Goal: Task Accomplishment & Management: Complete application form

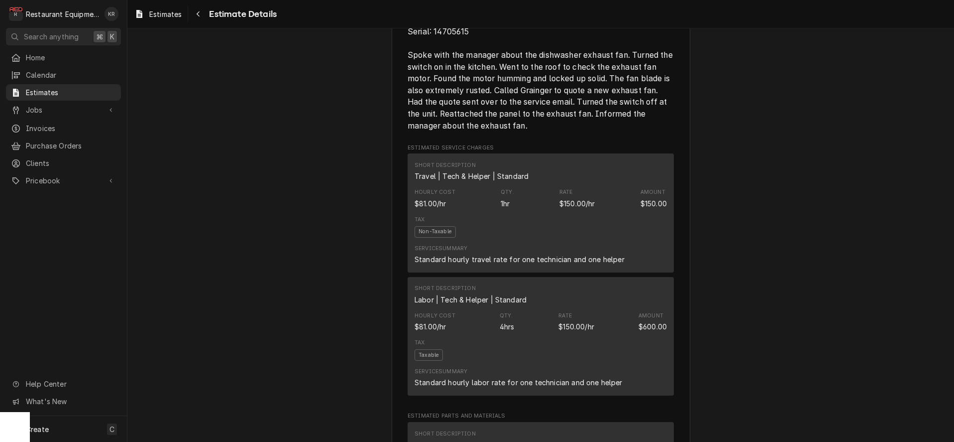
scroll to position [583, 0]
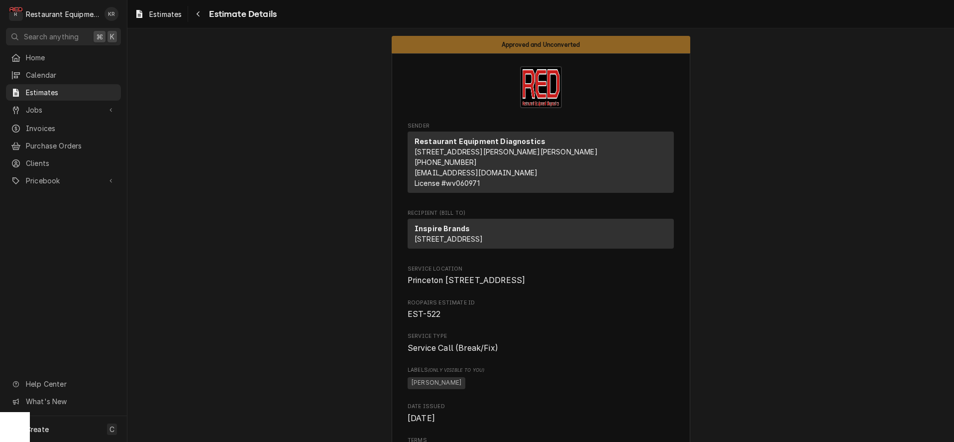
scroll to position [7, 0]
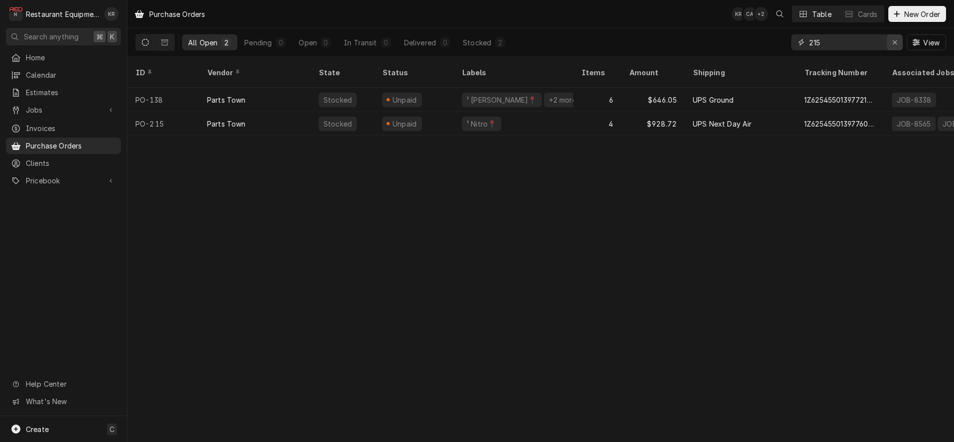
click at [894, 38] on div "Erase input" at bounding box center [895, 42] width 10 height 10
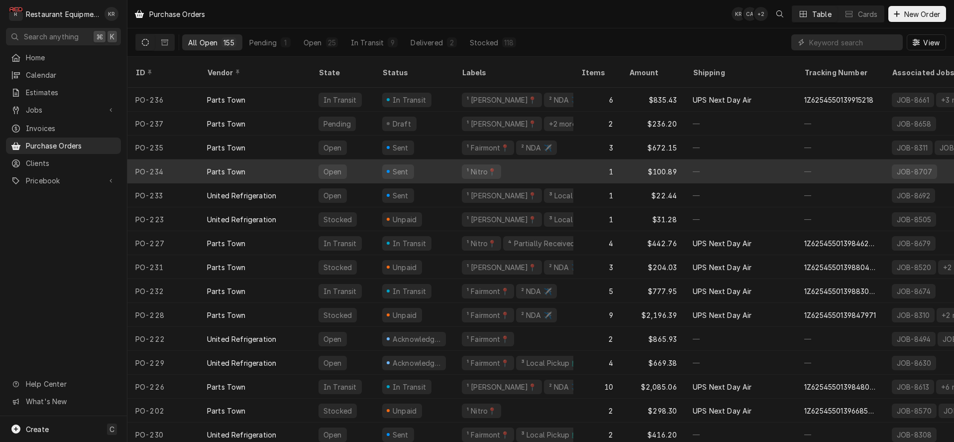
click at [214, 166] on div "Parts Town" at bounding box center [226, 171] width 39 height 10
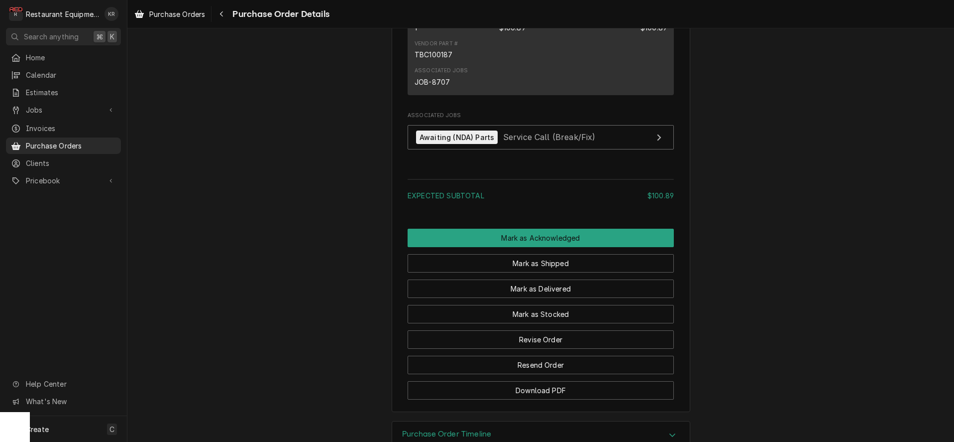
scroll to position [730, 0]
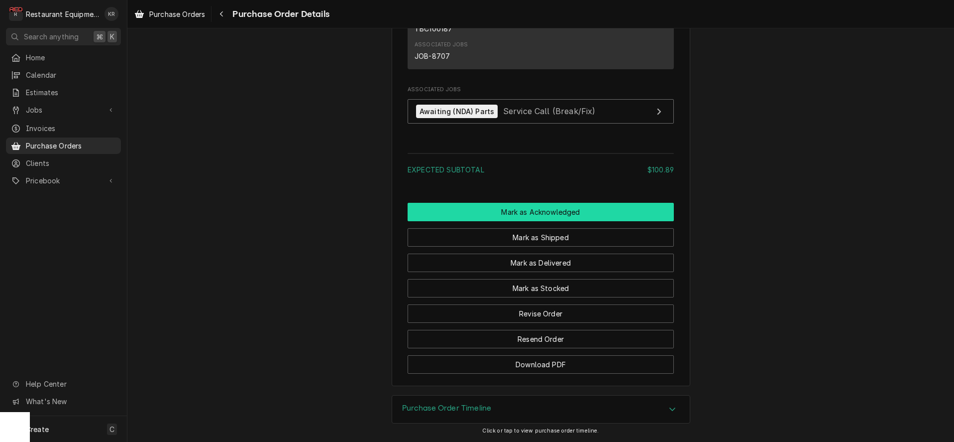
click at [541, 212] on button "Mark as Acknowledged" at bounding box center [541, 212] width 266 height 18
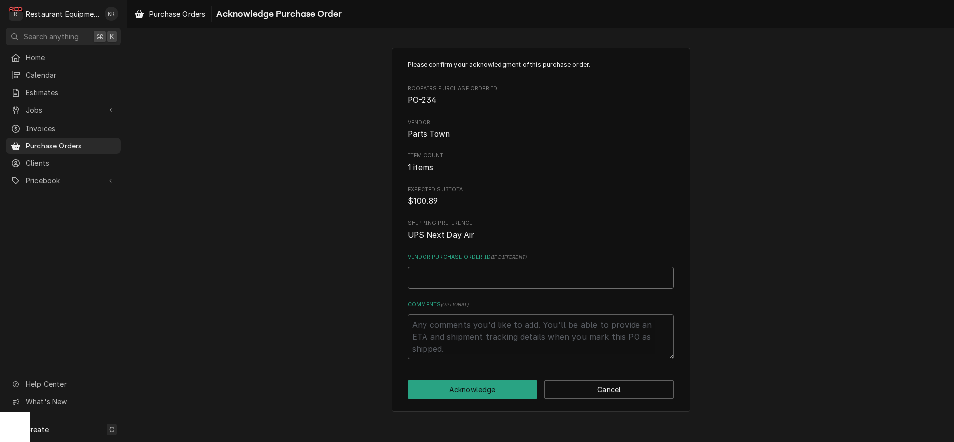
click at [460, 273] on input "Vendor Purchase Order ID ( if different )" at bounding box center [541, 277] width 266 height 22
paste input "0506401188"
type textarea "x"
type input "0506401188"
click at [486, 391] on button "Acknowledge" at bounding box center [473, 389] width 130 height 18
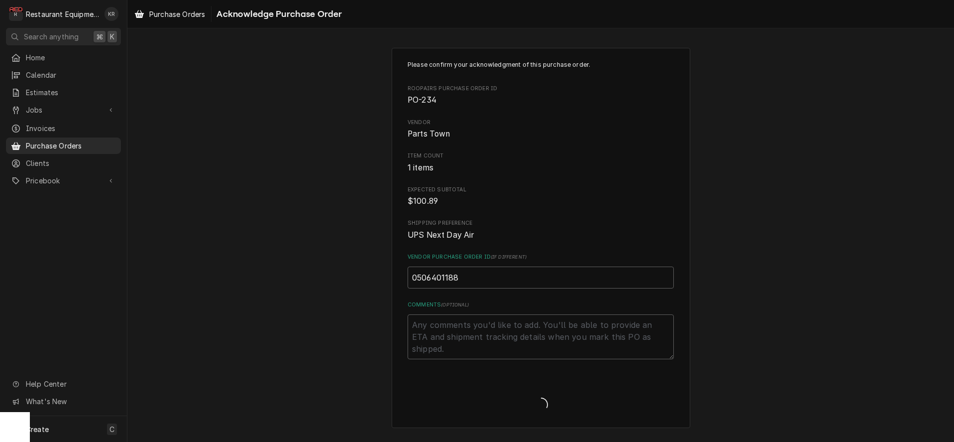
type textarea "x"
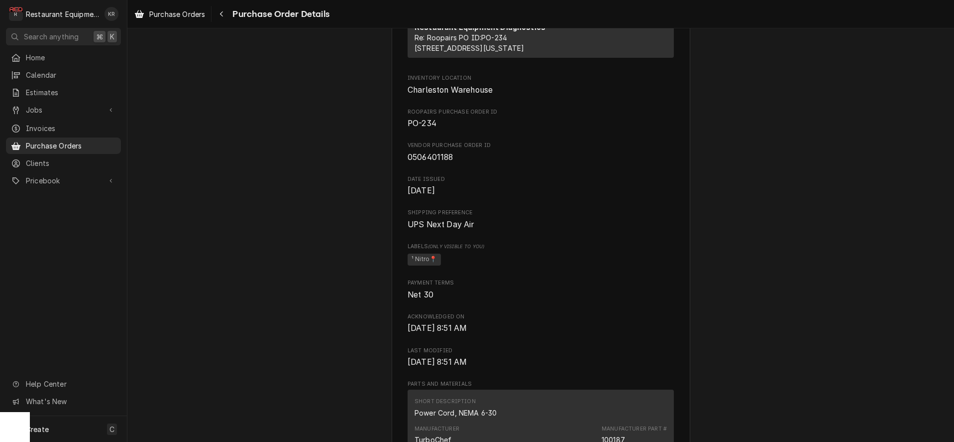
scroll to position [713, 0]
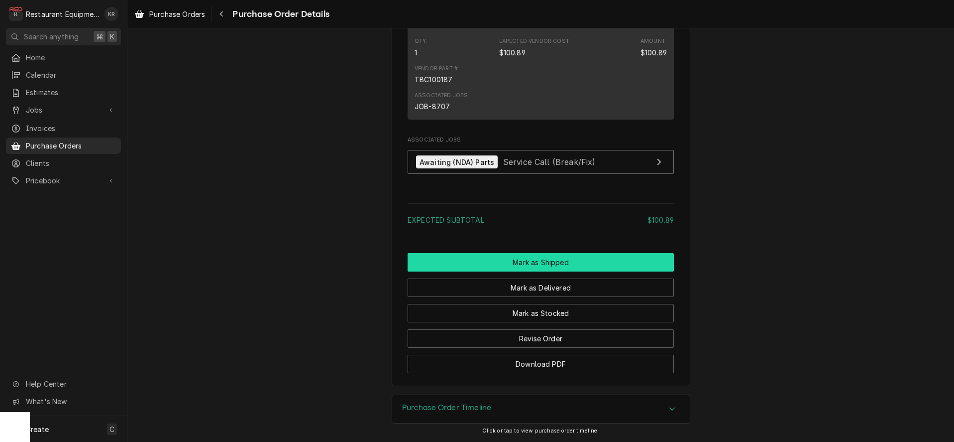
click at [527, 265] on button "Mark as Shipped" at bounding box center [541, 262] width 266 height 18
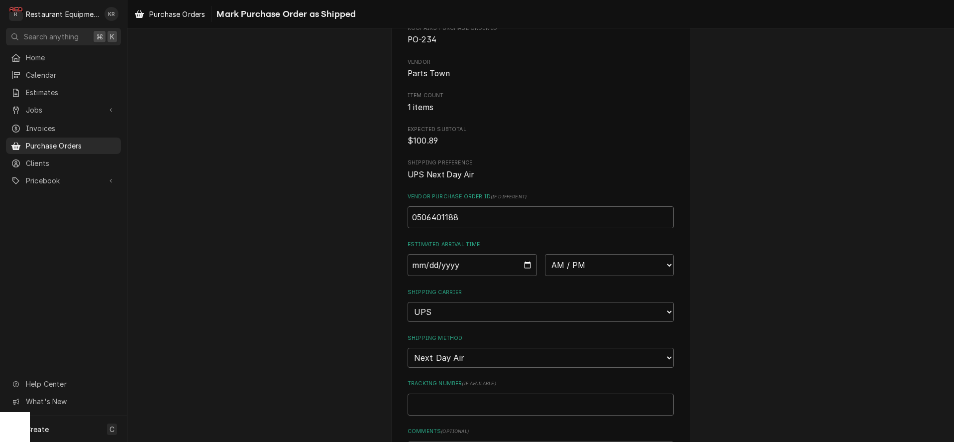
scroll to position [93, 0]
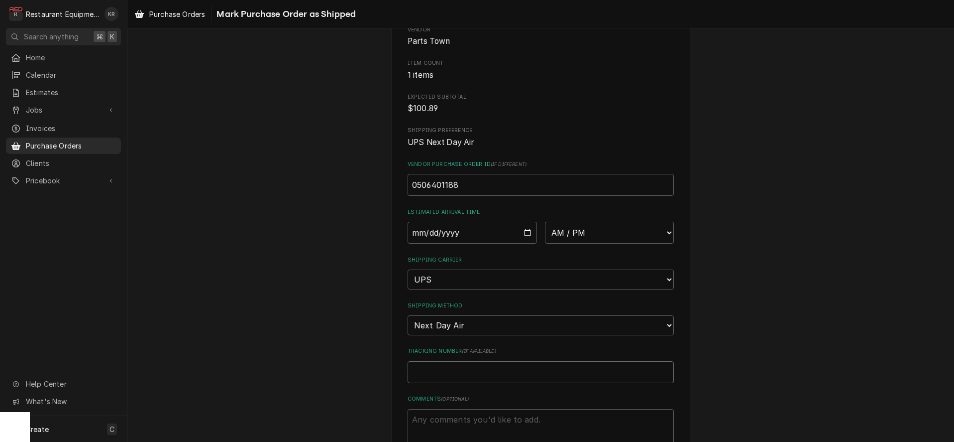
click at [450, 369] on input "Tracking Number ( if available )" at bounding box center [541, 372] width 266 height 22
paste input "1Z6254550139913505"
type textarea "x"
type input "1Z6254550139913505"
click at [526, 232] on input "Date" at bounding box center [472, 233] width 129 height 22
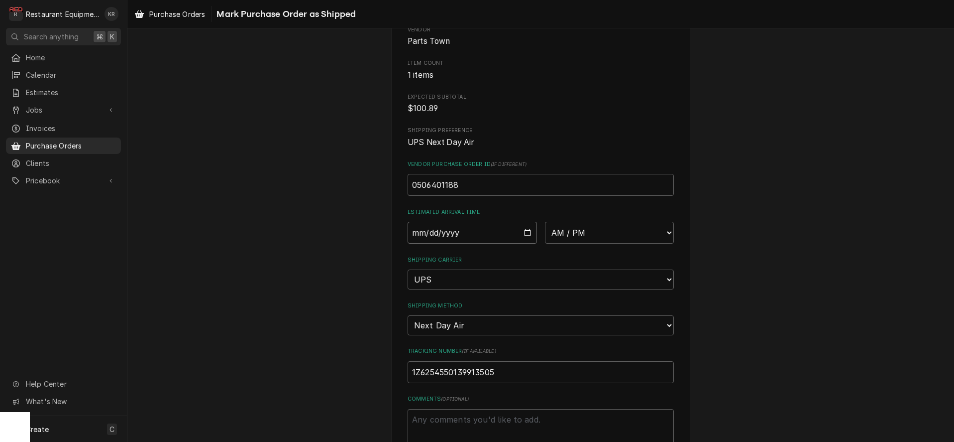
type input "2025-08-28"
type textarea "x"
click at [545, 222] on select "AM / PM 6:00 AM 6:15 AM 6:30 AM 6:45 AM 7:00 AM 7:15 AM 7:30 AM 7:45 AM 8:00 AM…" at bounding box center [609, 233] width 129 height 22
select select "10:30:00"
click option "10:30 AM" at bounding box center [0, 0] width 0 height 0
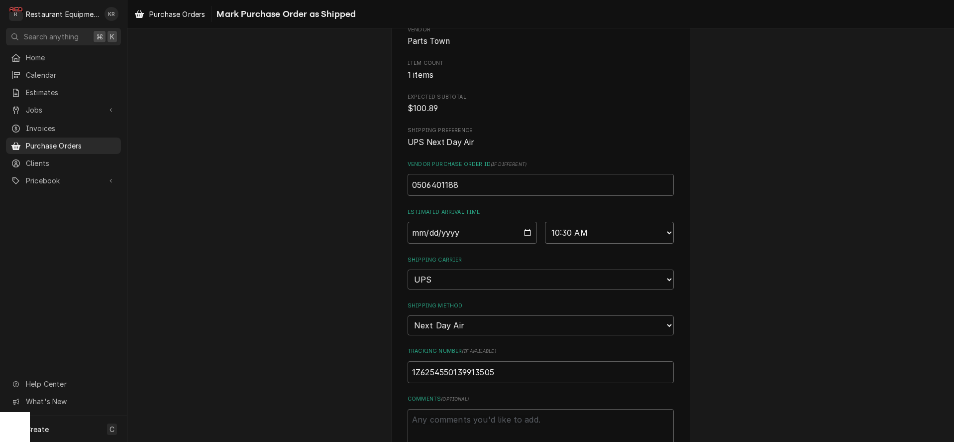
scroll to position [163, 0]
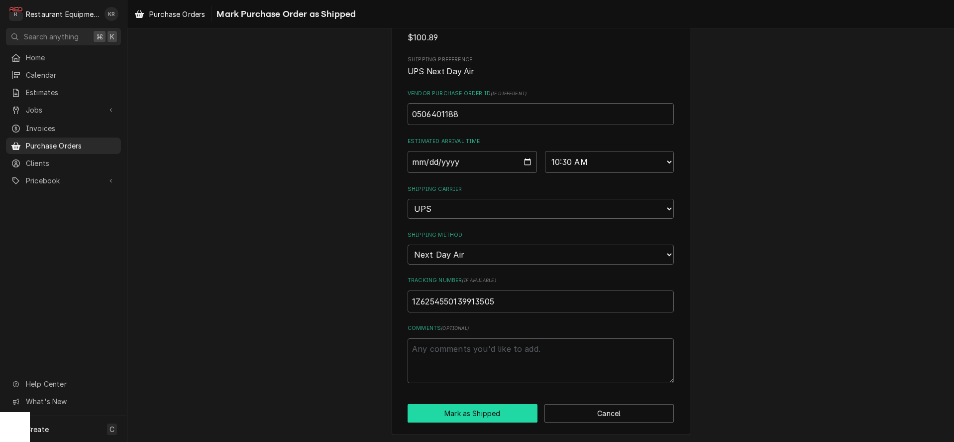
click at [480, 414] on button "Mark as Shipped" at bounding box center [473, 413] width 130 height 18
type textarea "x"
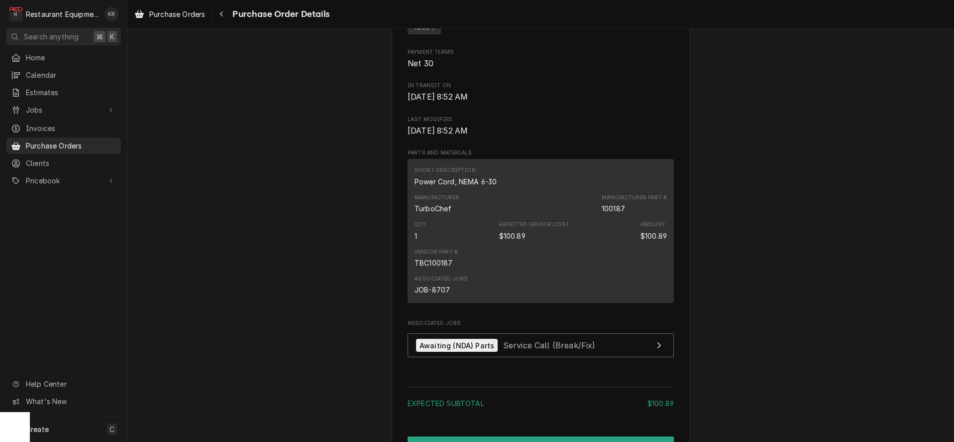
scroll to position [780, 0]
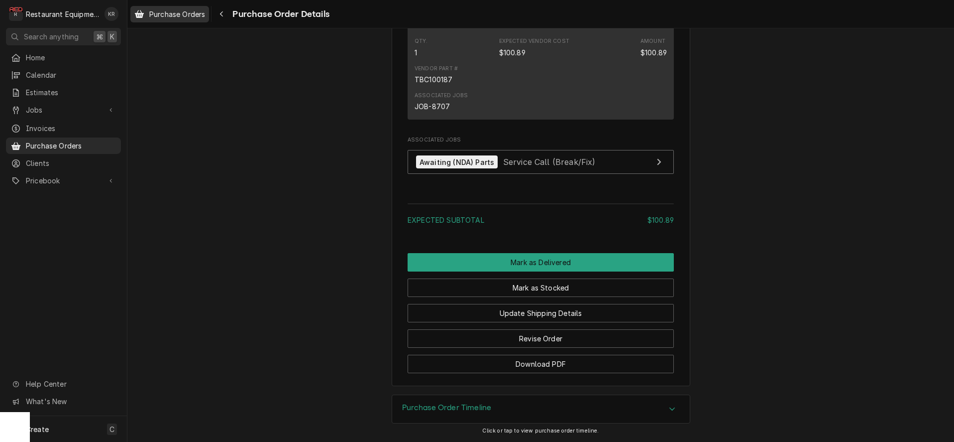
click at [184, 14] on span "Purchase Orders" at bounding box center [177, 14] width 56 height 10
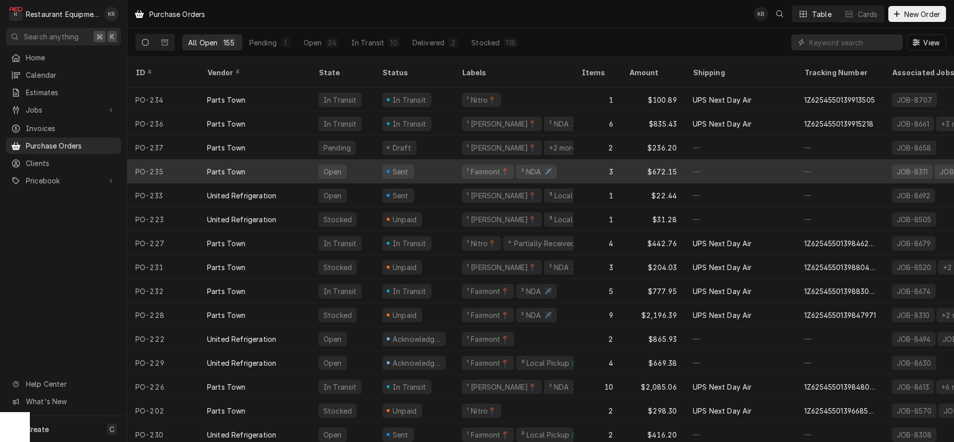
drag, startPoint x: 0, startPoint y: 0, endPoint x: 247, endPoint y: 159, distance: 294.3
click at [247, 159] on div "Parts Town" at bounding box center [255, 171] width 112 height 24
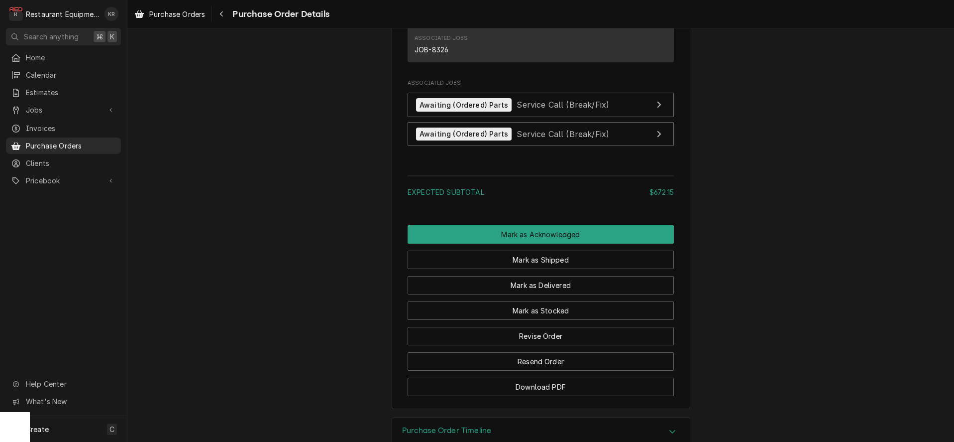
scroll to position [1056, 0]
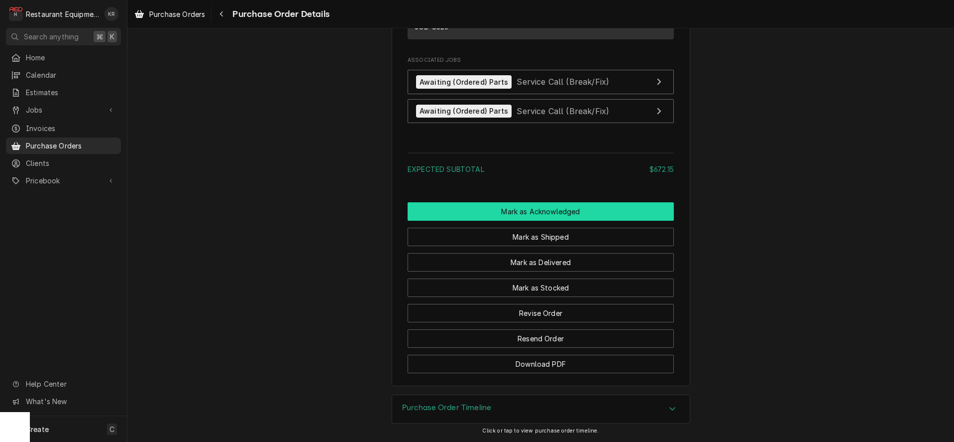
click at [537, 210] on button "Mark as Acknowledged" at bounding box center [541, 211] width 266 height 18
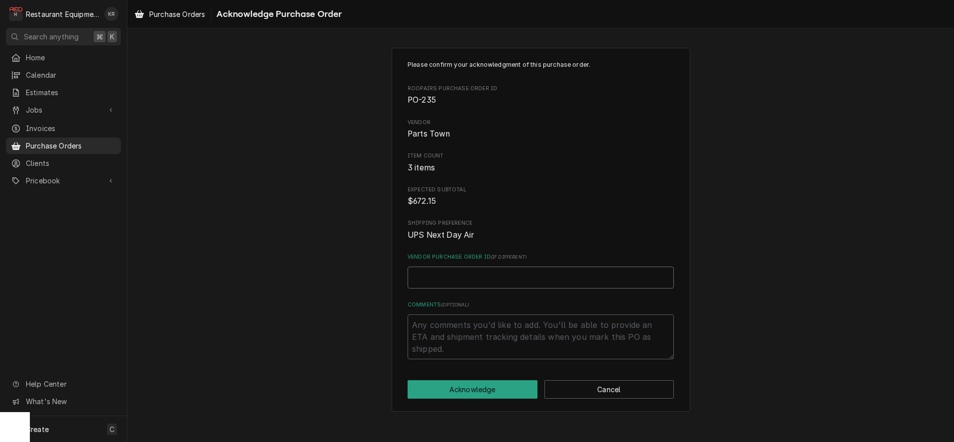
paste input "0506401219"
type textarea "x"
type input "0506401219"
click at [453, 390] on button "Acknowledge" at bounding box center [473, 389] width 130 height 18
type textarea "x"
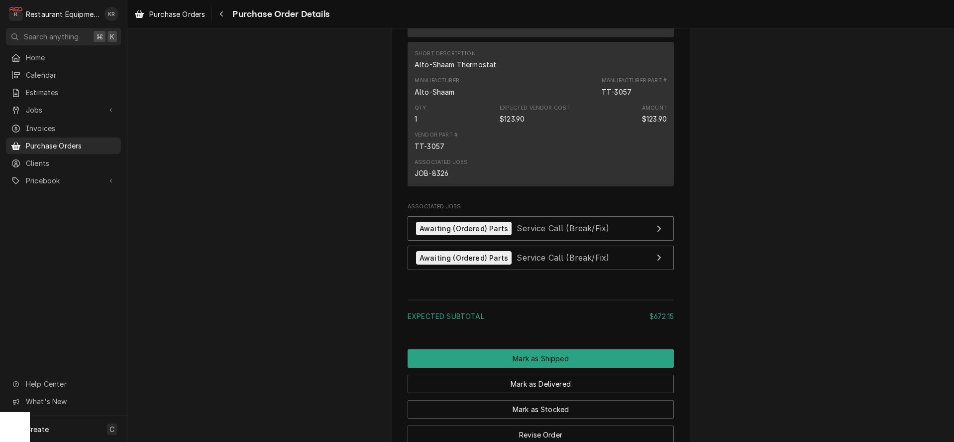
scroll to position [1039, 0]
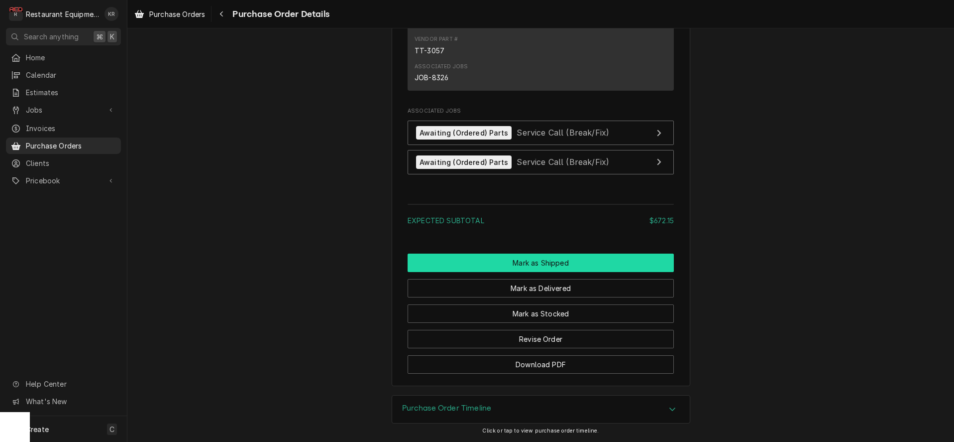
click at [545, 267] on button "Mark as Shipped" at bounding box center [541, 262] width 266 height 18
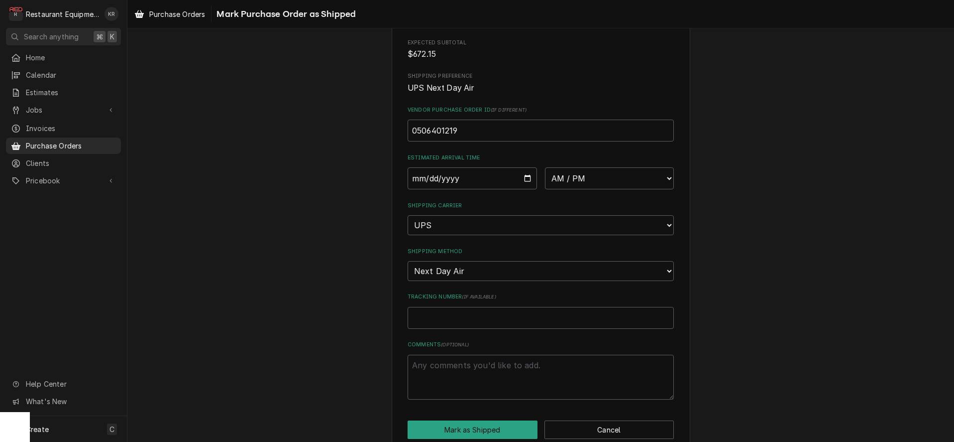
scroll to position [148, 0]
click at [445, 316] on input "Tracking Number ( if available )" at bounding box center [541, 316] width 266 height 22
paste input "1Z6254550139914095"
type textarea "x"
type input "1Z6254550139914095"
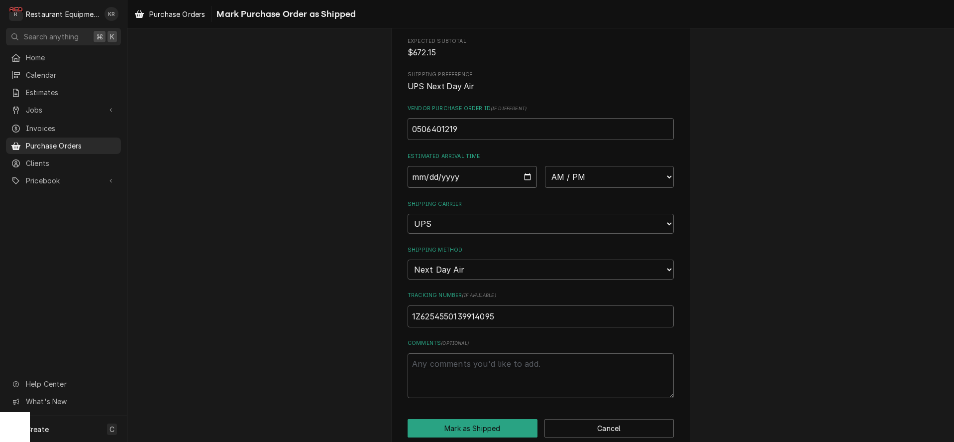
click at [526, 180] on input "Date" at bounding box center [472, 177] width 129 height 22
type input "2025-08-28"
type textarea "x"
click at [545, 166] on select "AM / PM 6:00 AM 6:15 AM 6:30 AM 6:45 AM 7:00 AM 7:15 AM 7:30 AM 7:45 AM 8:00 AM…" at bounding box center [609, 177] width 129 height 22
select select "10:30:00"
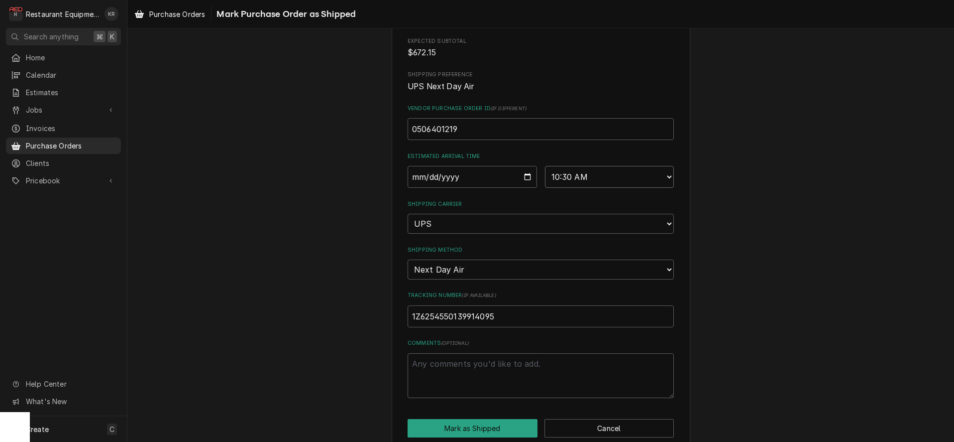
click option "10:30 AM" at bounding box center [0, 0] width 0 height 0
click at [487, 425] on button "Mark as Shipped" at bounding box center [473, 428] width 130 height 18
type textarea "x"
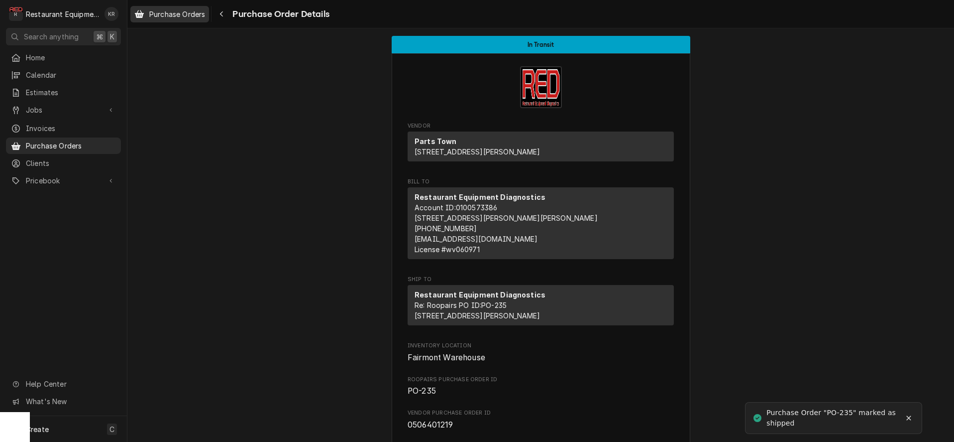
click at [163, 15] on span "Purchase Orders" at bounding box center [177, 14] width 56 height 10
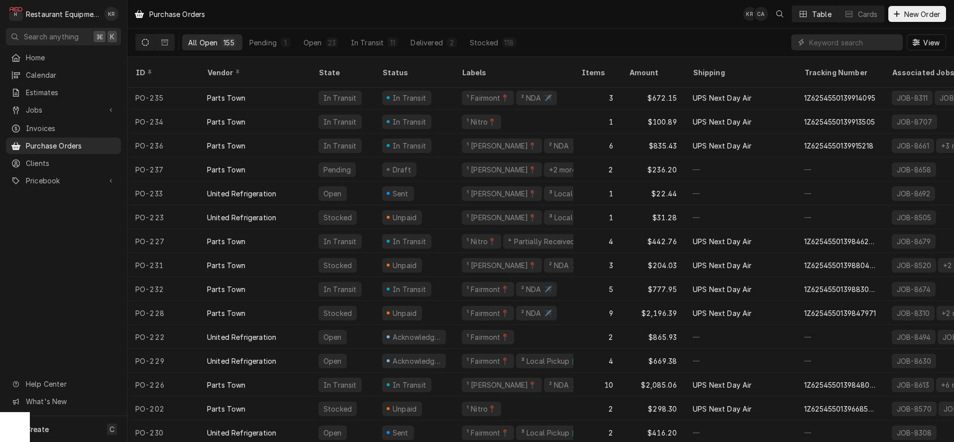
scroll to position [3, 0]
click at [906, 15] on span "New Order" at bounding box center [923, 14] width 40 height 10
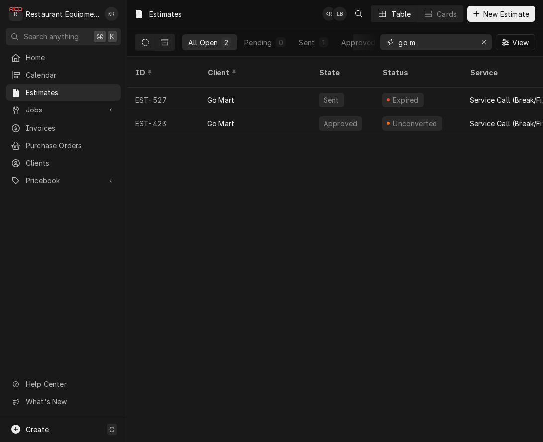
click at [482, 43] on icon "Erase input" at bounding box center [484, 42] width 4 height 4
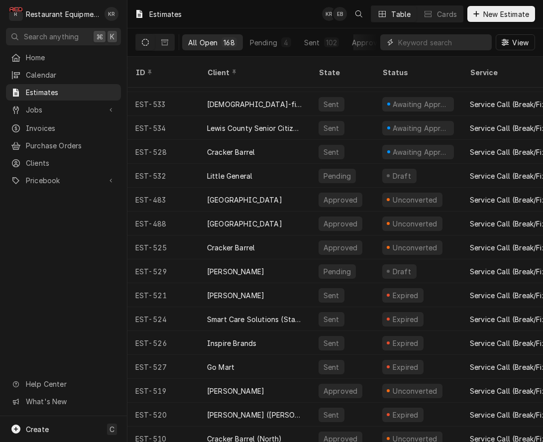
scroll to position [87, 0]
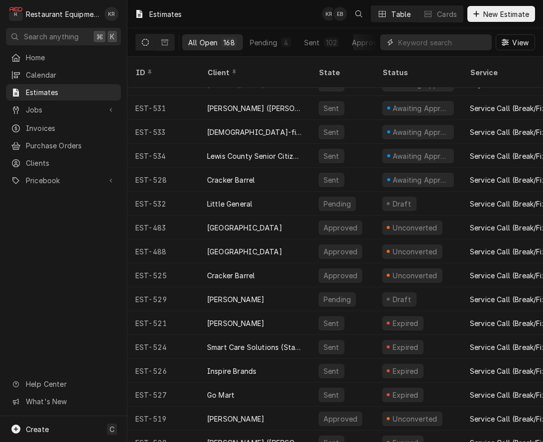
click at [435, 44] on input "Dynamic Content Wrapper" at bounding box center [442, 42] width 89 height 16
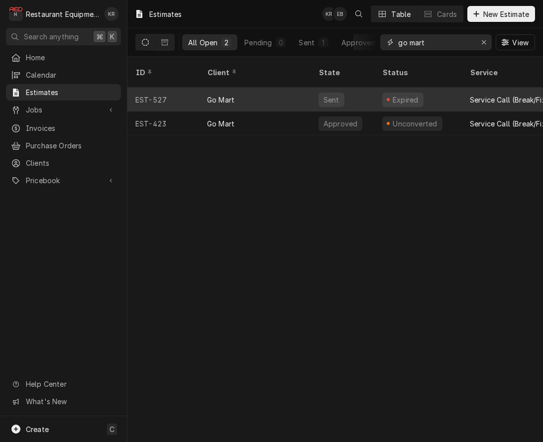
type input "go mart"
click at [265, 91] on div "Go Mart" at bounding box center [255, 100] width 112 height 24
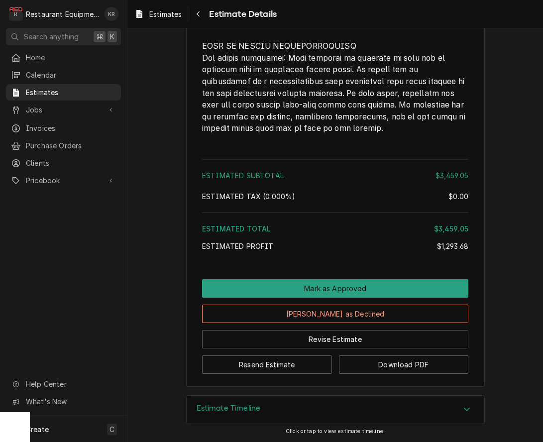
scroll to position [2431, 0]
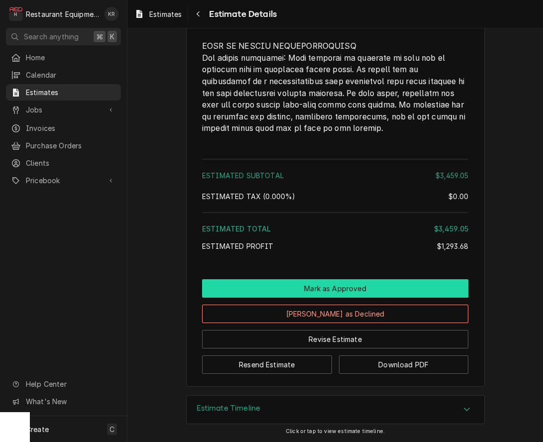
click at [328, 282] on button "Mark as Approved" at bounding box center [335, 288] width 266 height 18
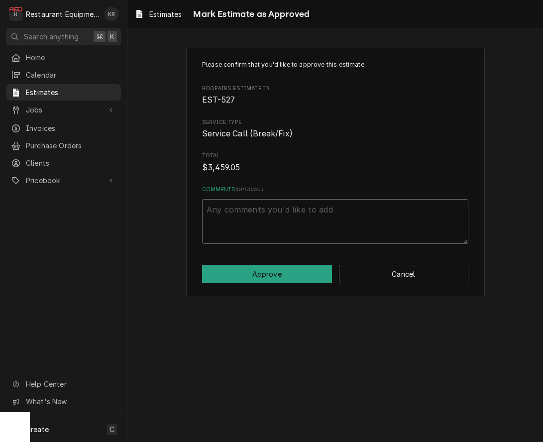
click at [262, 214] on textarea "Comments ( optional )" at bounding box center [335, 221] width 266 height 45
type textarea "x"
type textarea "P"
type textarea "x"
type textarea "Pe"
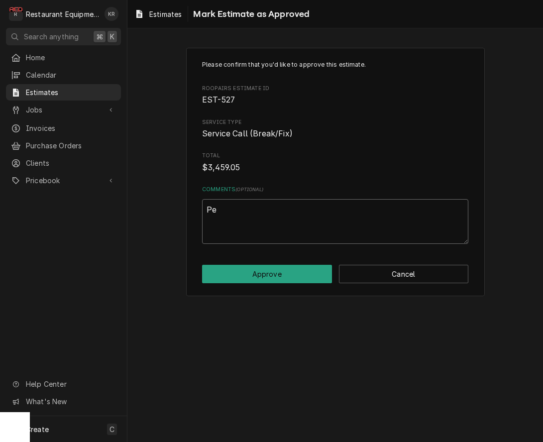
type textarea "x"
type textarea "Per"
type textarea "x"
type textarea "Pe"
type textarea "x"
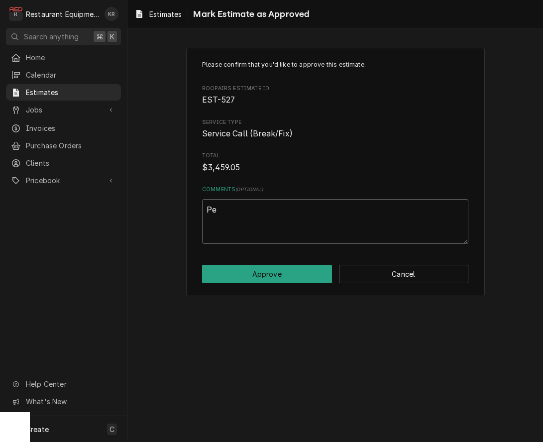
type textarea "P"
type textarea "x"
type textarea "Pe"
type textarea "x"
type textarea "Per"
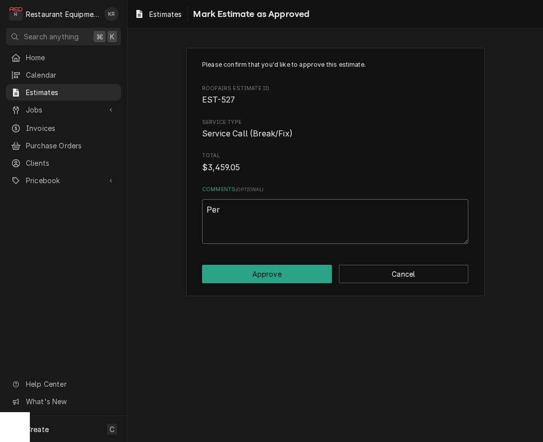
type textarea "x"
type textarea "Per"
type textarea "x"
type textarea "Per B"
type textarea "x"
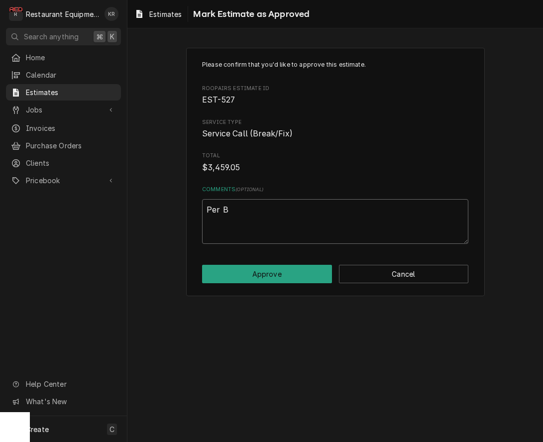
type textarea "Per BI"
type textarea "x"
type textarea "Per BIl"
type textarea "x"
type textarea "Per BIl="
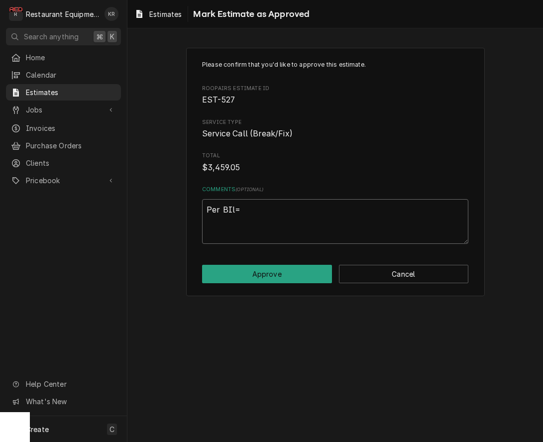
type textarea "x"
type textarea "Per BIl"
type textarea "x"
type textarea "Per BI"
type textarea "x"
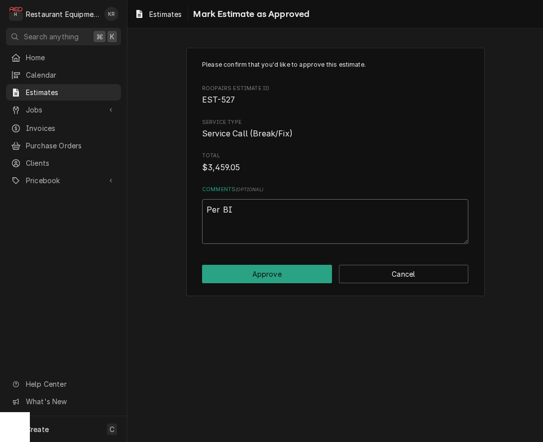
type textarea "Per B"
type textarea "x"
type textarea "Per Bi"
type textarea "x"
type textarea "Per Bil"
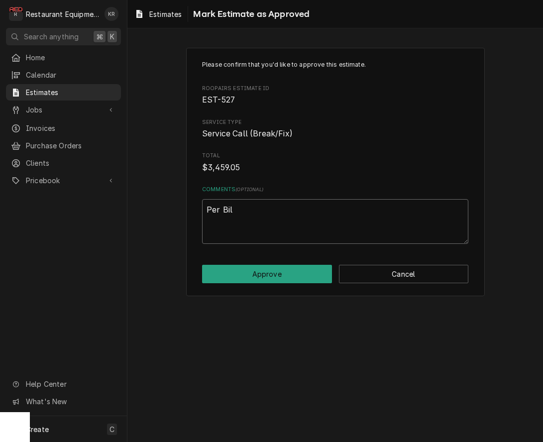
type textarea "x"
type textarea "Per Bill"
type textarea "x"
type textarea "Per Billy"
type textarea "x"
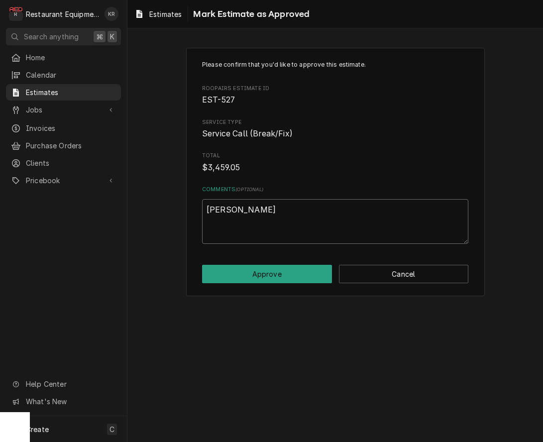
type textarea "Per Billy"
type textarea "x"
type textarea "Per Billy 8"
type textarea "x"
type textarea "Per Billy 8/"
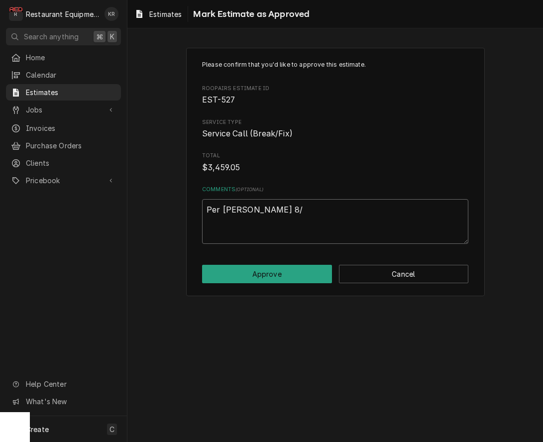
type textarea "x"
type textarea "Per Billy 8/2"
type textarea "x"
type textarea "Per Billy 8/28"
click at [267, 274] on button "Approve" at bounding box center [267, 274] width 130 height 18
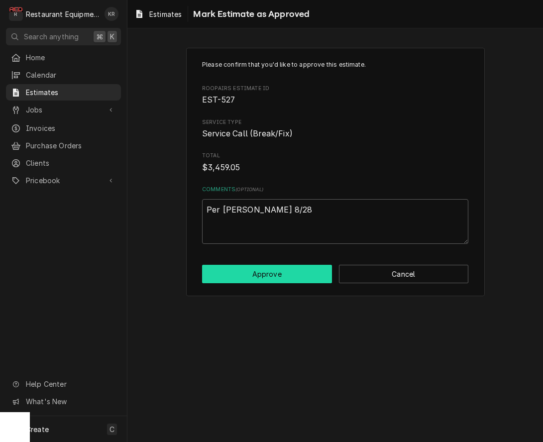
type textarea "x"
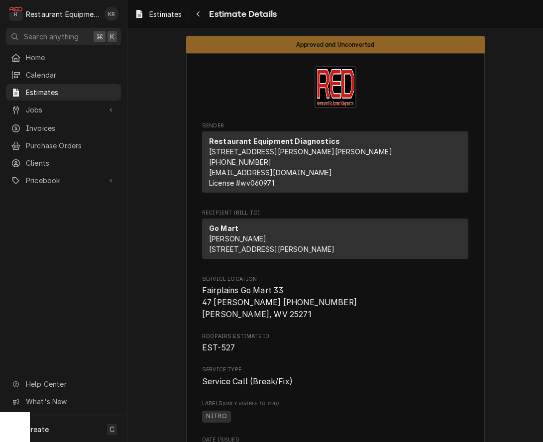
scroll to position [11, 0]
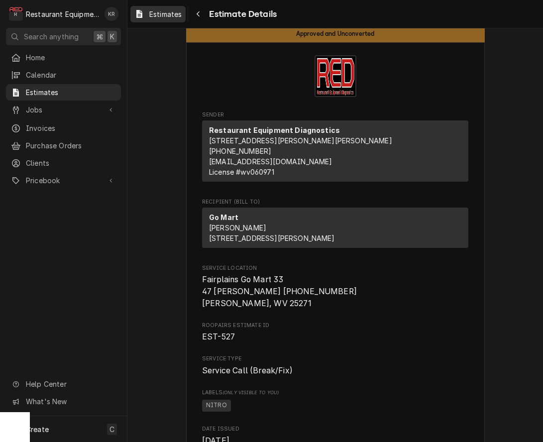
click at [159, 13] on span "Estimates" at bounding box center [165, 14] width 32 height 10
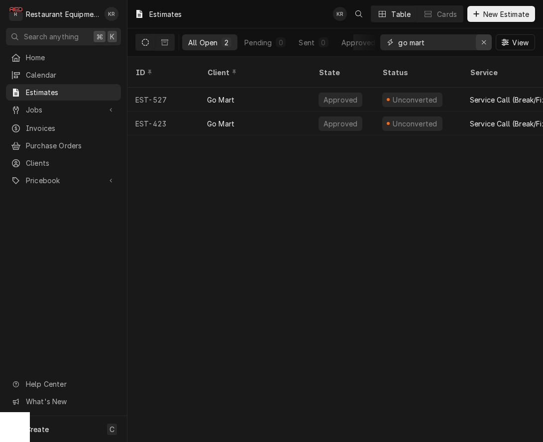
click at [483, 42] on icon "Erase input" at bounding box center [484, 42] width 4 height 4
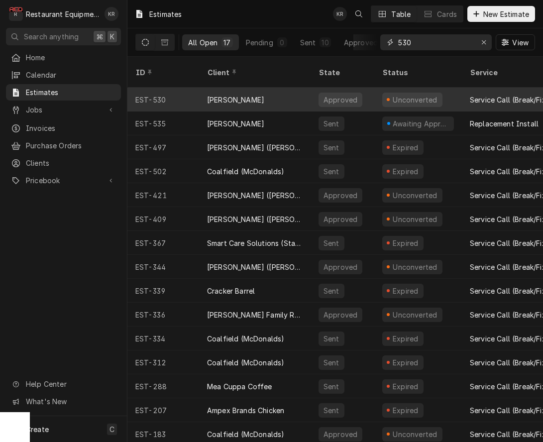
type input "530"
click at [330, 95] on div "Approved" at bounding box center [341, 100] width 36 height 10
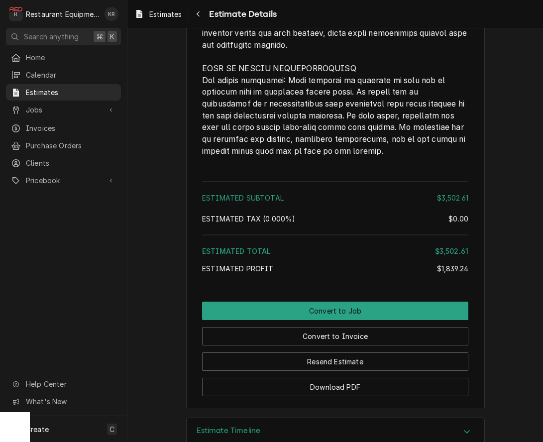
scroll to position [2031, 0]
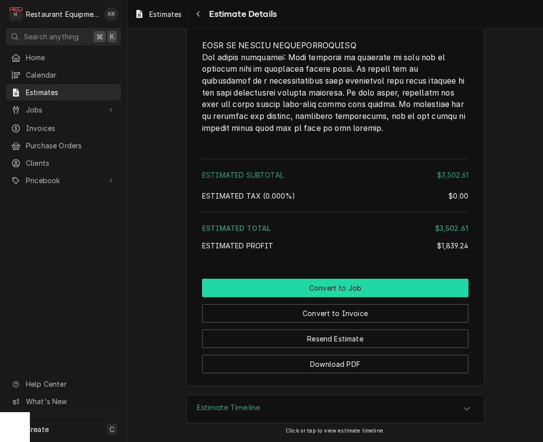
click at [325, 290] on button "Convert to Job" at bounding box center [335, 288] width 266 height 18
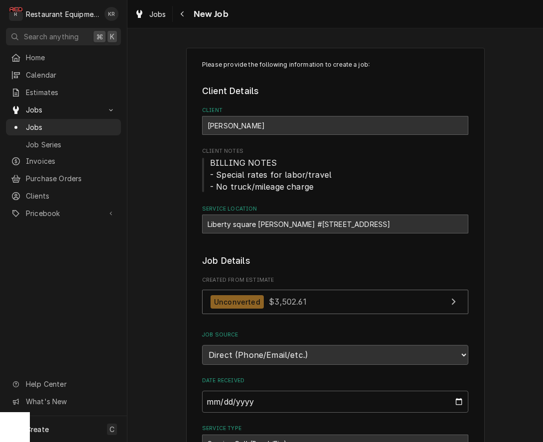
type textarea "x"
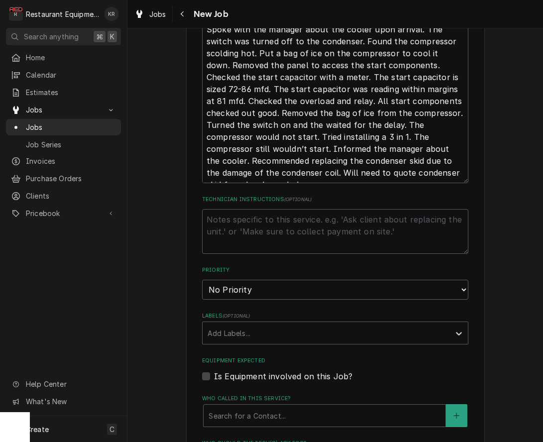
scroll to position [560, 0]
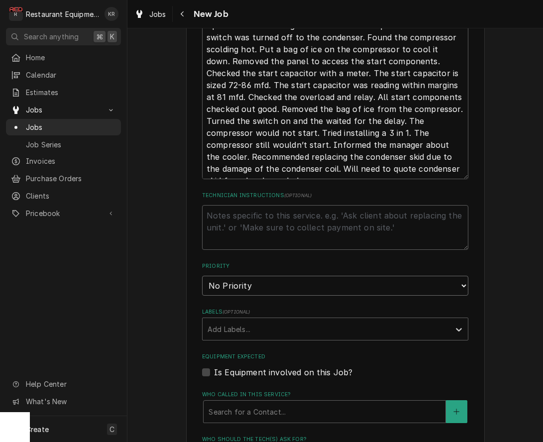
select select "2"
click option "High" at bounding box center [0, 0] width 0 height 0
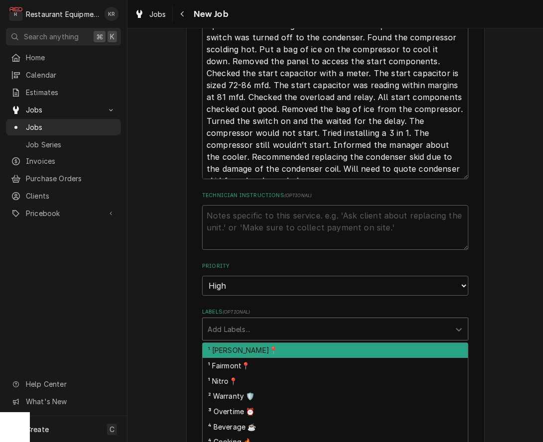
click at [258, 326] on div "Labels" at bounding box center [326, 329] width 237 height 18
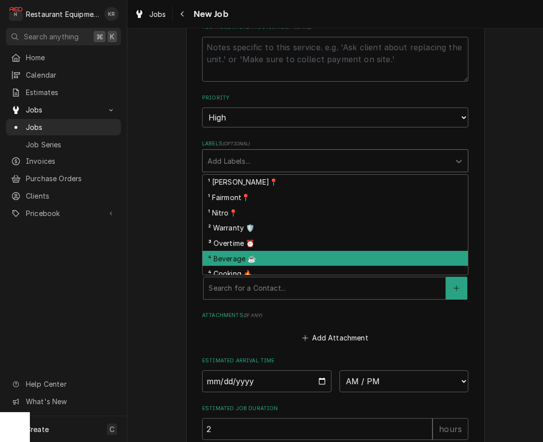
scroll to position [736, 0]
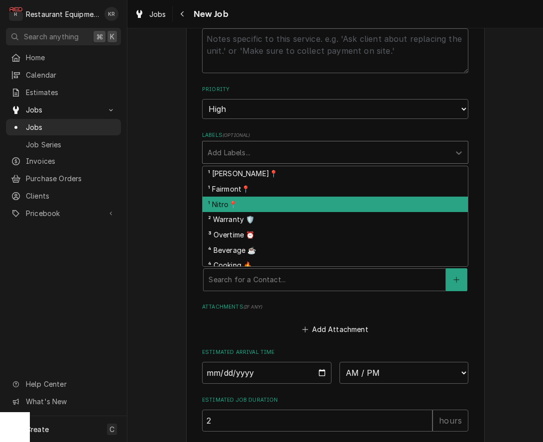
click at [228, 203] on div "¹ Nitro📍" at bounding box center [335, 204] width 265 height 15
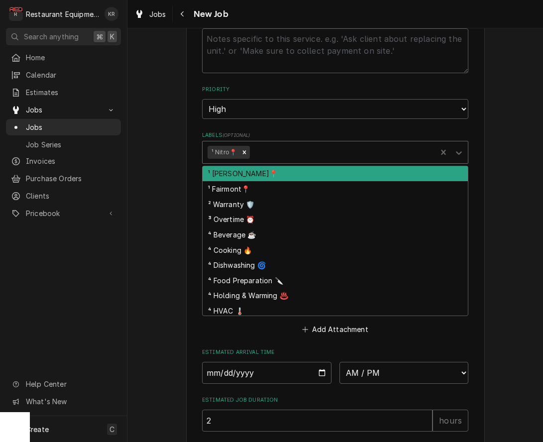
drag, startPoint x: 276, startPoint y: 151, endPoint x: 274, endPoint y: 166, distance: 14.6
click at [276, 151] on div "Labels" at bounding box center [342, 152] width 180 height 18
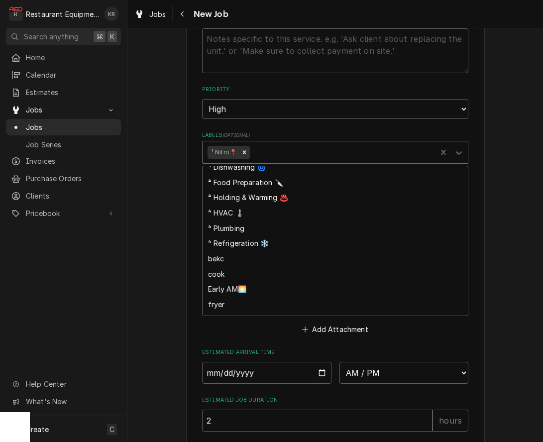
scroll to position [105, 0]
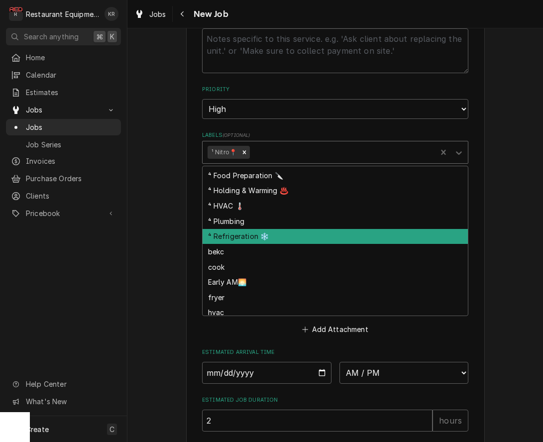
click at [262, 238] on div "⁴ Refrigeration ❄️" at bounding box center [335, 236] width 265 height 15
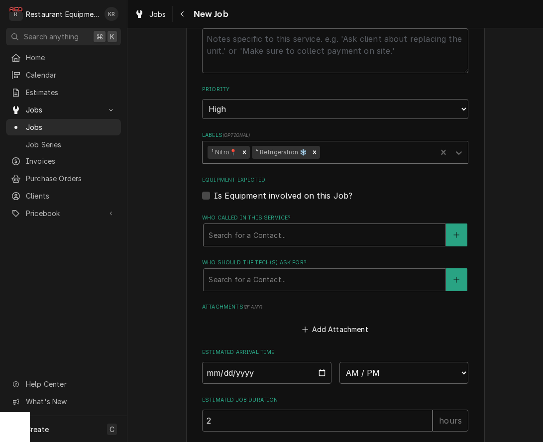
click at [263, 235] on div "Who called in this service?" at bounding box center [325, 235] width 232 height 18
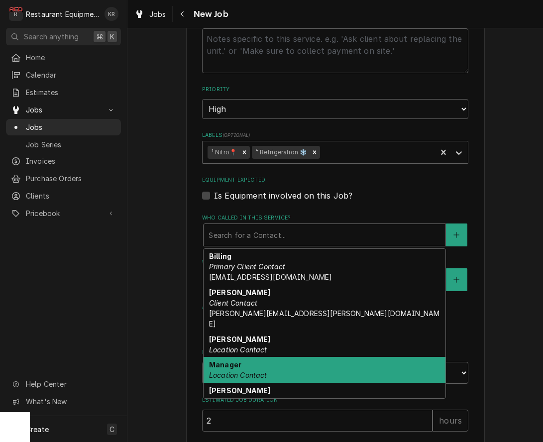
click at [264, 357] on div "Manager Location Contact" at bounding box center [325, 370] width 242 height 26
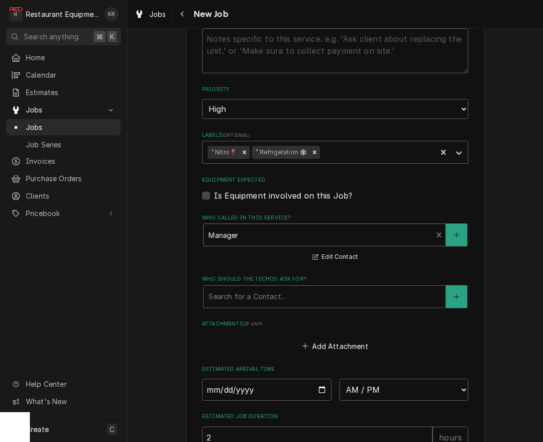
drag, startPoint x: 258, startPoint y: 300, endPoint x: 260, endPoint y: 306, distance: 6.2
click at [258, 300] on div "Who should the tech(s) ask for?" at bounding box center [325, 297] width 232 height 18
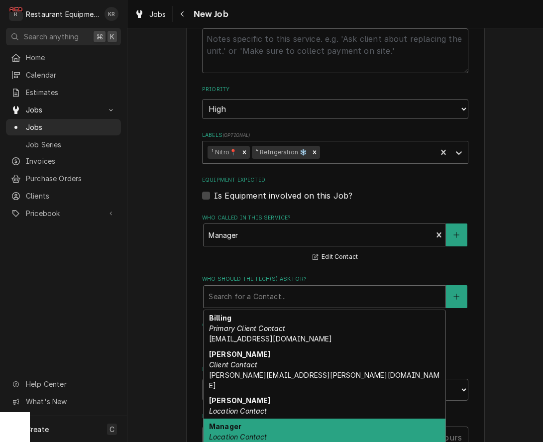
drag, startPoint x: 271, startPoint y: 416, endPoint x: 267, endPoint y: 410, distance: 6.9
click at [271, 419] on div "Manager Location Contact" at bounding box center [325, 432] width 242 height 26
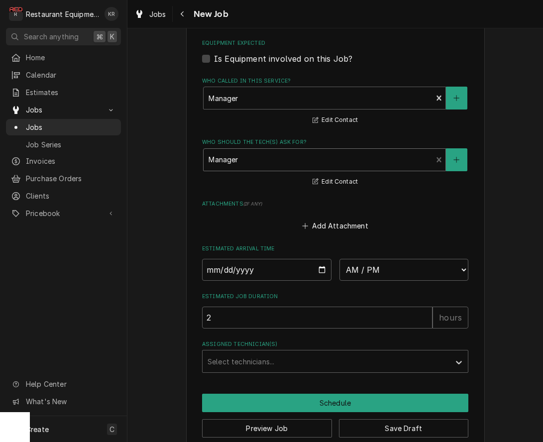
scroll to position [889, 0]
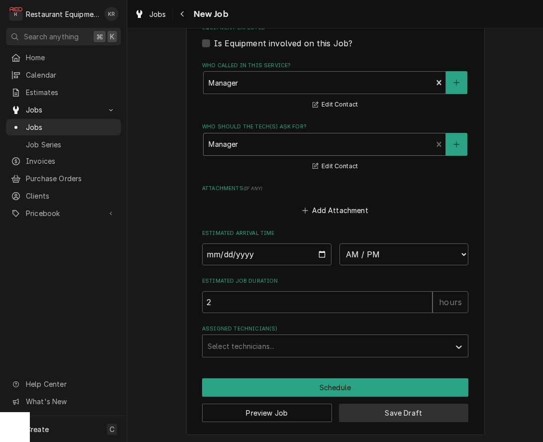
click at [400, 409] on button "Save Draft" at bounding box center [404, 413] width 130 height 18
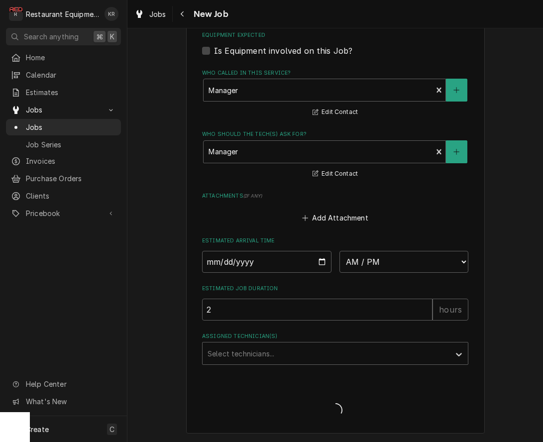
scroll to position [880, 0]
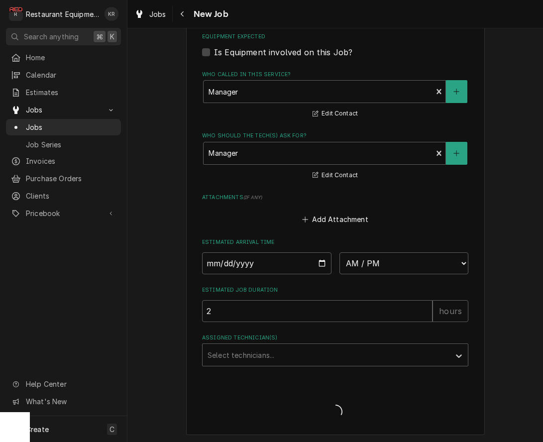
type textarea "x"
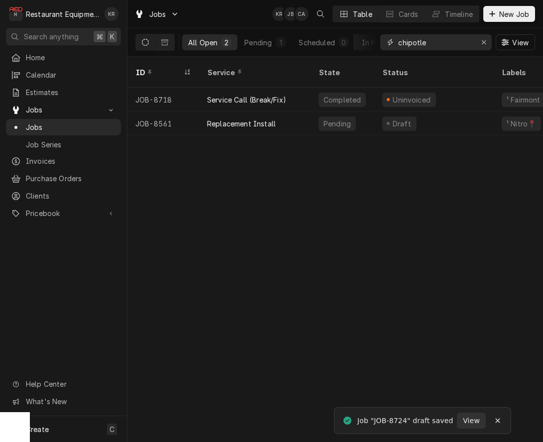
drag, startPoint x: 445, startPoint y: 40, endPoint x: 471, endPoint y: 43, distance: 27.0
click at [449, 40] on input "chipotle" at bounding box center [435, 42] width 75 height 16
click at [483, 43] on icon "Erase input" at bounding box center [483, 42] width 5 height 7
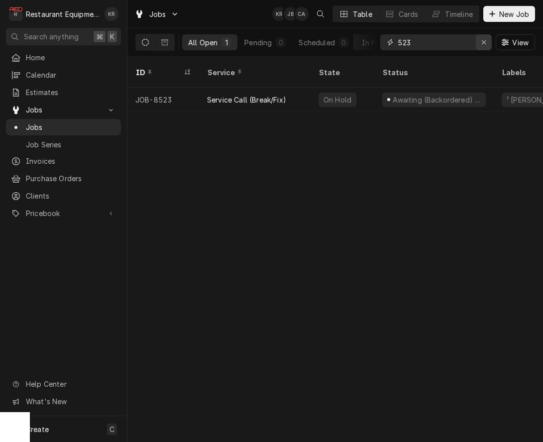
type input "523"
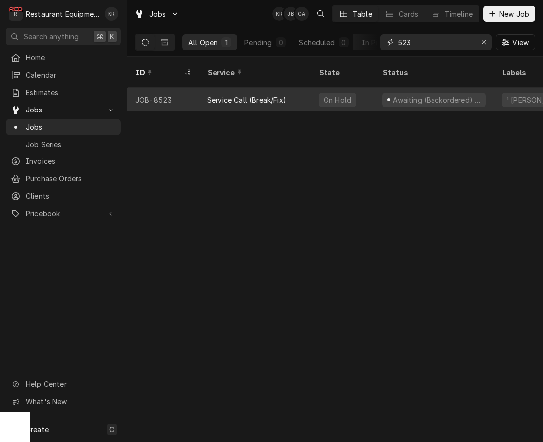
drag, startPoint x: 481, startPoint y: 41, endPoint x: 376, endPoint y: 82, distance: 113.4
click at [480, 41] on div "Erase input" at bounding box center [484, 42] width 10 height 10
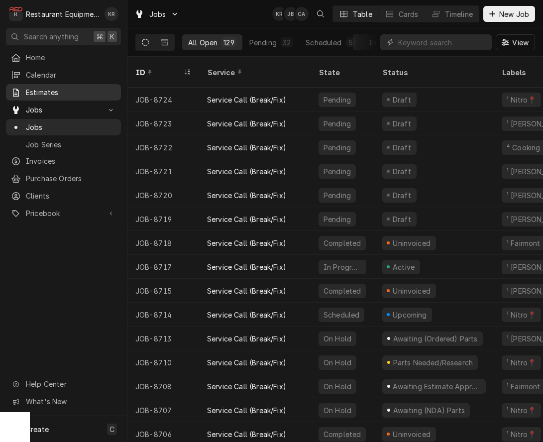
click at [32, 90] on span "Estimates" at bounding box center [71, 92] width 90 height 10
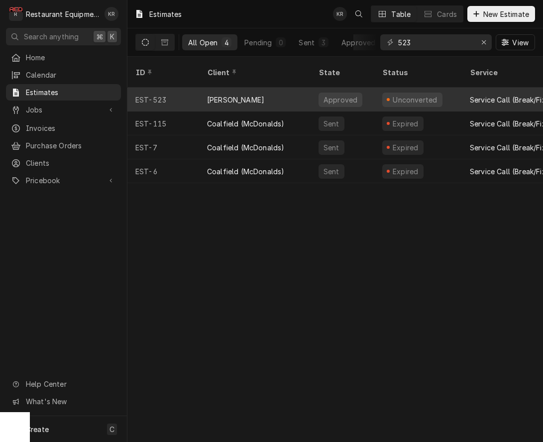
type input "523"
click at [203, 89] on div "[PERSON_NAME]" at bounding box center [255, 100] width 112 height 24
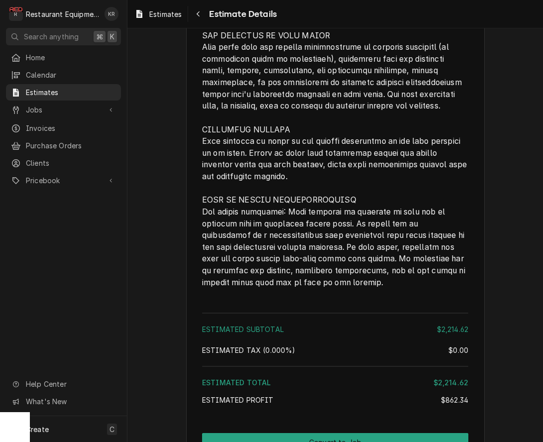
scroll to position [2090, 0]
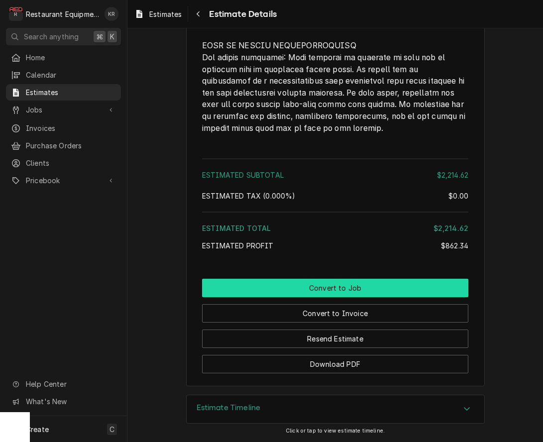
click at [343, 288] on button "Convert to Job" at bounding box center [335, 288] width 266 height 18
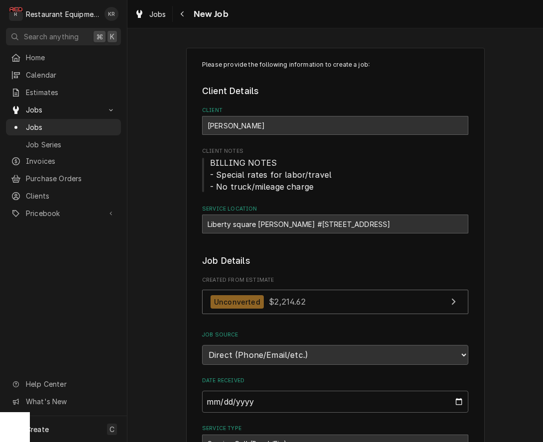
type textarea "x"
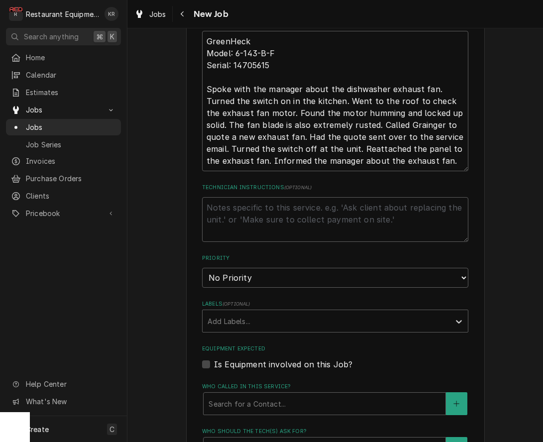
scroll to position [504, 0]
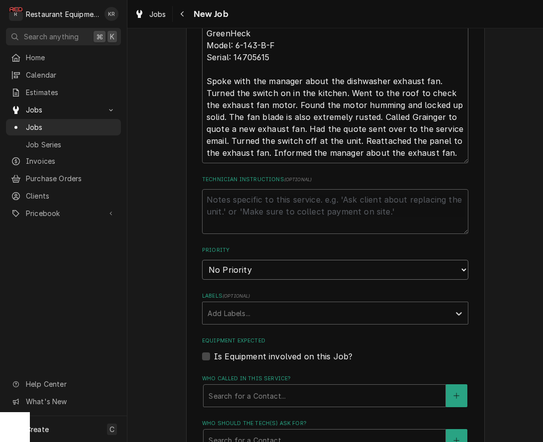
select select "2"
click option "High" at bounding box center [0, 0] width 0 height 0
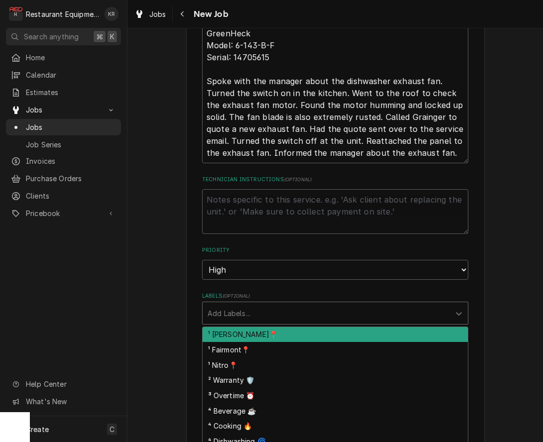
click at [250, 316] on div "Labels" at bounding box center [326, 313] width 237 height 18
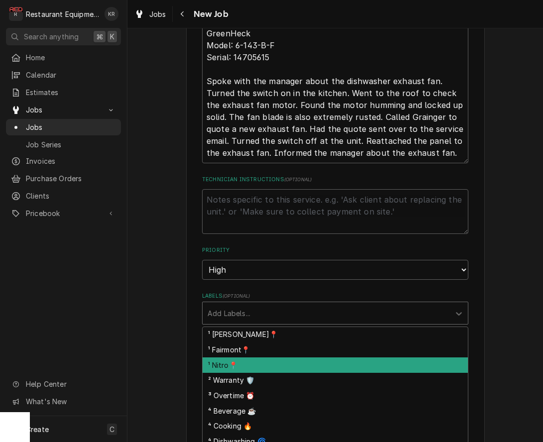
click at [251, 363] on div "¹ Nitro📍" at bounding box center [335, 364] width 265 height 15
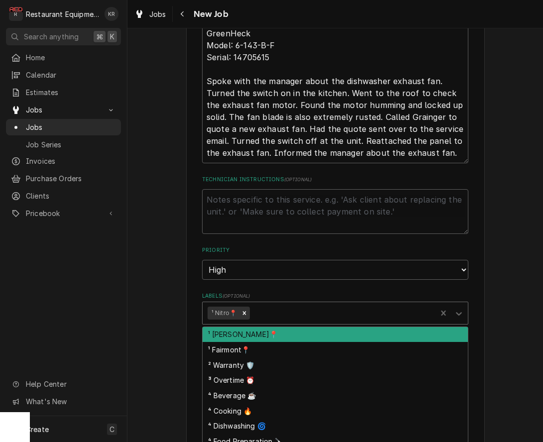
click at [286, 309] on div "Labels" at bounding box center [342, 313] width 180 height 18
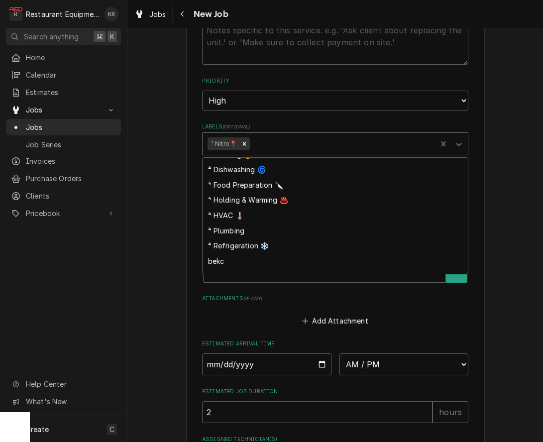
scroll to position [81, 0]
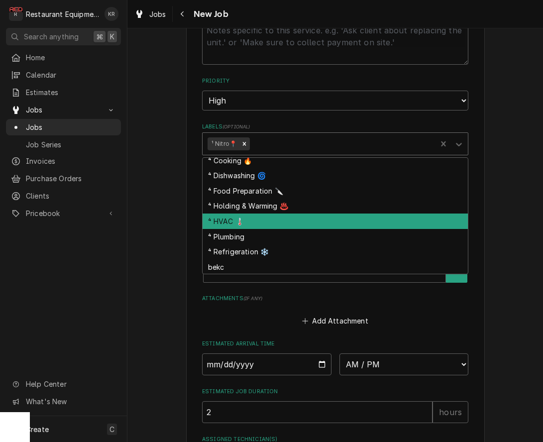
click at [262, 220] on div "⁴ HVAC 🌡️" at bounding box center [335, 221] width 265 height 15
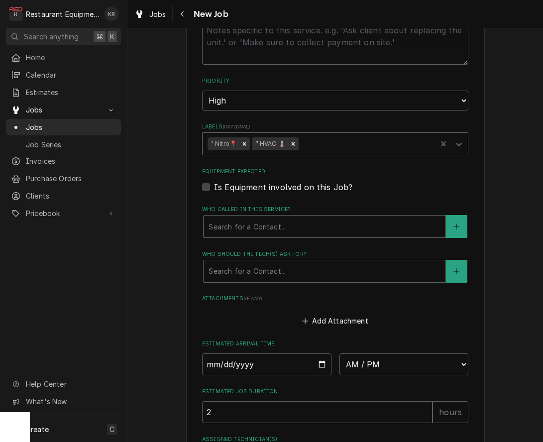
click at [247, 223] on div "Who called in this service?" at bounding box center [325, 227] width 232 height 18
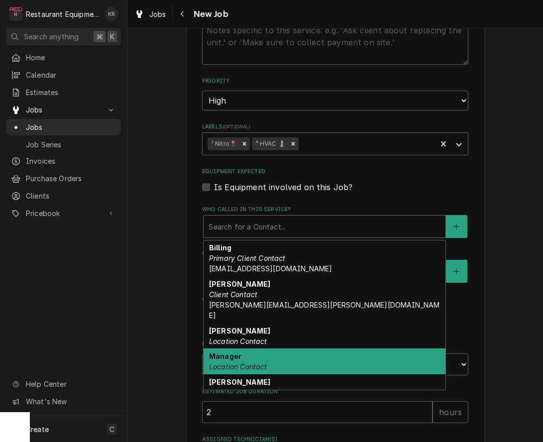
click at [252, 349] on div "Manager Location Contact" at bounding box center [325, 362] width 242 height 26
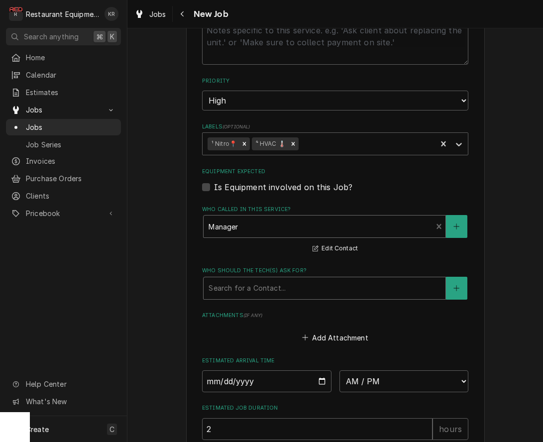
click at [261, 279] on div "Who should the tech(s) ask for?" at bounding box center [325, 288] width 232 height 18
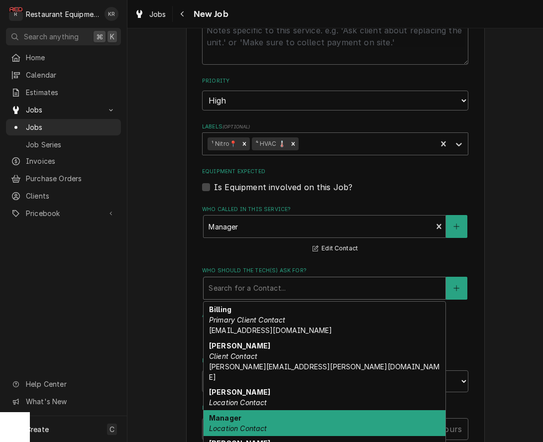
drag, startPoint x: 268, startPoint y: 413, endPoint x: 252, endPoint y: 381, distance: 35.4
click at [268, 413] on div "Manager Location Contact" at bounding box center [325, 423] width 242 height 26
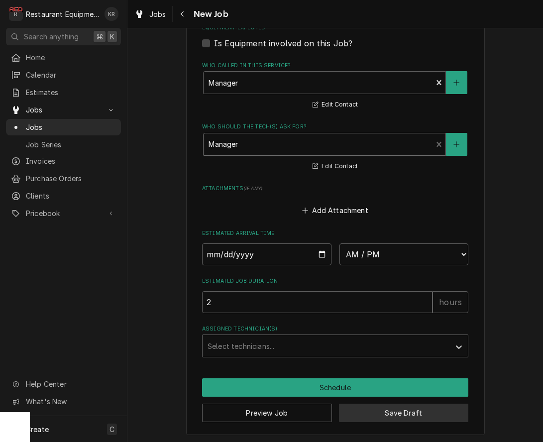
click at [400, 415] on button "Save Draft" at bounding box center [404, 413] width 130 height 18
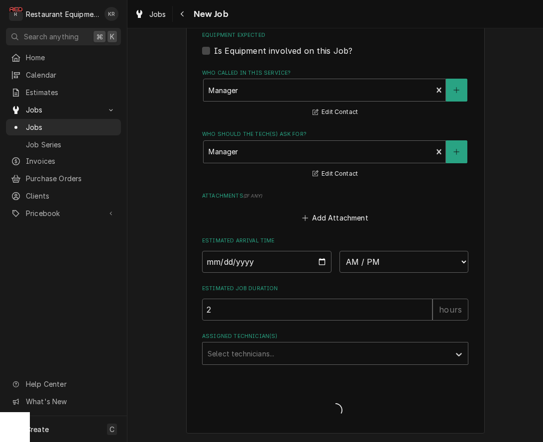
scroll to position [808, 0]
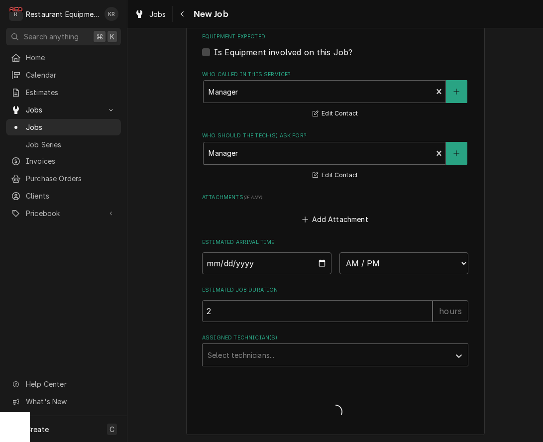
type textarea "x"
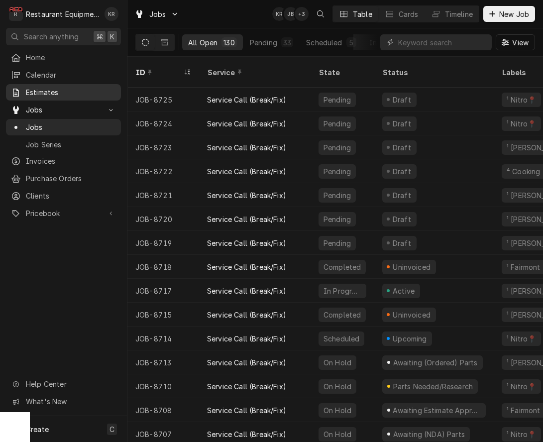
click at [43, 91] on span "Estimates" at bounding box center [71, 92] width 90 height 10
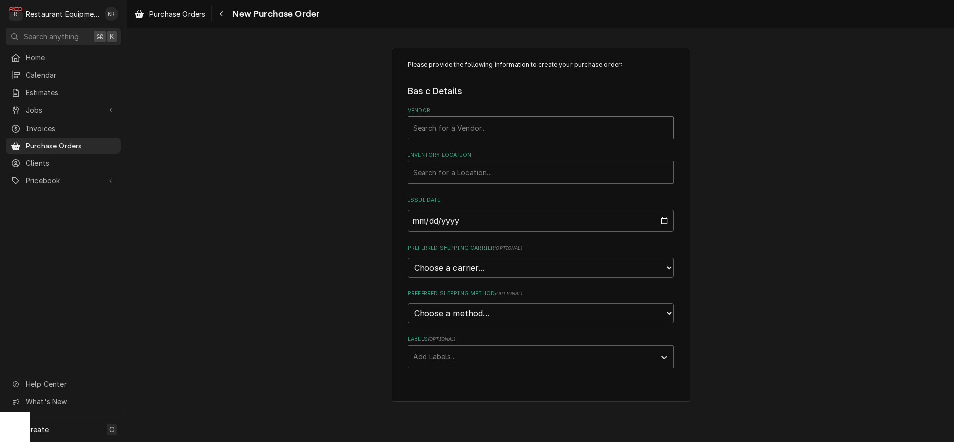
click at [458, 131] on div "Vendor" at bounding box center [540, 127] width 255 height 18
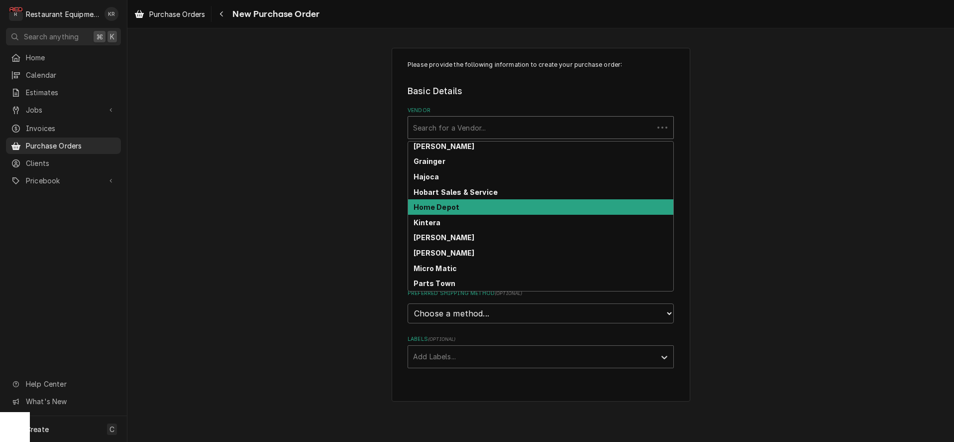
scroll to position [293, 0]
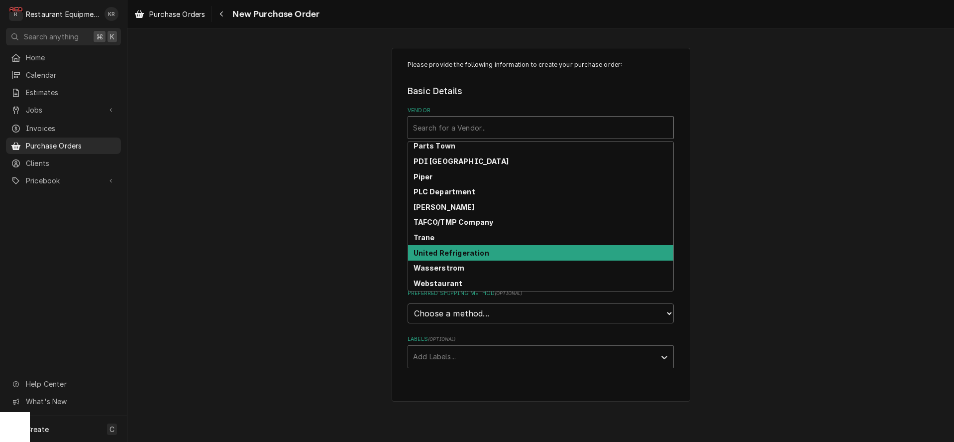
click at [469, 254] on strong "United Refrigeration" at bounding box center [452, 252] width 76 height 8
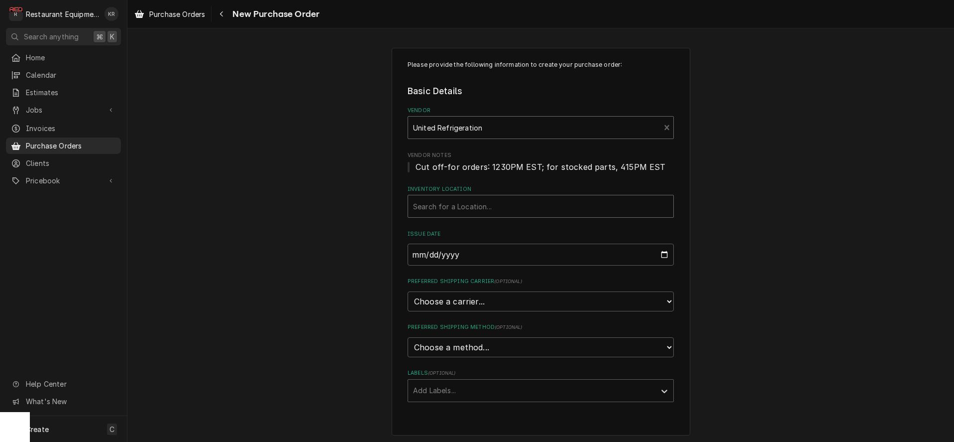
click at [467, 204] on div "Inventory Location" at bounding box center [540, 206] width 255 height 18
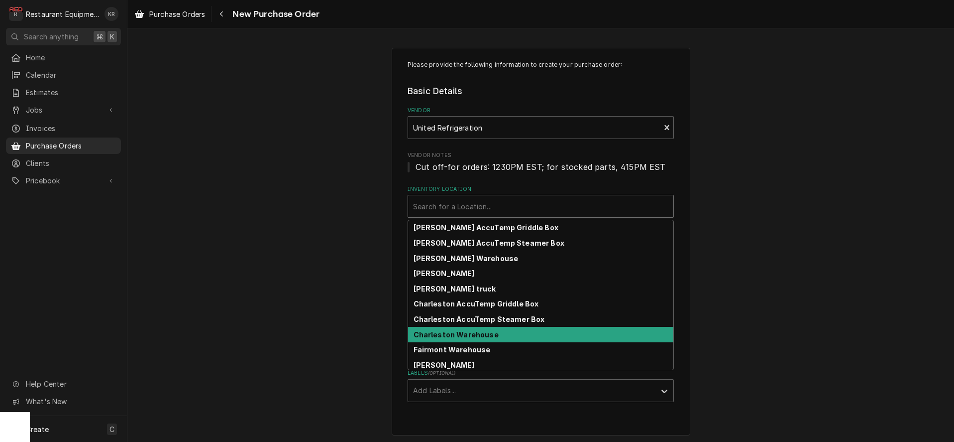
click at [479, 338] on strong "Charleston Warehouse" at bounding box center [456, 334] width 85 height 8
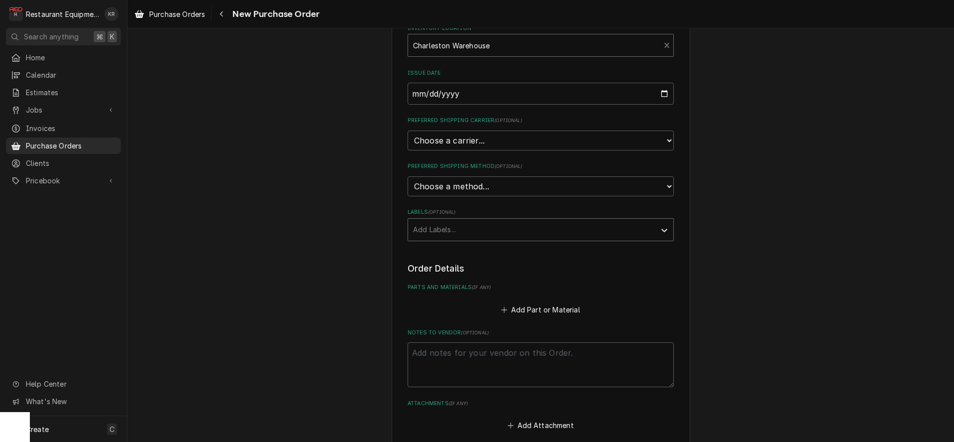
scroll to position [162, 0]
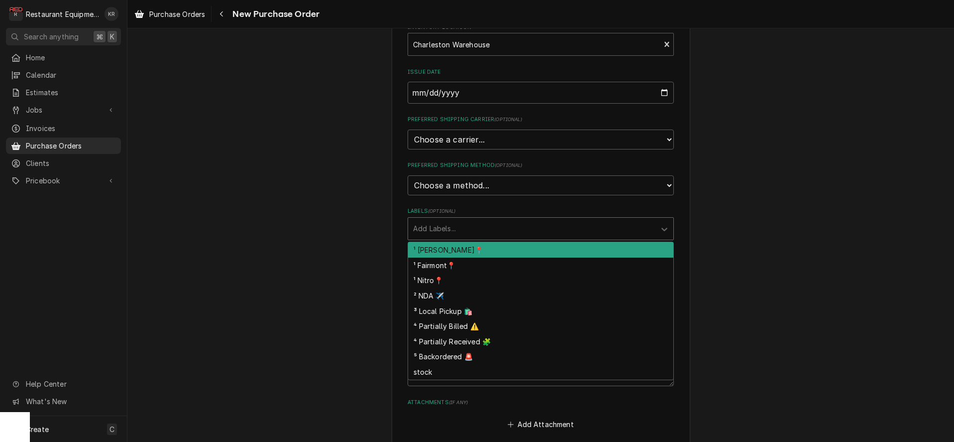
click at [476, 229] on div "Labels" at bounding box center [531, 229] width 237 height 18
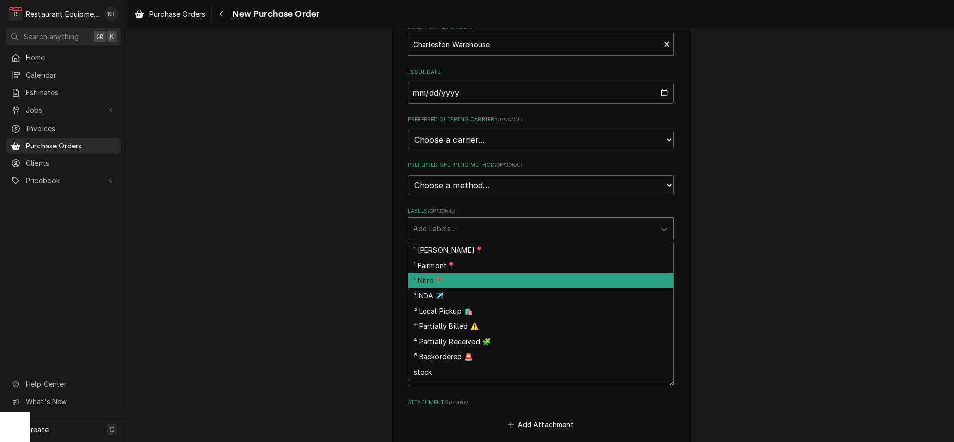
drag, startPoint x: 470, startPoint y: 276, endPoint x: 480, endPoint y: 268, distance: 12.8
click at [470, 276] on div "¹ Nitro📍" at bounding box center [540, 279] width 265 height 15
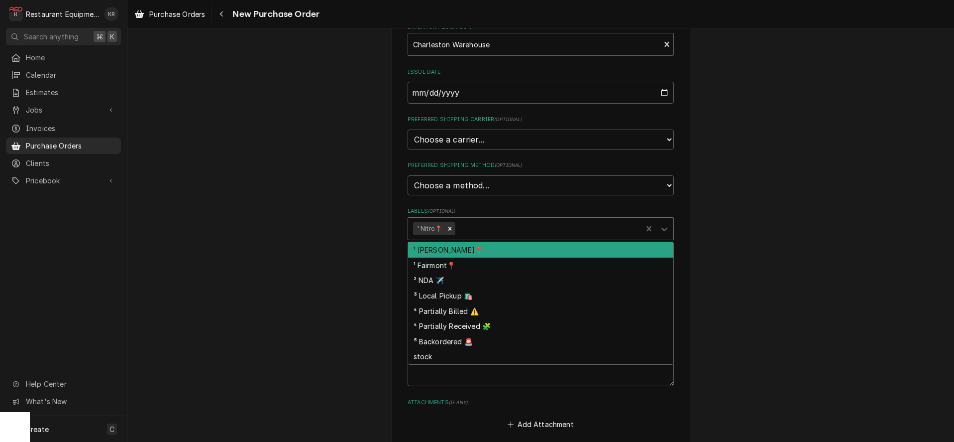
drag, startPoint x: 505, startPoint y: 225, endPoint x: 507, endPoint y: 240, distance: 15.1
click at [505, 225] on div "Labels" at bounding box center [548, 229] width 180 height 18
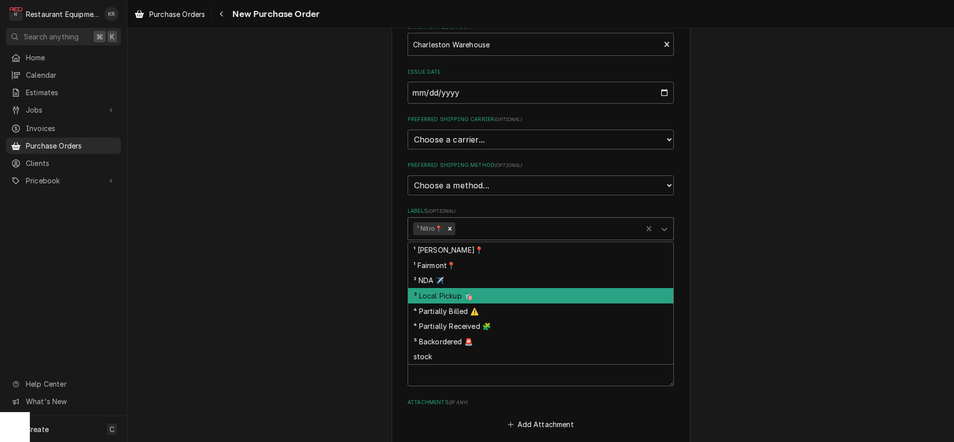
click at [505, 295] on div "³ Local Pickup 🛍️" at bounding box center [540, 295] width 265 height 15
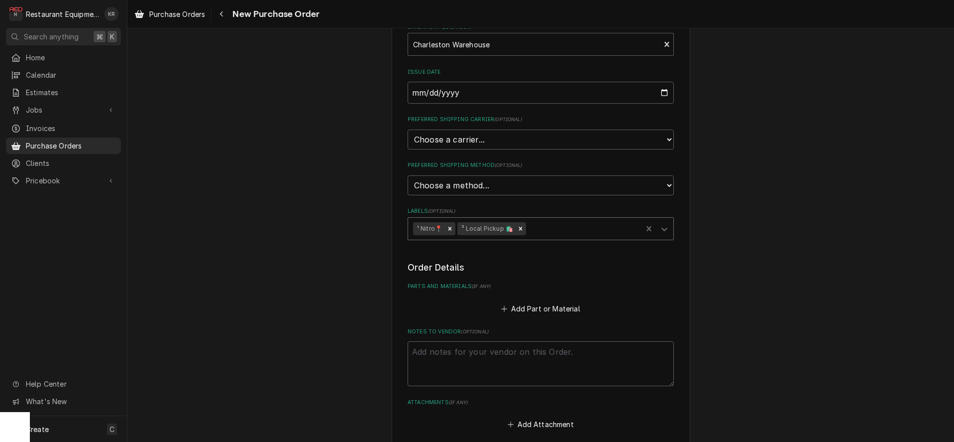
type textarea "x"
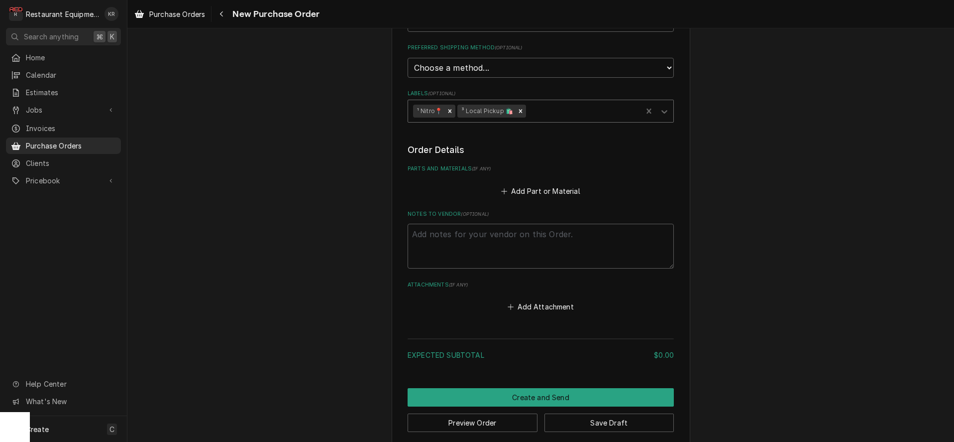
scroll to position [284, 0]
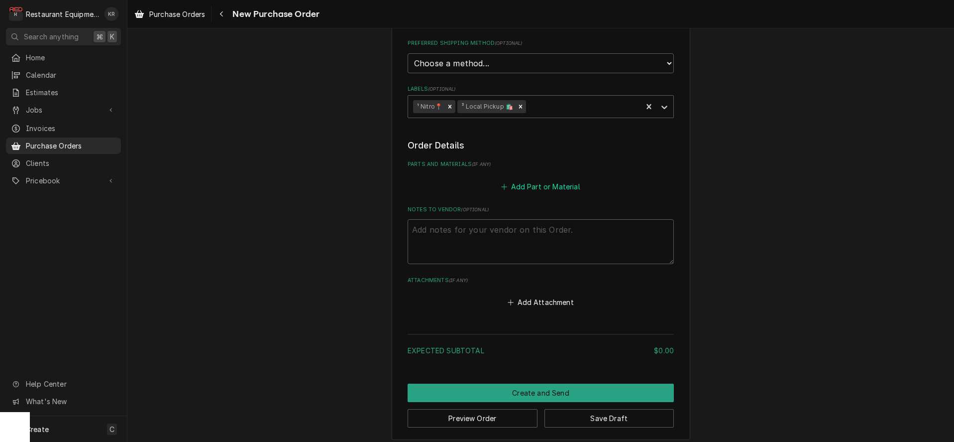
click at [543, 190] on button "Add Part or Material" at bounding box center [541, 186] width 82 height 14
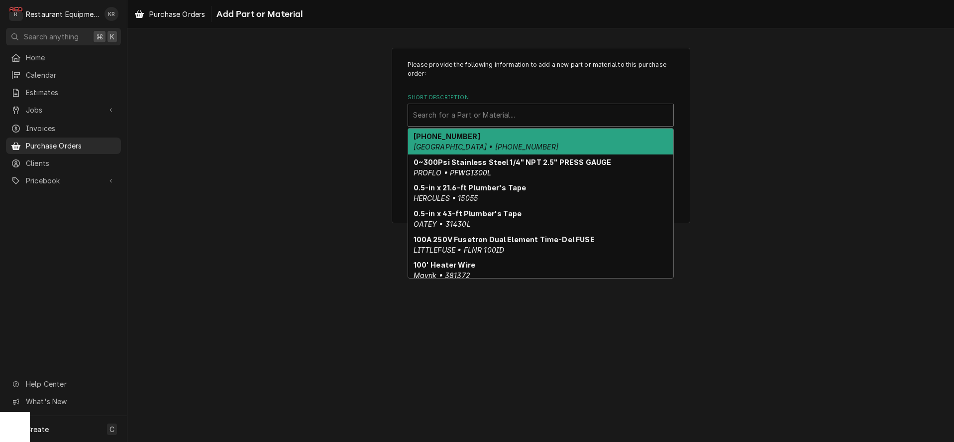
click at [504, 116] on div "Short Description" at bounding box center [540, 115] width 255 height 18
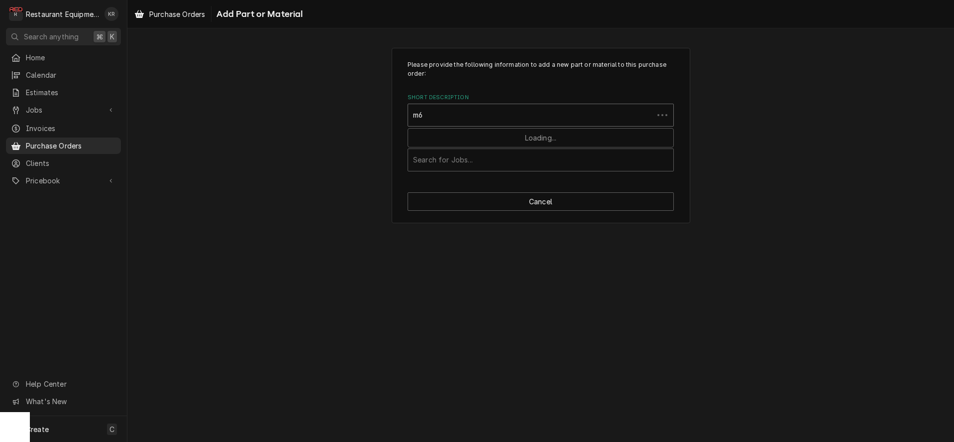
type input "m6q"
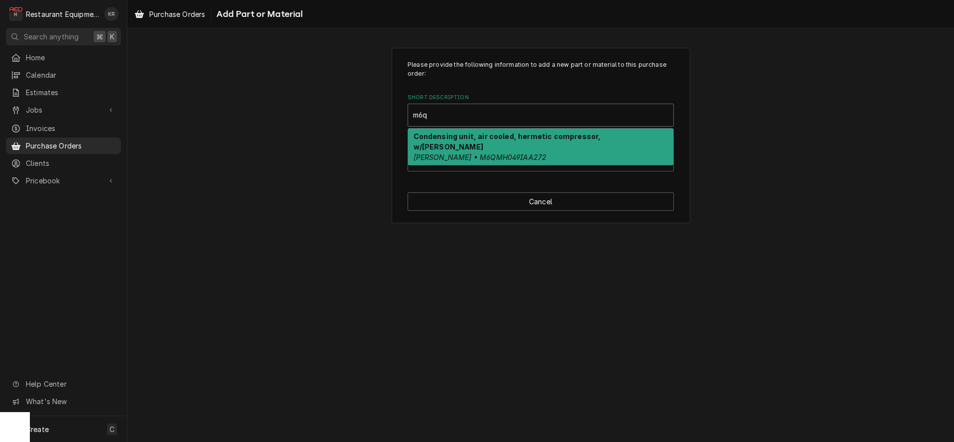
click at [486, 140] on strong "Condensing unit, air cooled, hermetic compressor, w/[PERSON_NAME]" at bounding box center [508, 141] width 188 height 19
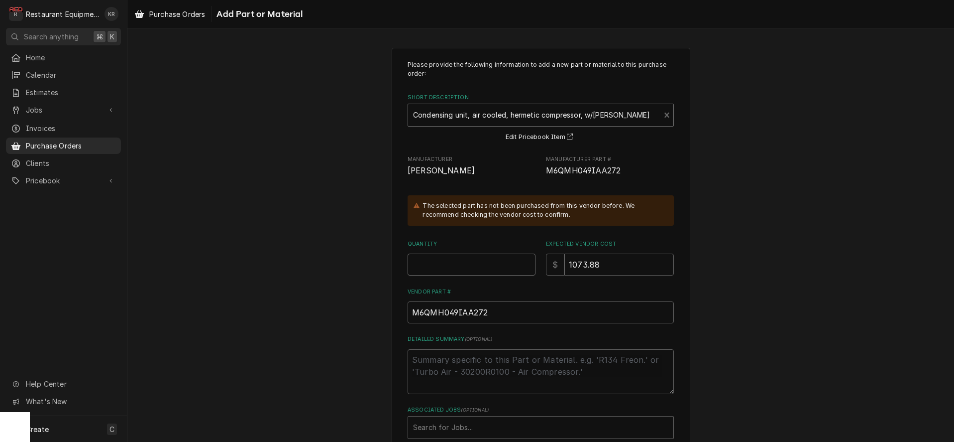
click at [424, 260] on input "Quantity" at bounding box center [472, 264] width 128 height 22
type textarea "x"
type input "1"
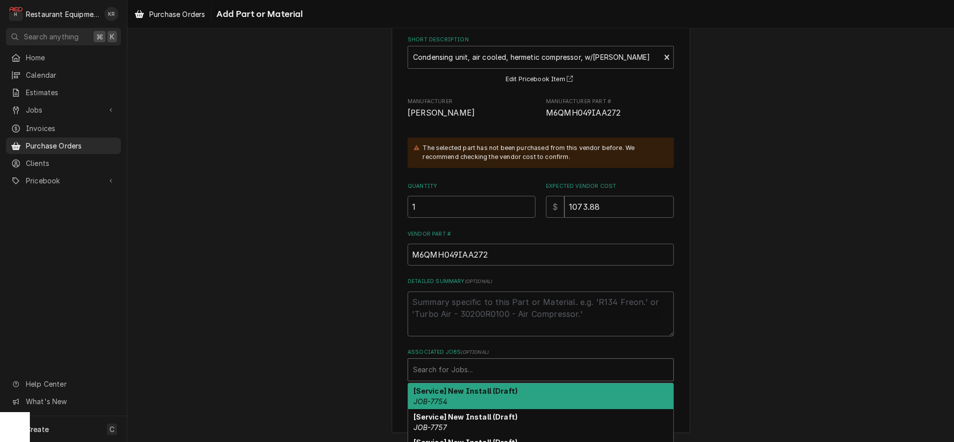
click at [455, 371] on div "Associated Jobs" at bounding box center [540, 369] width 255 height 18
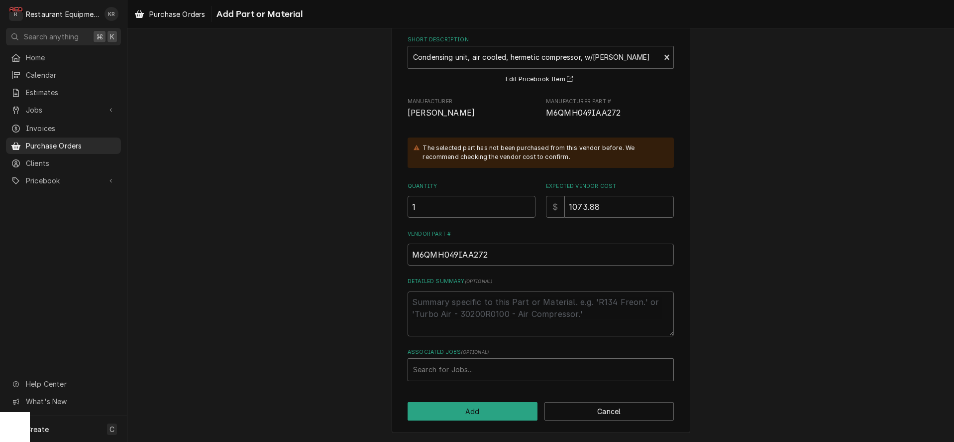
click at [449, 370] on div "Associated Jobs" at bounding box center [540, 369] width 255 height 18
type input "8724"
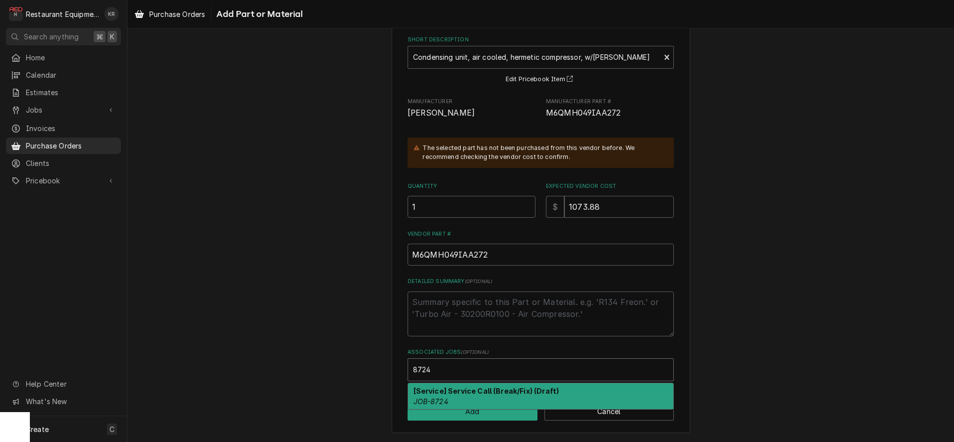
click at [463, 394] on strong "[Service] Service Call (Break/Fix) (Draft)" at bounding box center [487, 390] width 146 height 8
type textarea "x"
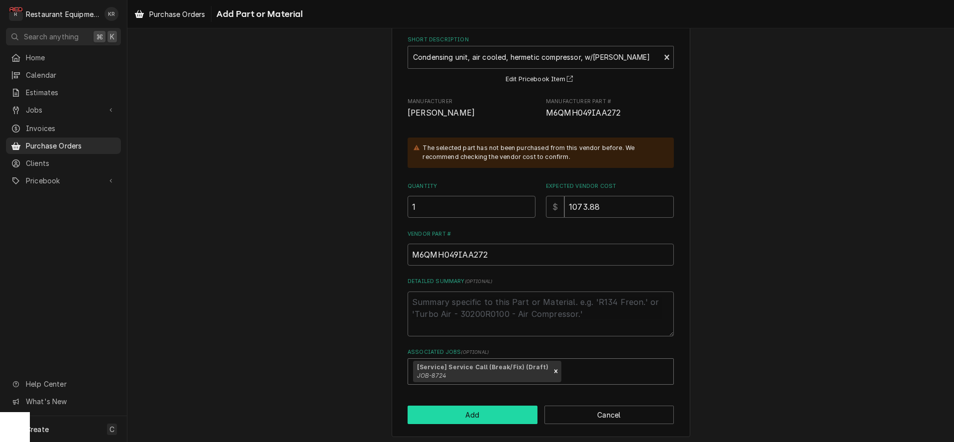
click at [465, 416] on button "Add" at bounding box center [473, 414] width 130 height 18
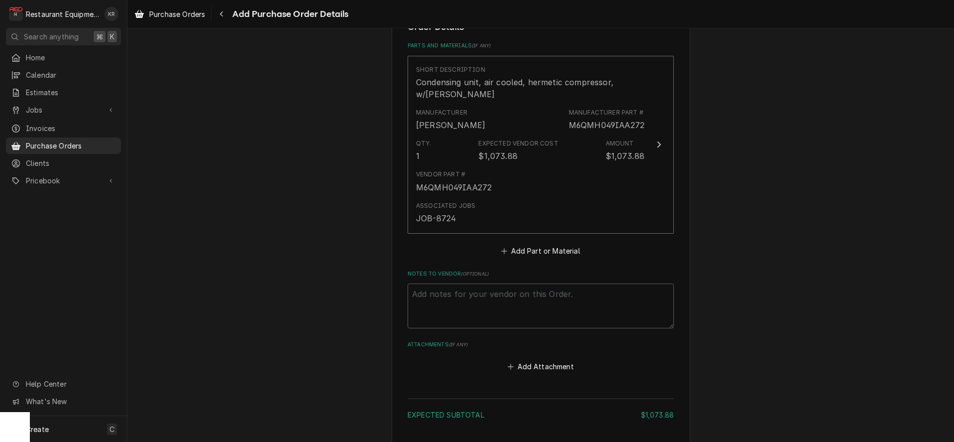
scroll to position [471, 0]
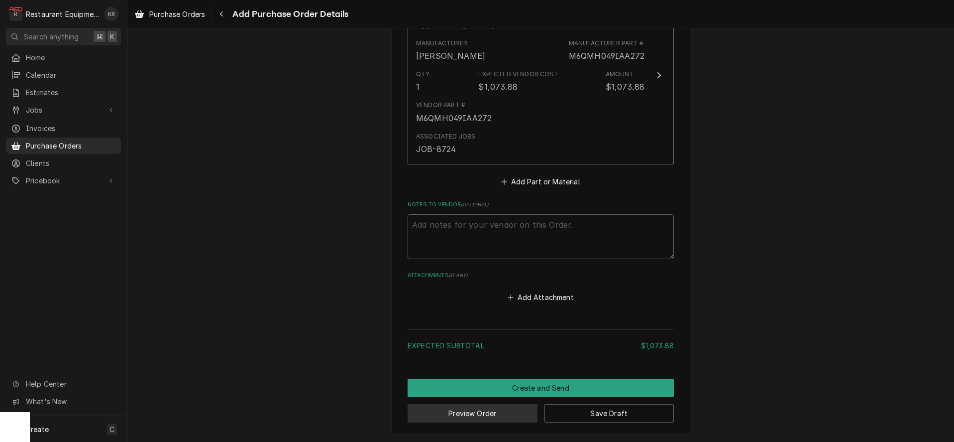
click at [507, 411] on button "Preview Order" at bounding box center [473, 413] width 130 height 18
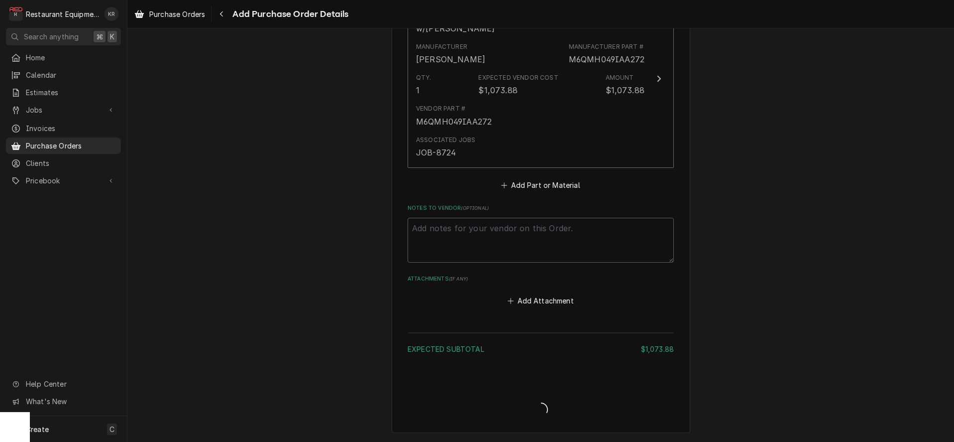
scroll to position [466, 0]
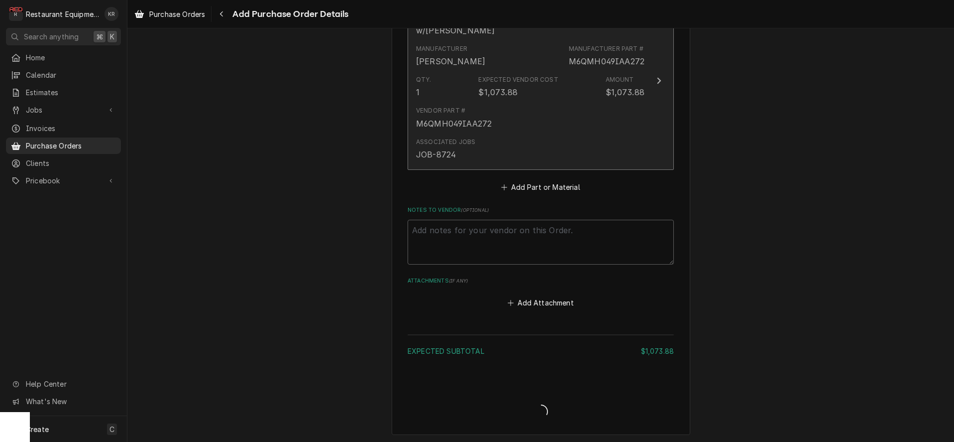
type textarea "x"
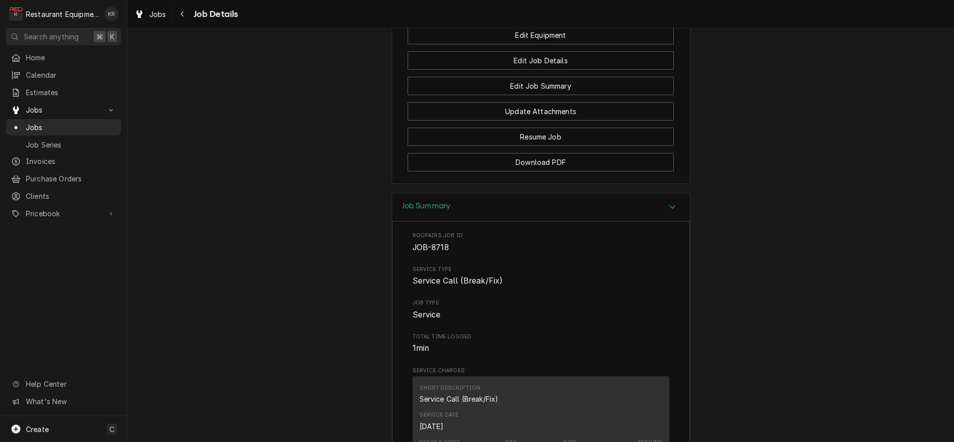
scroll to position [1035, 0]
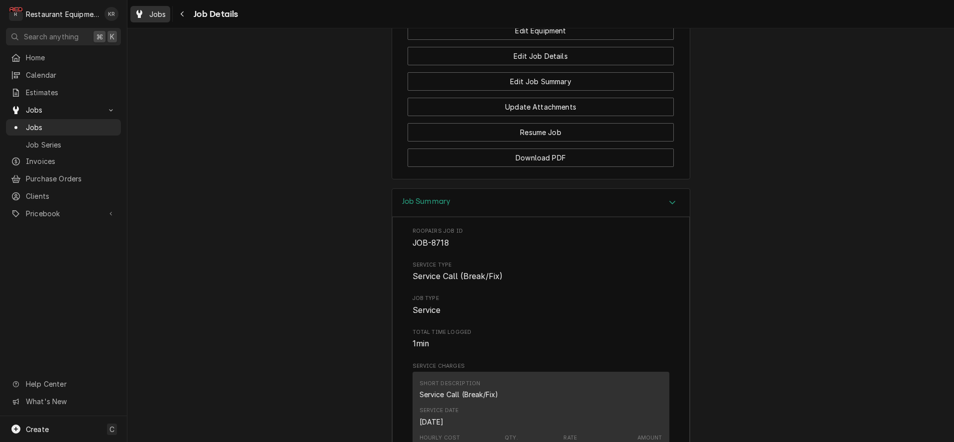
click at [167, 14] on div "Jobs" at bounding box center [150, 14] width 36 height 12
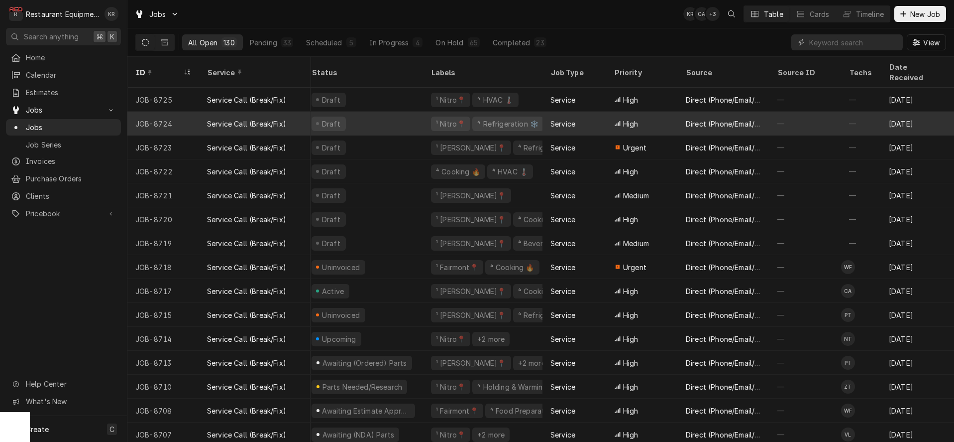
scroll to position [0, 23]
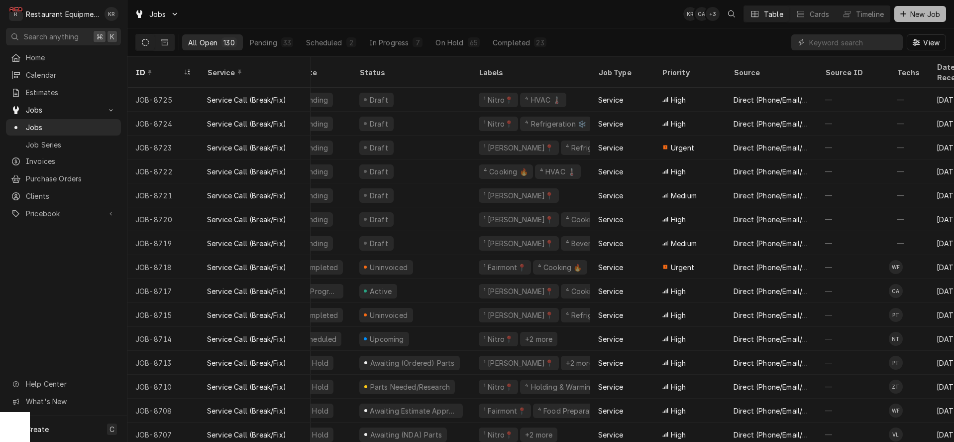
click at [928, 16] on span "New Job" at bounding box center [926, 14] width 34 height 10
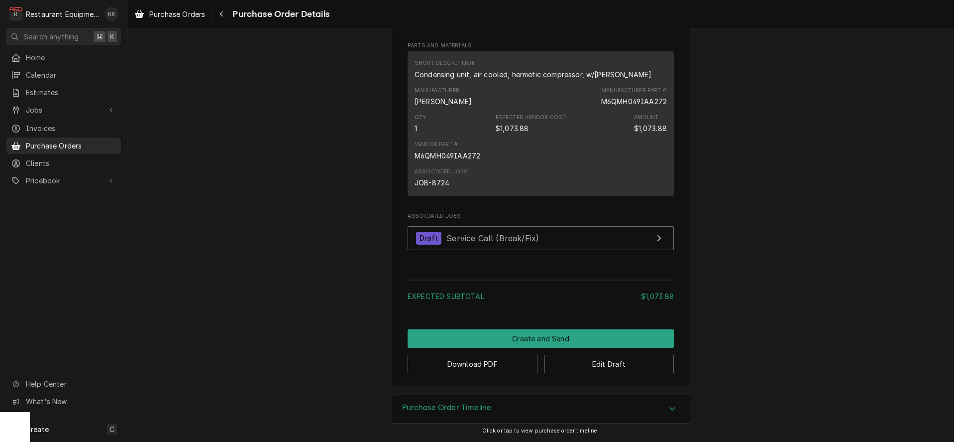
scroll to position [559, 0]
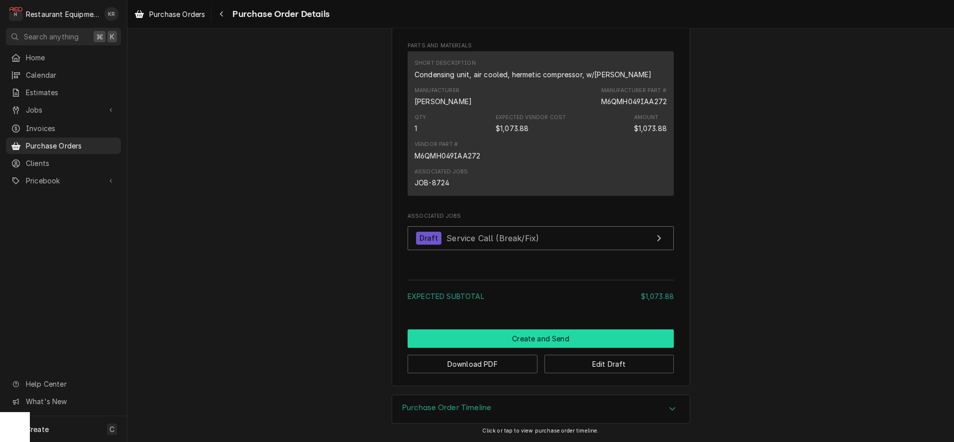
click at [534, 337] on button "Create and Send" at bounding box center [541, 338] width 266 height 18
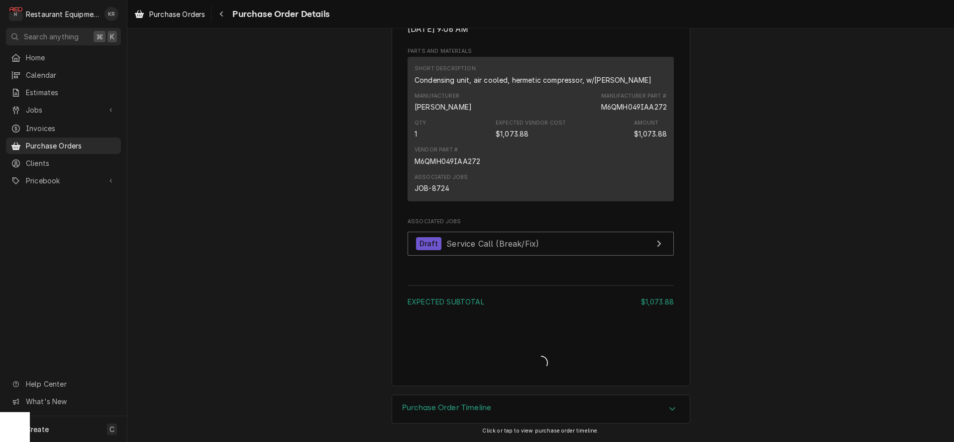
scroll to position [554, 0]
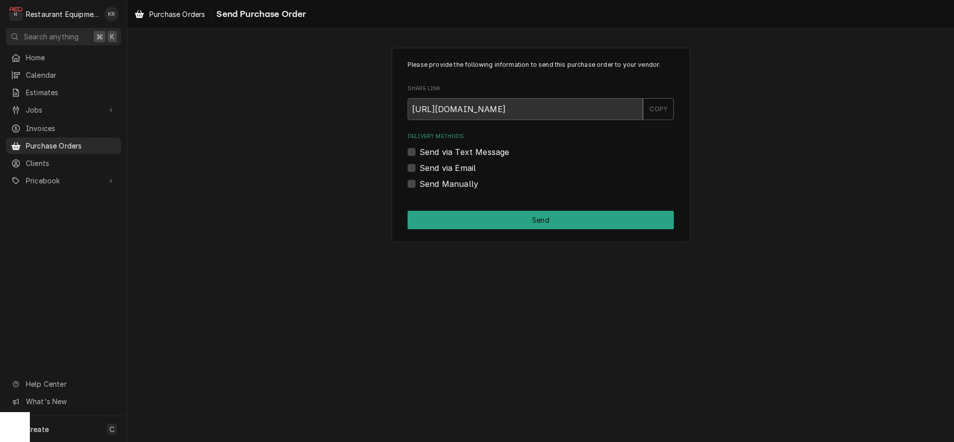
click at [420, 166] on label "Send via Email" at bounding box center [448, 168] width 56 height 12
click at [420, 166] on input "Send via Email" at bounding box center [553, 173] width 266 height 22
checkbox input "true"
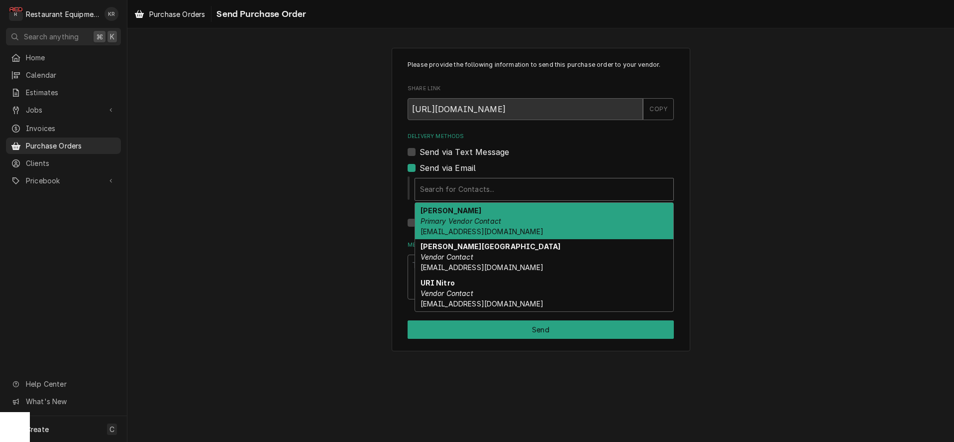
click at [477, 190] on div "Delivery Methods" at bounding box center [544, 189] width 248 height 18
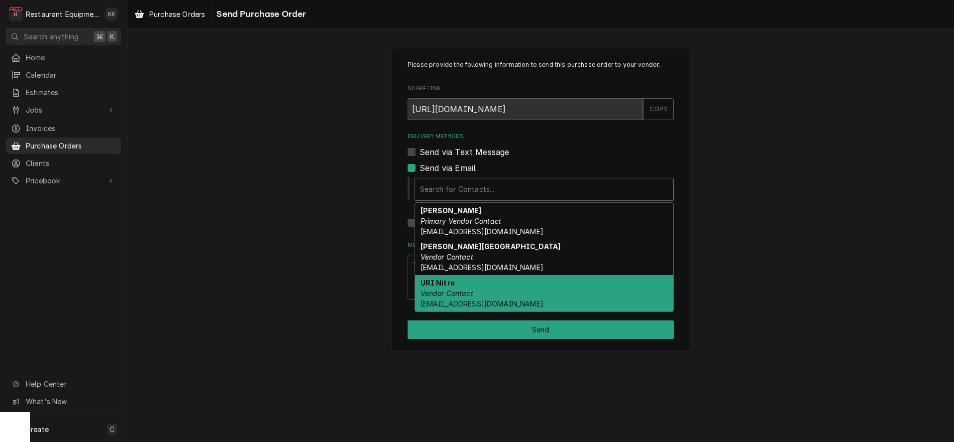
click at [467, 289] on em "Vendor Contact" at bounding box center [447, 293] width 53 height 8
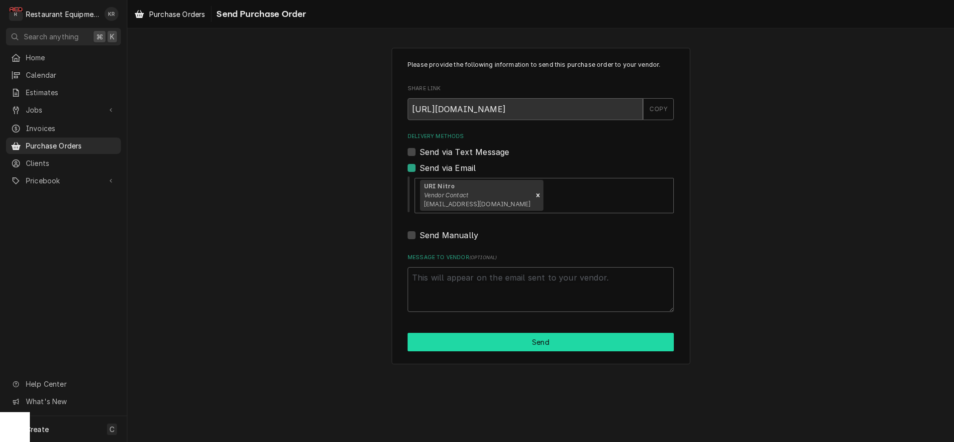
click at [511, 338] on button "Send" at bounding box center [541, 342] width 266 height 18
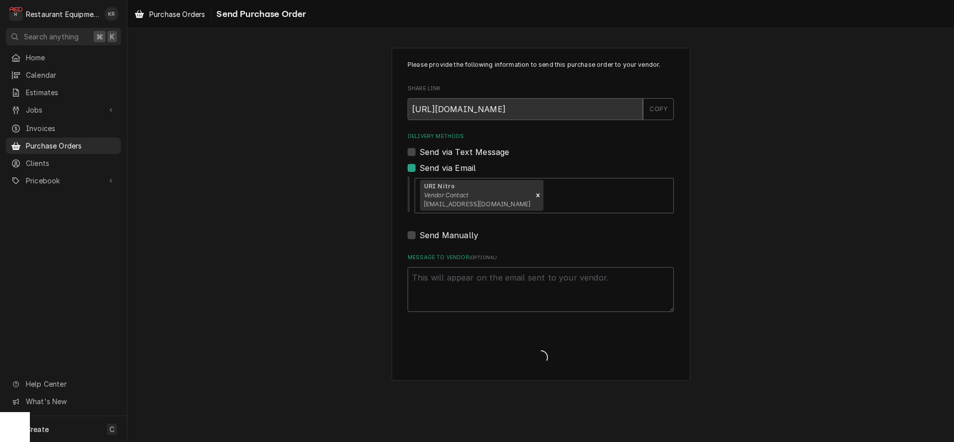
type textarea "x"
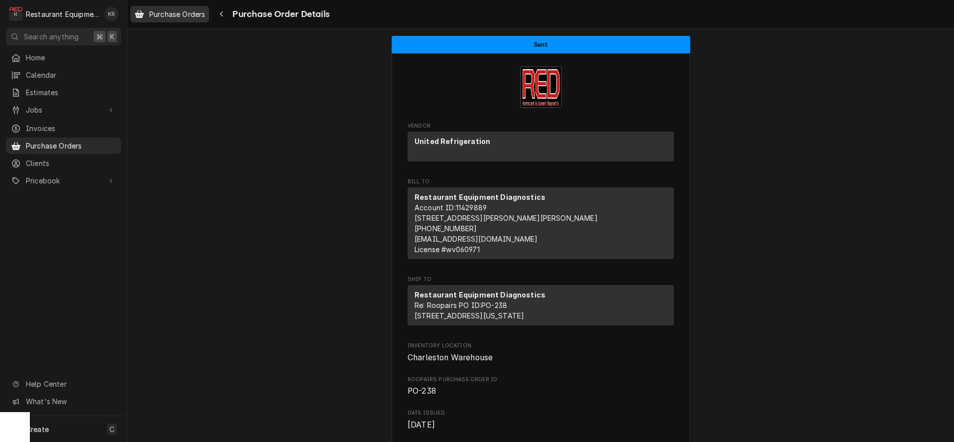
click at [179, 13] on span "Purchase Orders" at bounding box center [177, 14] width 56 height 10
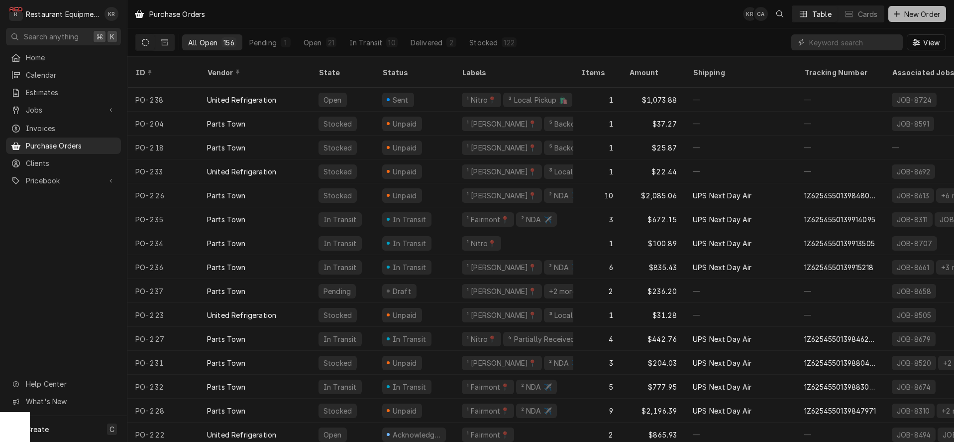
click at [922, 14] on span "New Order" at bounding box center [923, 14] width 40 height 10
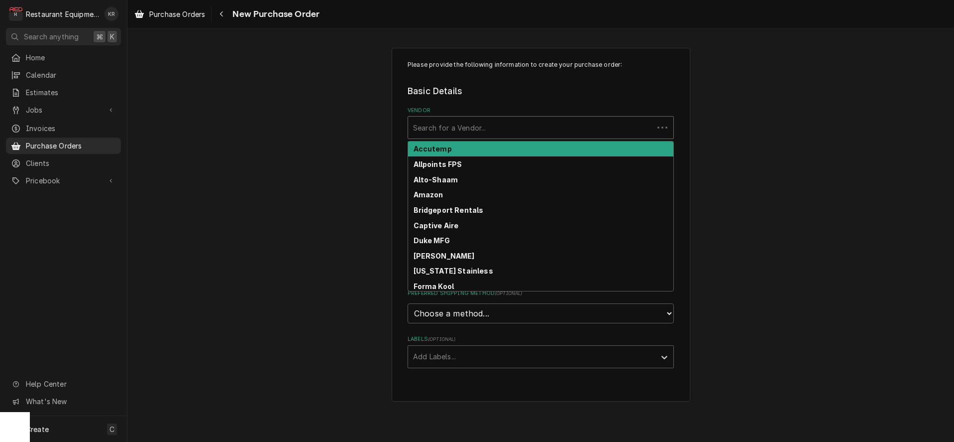
click at [458, 126] on div "Vendor" at bounding box center [530, 127] width 235 height 18
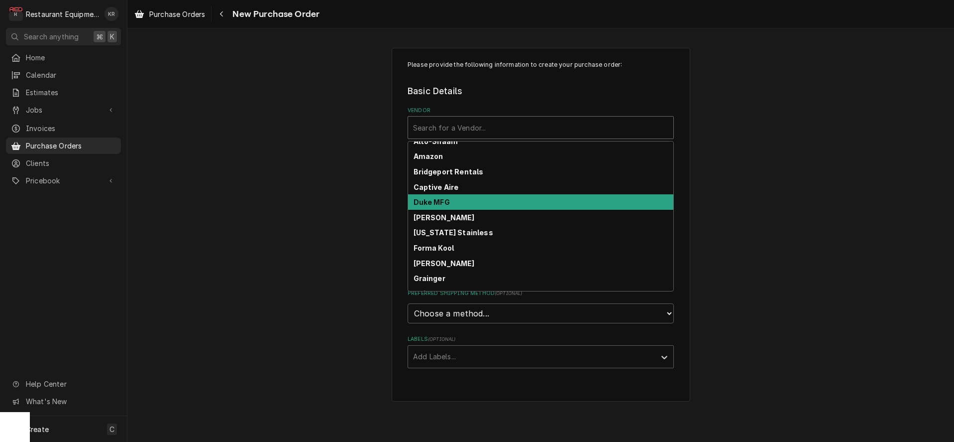
scroll to position [52, 0]
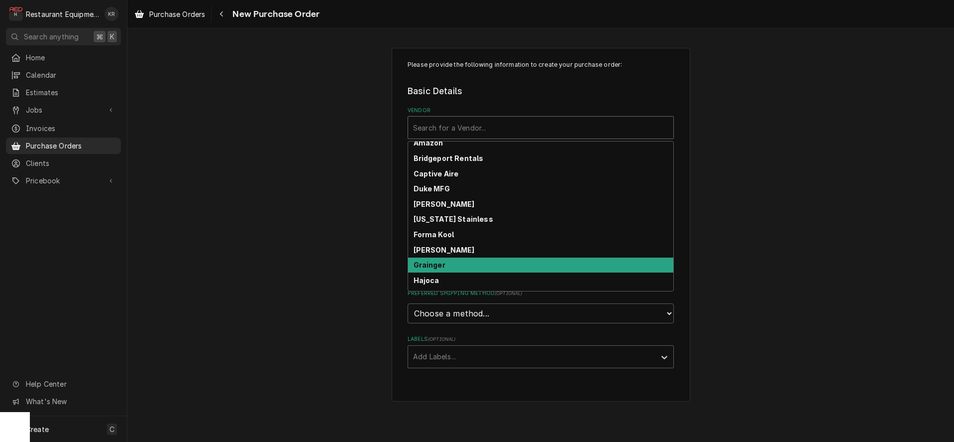
click at [455, 263] on div "Grainger" at bounding box center [540, 264] width 265 height 15
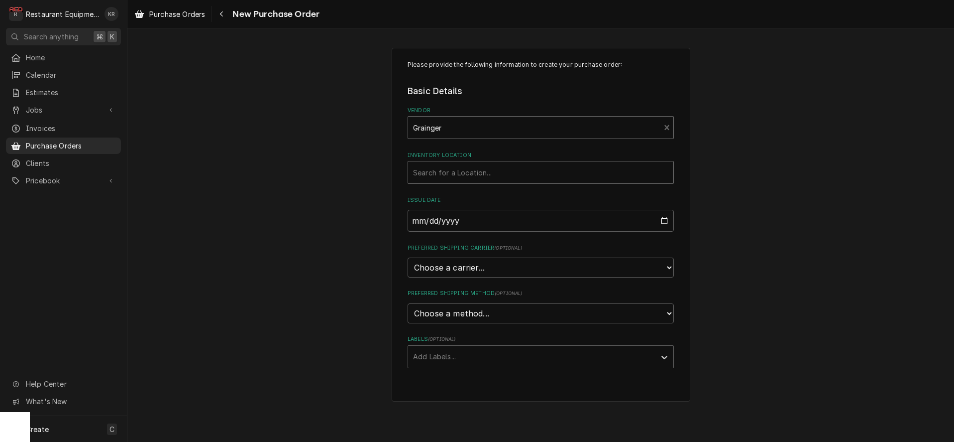
click at [482, 173] on div "Inventory Location" at bounding box center [540, 172] width 255 height 18
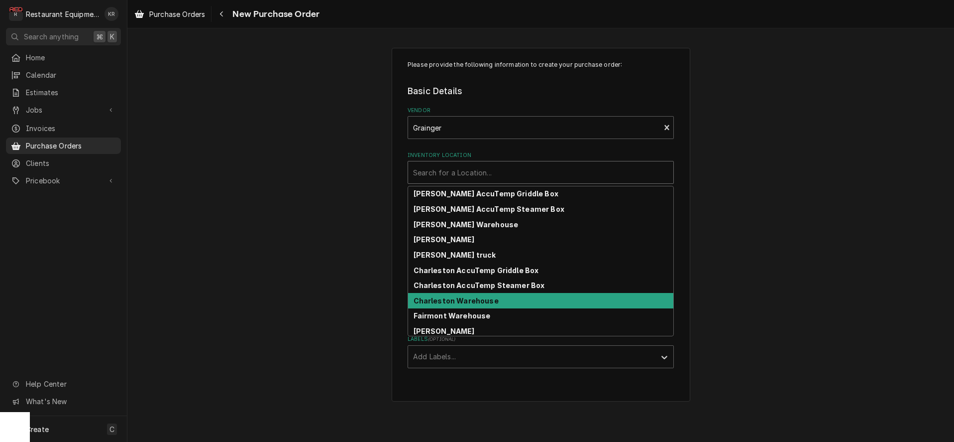
click at [477, 302] on strong "Charleston Warehouse" at bounding box center [456, 300] width 85 height 8
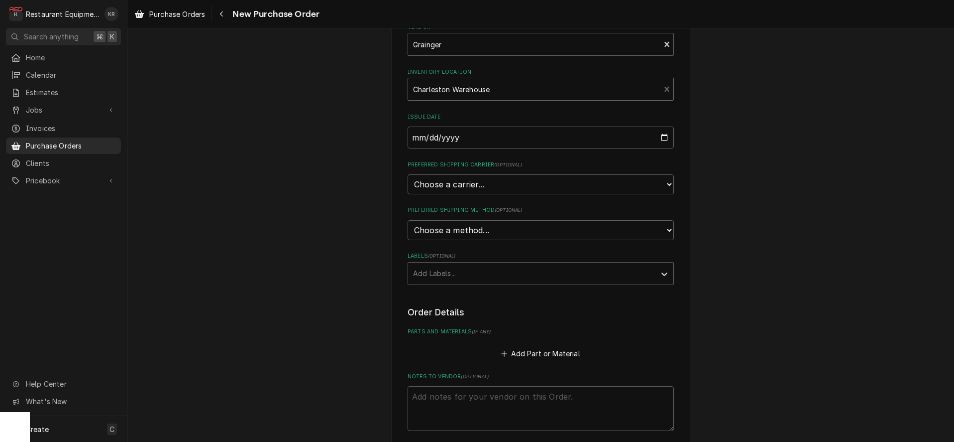
scroll to position [87, 0]
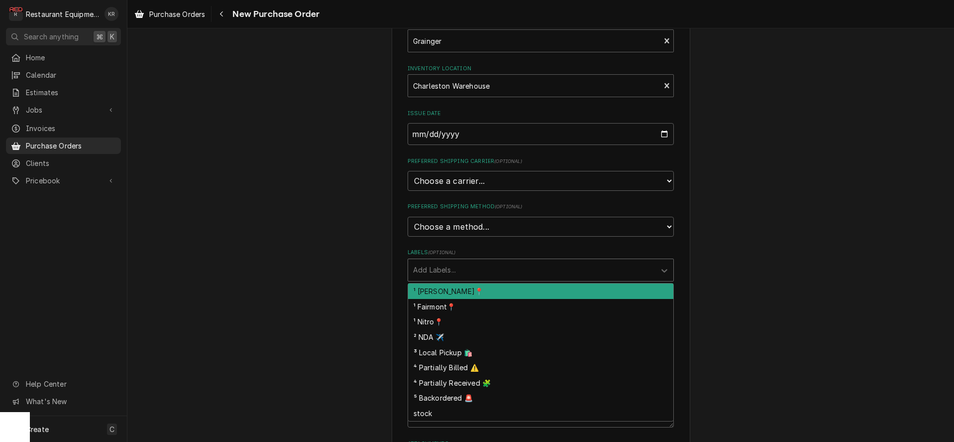
click at [486, 273] on div "Labels" at bounding box center [531, 270] width 237 height 18
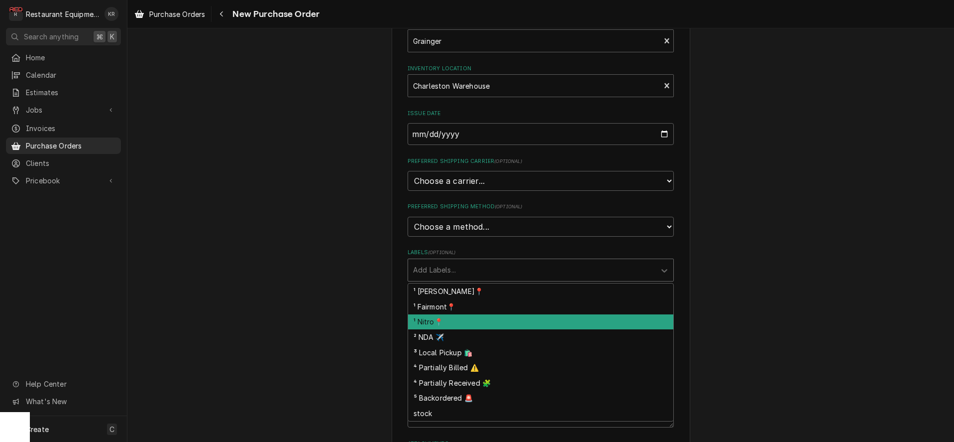
click at [464, 321] on div "¹ Nitro📍" at bounding box center [540, 321] width 265 height 15
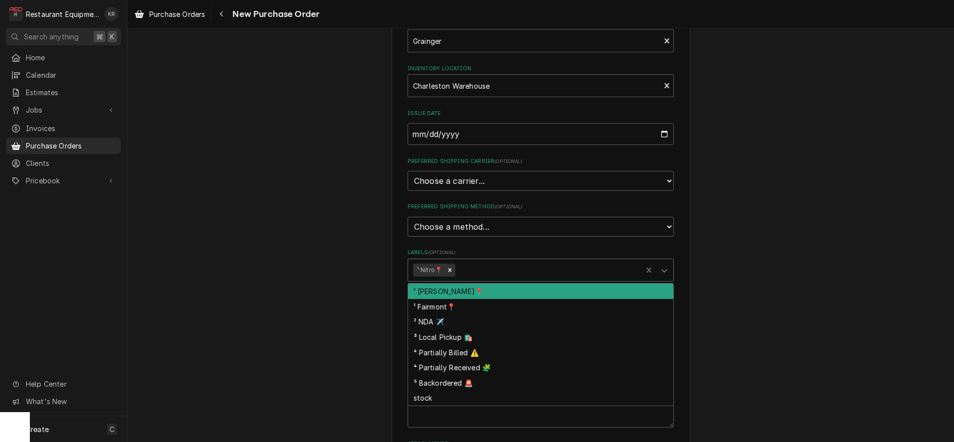
drag, startPoint x: 504, startPoint y: 268, endPoint x: 513, endPoint y: 352, distance: 84.2
click at [504, 269] on div "Labels" at bounding box center [548, 270] width 180 height 18
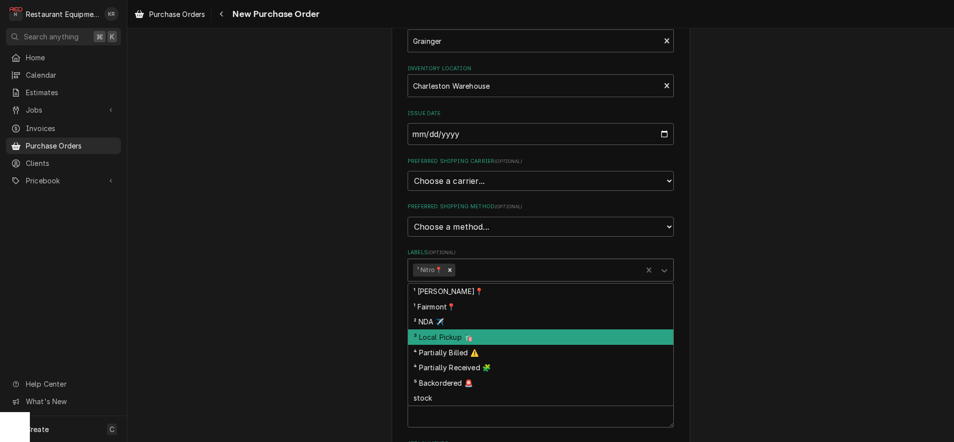
click at [507, 337] on div "³ Local Pickup 🛍️" at bounding box center [540, 336] width 265 height 15
type textarea "x"
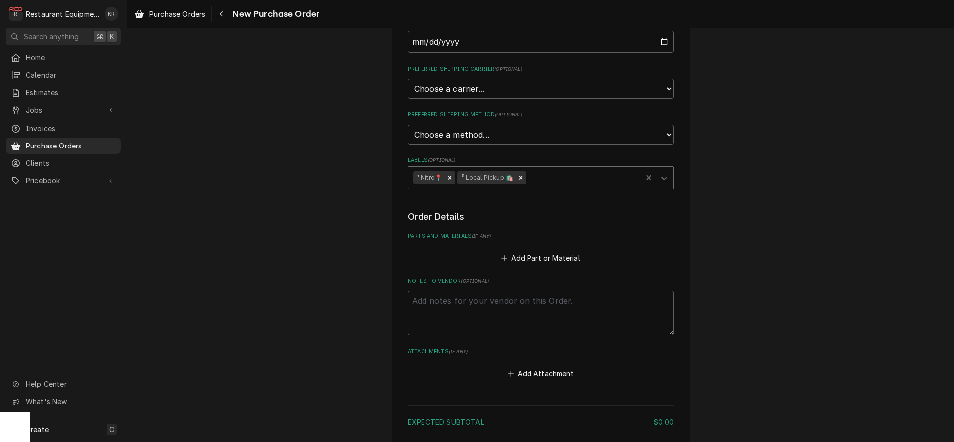
scroll to position [180, 0]
click at [551, 255] on button "Add Part or Material" at bounding box center [541, 256] width 82 height 14
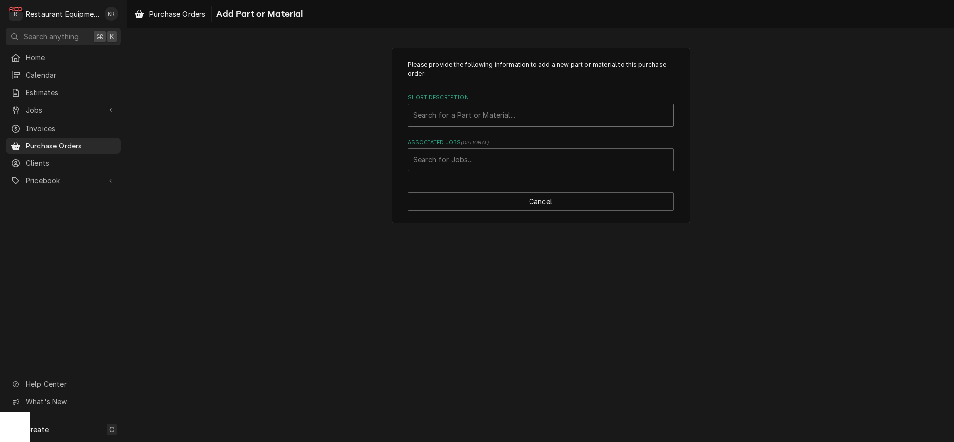
click at [456, 117] on div "Short Description" at bounding box center [540, 115] width 255 height 18
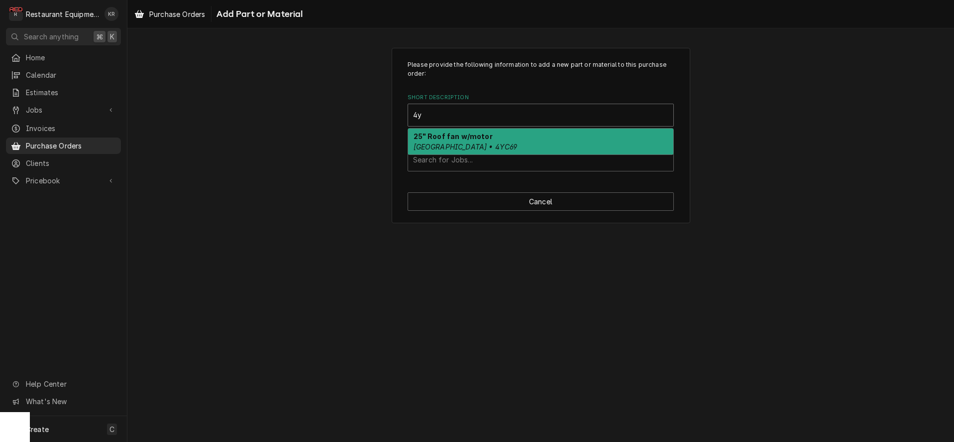
type input "4yc"
click at [456, 139] on strong "25" Roof fan w/motor" at bounding box center [453, 136] width 79 height 8
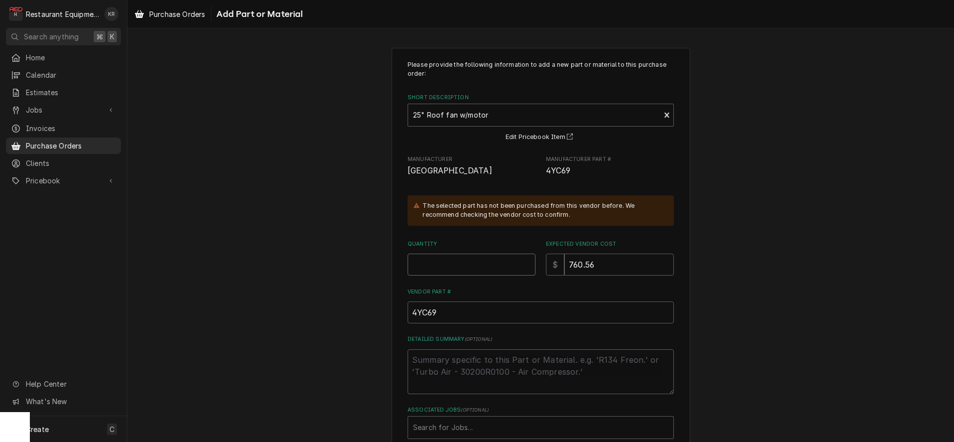
click at [439, 260] on input "Quantity" at bounding box center [472, 264] width 128 height 22
type textarea "x"
type input "1"
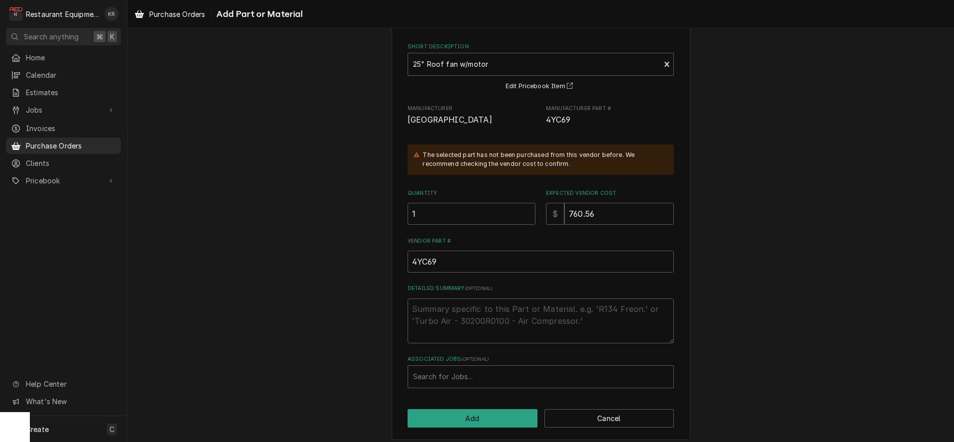
scroll to position [58, 0]
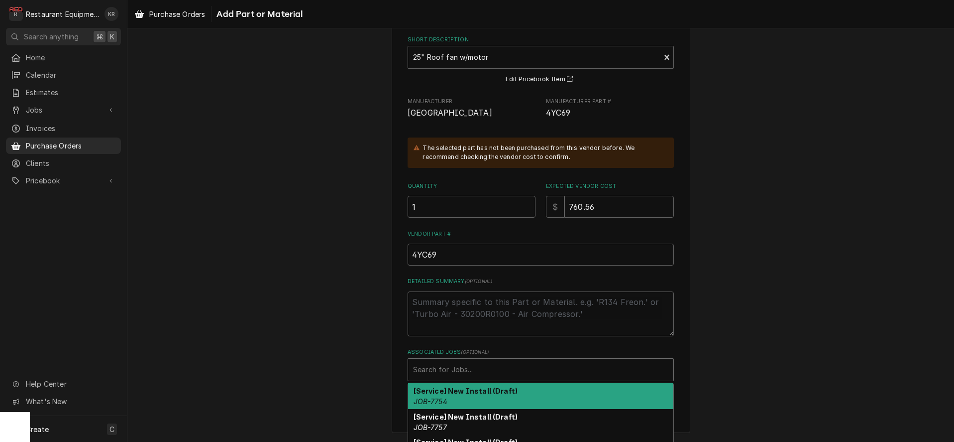
click at [439, 364] on div "Associated Jobs" at bounding box center [540, 369] width 255 height 18
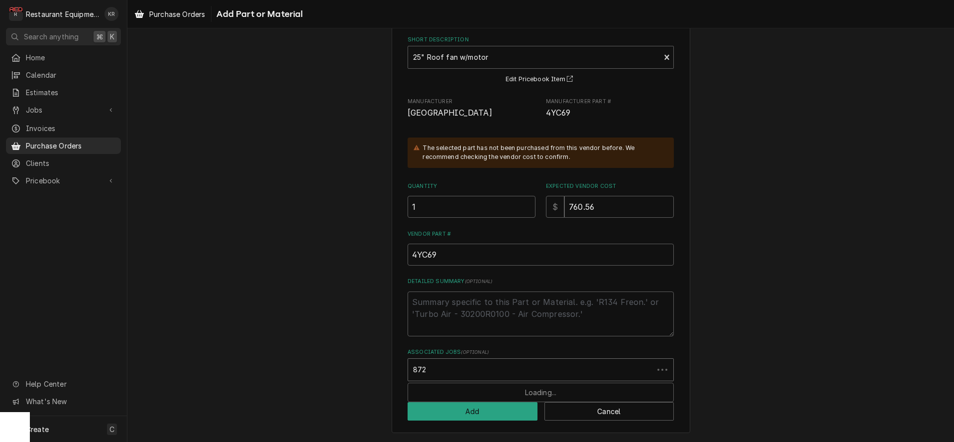
type input "8725"
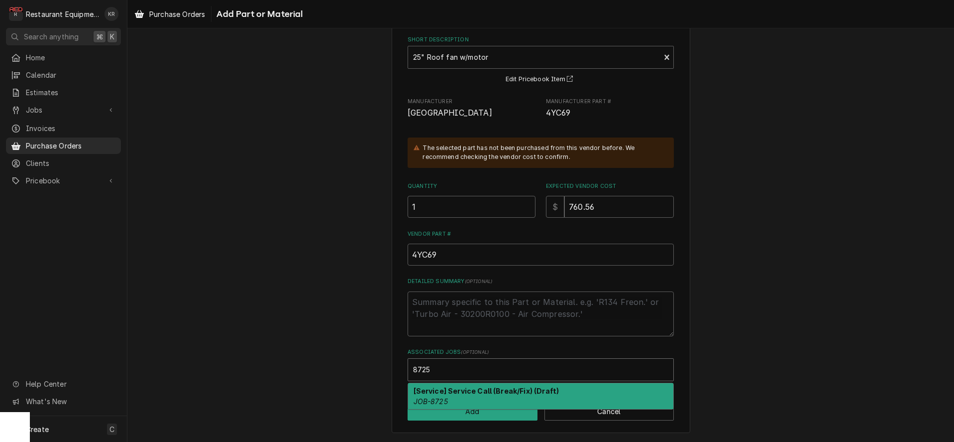
click at [437, 398] on em "JOB-8725" at bounding box center [431, 401] width 34 height 8
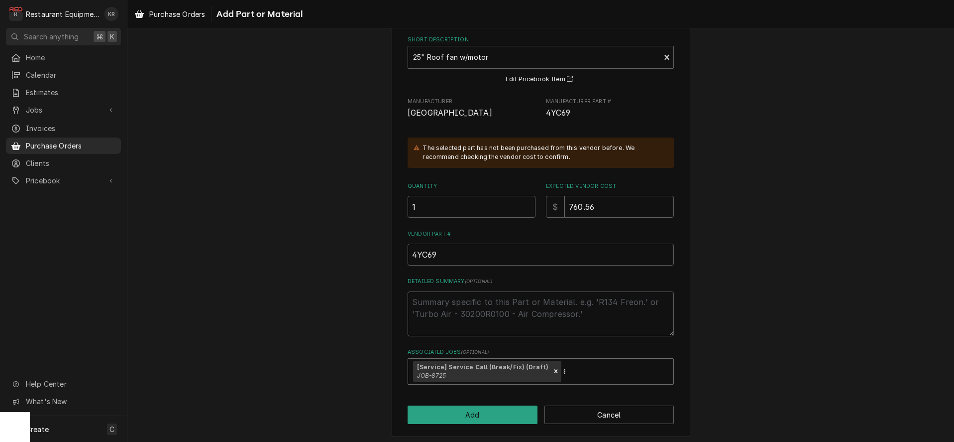
type textarea "x"
click at [475, 418] on button "Add" at bounding box center [473, 414] width 130 height 18
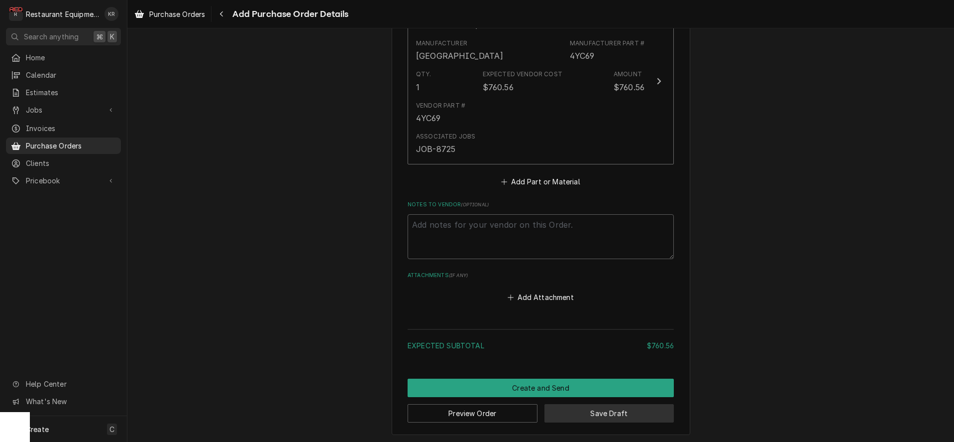
click at [623, 410] on button "Save Draft" at bounding box center [610, 413] width 130 height 18
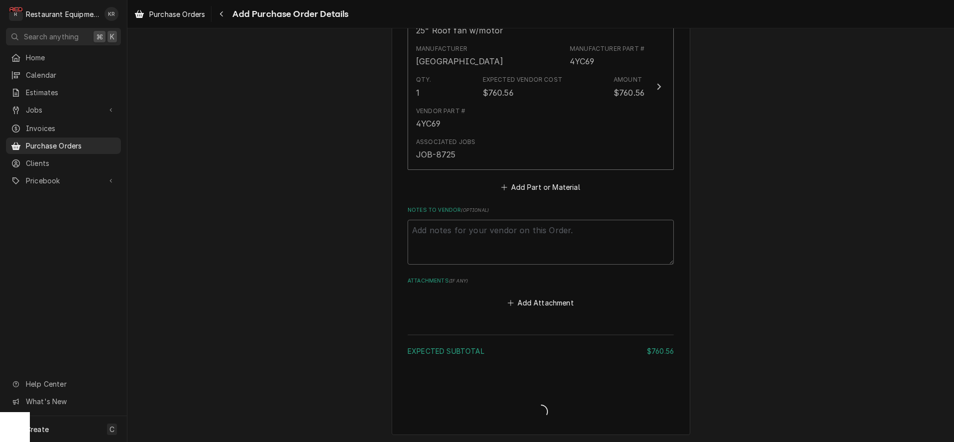
type textarea "x"
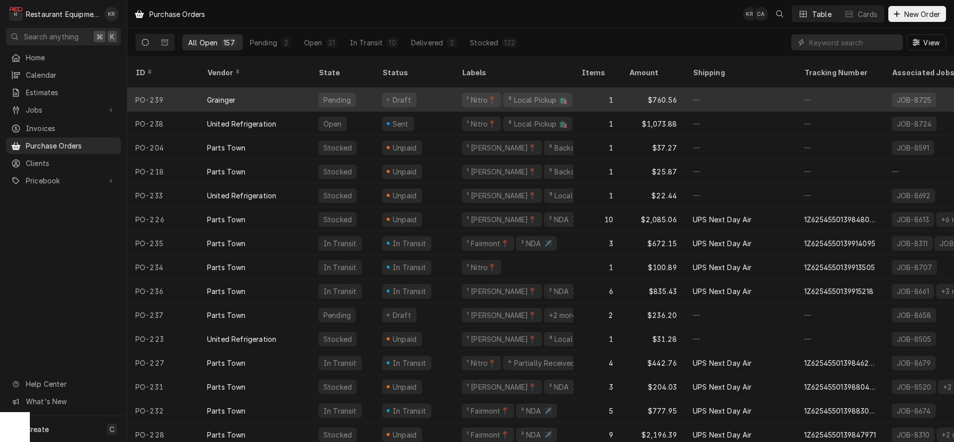
click at [203, 92] on div "Grainger" at bounding box center [255, 100] width 112 height 24
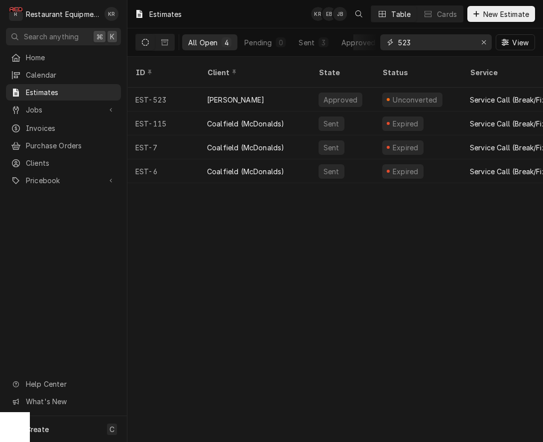
drag, startPoint x: 457, startPoint y: 41, endPoint x: 447, endPoint y: 44, distance: 10.4
click at [452, 43] on input "523" at bounding box center [435, 42] width 75 height 16
drag, startPoint x: 370, startPoint y: 38, endPoint x: 354, endPoint y: 37, distance: 16.0
click at [398, 37] on input "523" at bounding box center [435, 42] width 75 height 16
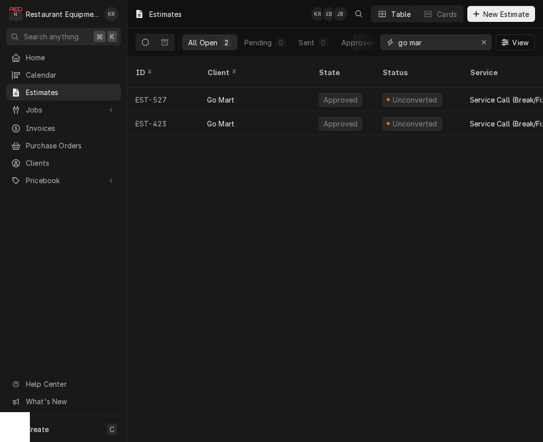
type input "go mar"
click at [269, 93] on div "Go Mart" at bounding box center [255, 100] width 112 height 24
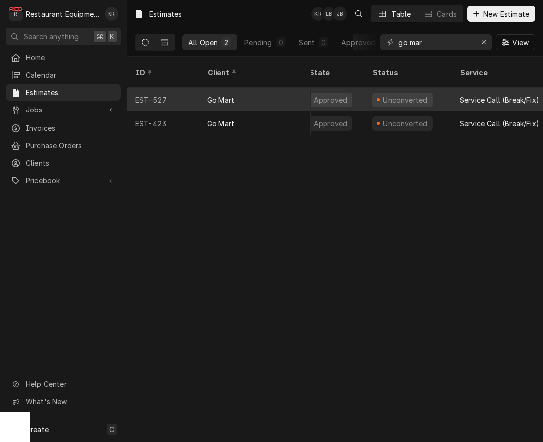
click at [269, 91] on div "Go Mart" at bounding box center [255, 100] width 112 height 24
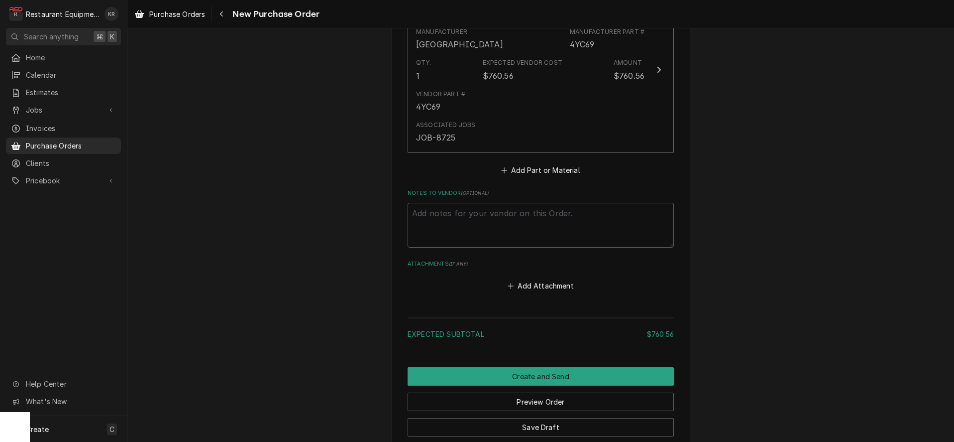
scroll to position [498, 0]
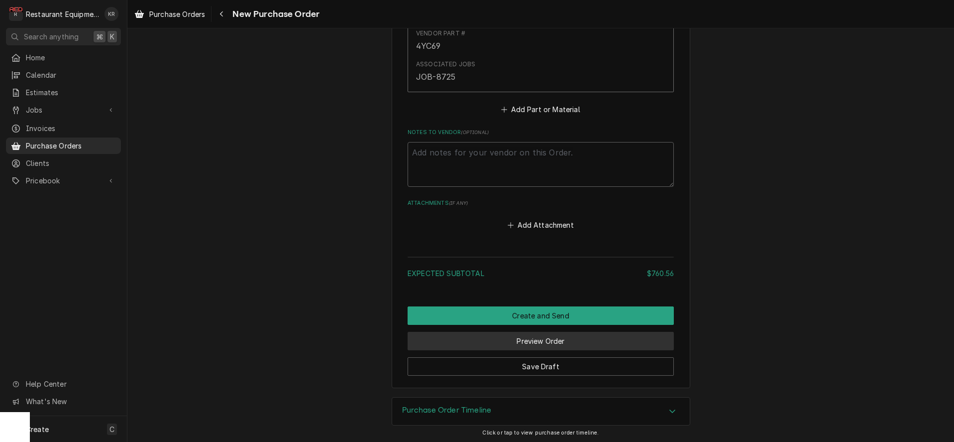
click at [552, 339] on button "Preview Order" at bounding box center [541, 341] width 266 height 18
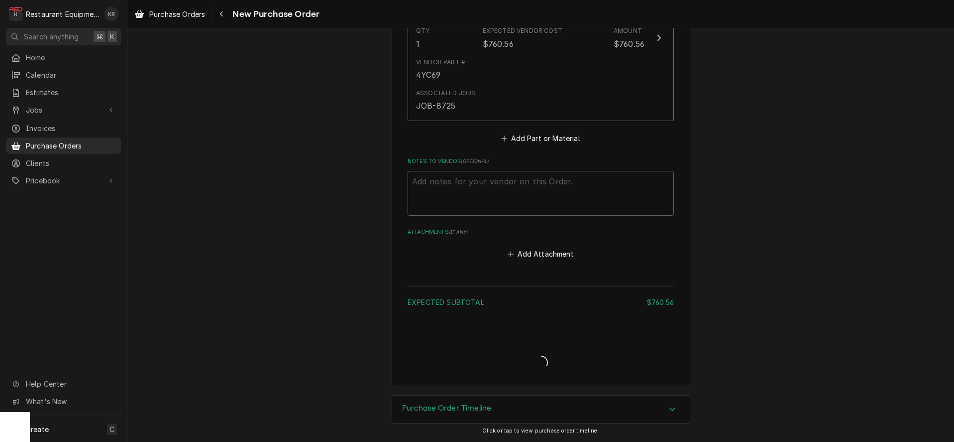
scroll to position [467, 0]
type textarea "x"
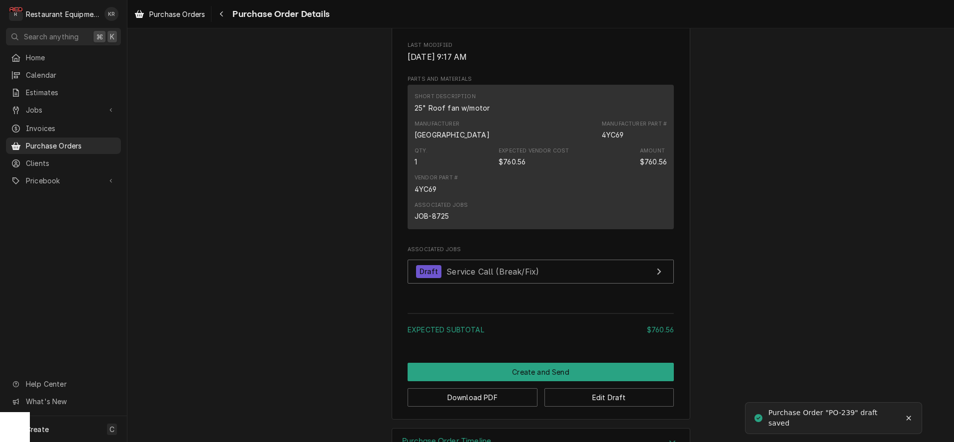
click at [543, 337] on div "Expected Subtotal $760.56" at bounding box center [541, 325] width 266 height 32
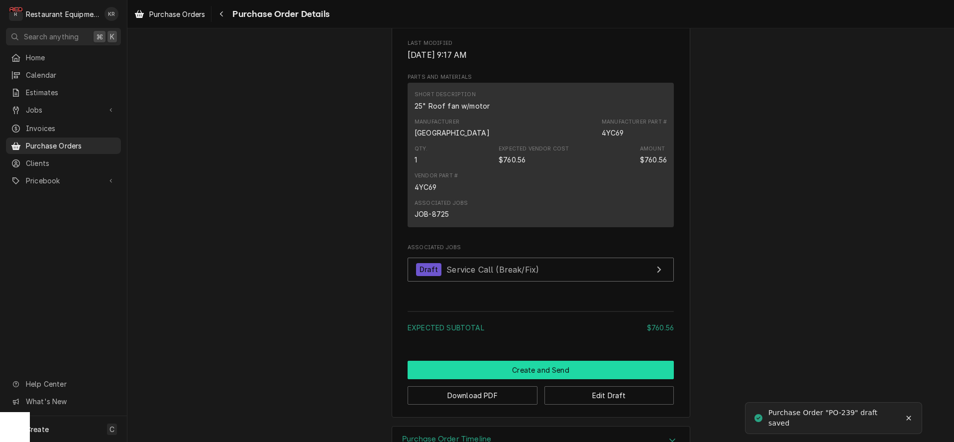
click at [544, 379] on button "Create and Send" at bounding box center [541, 369] width 266 height 18
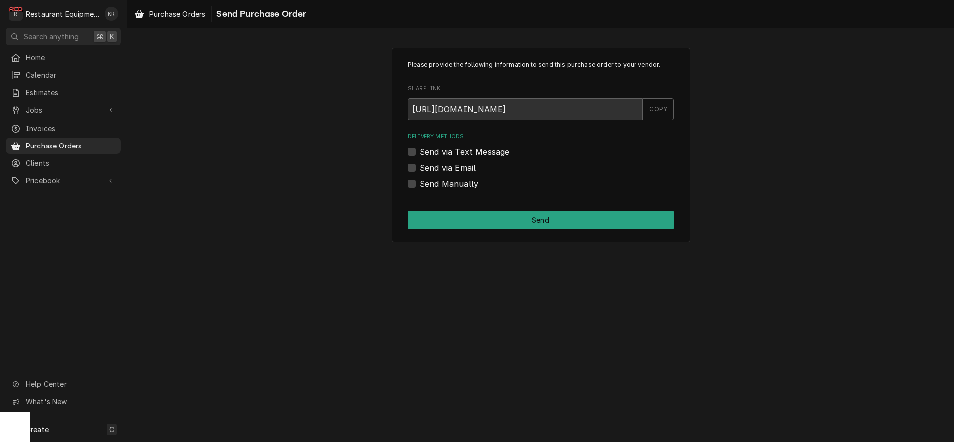
click at [420, 184] on label "Send Manually" at bounding box center [449, 184] width 59 height 12
click at [420, 184] on input "Send Manually" at bounding box center [553, 189] width 266 height 22
checkbox input "true"
click at [464, 223] on button "Send" at bounding box center [541, 220] width 266 height 18
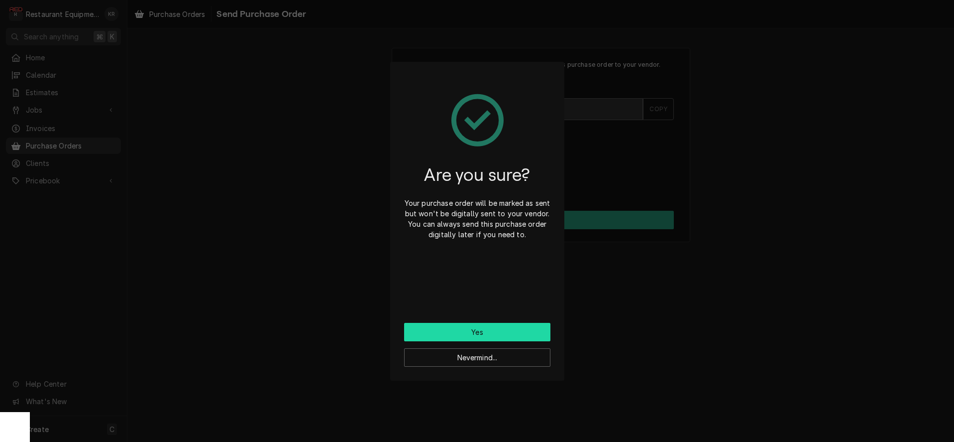
click at [469, 334] on button "Yes" at bounding box center [477, 332] width 146 height 18
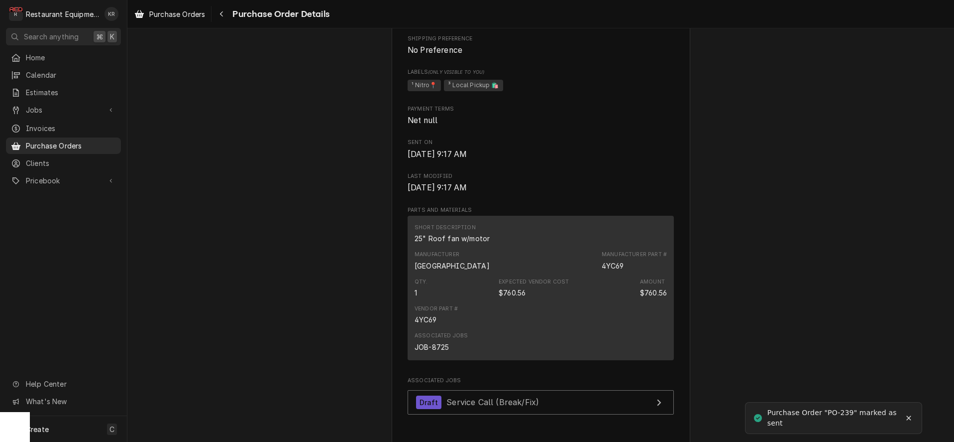
scroll to position [709, 0]
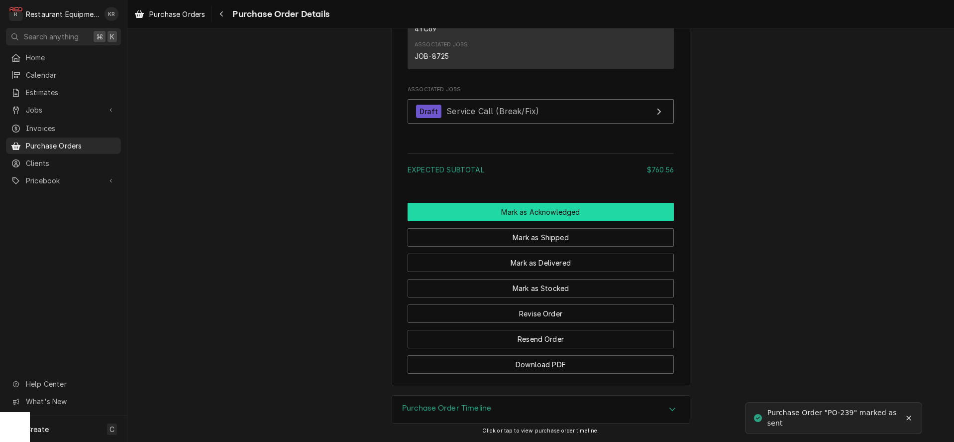
click at [532, 212] on button "Mark as Acknowledged" at bounding box center [541, 212] width 266 height 18
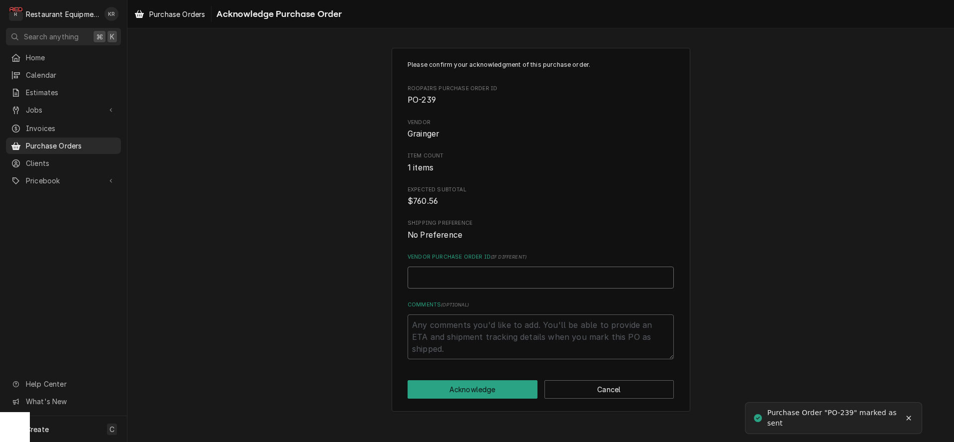
click at [473, 279] on input "Vendor Purchase Order ID ( if different )" at bounding box center [541, 277] width 266 height 22
paste input "WEB2723558071"
type textarea "x"
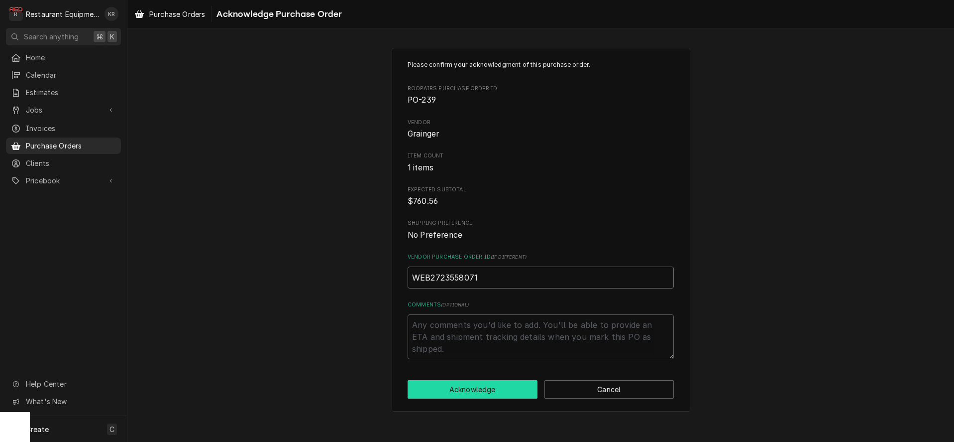
type input "WEB2723558071"
click at [466, 384] on button "Acknowledge" at bounding box center [473, 389] width 130 height 18
type textarea "x"
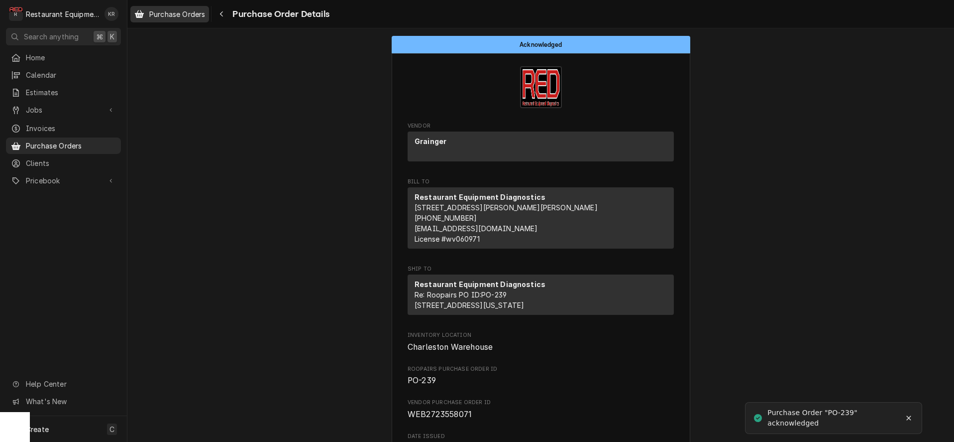
click at [179, 18] on span "Purchase Orders" at bounding box center [177, 14] width 56 height 10
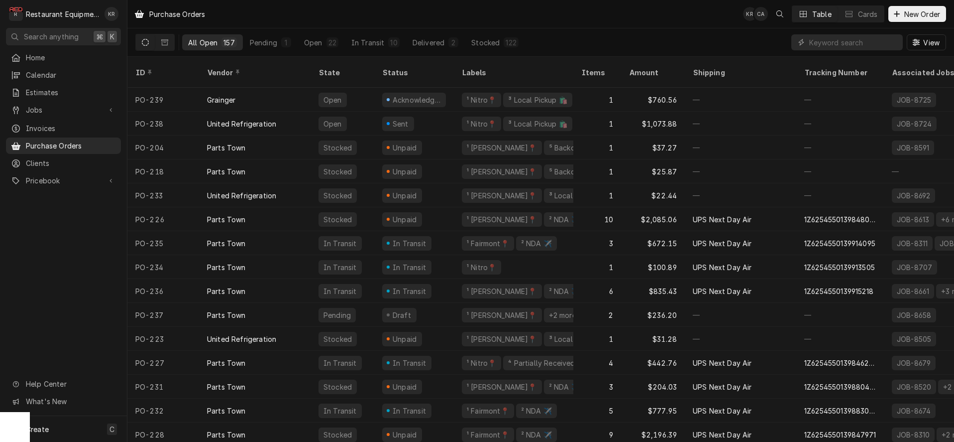
click at [901, 17] on div "Dynamic Content Wrapper" at bounding box center [898, 14] width 10 height 10
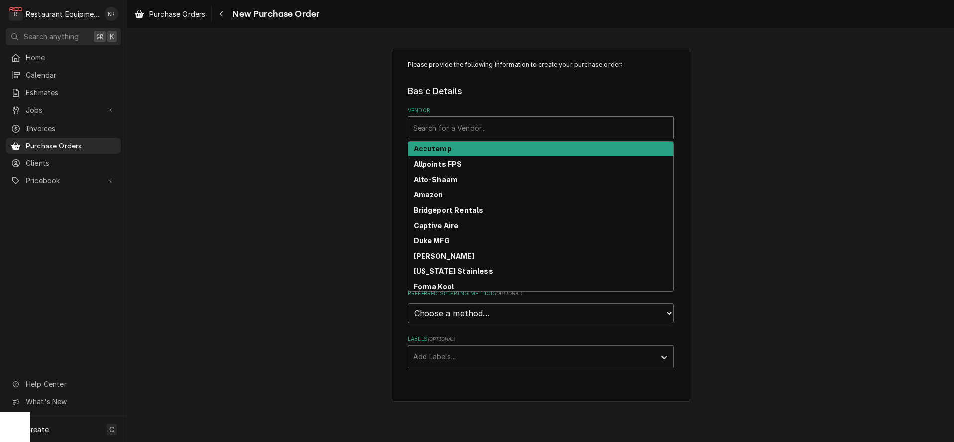
click at [434, 128] on div "Vendor" at bounding box center [540, 127] width 255 height 18
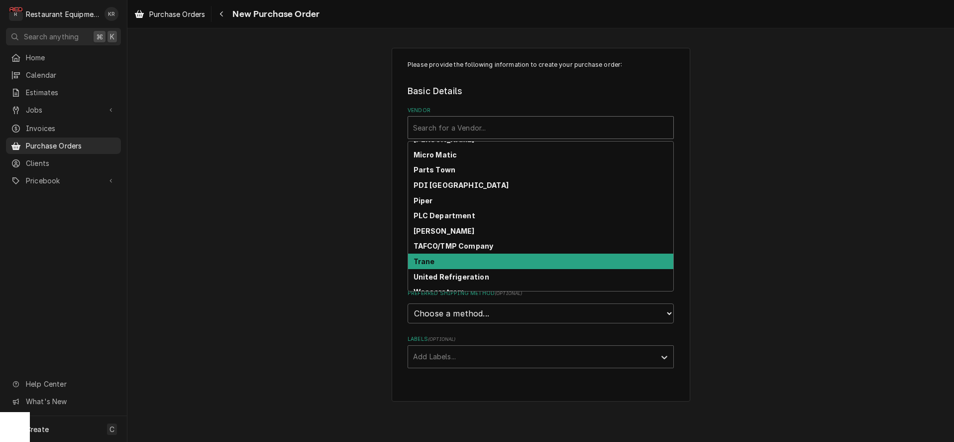
scroll to position [286, 0]
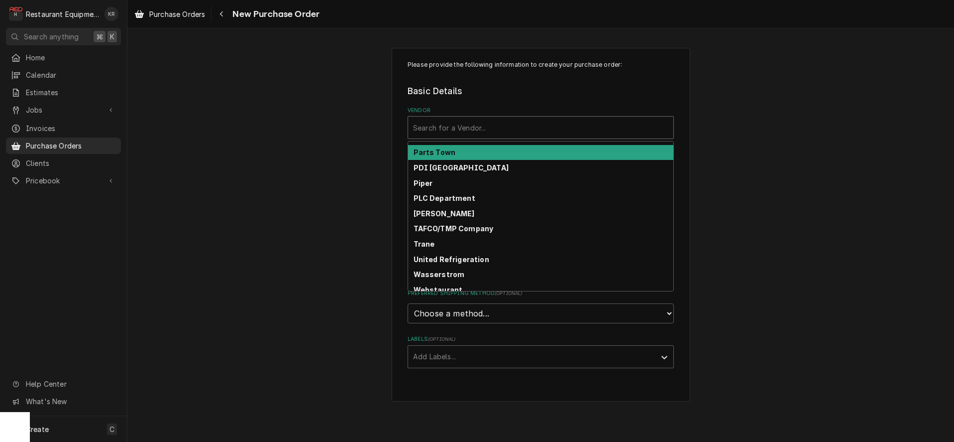
click at [447, 155] on strong "Parts Town" at bounding box center [435, 152] width 42 height 8
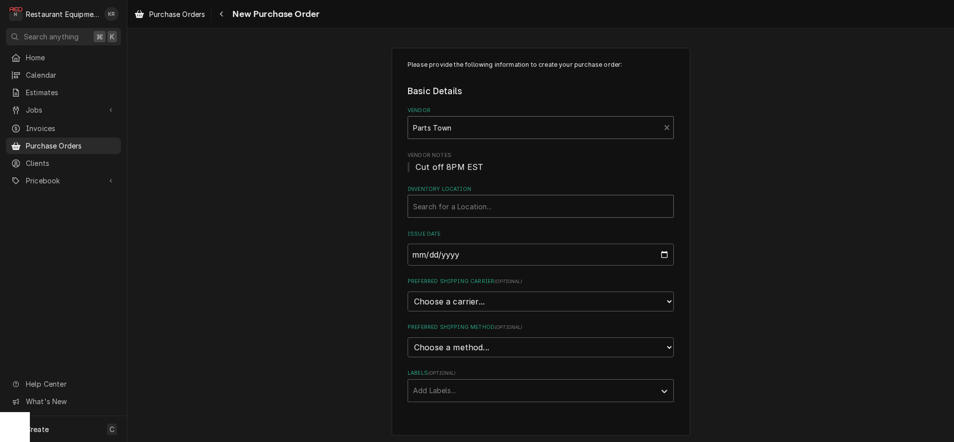
click at [452, 215] on div "Inventory Location" at bounding box center [540, 206] width 255 height 18
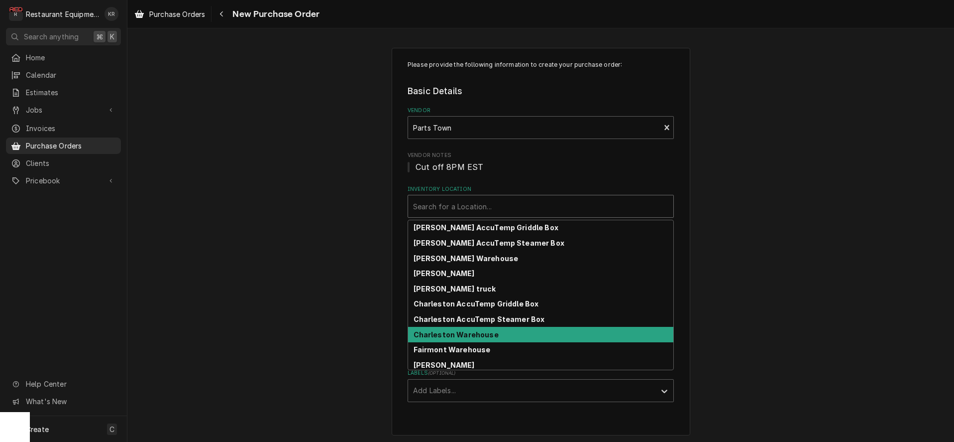
click at [461, 337] on strong "Charleston Warehouse" at bounding box center [456, 334] width 85 height 8
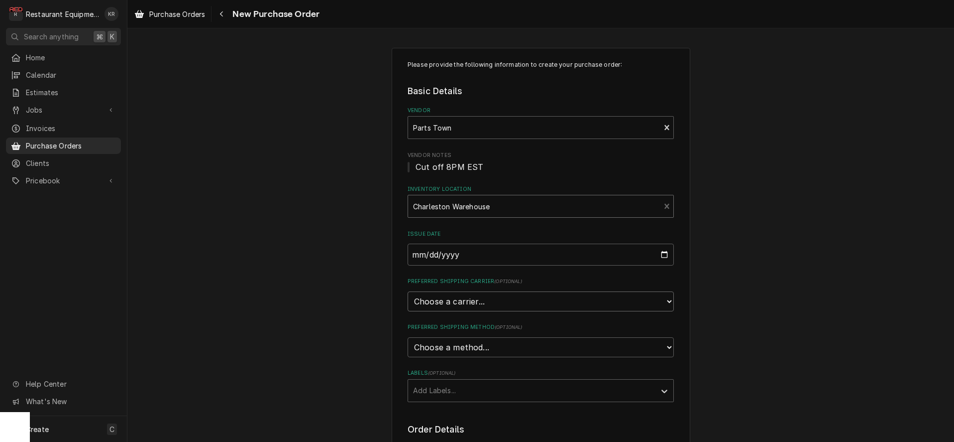
click at [408, 291] on select "Choose a carrier... U.S. Postal Service Stamps.com FedEx UPS DHL Express DHL EC…" at bounding box center [541, 301] width 266 height 20
select select "4"
click option "UPS" at bounding box center [0, 0] width 0 height 0
type textarea "x"
select select "3"
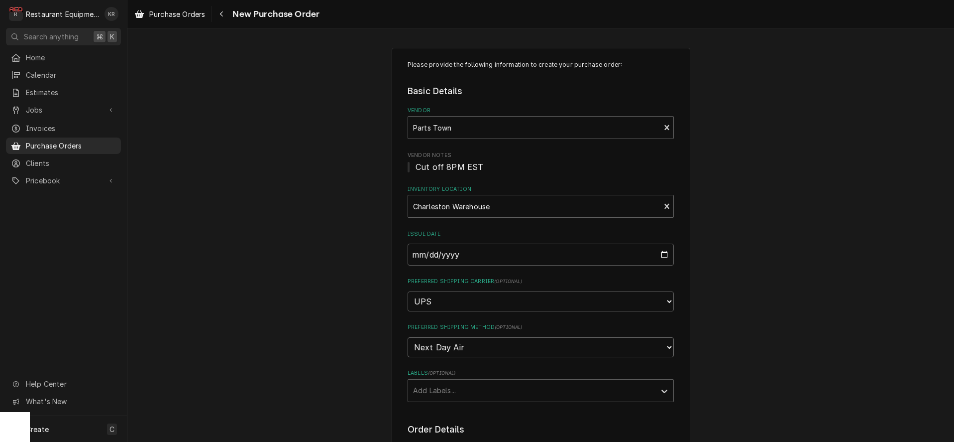
click option "Next Day Air" at bounding box center [0, 0] width 0 height 0
type textarea "x"
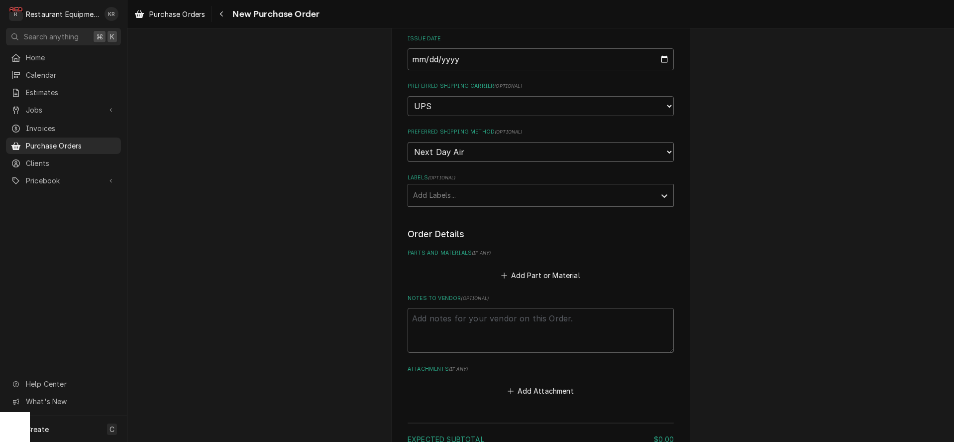
scroll to position [200, 0]
click at [538, 274] on button "Add Part or Material" at bounding box center [541, 270] width 82 height 14
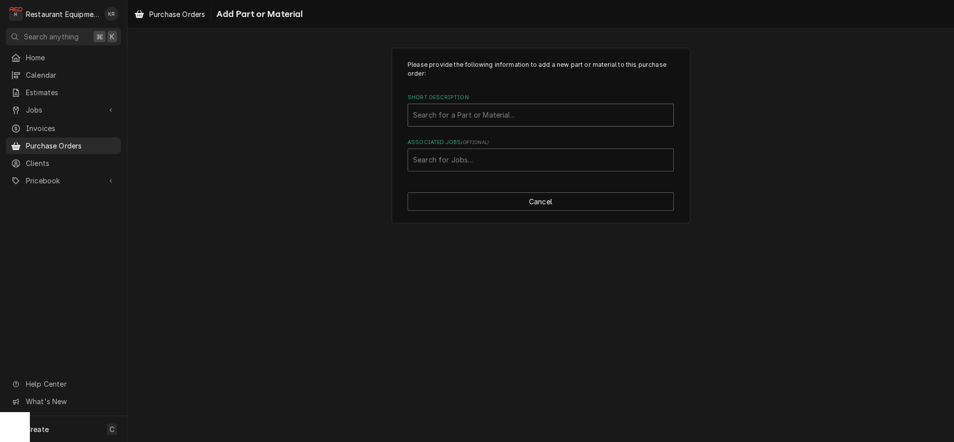
click at [472, 117] on div "Short Description" at bounding box center [540, 115] width 255 height 18
type input "sv1254"
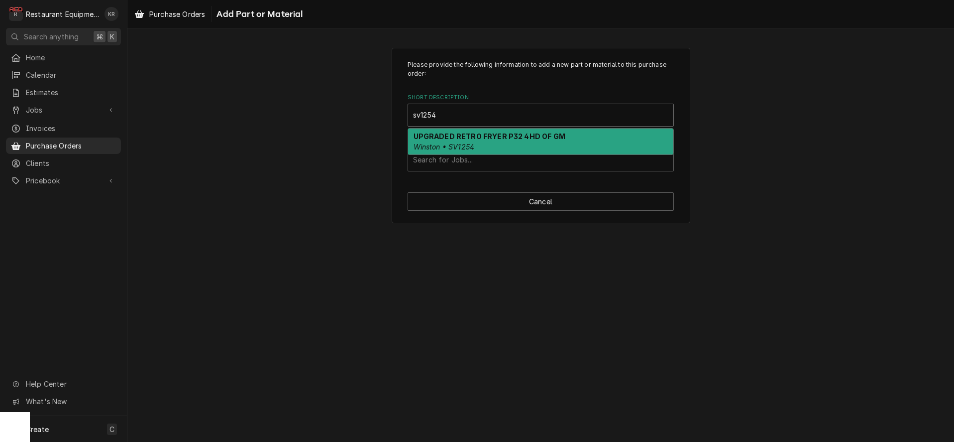
click at [464, 144] on em "Winston • SV1254" at bounding box center [444, 146] width 61 height 8
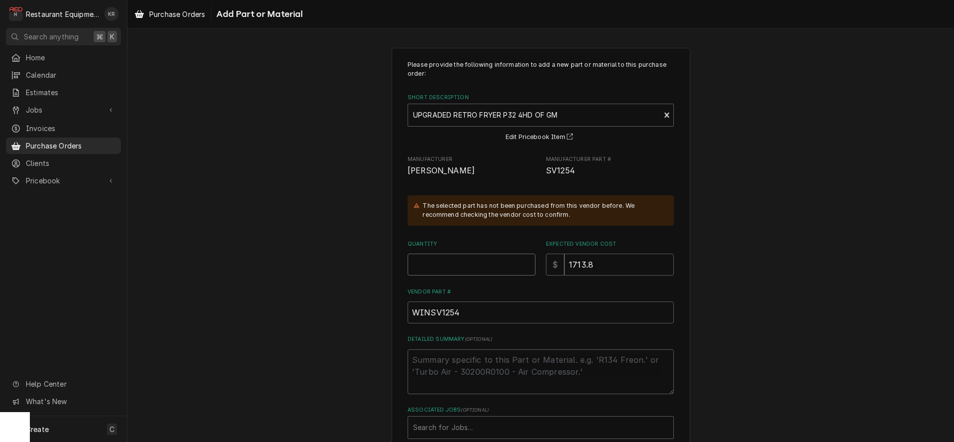
click at [435, 268] on input "Quantity" at bounding box center [472, 264] width 128 height 22
type textarea "x"
type input "1"
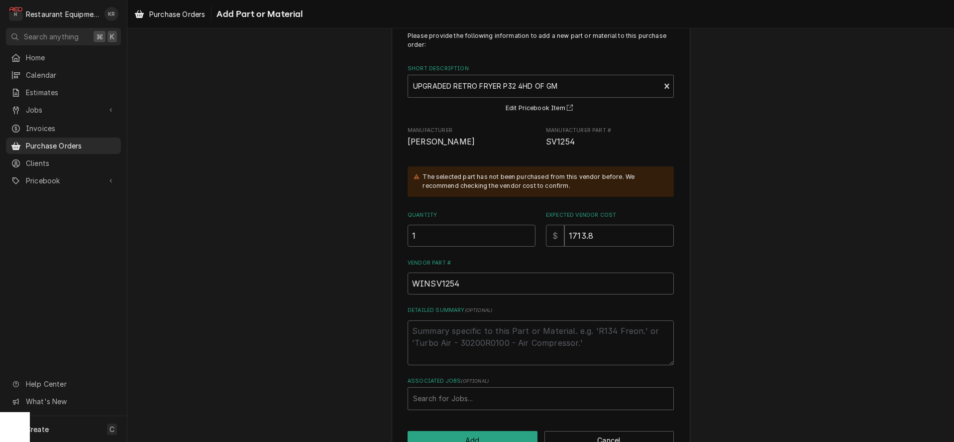
scroll to position [58, 0]
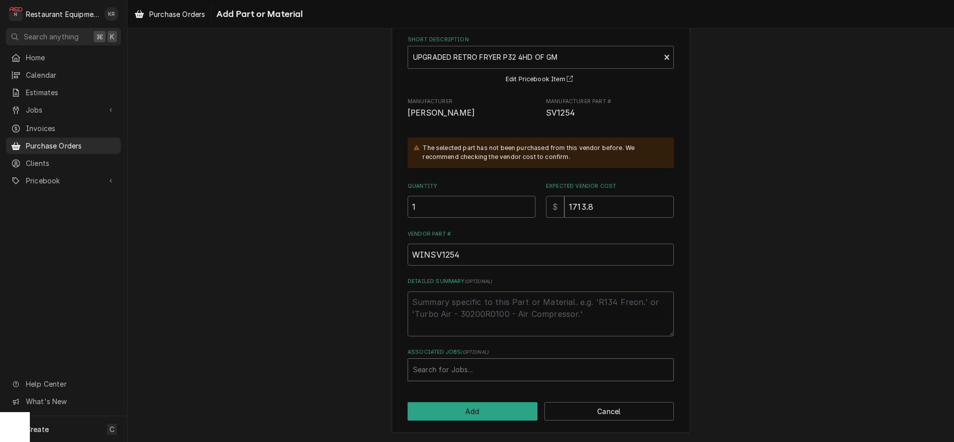
click at [463, 374] on div "Associated Jobs" at bounding box center [540, 369] width 255 height 18
click at [452, 369] on div "Associated Jobs" at bounding box center [540, 369] width 255 height 18
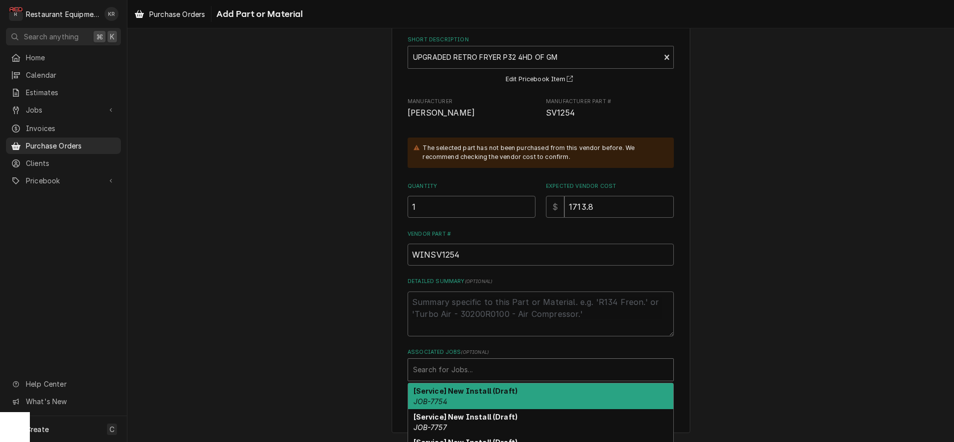
type input "7"
type textarea "x"
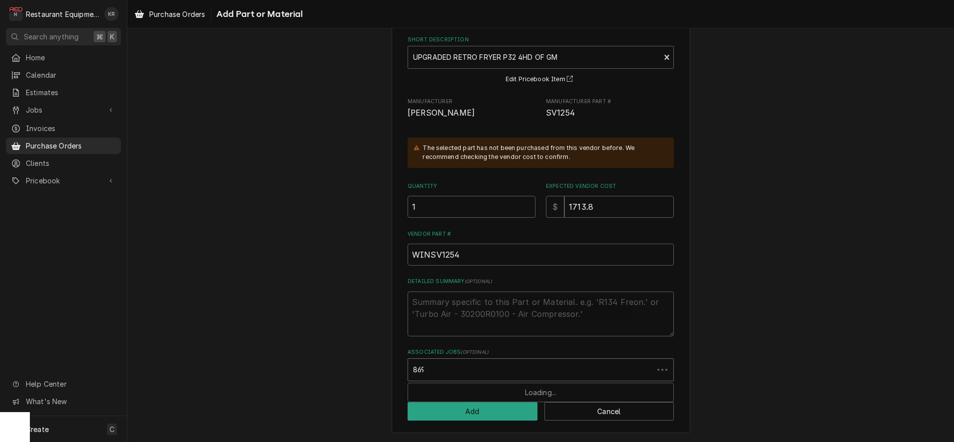
type input "8693"
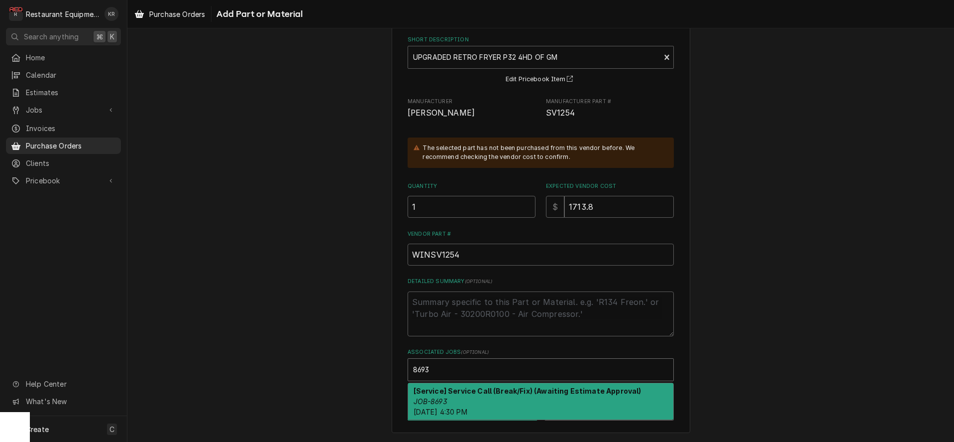
click at [531, 415] on div "[Service] Service Call (Break/Fix) (Awaiting Estimate Approval) JOB-8693 Mon, A…" at bounding box center [540, 401] width 265 height 36
type textarea "x"
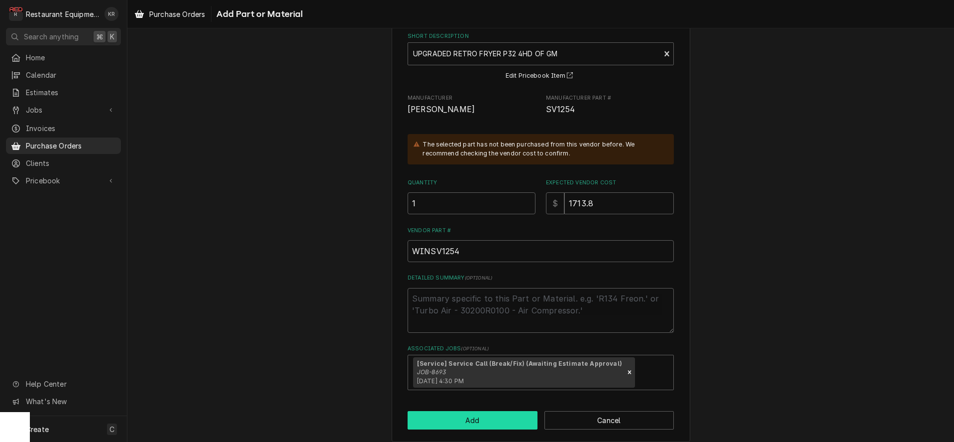
click at [484, 422] on button "Add" at bounding box center [473, 420] width 130 height 18
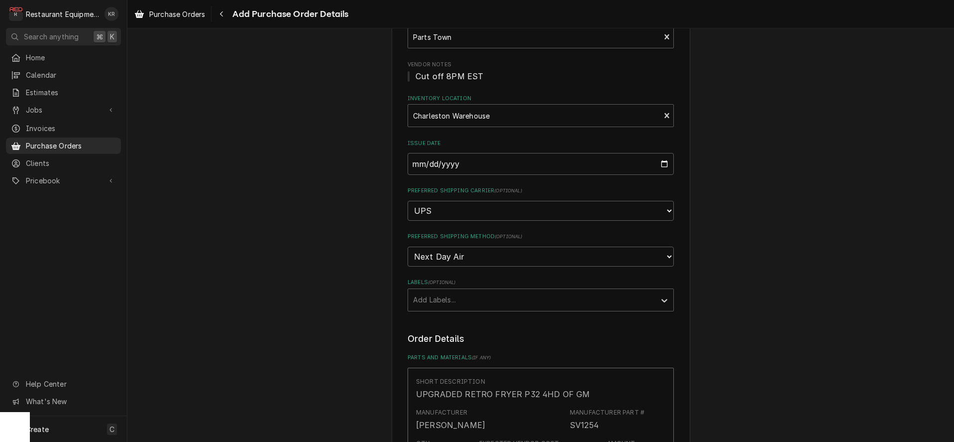
scroll to position [88, 0]
click at [473, 304] on div "Labels" at bounding box center [531, 302] width 237 height 18
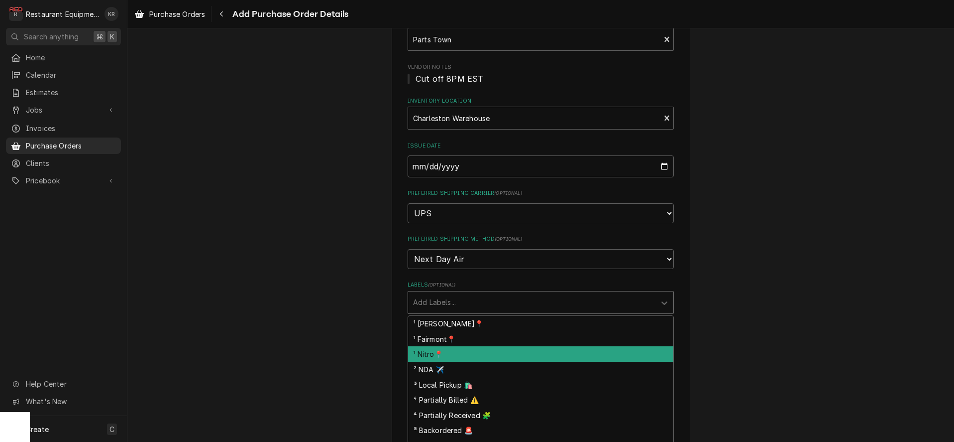
drag, startPoint x: 462, startPoint y: 353, endPoint x: 487, endPoint y: 322, distance: 40.4
click at [462, 353] on div "¹ Nitro📍" at bounding box center [540, 353] width 265 height 15
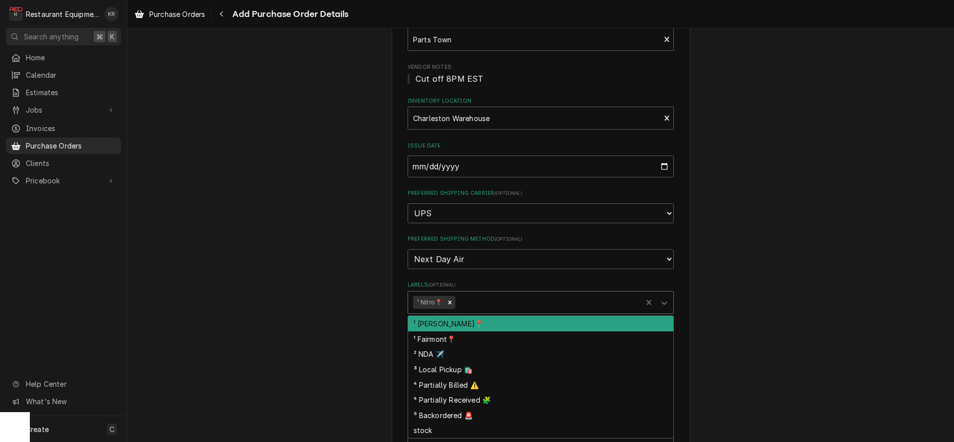
click at [502, 295] on div "Labels" at bounding box center [548, 302] width 180 height 18
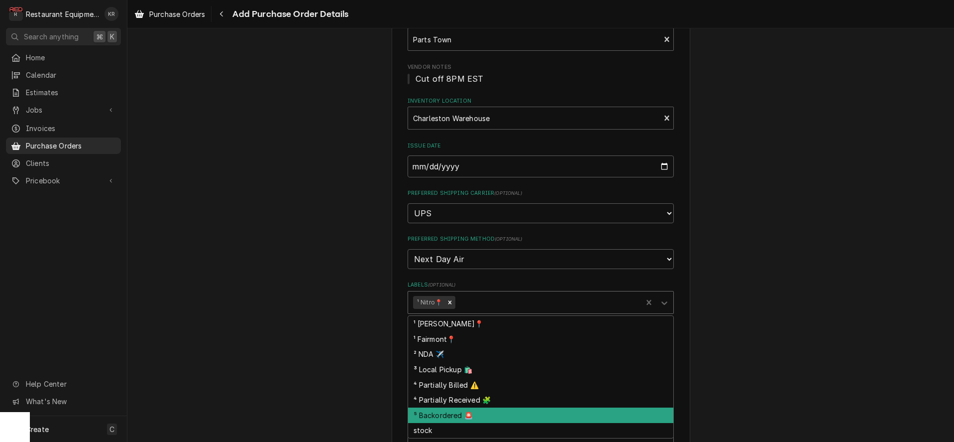
click at [484, 416] on div "⁵ Backordered 🚨" at bounding box center [540, 414] width 265 height 15
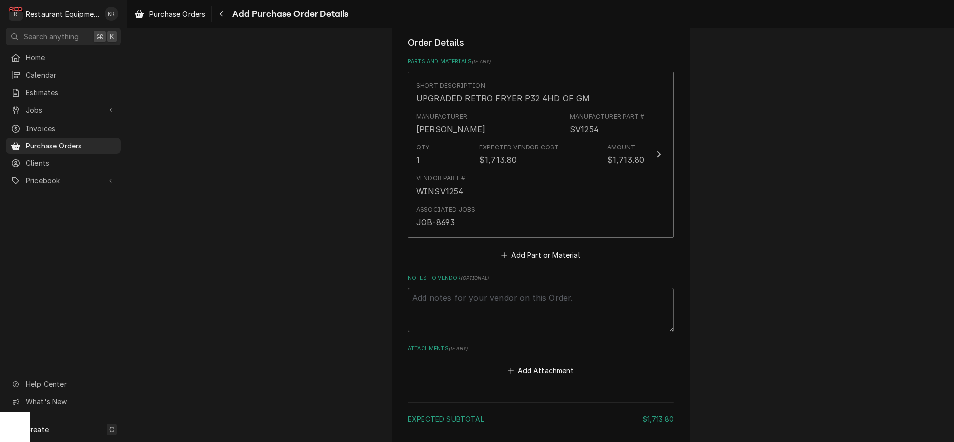
scroll to position [460, 0]
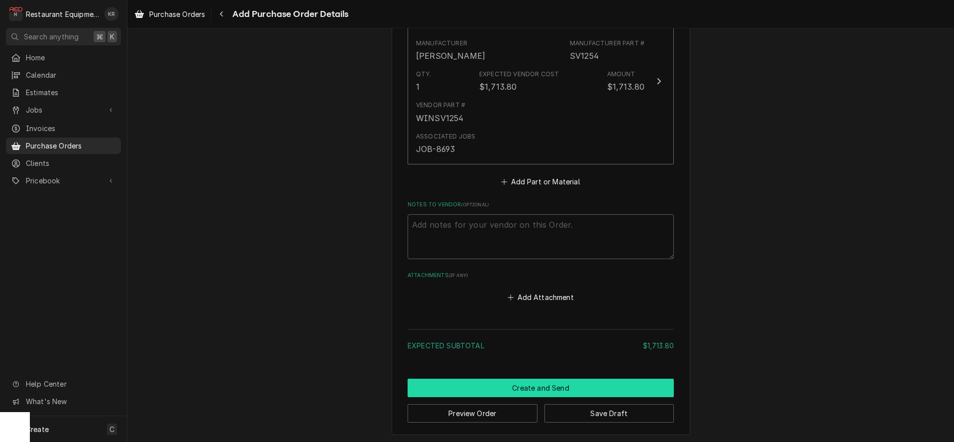
click at [550, 379] on button "Create and Send" at bounding box center [541, 387] width 266 height 18
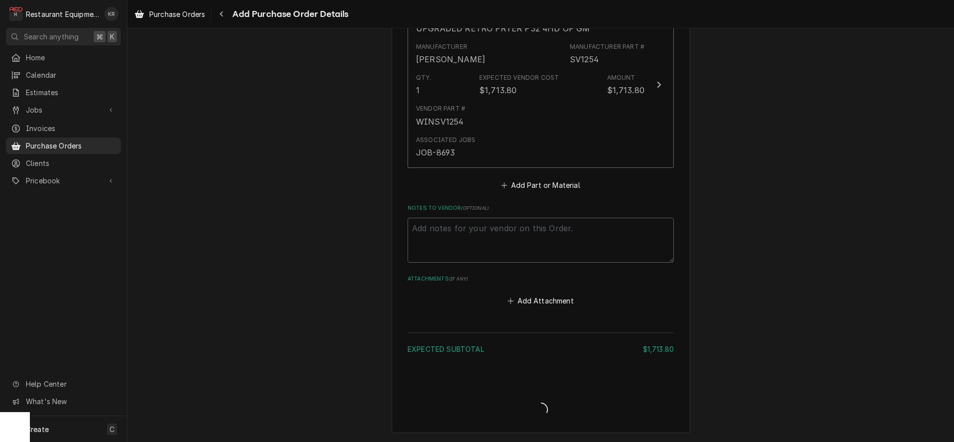
scroll to position [454, 0]
type textarea "x"
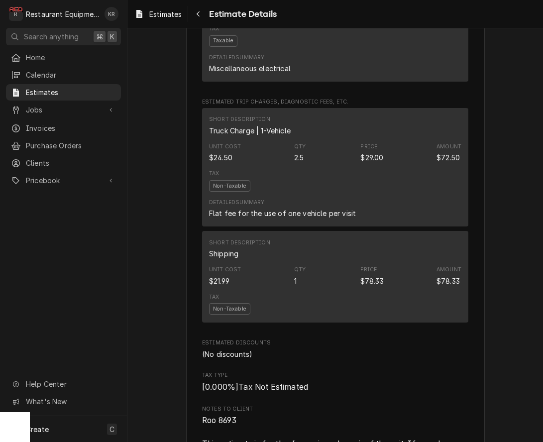
scroll to position [1534, 0]
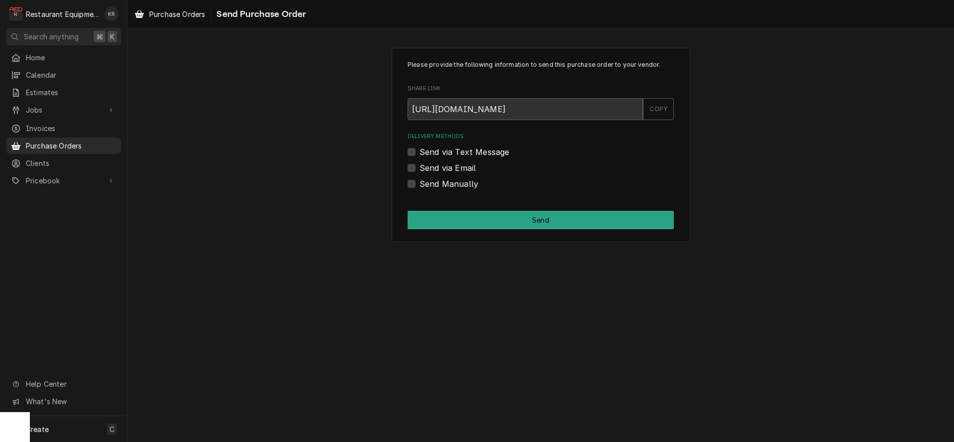
click at [416, 184] on div "Send Manually" at bounding box center [541, 184] width 266 height 12
click at [420, 184] on label "Send Manually" at bounding box center [449, 184] width 59 height 12
click at [420, 184] on input "Send Manually" at bounding box center [553, 189] width 266 height 22
checkbox input "true"
click at [525, 225] on button "Send" at bounding box center [541, 220] width 266 height 18
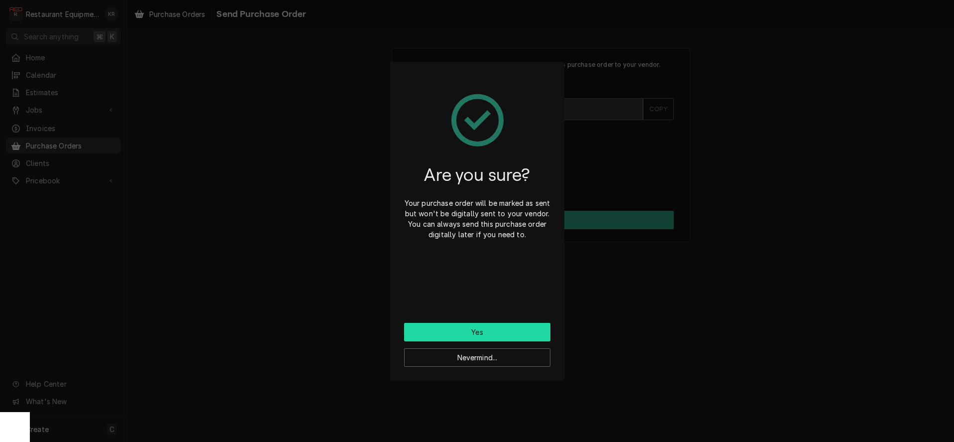
click at [489, 330] on button "Yes" at bounding box center [477, 332] width 146 height 18
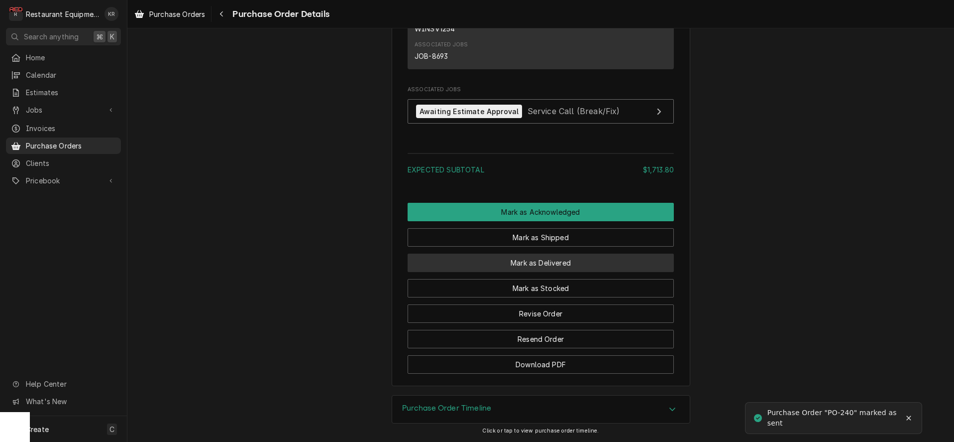
scroll to position [730, 0]
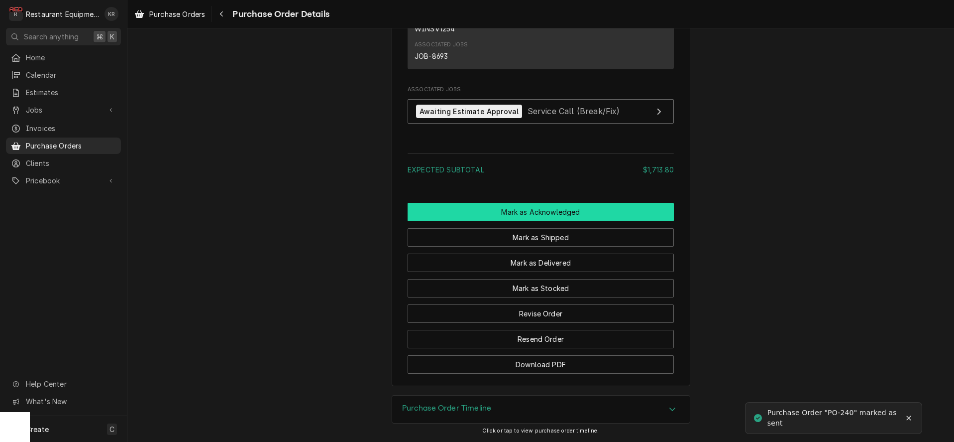
click at [552, 210] on button "Mark as Acknowledged" at bounding box center [541, 212] width 266 height 18
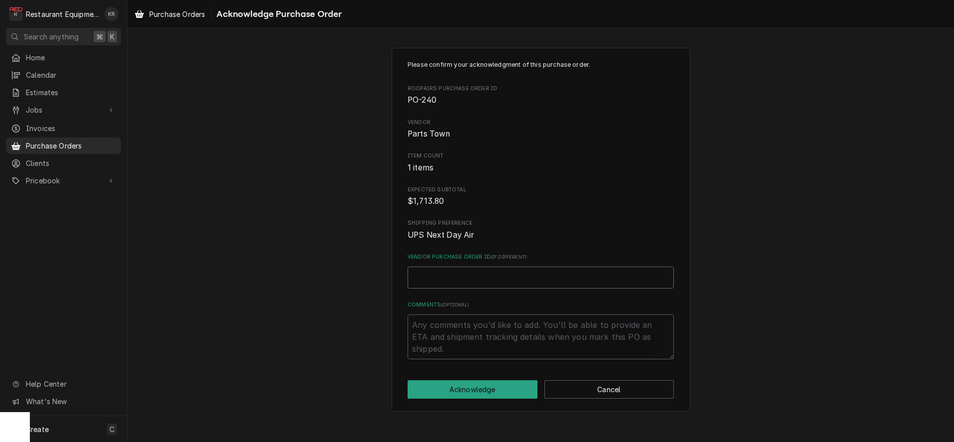
click at [456, 276] on input "Vendor Purchase Order ID ( if different )" at bounding box center [541, 277] width 266 height 22
type textarea "x"
type input "5"
type textarea "x"
type input "50"
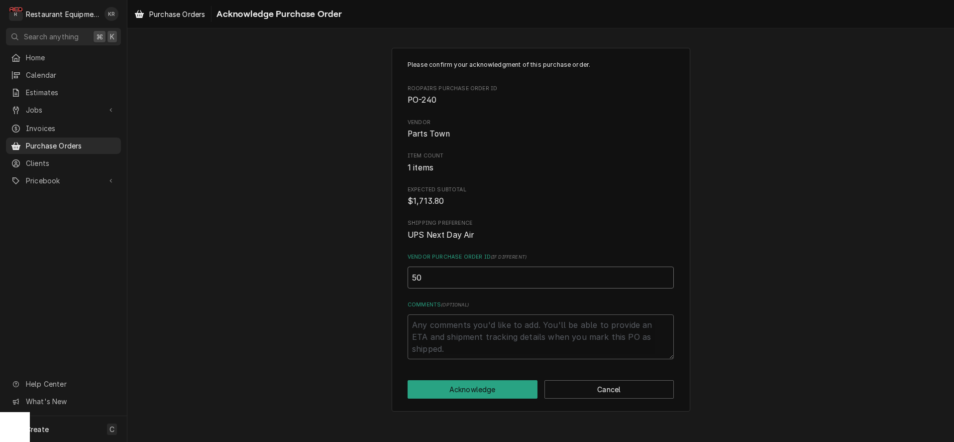
type textarea "x"
type input "506"
type textarea "x"
type input "5064"
type textarea "x"
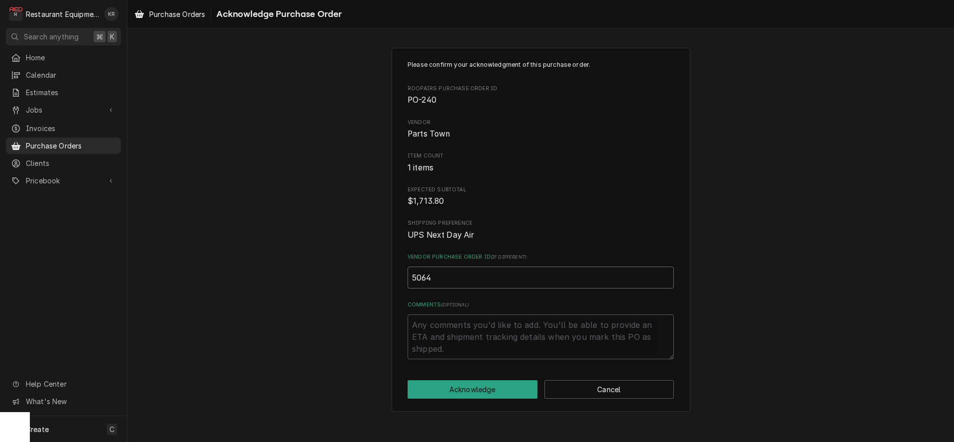
type input "50640"
type textarea "x"
type input "506402"
type textarea "x"
type input "5064027"
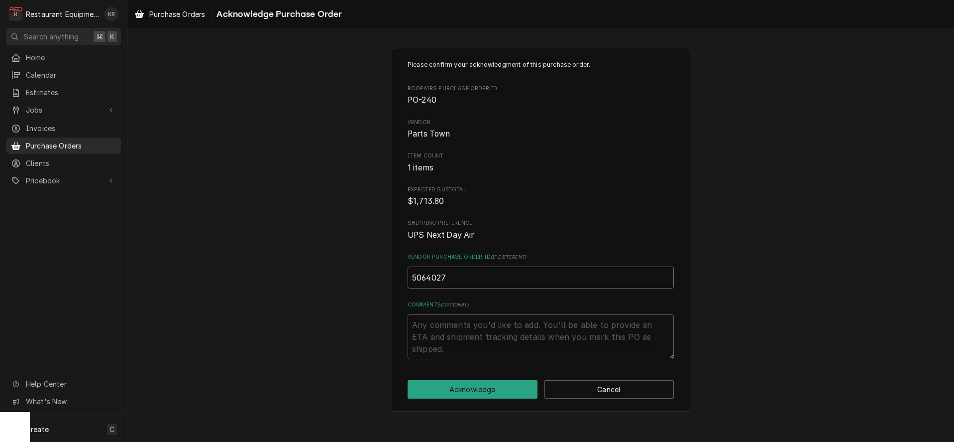
type textarea "x"
type input "50640277"
type textarea "x"
type input "506402778"
click at [457, 381] on button "Acknowledge" at bounding box center [473, 389] width 130 height 18
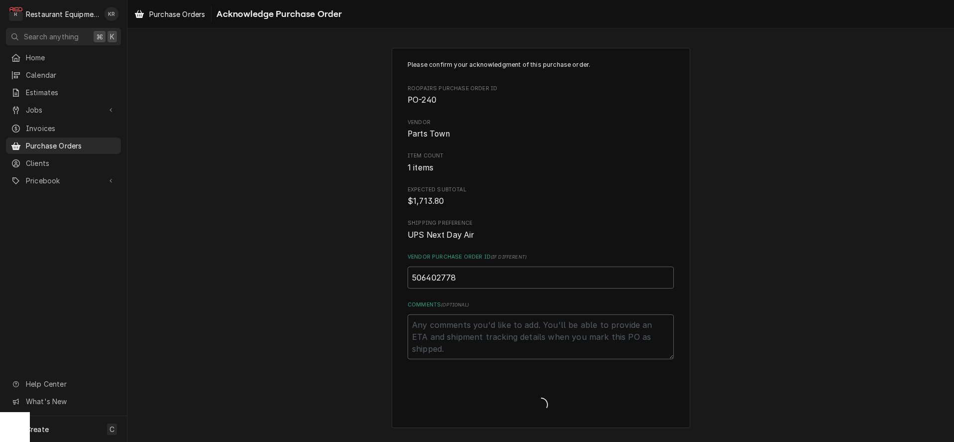
type textarea "x"
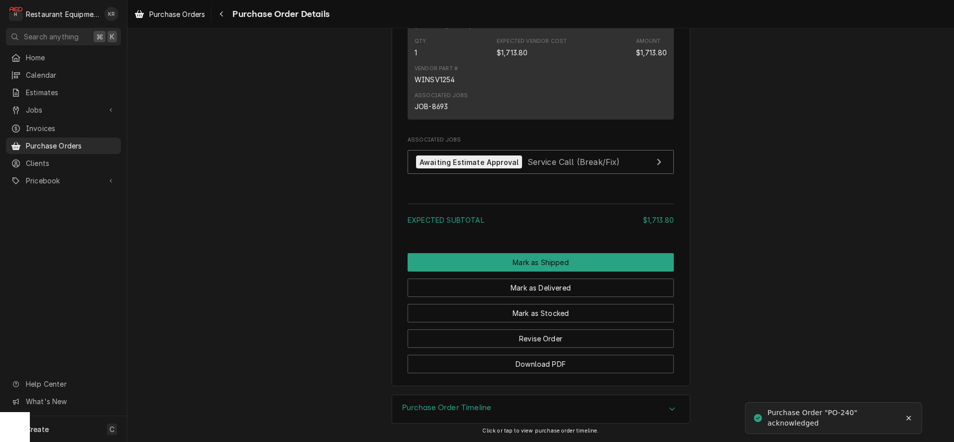
scroll to position [713, 0]
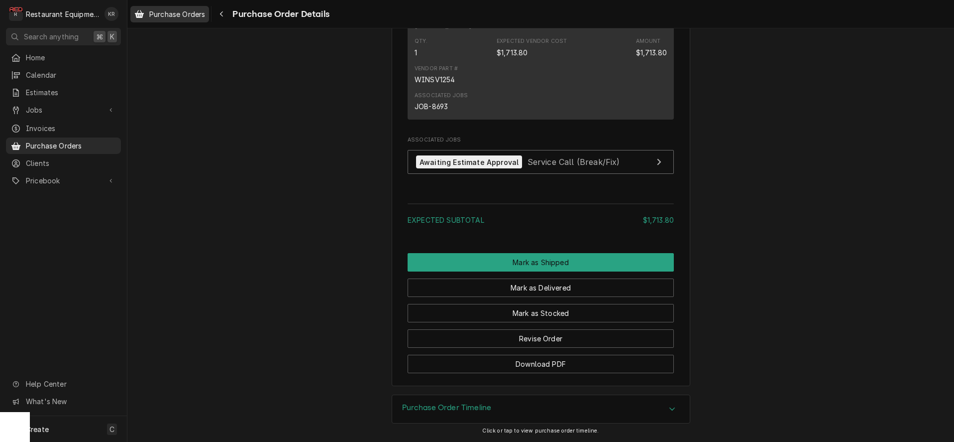
click at [191, 11] on span "Purchase Orders" at bounding box center [177, 14] width 56 height 10
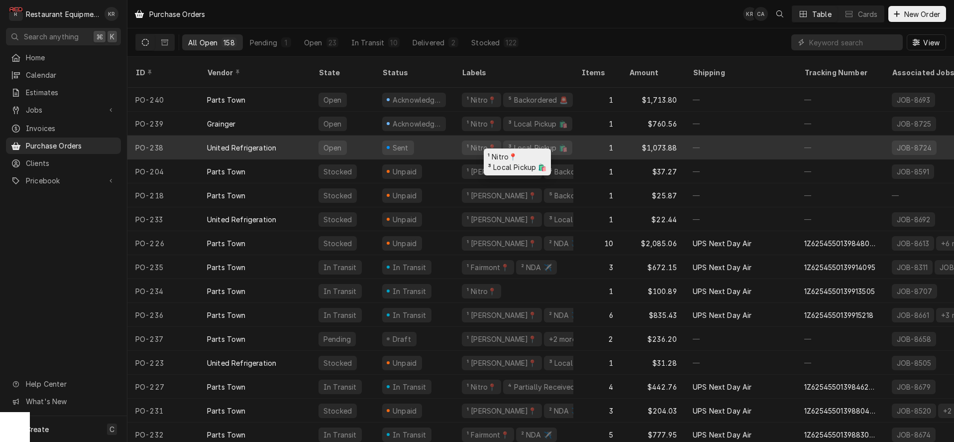
scroll to position [0, 0]
click at [249, 142] on div "United Refrigeration" at bounding box center [241, 147] width 69 height 10
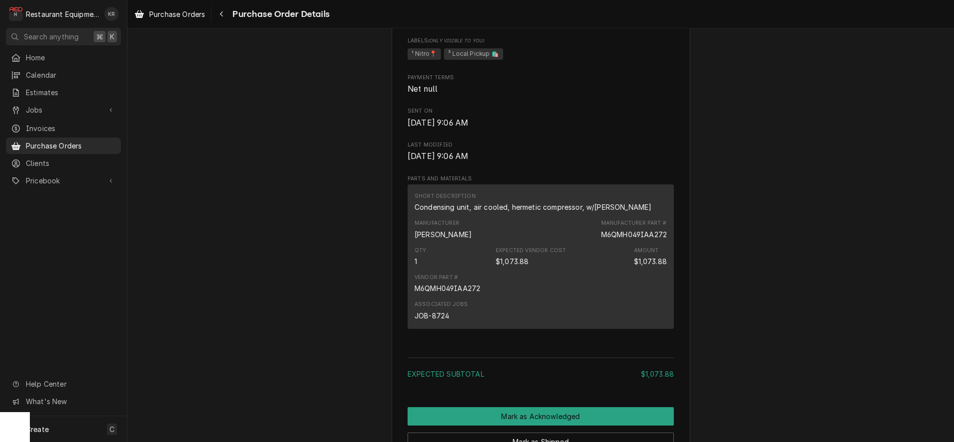
scroll to position [665, 0]
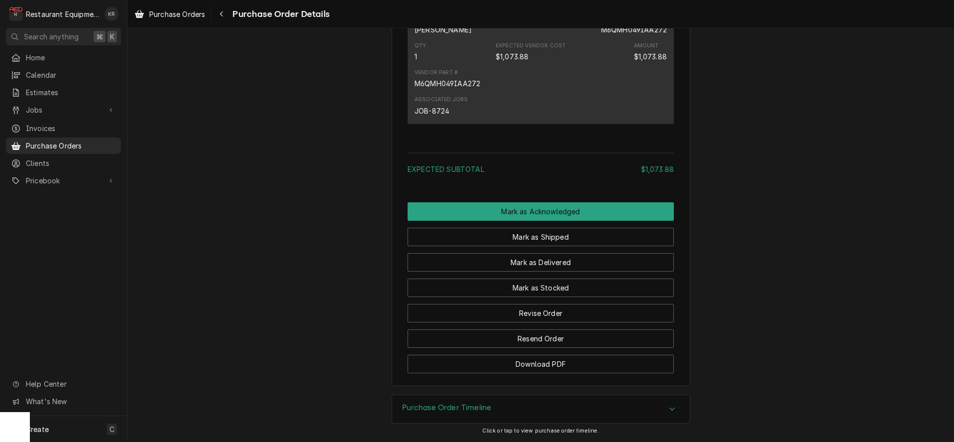
click at [467, 416] on div "Purchase Order Timeline" at bounding box center [541, 409] width 298 height 28
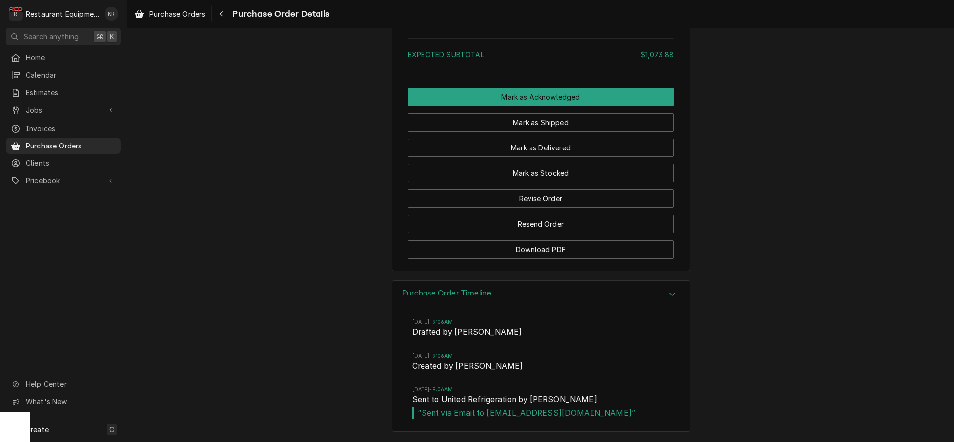
scroll to position [829, 0]
click at [223, 11] on icon "Navigate back" at bounding box center [222, 13] width 4 height 7
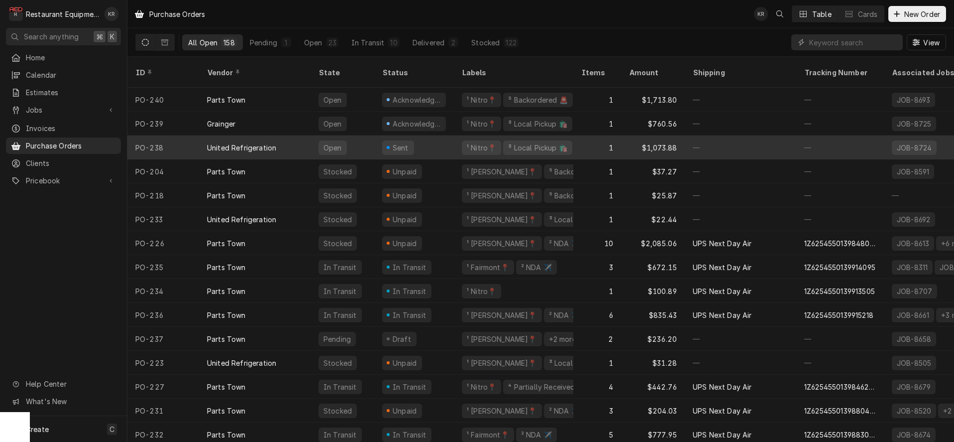
click at [337, 142] on div "Open" at bounding box center [333, 147] width 20 height 10
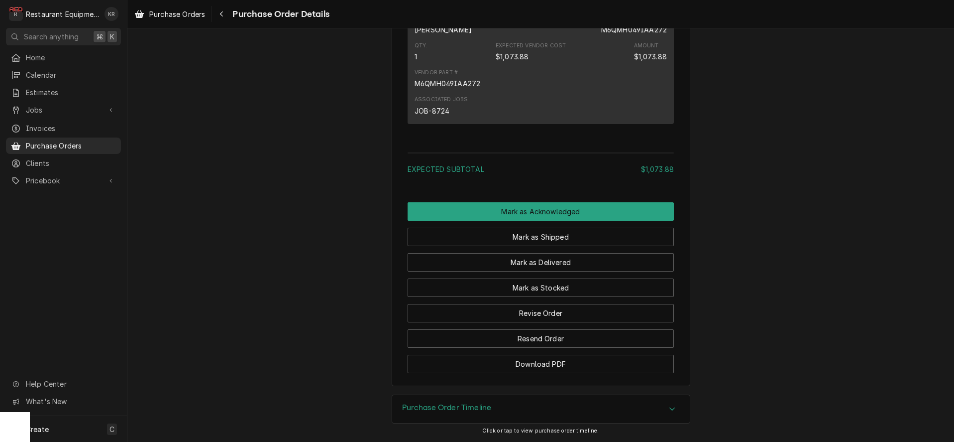
scroll to position [666, 0]
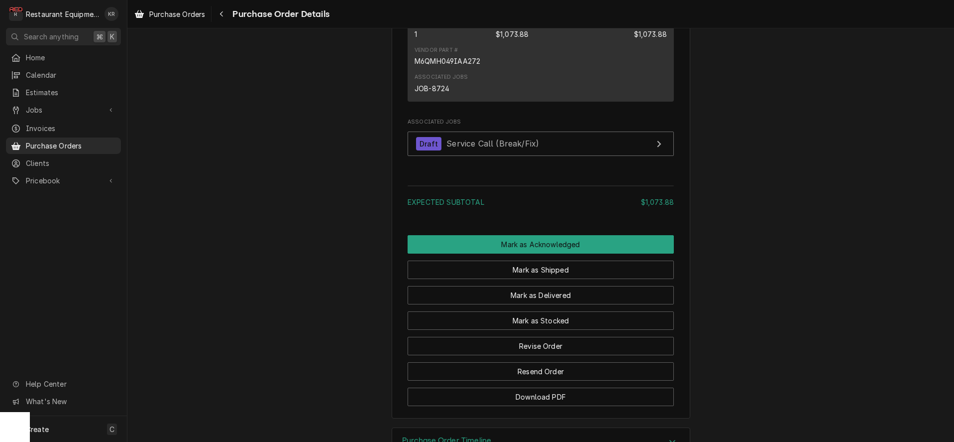
click at [513, 207] on div "Expected Subtotal" at bounding box center [525, 202] width 234 height 10
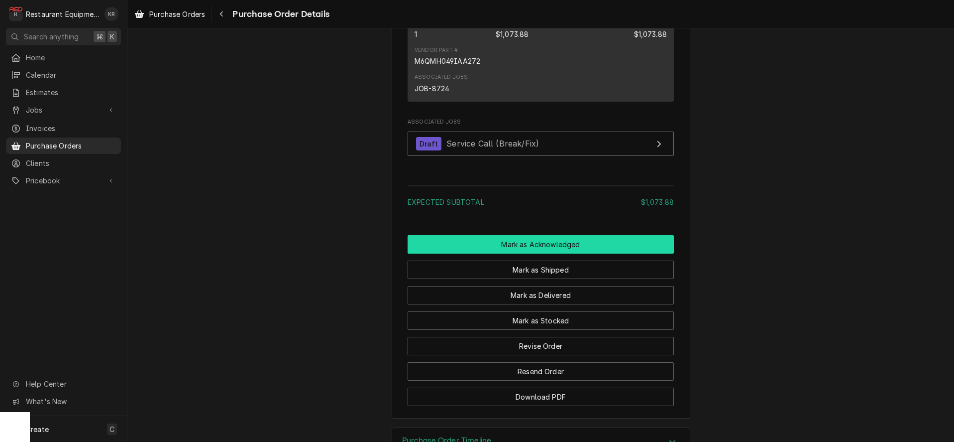
click at [520, 253] on button "Mark as Acknowledged" at bounding box center [541, 244] width 266 height 18
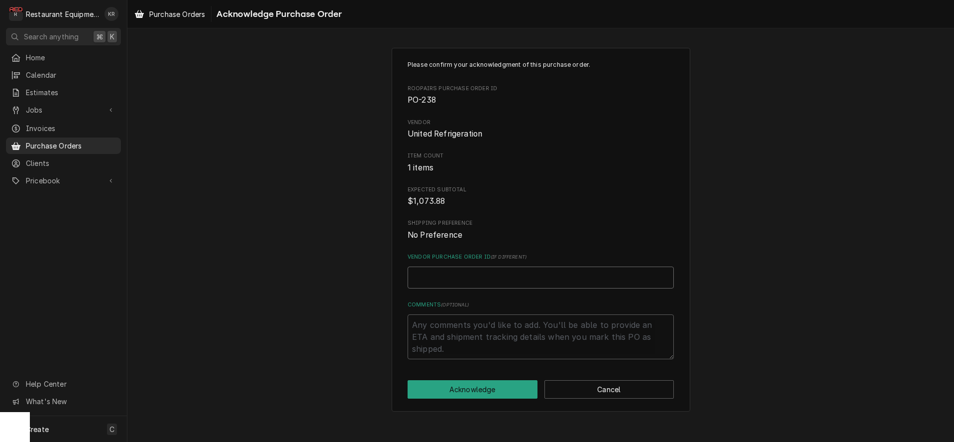
click at [473, 280] on input "Vendor Purchase Order ID ( if different )" at bounding box center [541, 277] width 266 height 22
paste input "14955818-00"
type textarea "x"
type input "14955818-00"
click at [484, 384] on button "Acknowledge" at bounding box center [473, 389] width 130 height 18
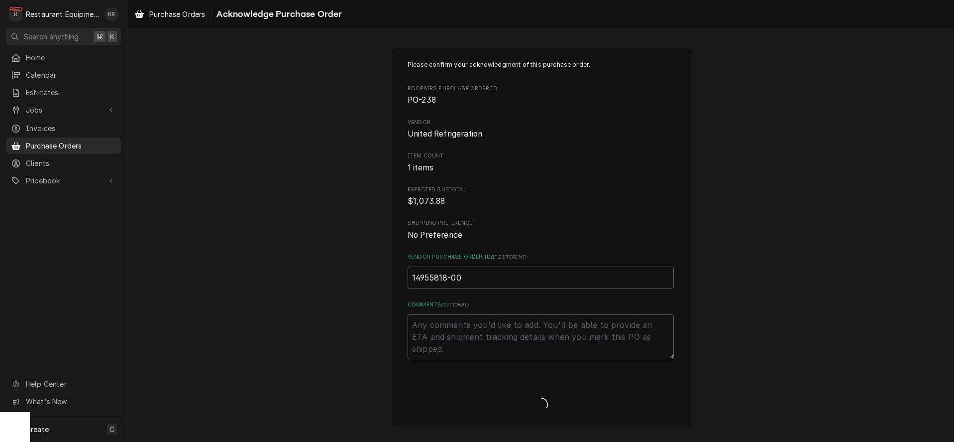
type textarea "x"
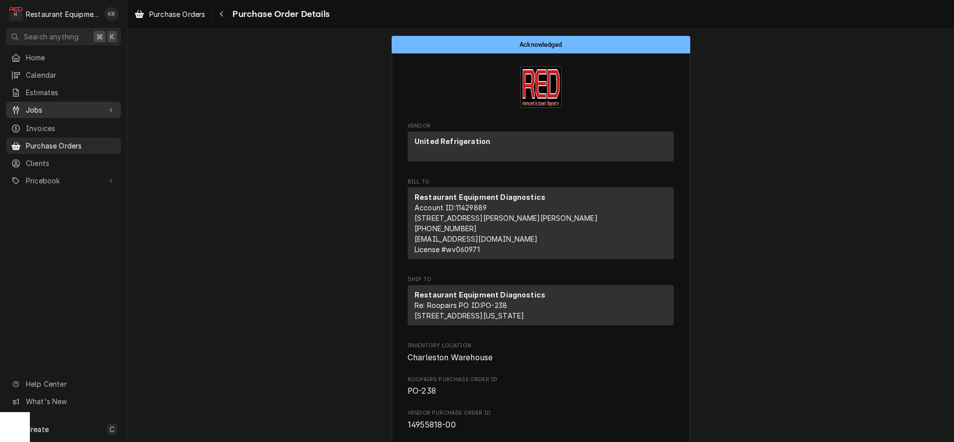
scroll to position [0, 0]
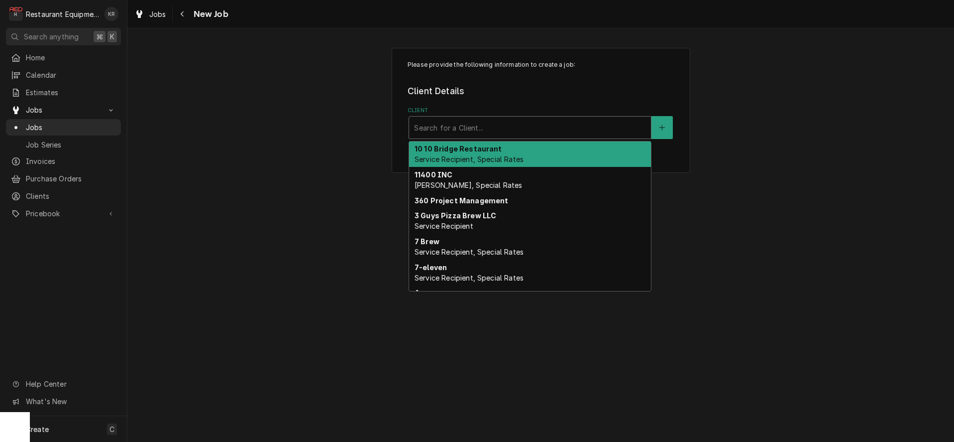
click at [480, 124] on div "Client" at bounding box center [530, 127] width 232 height 18
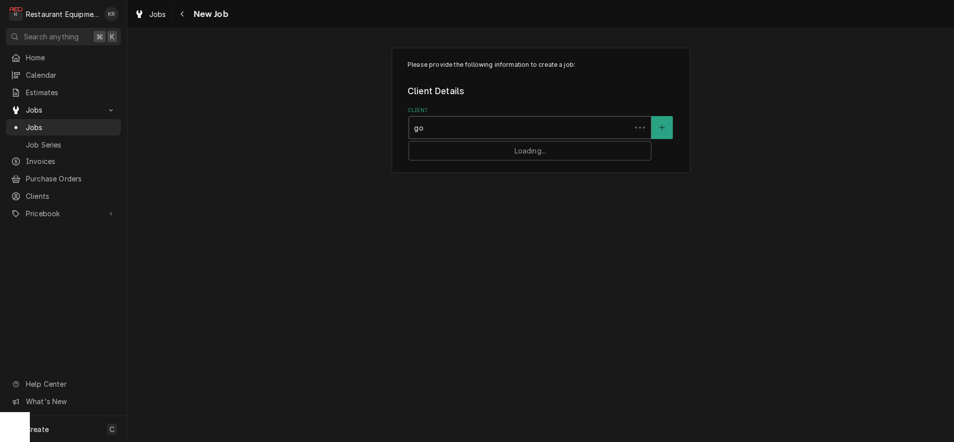
type input "go ma"
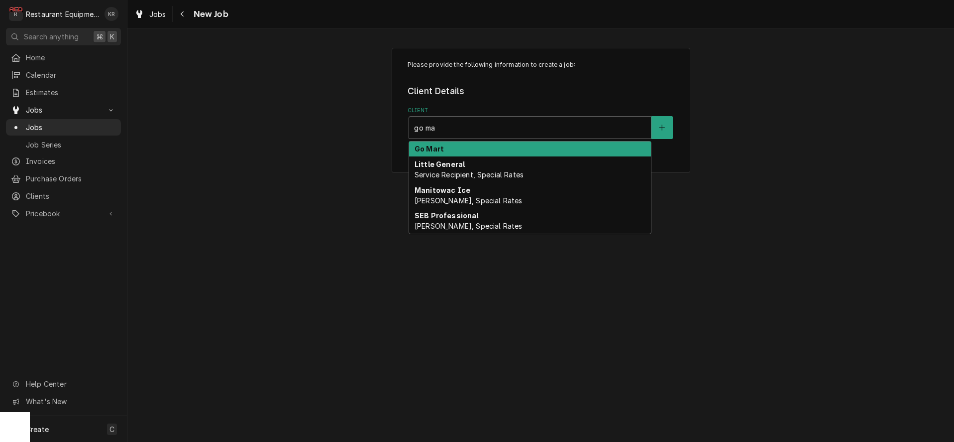
click at [459, 150] on div "Go Mart" at bounding box center [530, 148] width 242 height 15
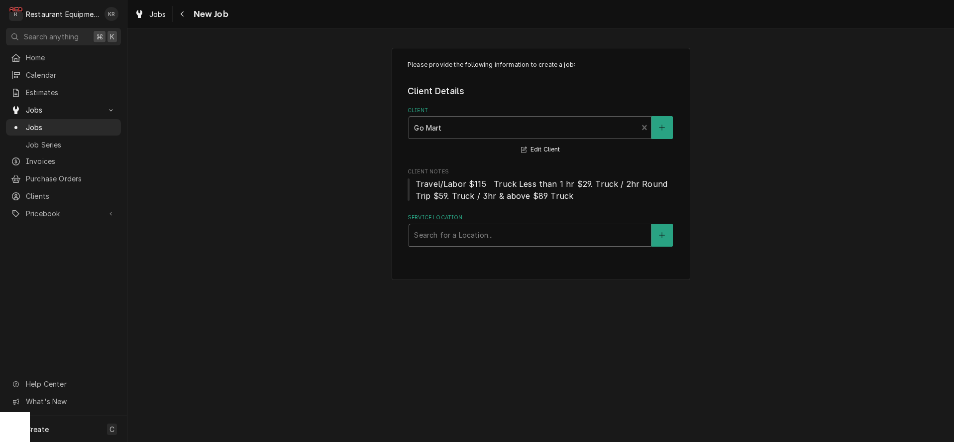
click at [450, 239] on div "Service Location" at bounding box center [530, 235] width 232 height 18
type input "parkersburg"
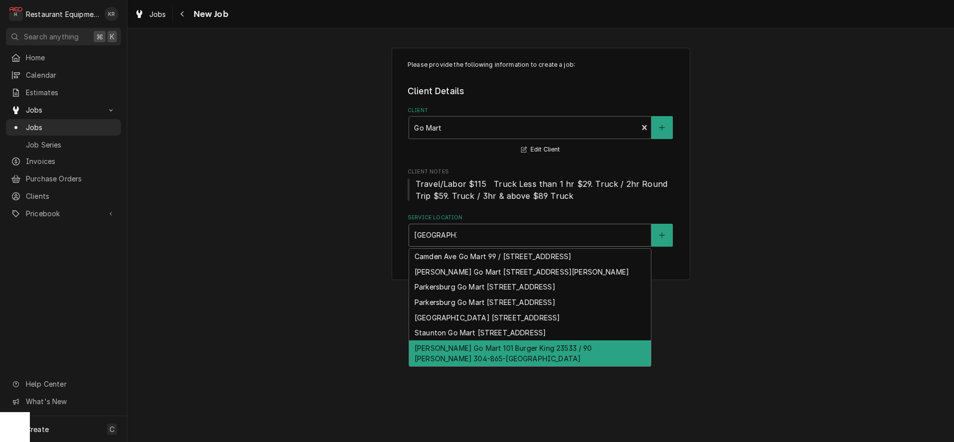
scroll to position [31, 0]
click at [489, 366] on div "Woodberry Go Mart 101 Burger King 23533 / 90 Woodberry Ln 304-865-2325, Parkers…" at bounding box center [530, 353] width 242 height 26
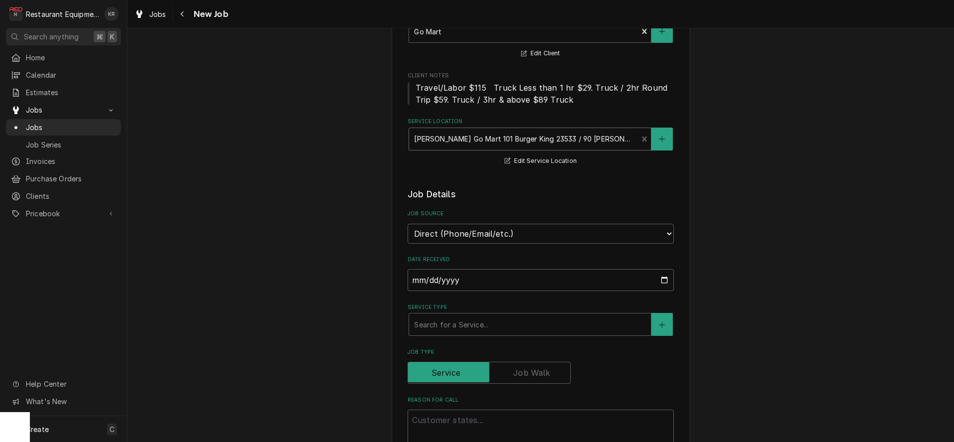
scroll to position [97, 0]
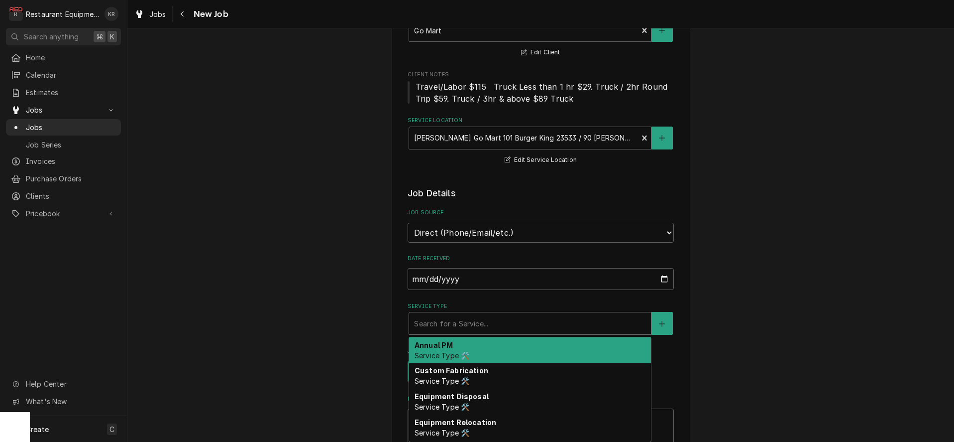
click at [475, 319] on div "Service Type" at bounding box center [530, 323] width 232 height 18
type textarea "x"
type input "b"
type textarea "x"
type input "br"
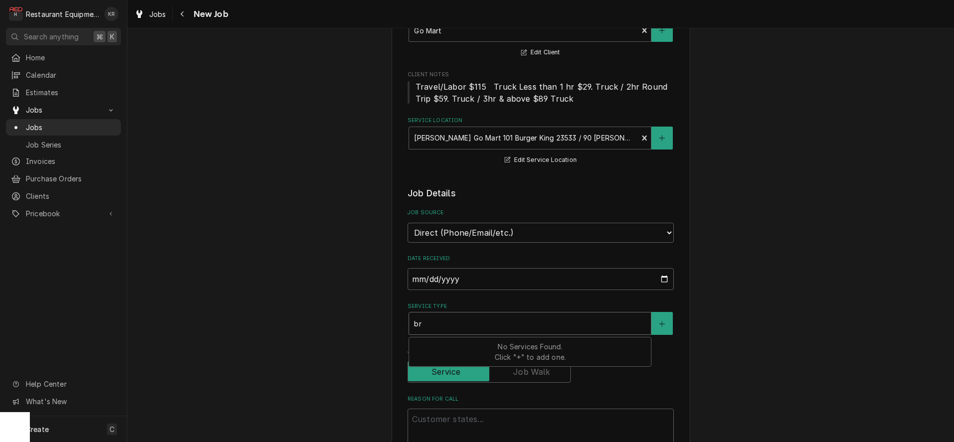
type textarea "x"
type input "bre"
type textarea "x"
type input "brea"
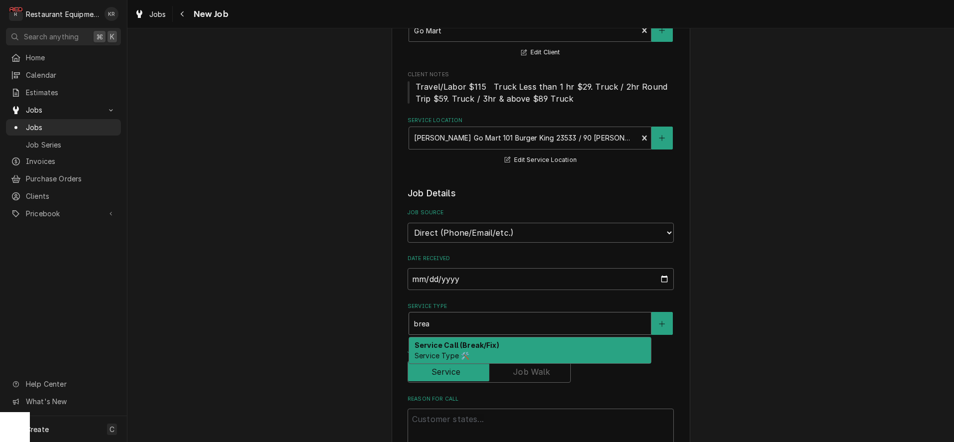
drag, startPoint x: 474, startPoint y: 352, endPoint x: 468, endPoint y: 349, distance: 7.8
click at [474, 352] on div "Service Call (Break/Fix) Service Type 🛠️" at bounding box center [530, 350] width 242 height 26
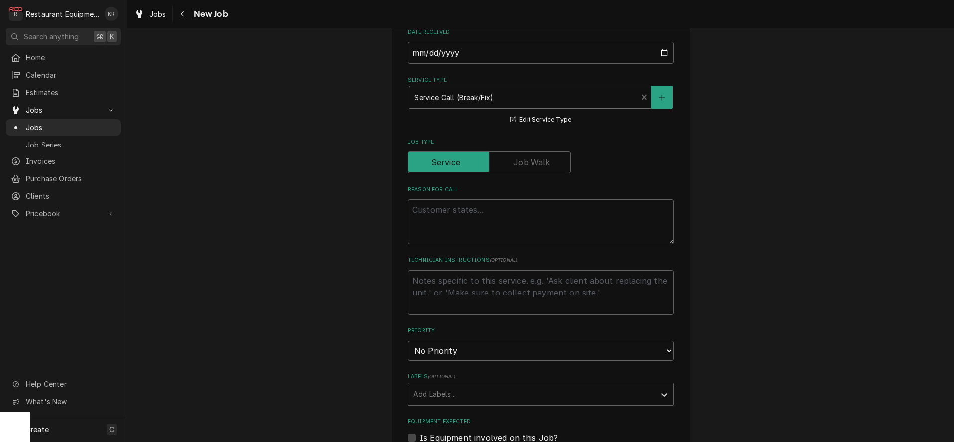
scroll to position [378, 0]
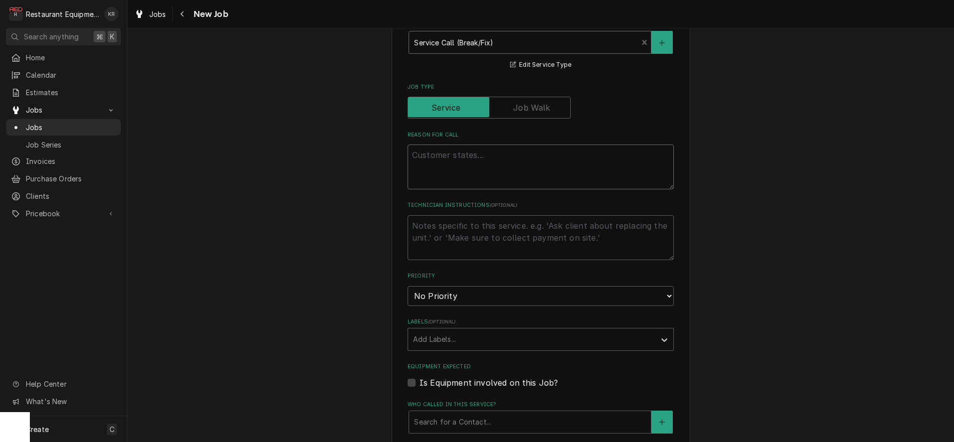
click at [422, 147] on textarea "Reason For Call" at bounding box center [541, 166] width 266 height 45
type textarea "x"
type textarea "B"
type textarea "x"
type textarea "Bo"
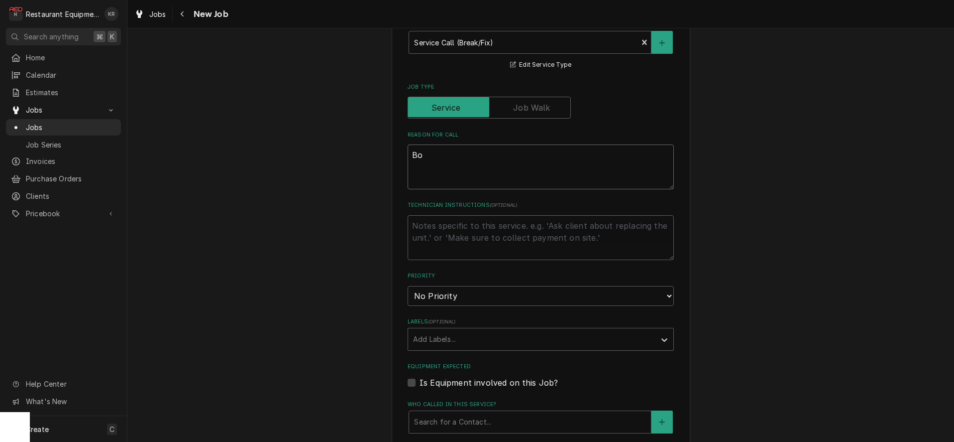
type textarea "x"
type textarea "Bor"
type textarea "x"
type textarea "Bo"
type textarea "x"
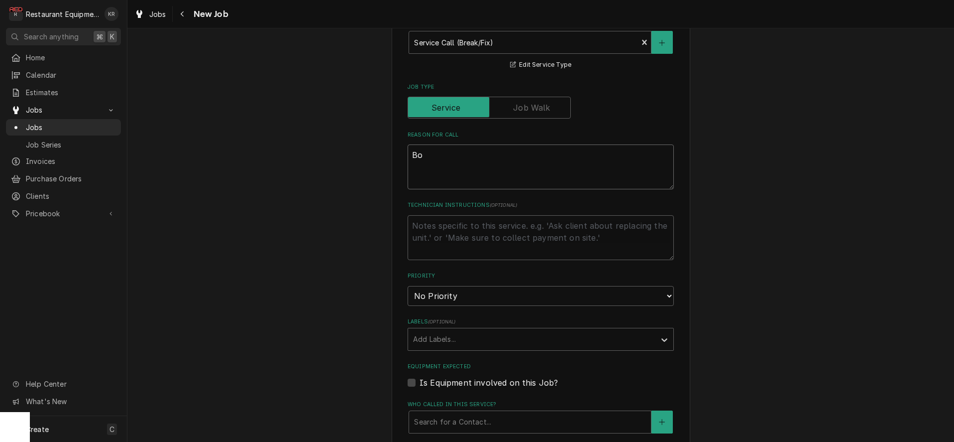
type textarea "B"
type textarea "x"
type textarea "Br"
type textarea "x"
type textarea "Bro"
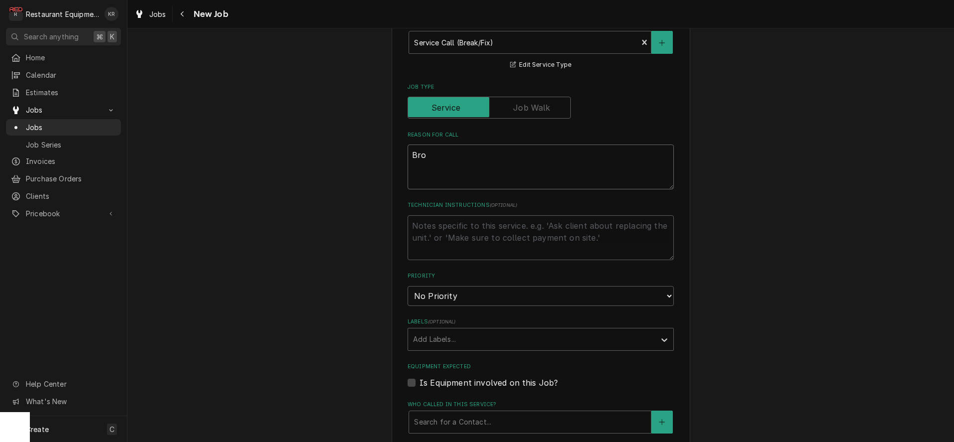
type textarea "x"
type textarea "Broi"
type textarea "x"
type textarea "Broil"
type textarea "x"
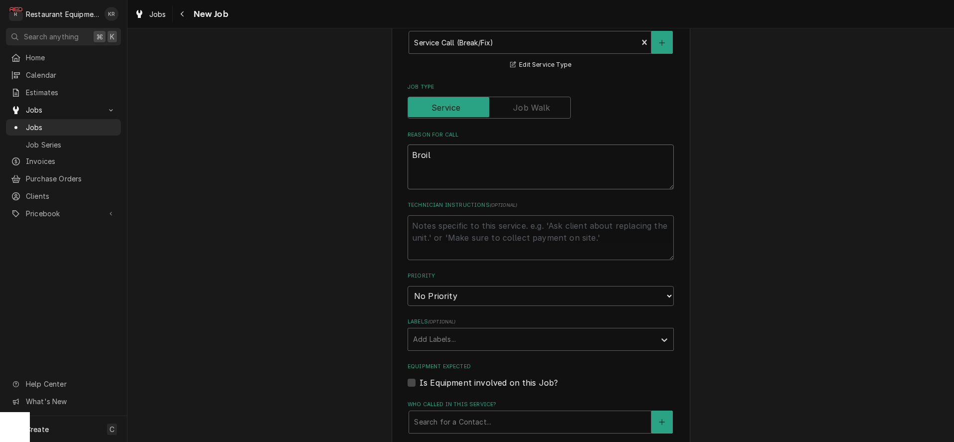
type textarea "Broile"
type textarea "x"
type textarea "Broiler"
type textarea "x"
type textarea "Broiler"
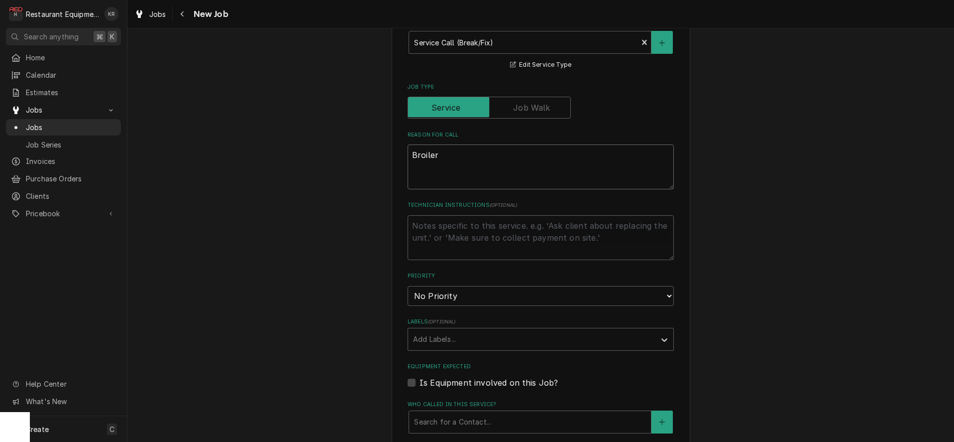
type textarea "x"
type textarea "Broiler w"
type textarea "x"
type textarea "Broiler wo"
type textarea "x"
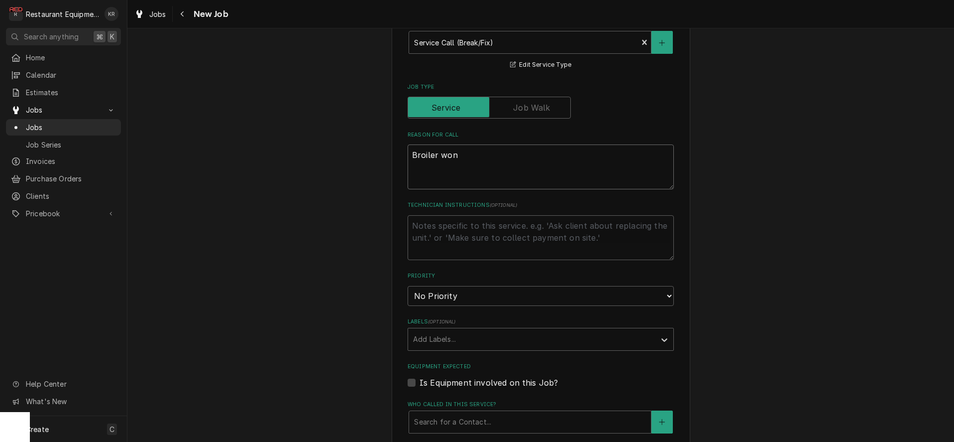
type textarea "Broiler wont"
type textarea "x"
type textarea "Broiler wont'"
type textarea "x"
type textarea "Broiler wont"
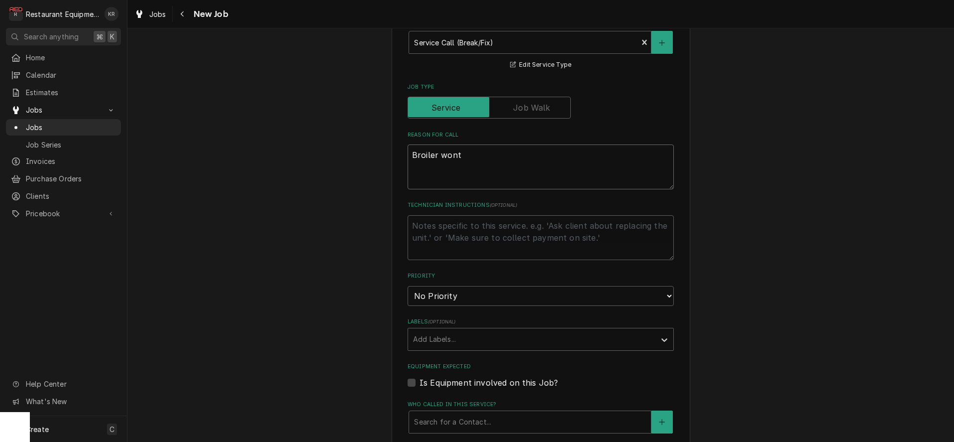
type textarea "x"
type textarea "Broiler won"
type textarea "x"
type textarea "Broiler won'"
type textarea "x"
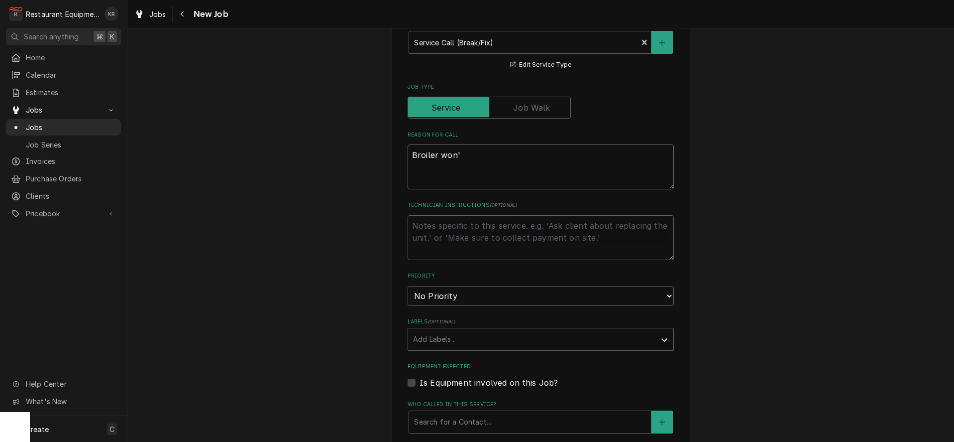
type textarea "Broiler won't"
type textarea "x"
type textarea "Broiler won't"
type textarea "x"
type textarea "Broiler won't l"
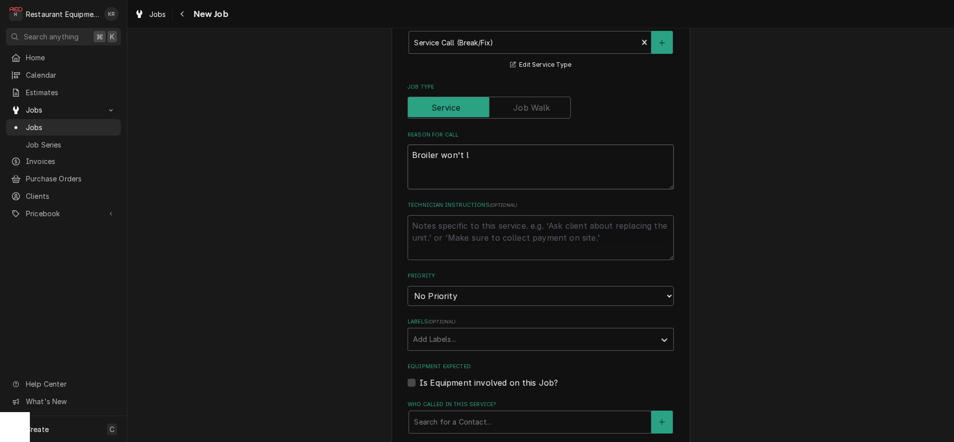
type textarea "x"
type textarea "Broiler won't li"
type textarea "x"
type textarea "Broiler won't lik"
type textarea "x"
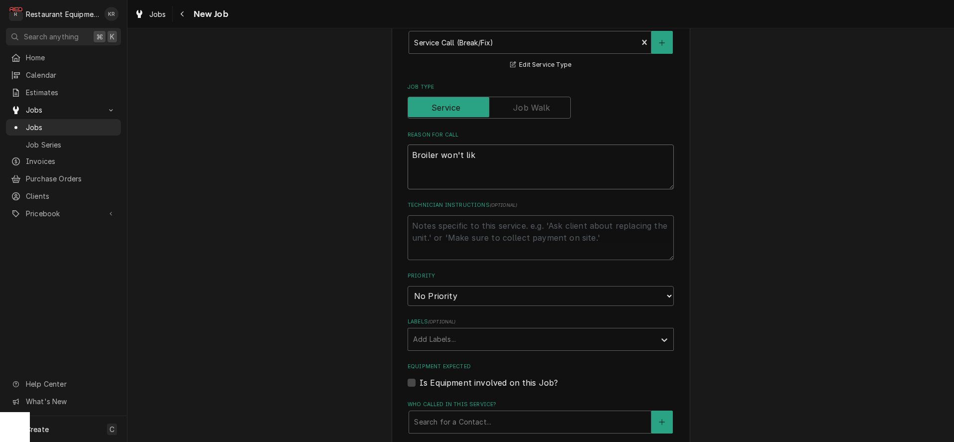
type textarea "Broiler won't like"
type textarea "x"
type textarea "Broiler won't lik"
type textarea "x"
type textarea "Broiler won't lig"
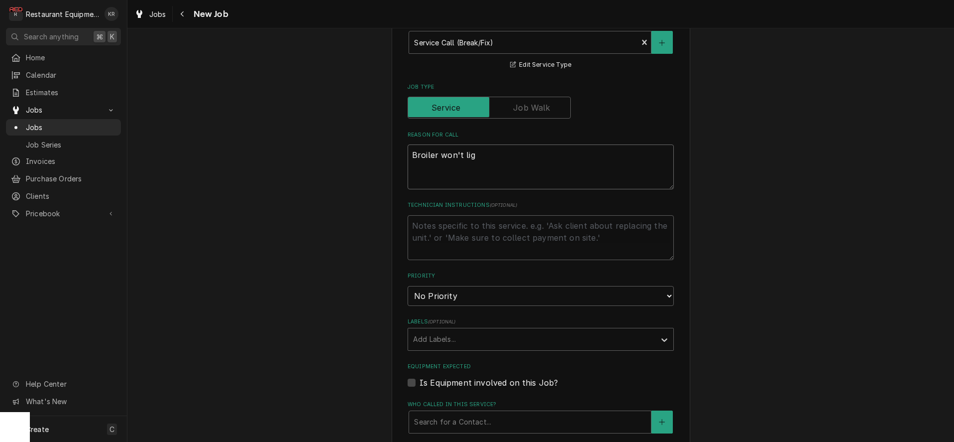
type textarea "x"
type textarea "Broiler won't ligh"
type textarea "x"
type textarea "Broiler won't light"
type textarea "x"
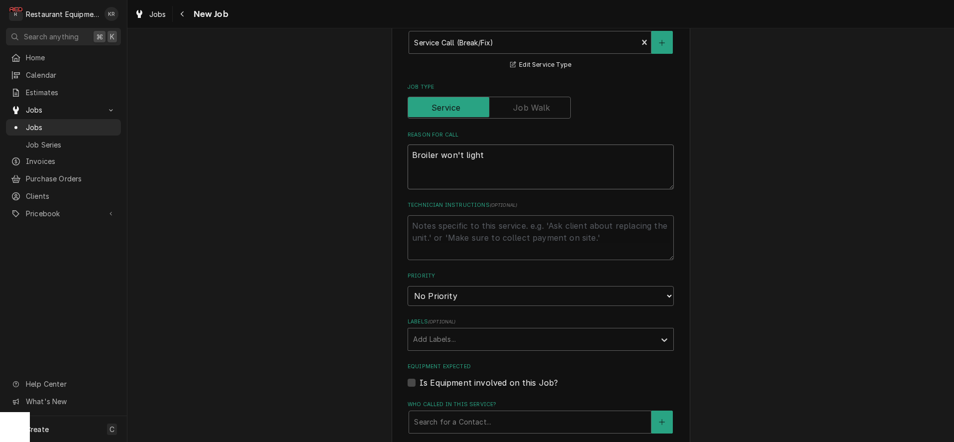
type textarea "Broiler won't light."
type textarea "x"
type textarea "Broiler won't light."
type textarea "x"
type textarea "Broiler won't light. N"
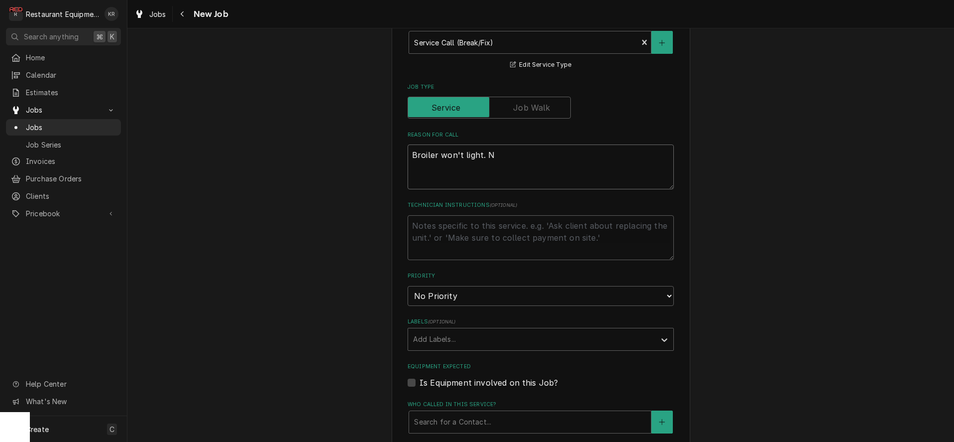
type textarea "x"
type textarea "Broiler won't light. Ni"
type textarea "x"
type textarea "Broiler won't light. N"
type textarea "x"
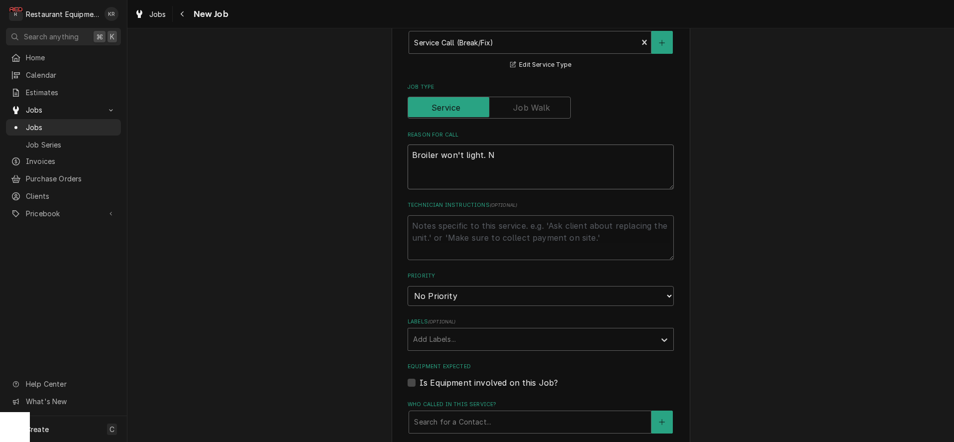
type textarea "Broiler won't light."
type textarea "x"
type textarea "Broiler won't light."
type textarea "x"
type textarea "Broiler won't light"
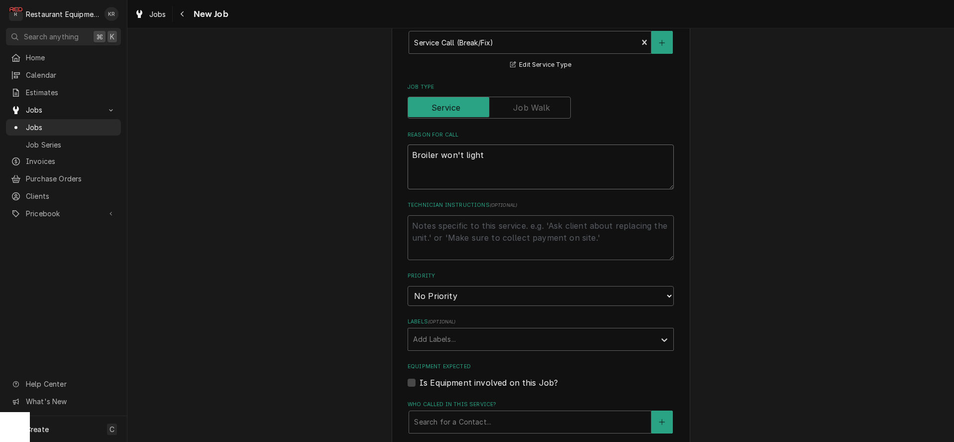
scroll to position [380, 0]
click at [414, 152] on textarea "Broiler won't light" at bounding box center [541, 164] width 266 height 45
type textarea "x"
type textarea "NBroiler won't light"
type textarea "x"
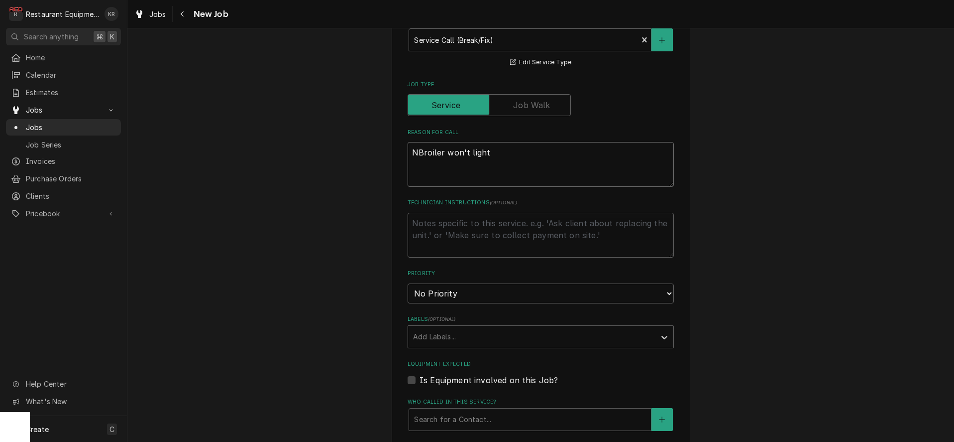
type textarea "NeBroiler won't light"
type textarea "x"
type textarea "NeiBroiler won't light"
type textarea "x"
type textarea "NeicBroiler won't light"
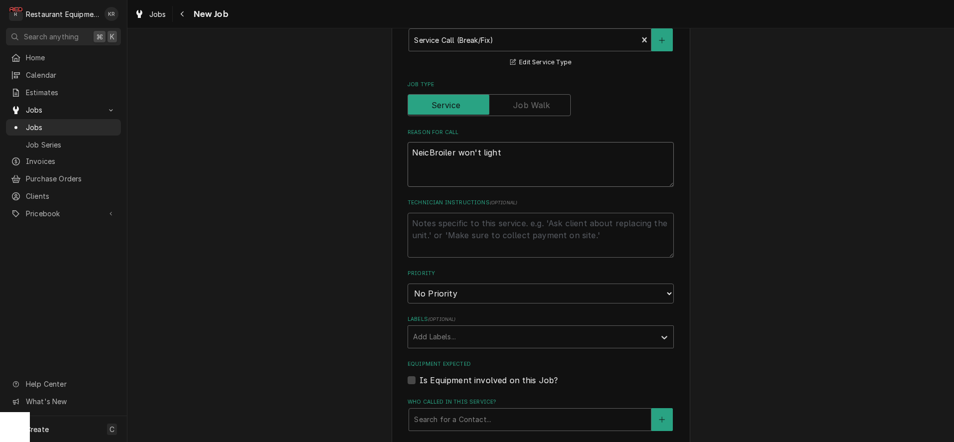
type textarea "x"
type textarea "NeicoBroiler won't light"
type textarea "x"
type textarea "Neico Broiler won't light"
type textarea "x"
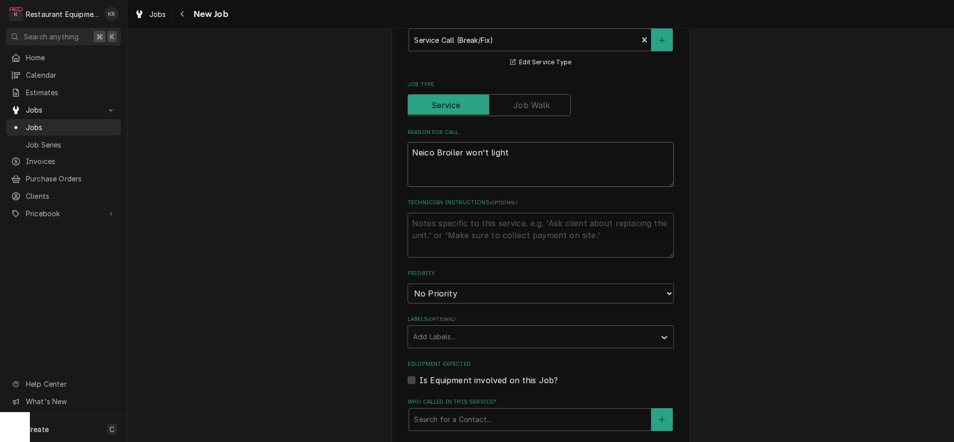
scroll to position [381, 0]
type textarea "Neico Broiler won't light"
select select "1"
click option "Urgent" at bounding box center [0, 0] width 0 height 0
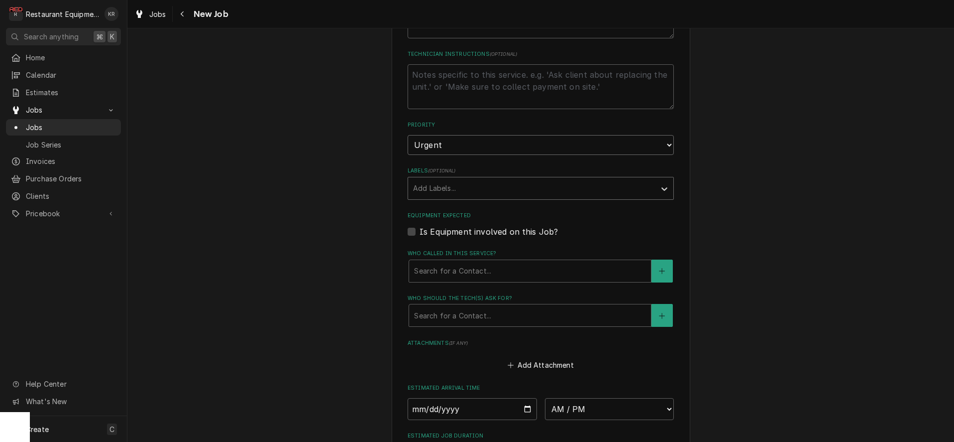
scroll to position [533, 0]
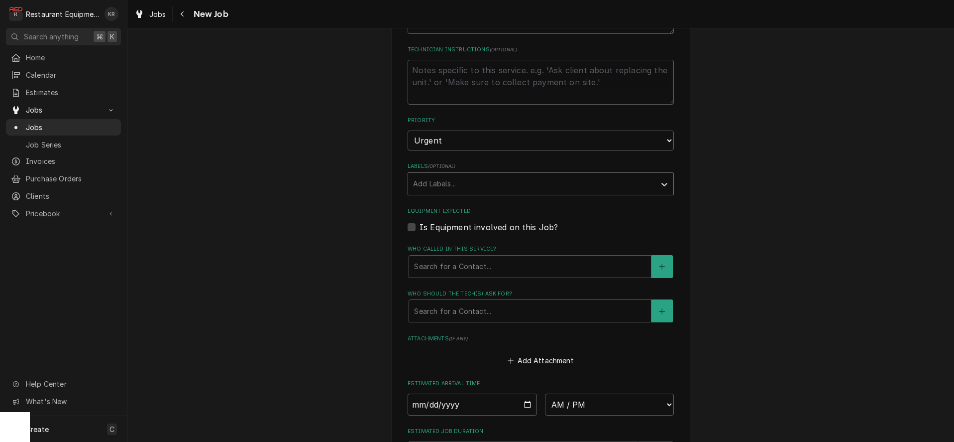
click at [448, 187] on div "Labels" at bounding box center [531, 184] width 237 height 18
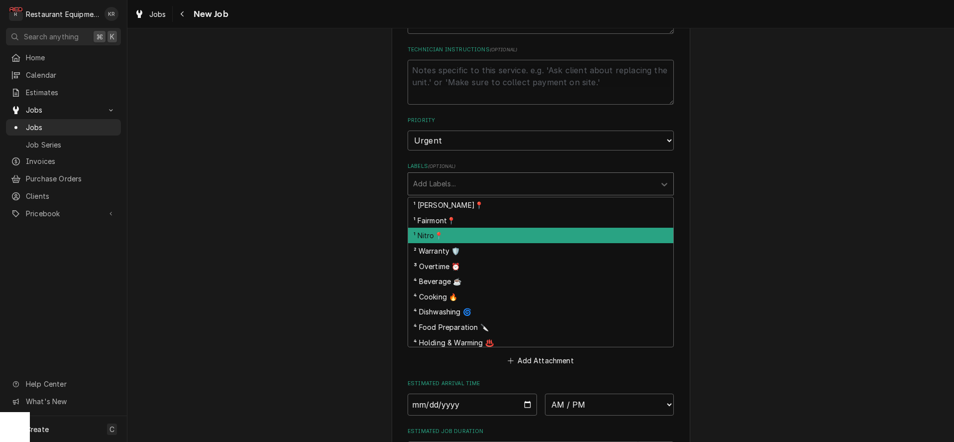
click at [445, 233] on div "¹ Nitro📍" at bounding box center [540, 235] width 265 height 15
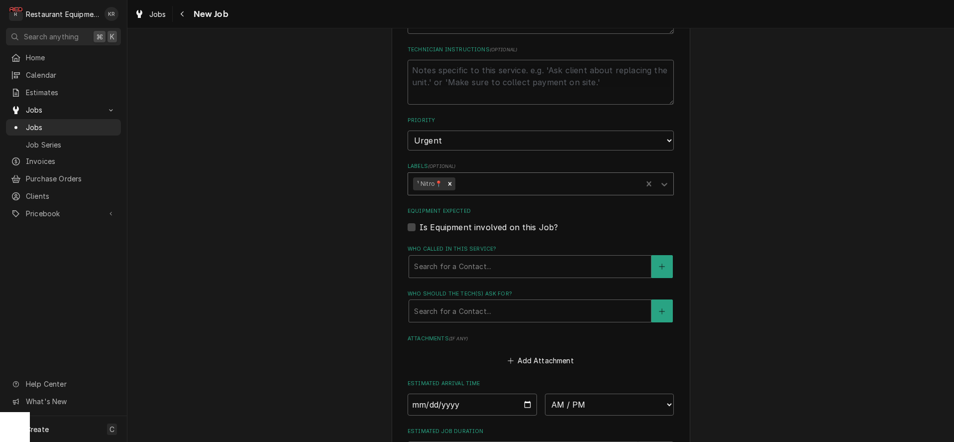
click at [482, 186] on div "Labels" at bounding box center [548, 184] width 180 height 18
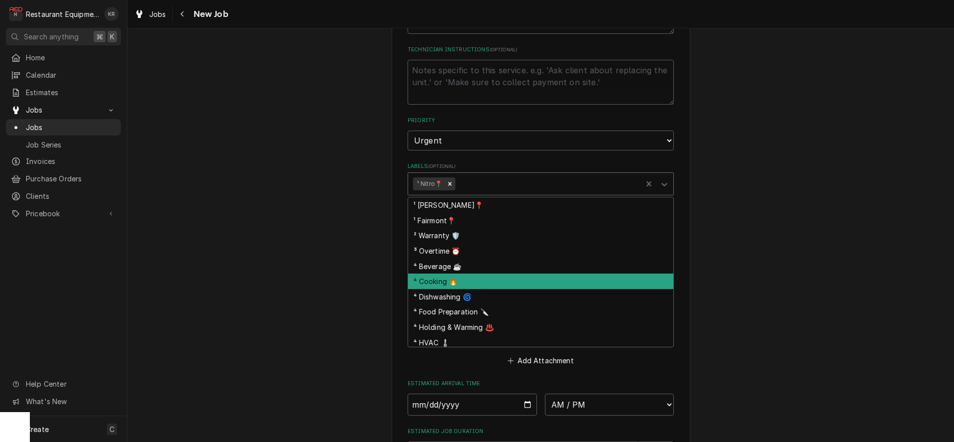
click at [478, 281] on div "⁴ Cooking 🔥" at bounding box center [540, 280] width 265 height 15
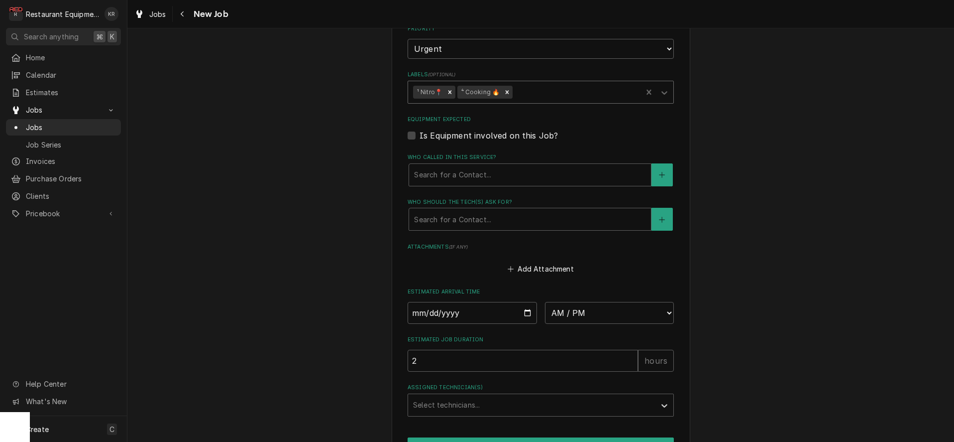
scroll to position [629, 0]
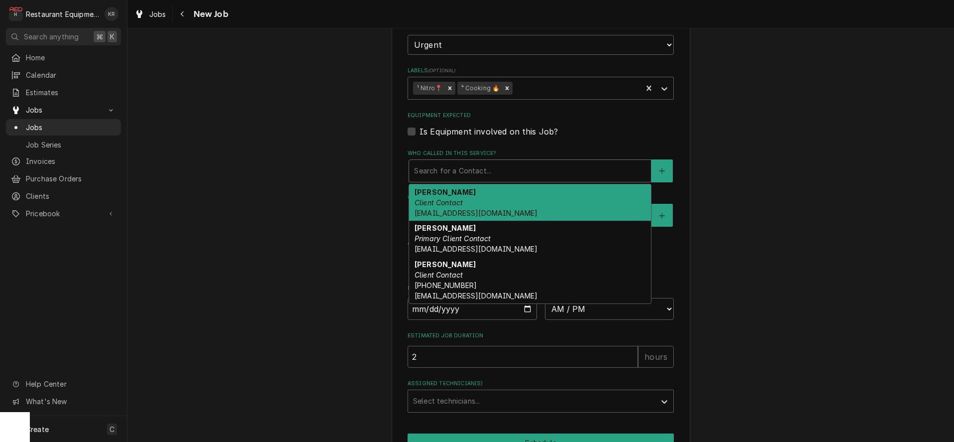
click at [461, 173] on div "Who called in this service?" at bounding box center [530, 171] width 232 height 18
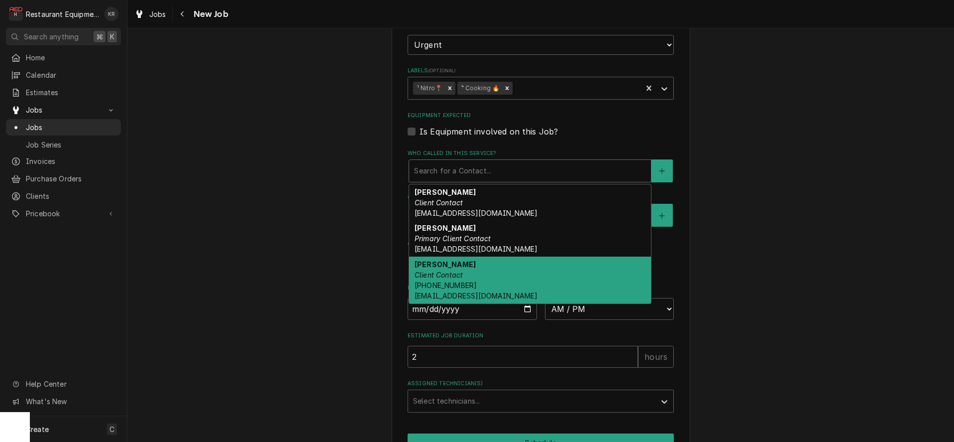
click at [459, 270] on em "Client Contact" at bounding box center [439, 274] width 48 height 8
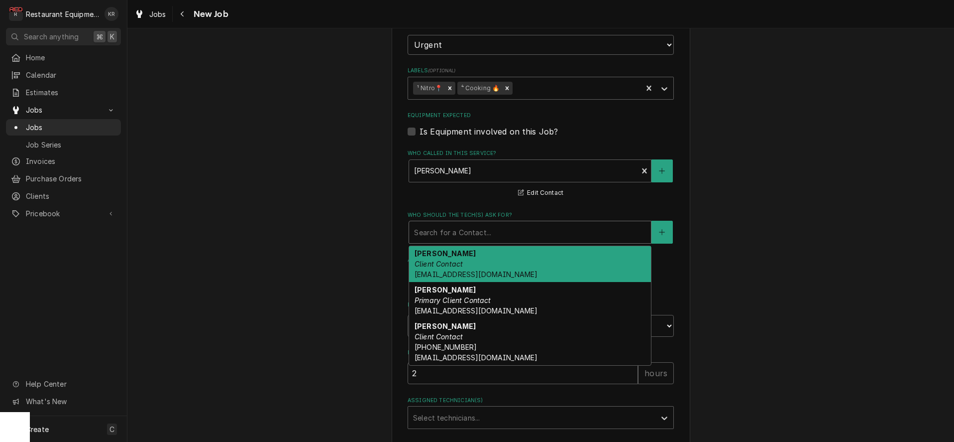
drag, startPoint x: 461, startPoint y: 232, endPoint x: 464, endPoint y: 302, distance: 70.8
click at [462, 235] on div "Who should the tech(s) ask for?" at bounding box center [530, 232] width 232 height 18
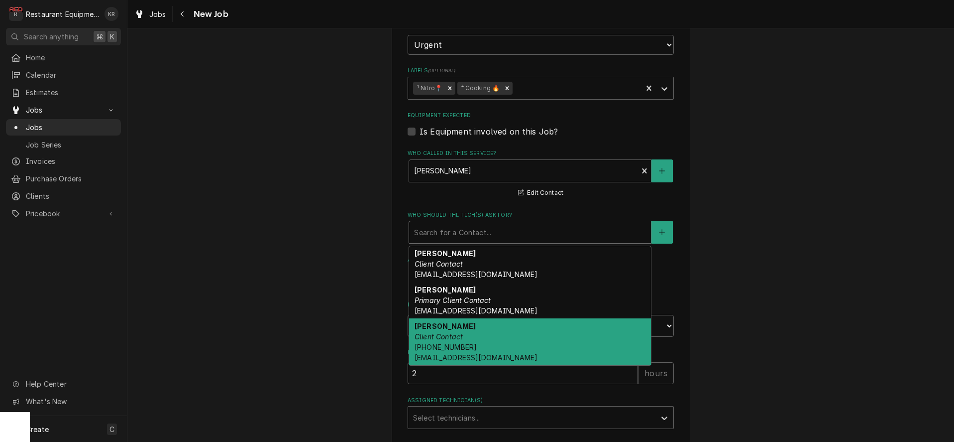
click at [464, 340] on div "Terry Perkins Client Contact (304) 997-1298 tperkins@gomart.com" at bounding box center [530, 341] width 242 height 47
type textarea "x"
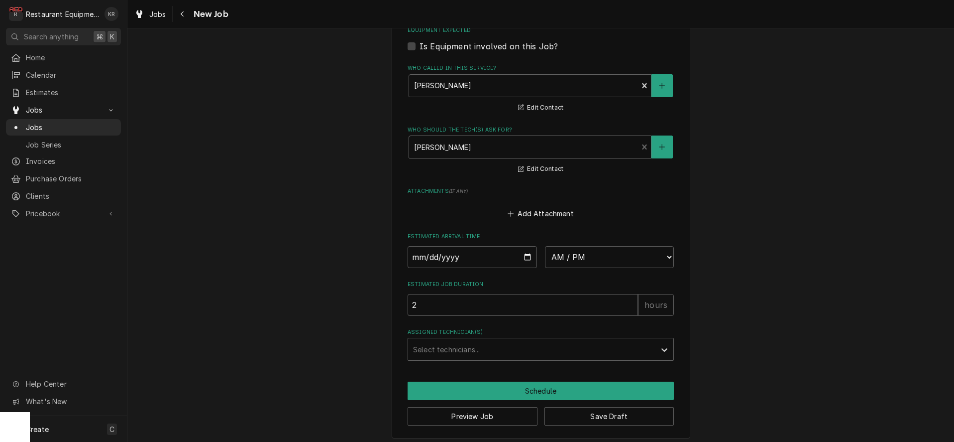
scroll to position [717, 0]
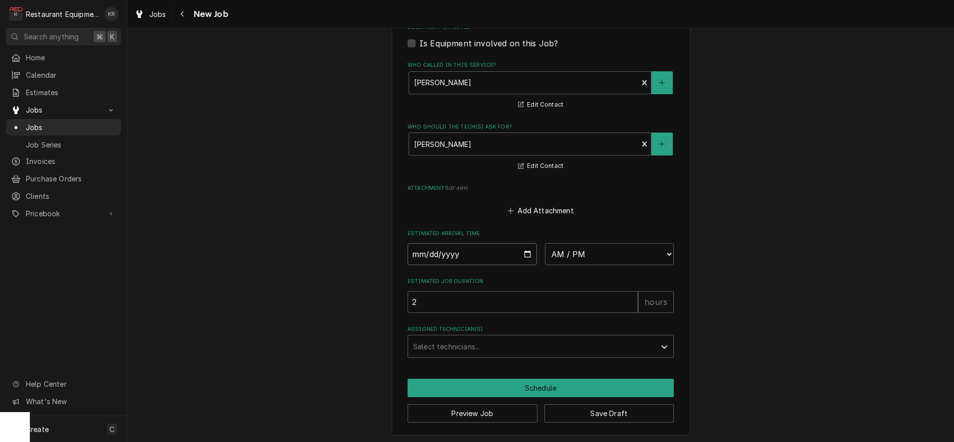
click at [529, 251] on input "Date" at bounding box center [472, 254] width 129 height 22
type input "2025-08-28"
type textarea "x"
click at [545, 243] on select "AM / PM 6:00 AM 6:15 AM 6:30 AM 6:45 AM 7:00 AM 7:15 AM 7:30 AM 7:45 AM 8:00 AM…" at bounding box center [609, 254] width 129 height 22
select select "11:00:00"
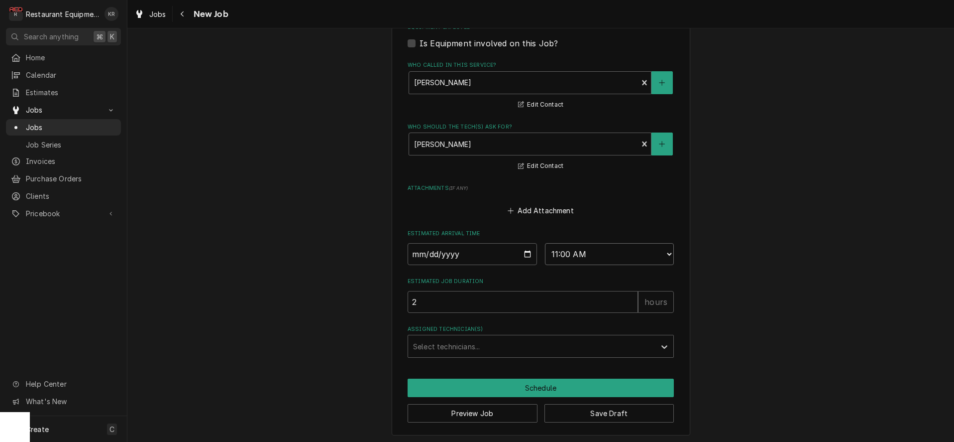
click option "11:00 AM" at bounding box center [0, 0] width 0 height 0
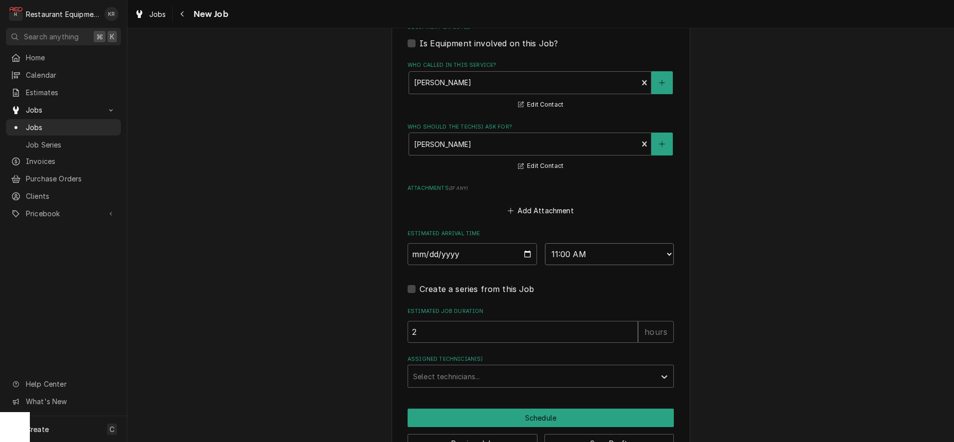
type textarea "x"
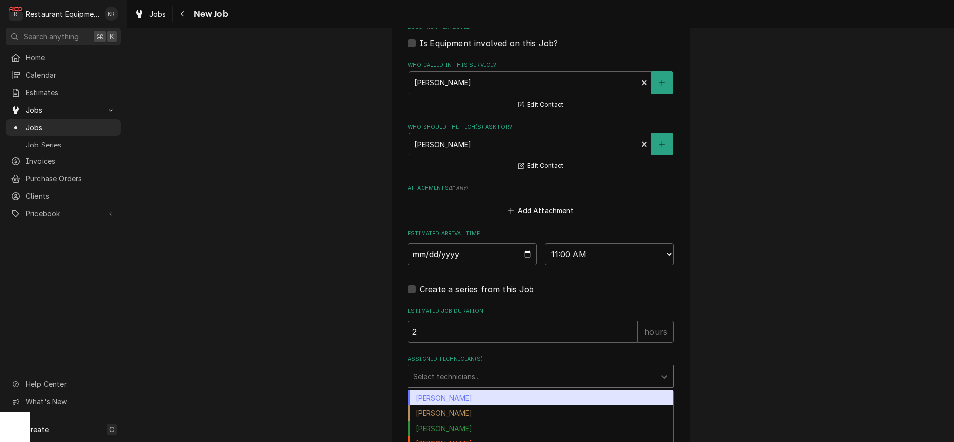
click at [464, 381] on div "Assigned Technician(s)" at bounding box center [531, 376] width 237 height 18
type input "da"
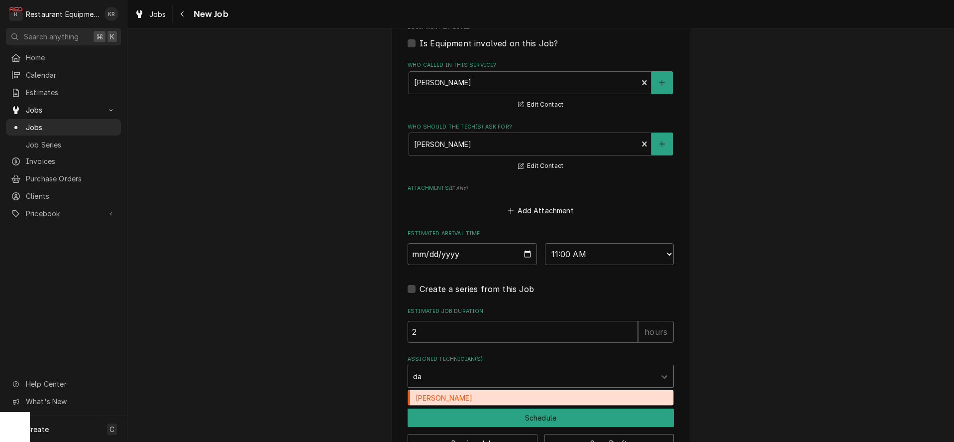
click at [463, 395] on div "Dakota Arthur" at bounding box center [540, 397] width 265 height 15
type textarea "x"
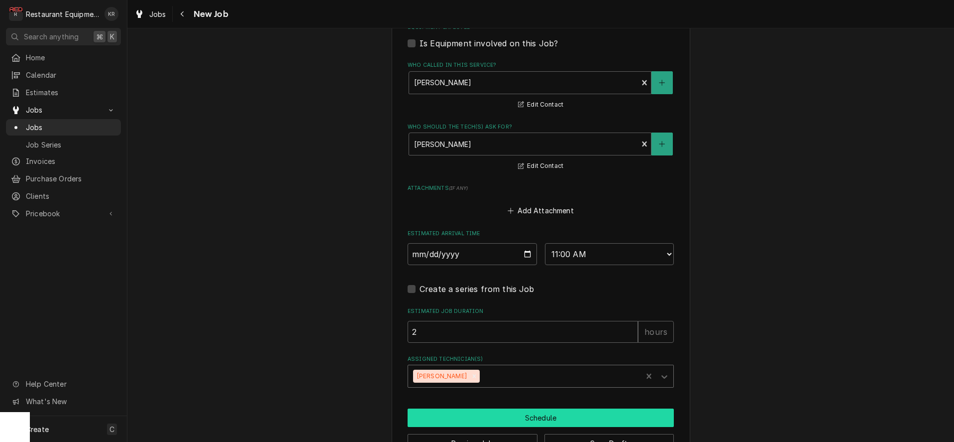
click at [469, 418] on button "Schedule" at bounding box center [541, 417] width 266 height 18
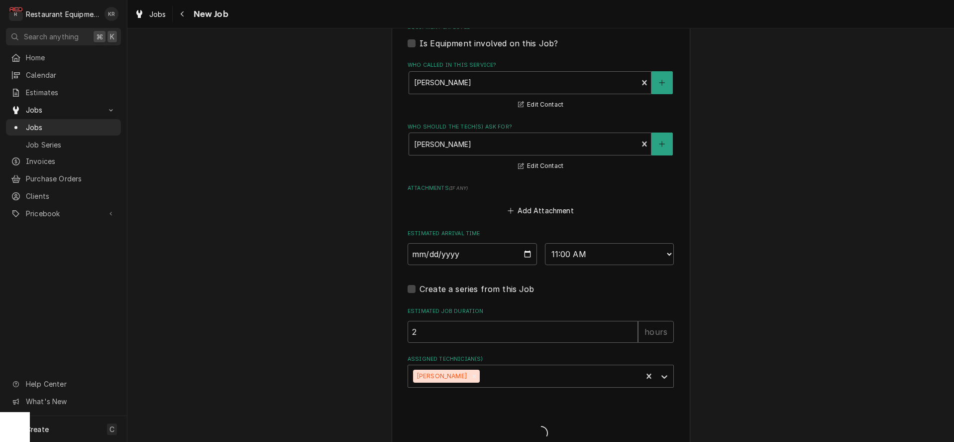
type textarea "x"
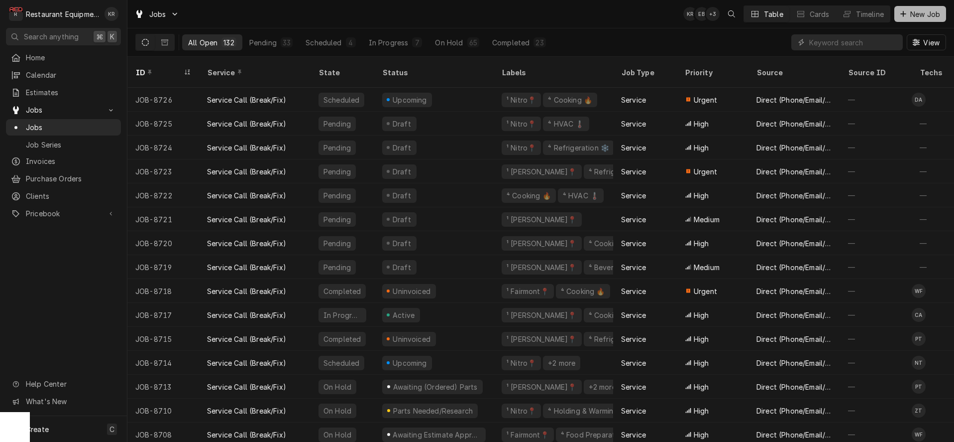
click at [907, 19] on button "New Job" at bounding box center [921, 14] width 52 height 16
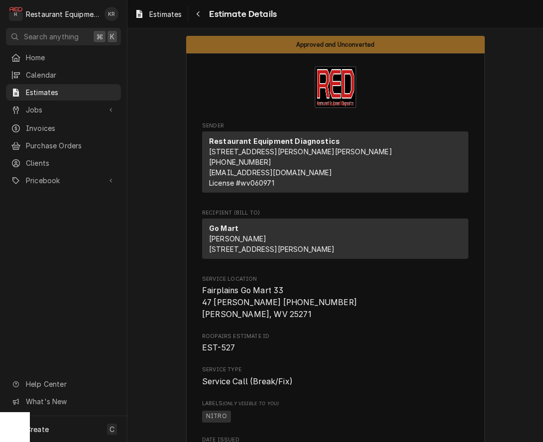
scroll to position [1550, 0]
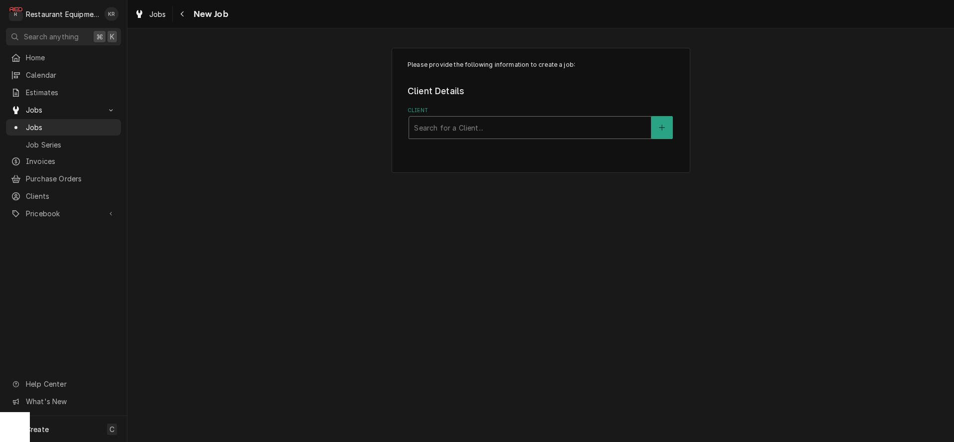
click at [467, 139] on div "Search for a Client..." at bounding box center [530, 127] width 243 height 23
type input "frank"
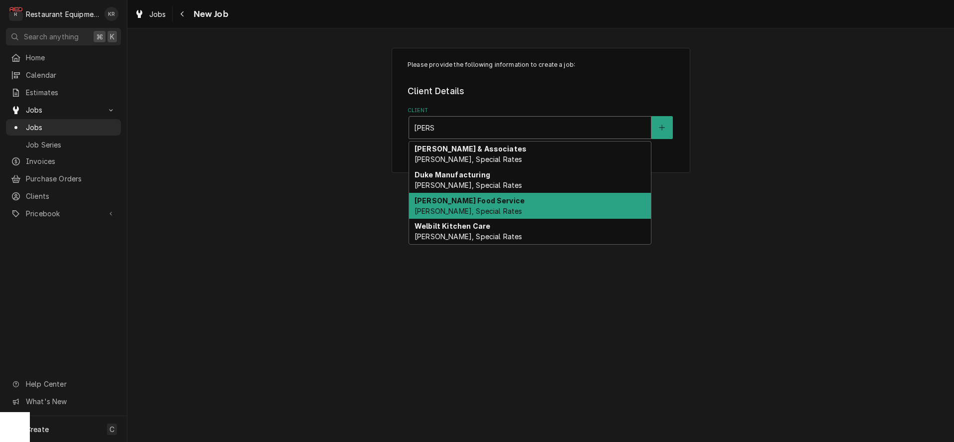
click at [432, 211] on span "Bill Payer, Special Rates" at bounding box center [469, 211] width 108 height 8
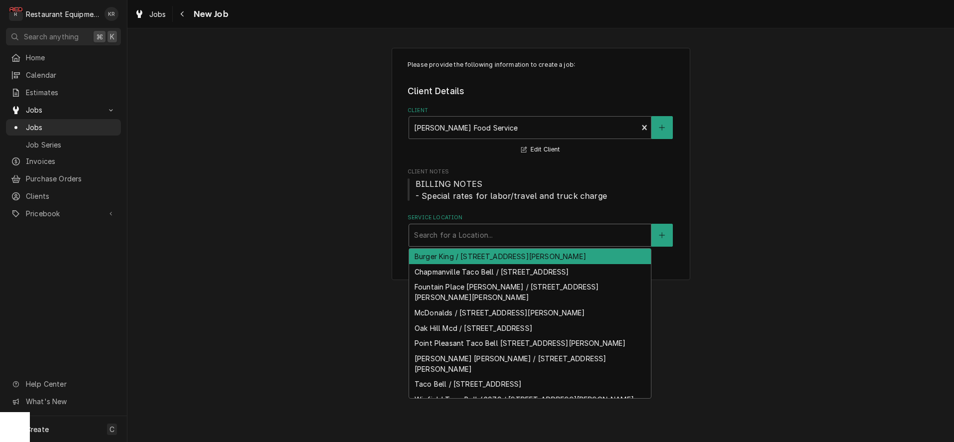
click at [436, 238] on div "Service Location" at bounding box center [530, 235] width 232 height 18
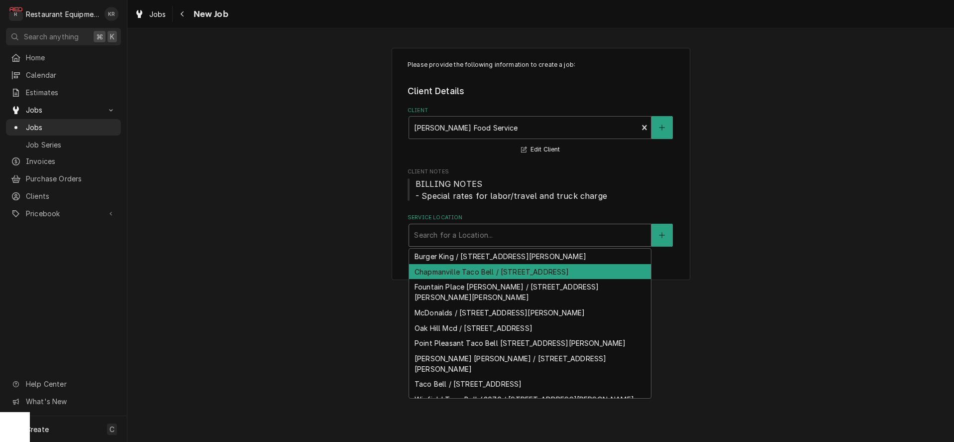
click at [444, 275] on div "Chapmanville Taco Bell / 811 Main St, Chapmanville, WV 25508" at bounding box center [530, 271] width 242 height 15
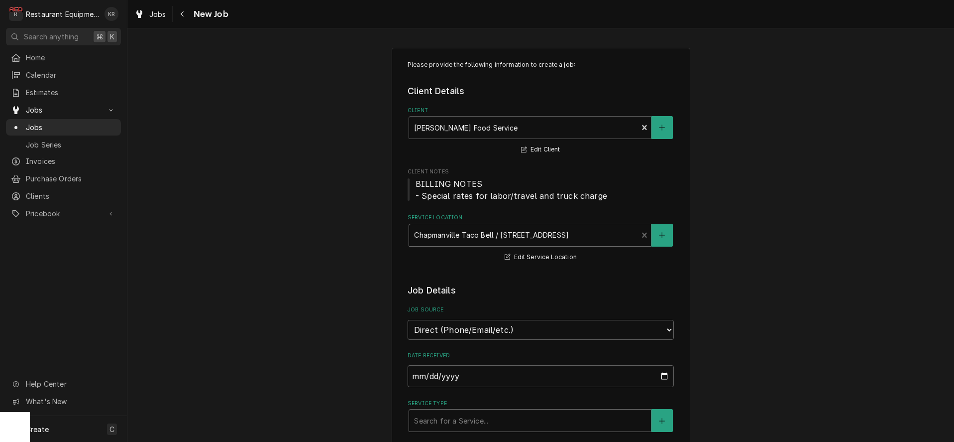
click at [454, 173] on span "Client Notes" at bounding box center [541, 172] width 266 height 8
click at [455, 411] on div "Service Type" at bounding box center [530, 420] width 232 height 18
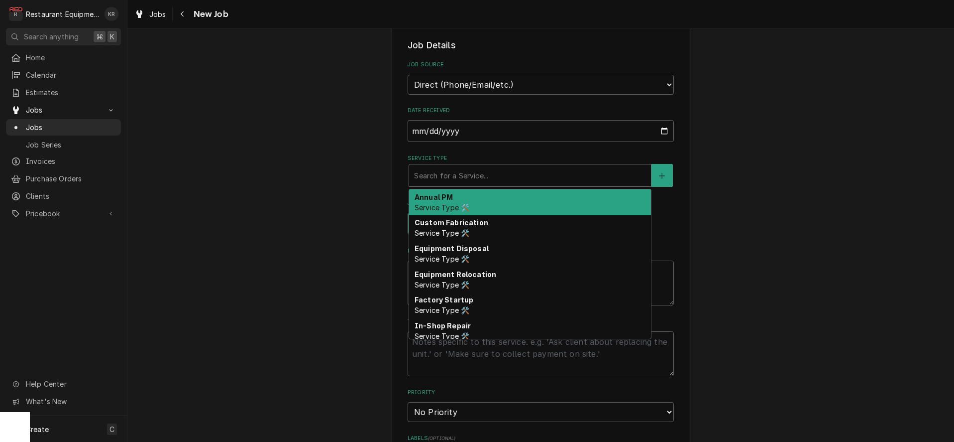
type textarea "x"
type input "b"
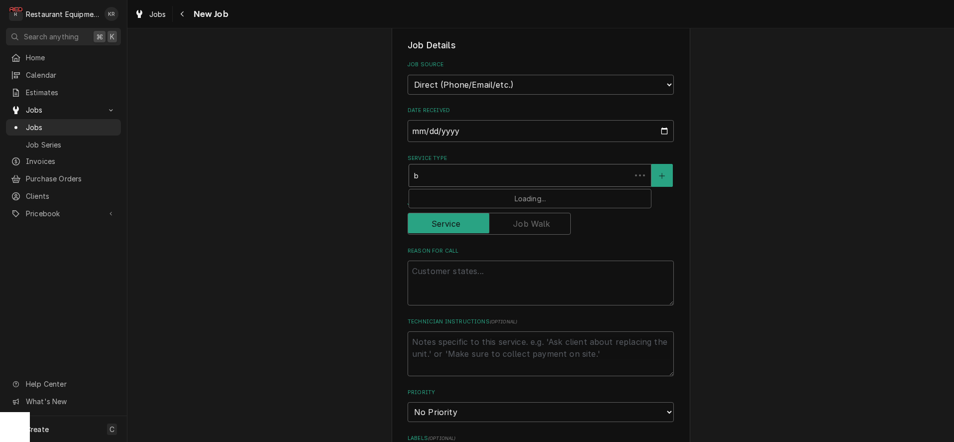
type textarea "x"
type input "br"
type textarea "x"
type input "bre"
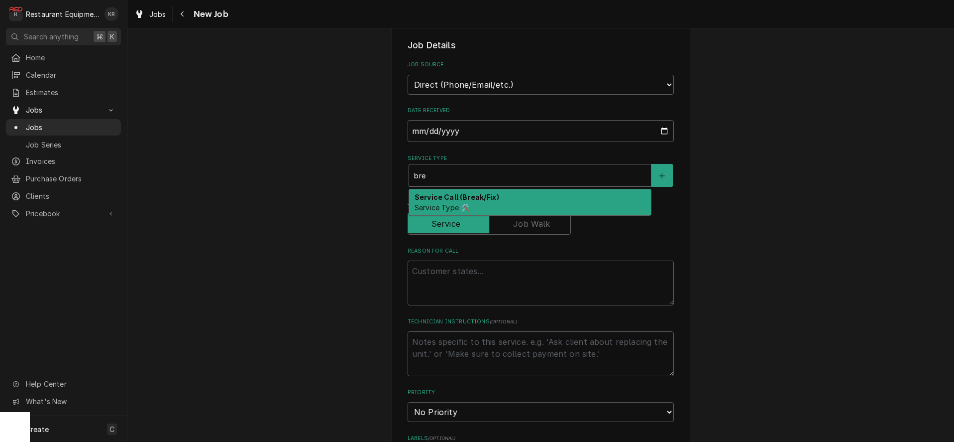
click at [453, 201] on div "Service Call (Break/Fix) Service Type 🛠️" at bounding box center [530, 202] width 242 height 26
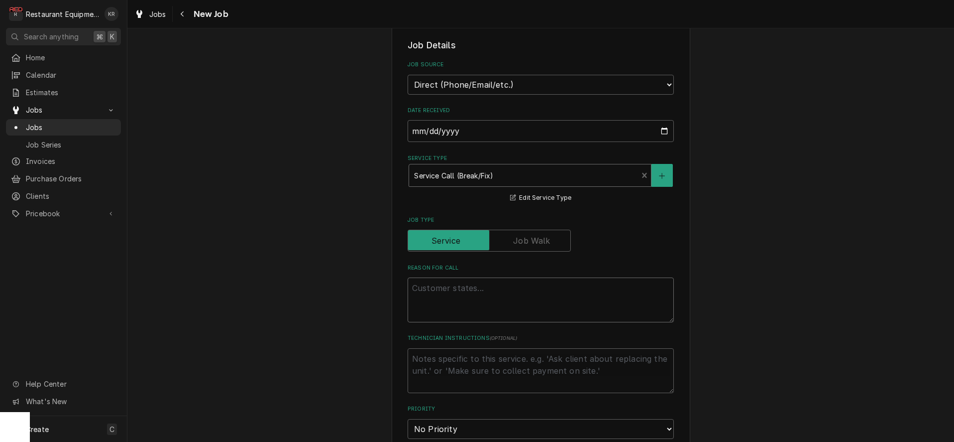
click at [446, 292] on textarea "Reason For Call" at bounding box center [541, 299] width 266 height 45
paste textarea "Work Order: 100376502 changes. PLEASE REPLY TO THIS DISPATCH IF YOU ACCEPT OR N…"
type textarea "x"
type textarea "Work Order: 100376502 changes. PLEASE REPLY TO THIS DISPATCH IF YOU ACCEPT OR N…"
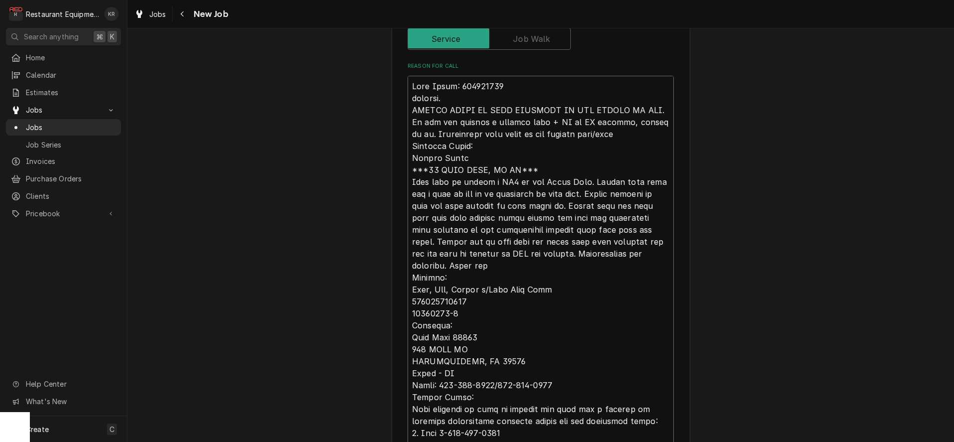
scroll to position [446, 0]
drag, startPoint x: 415, startPoint y: 107, endPoint x: 596, endPoint y: 134, distance: 183.7
click at [596, 134] on textarea "Reason For Call" at bounding box center [541, 289] width 266 height 427
type textarea "x"
type textarea "Work Order: 100376502 changes. Reported Issue: Sensor Issue ***24 HOUR CALL, NO…"
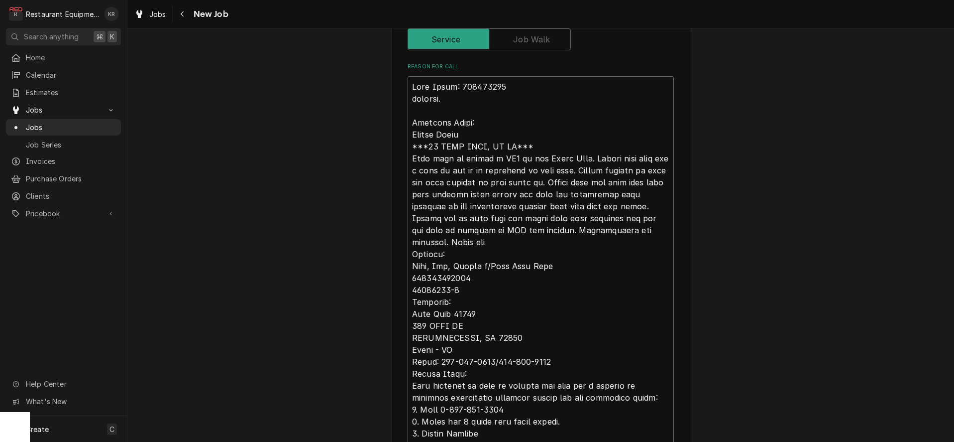
drag, startPoint x: 451, startPoint y: 98, endPoint x: 371, endPoint y: 97, distance: 79.7
click at [408, 97] on textarea "Reason For Call" at bounding box center [541, 277] width 266 height 403
type textarea "x"
type textarea "Work Order: 100376502 Reported Issue: Sensor Issue ***24 HOUR CALL, NO OT*** Th…"
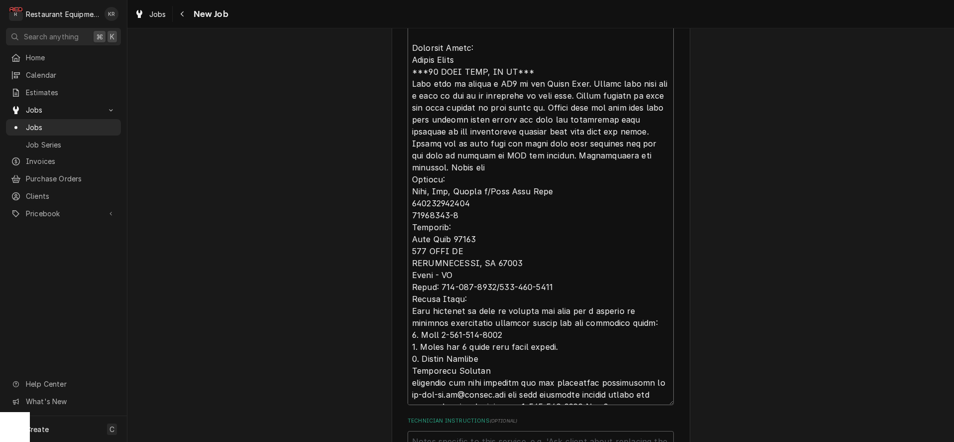
scroll to position [530, 0]
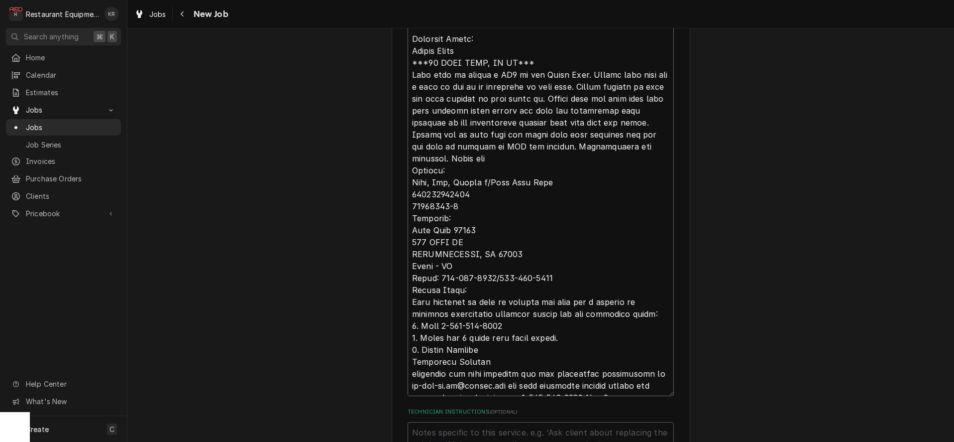
type textarea "x"
type textarea "Work Order: 100376502 Reported Issue: Sensor Issue ***24 HOUR CALL, NO OT*** Th…"
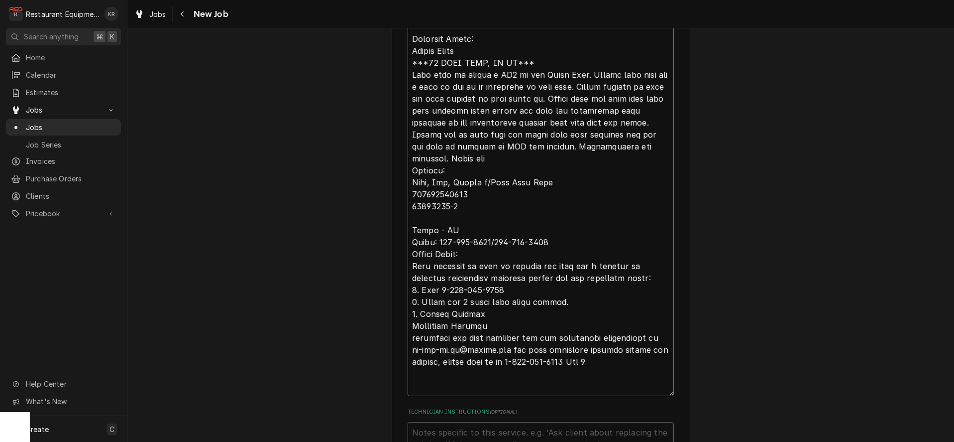
drag, startPoint x: 456, startPoint y: 240, endPoint x: 532, endPoint y: 239, distance: 75.7
click at [532, 239] on textarea "Reason For Call" at bounding box center [541, 194] width 266 height 403
click at [492, 242] on textarea "Reason For Call" at bounding box center [541, 176] width 266 height 367
drag, startPoint x: 487, startPoint y: 244, endPoint x: 374, endPoint y: 244, distance: 112.5
click at [408, 244] on textarea "Reason For Call" at bounding box center [541, 176] width 266 height 367
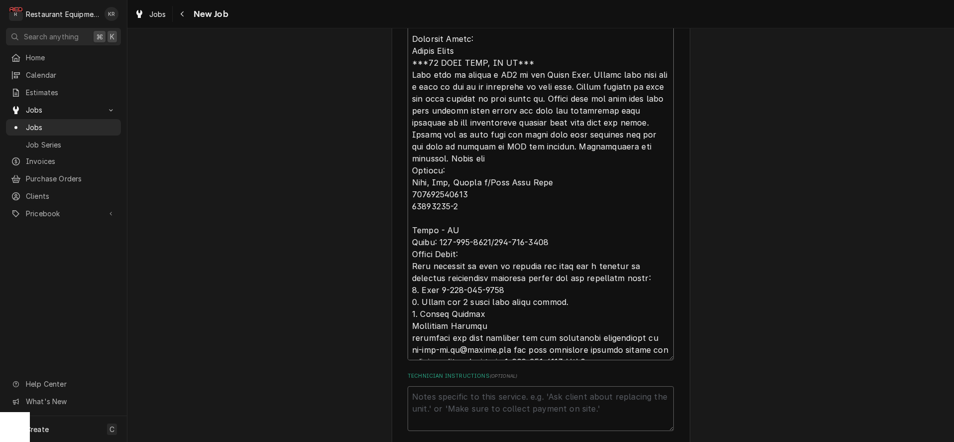
type textarea "x"
type textarea "Work Order: 100376502 Reported Issue: Sensor Issue ***24 HOUR CALL, NO OT*** Th…"
type textarea "x"
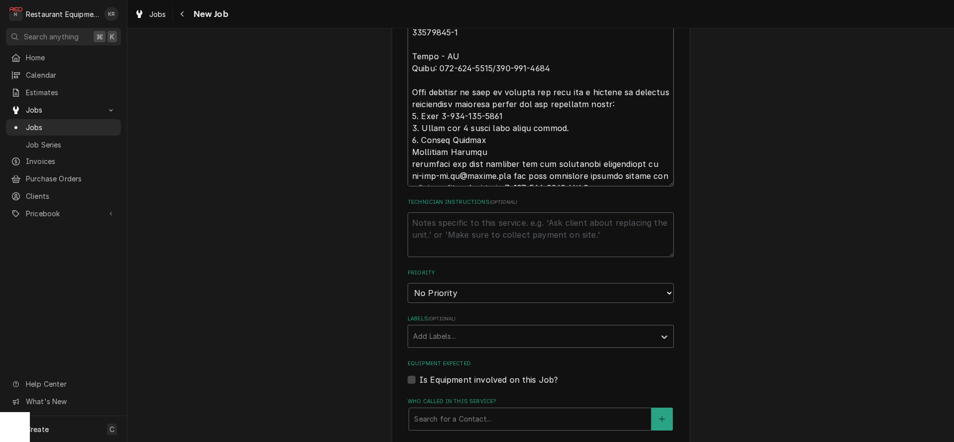
scroll to position [729, 0]
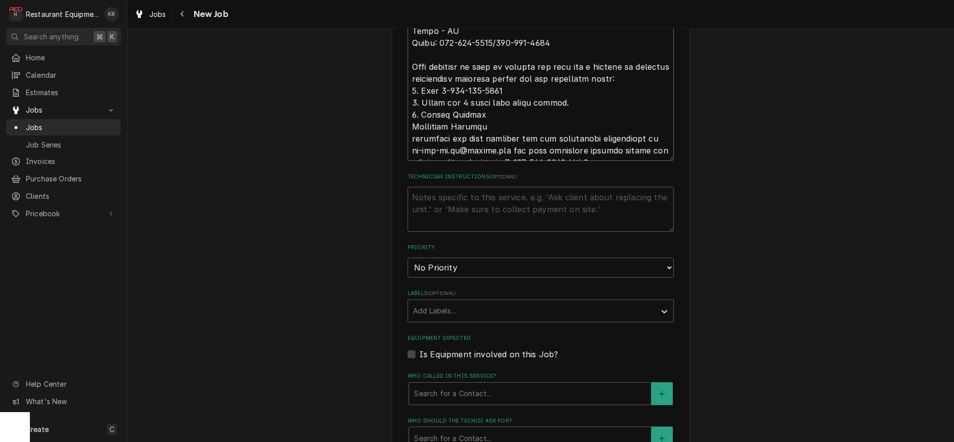
type textarea "Work Order: 100376502 Reported Issue: Sensor Issue ***24 HOUR CALL, NO OT*** Th…"
select select "2"
click option "High" at bounding box center [0, 0] width 0 height 0
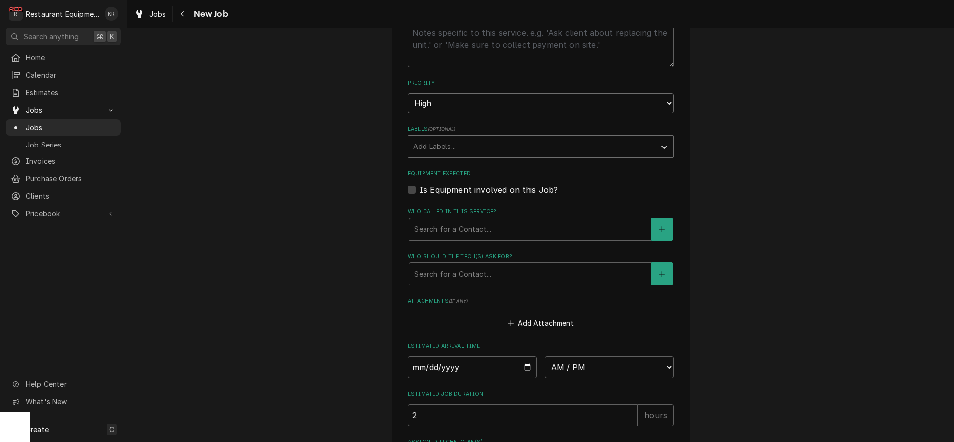
scroll to position [934, 0]
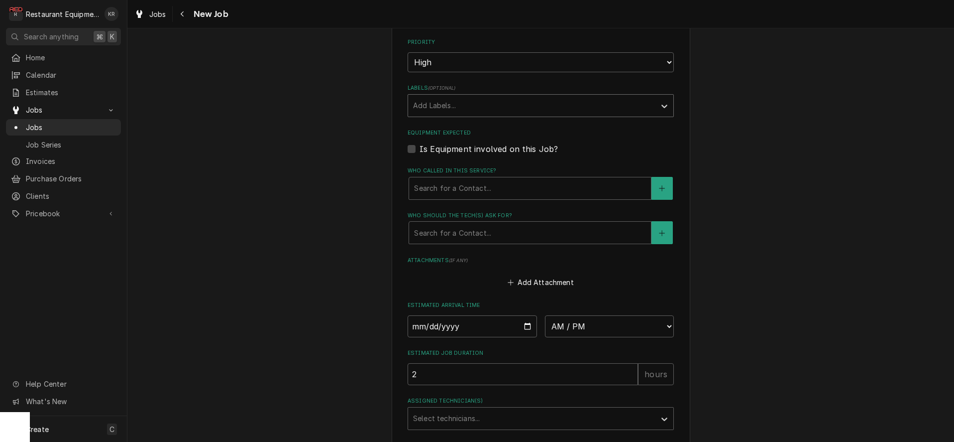
click at [438, 107] on div "Labels" at bounding box center [531, 106] width 237 height 18
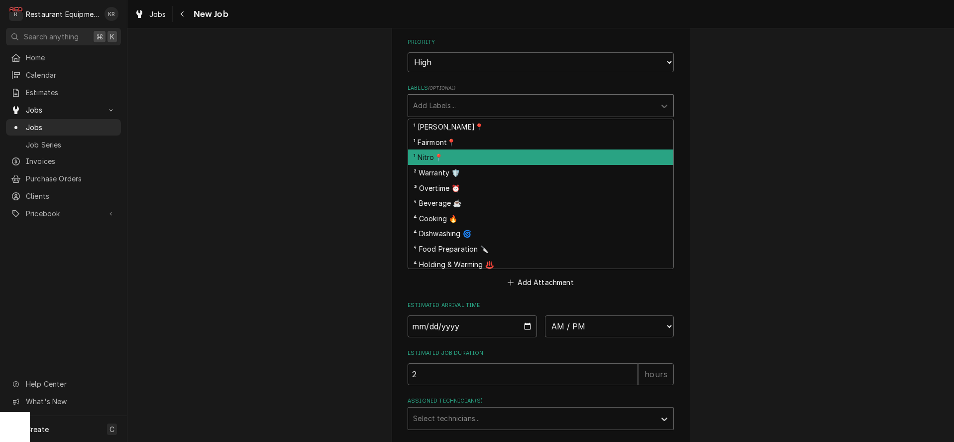
click at [448, 157] on div "¹ Nitro📍" at bounding box center [540, 156] width 265 height 15
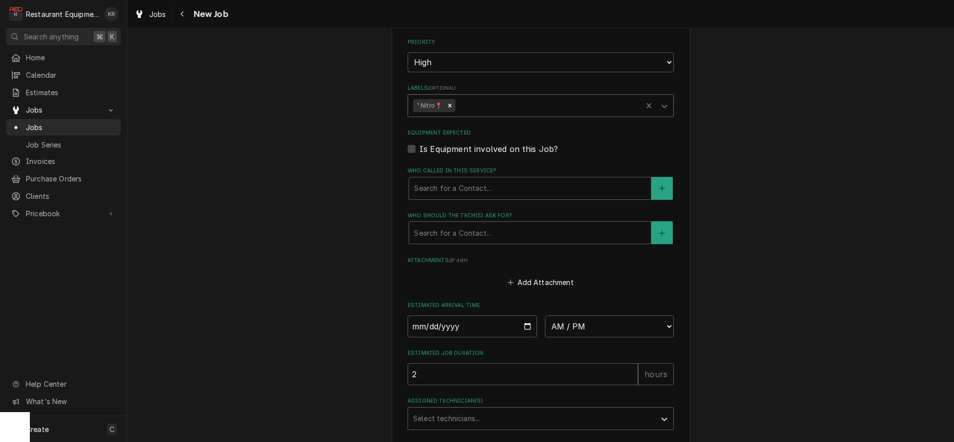
drag, startPoint x: 484, startPoint y: 109, endPoint x: 482, endPoint y: 114, distance: 5.4
click at [483, 109] on div "Labels" at bounding box center [548, 106] width 180 height 18
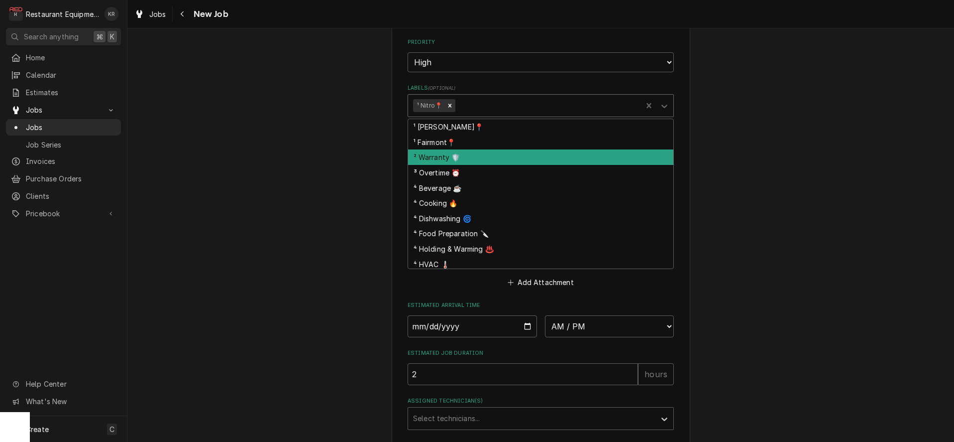
click at [473, 159] on div "² Warranty 🛡️" at bounding box center [540, 156] width 265 height 15
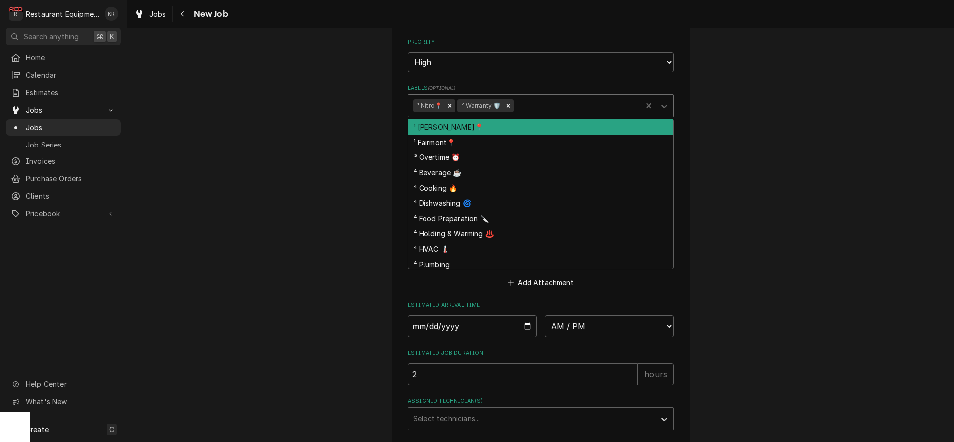
click at [539, 104] on div "Labels" at bounding box center [576, 106] width 121 height 18
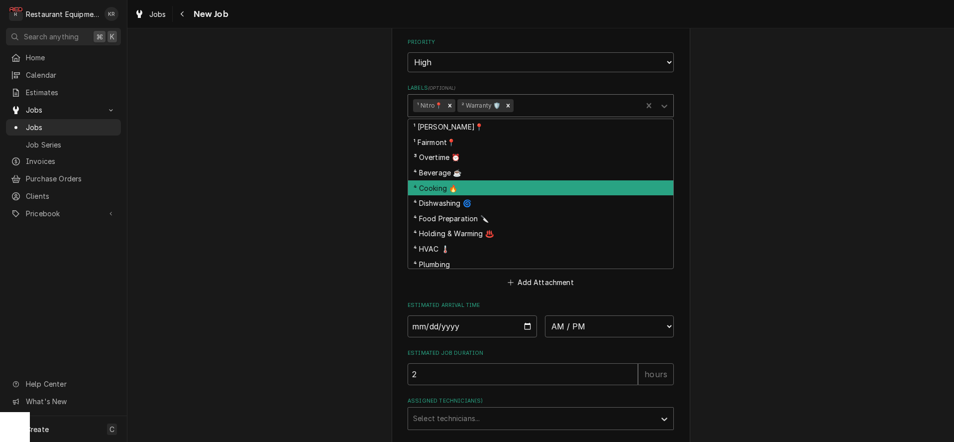
click at [512, 191] on div "⁴ Cooking 🔥" at bounding box center [540, 187] width 265 height 15
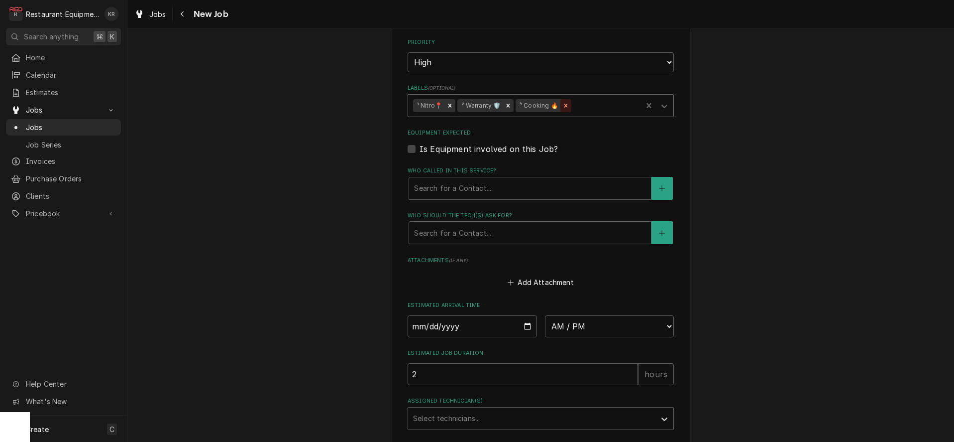
click at [566, 104] on icon "Remove ⁴ Cooking 🔥" at bounding box center [565, 105] width 3 height 3
click at [566, 104] on div "Labels" at bounding box center [576, 106] width 121 height 18
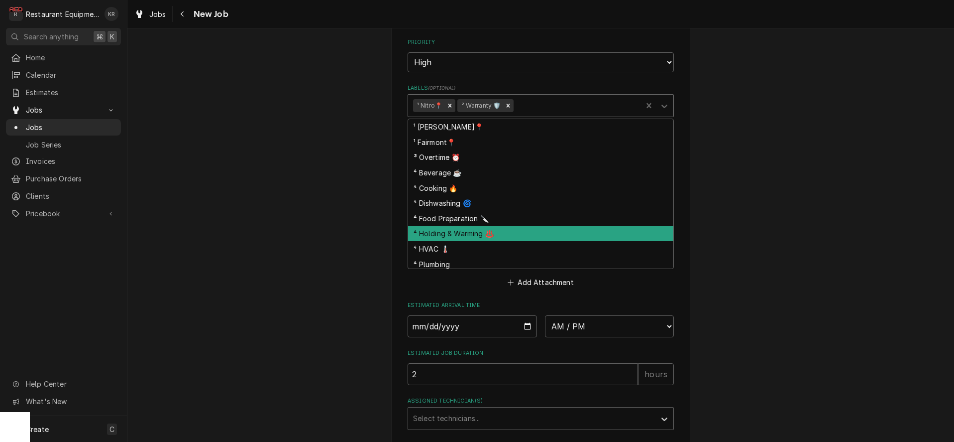
click at [504, 236] on div "⁴ Holding & Warming ♨️" at bounding box center [540, 233] width 265 height 15
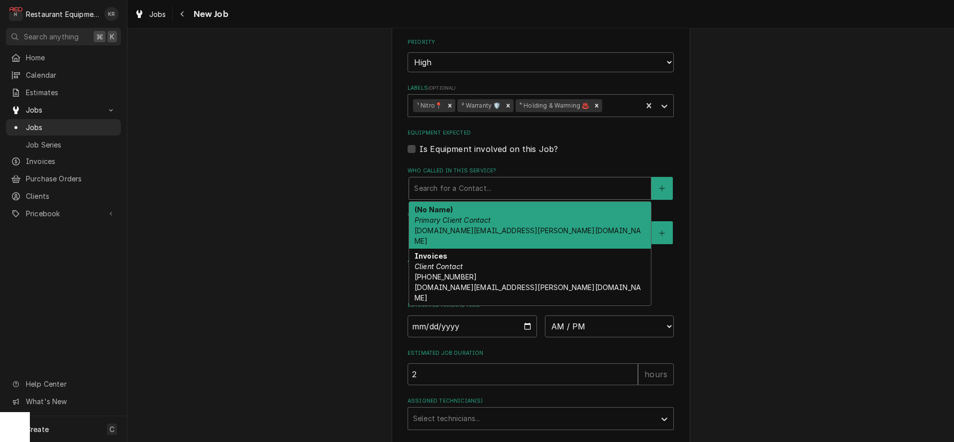
click at [450, 191] on div "Who called in this service?" at bounding box center [530, 188] width 232 height 18
click at [453, 219] on em "Primary Client Contact" at bounding box center [453, 220] width 77 height 8
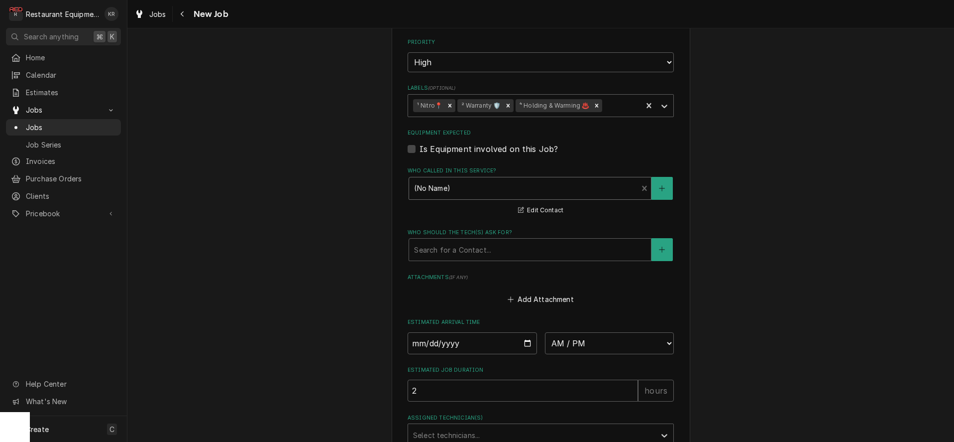
drag, startPoint x: 454, startPoint y: 250, endPoint x: 455, endPoint y: 260, distance: 10.5
click at [454, 250] on div "Who should the tech(s) ask for?" at bounding box center [530, 249] width 232 height 18
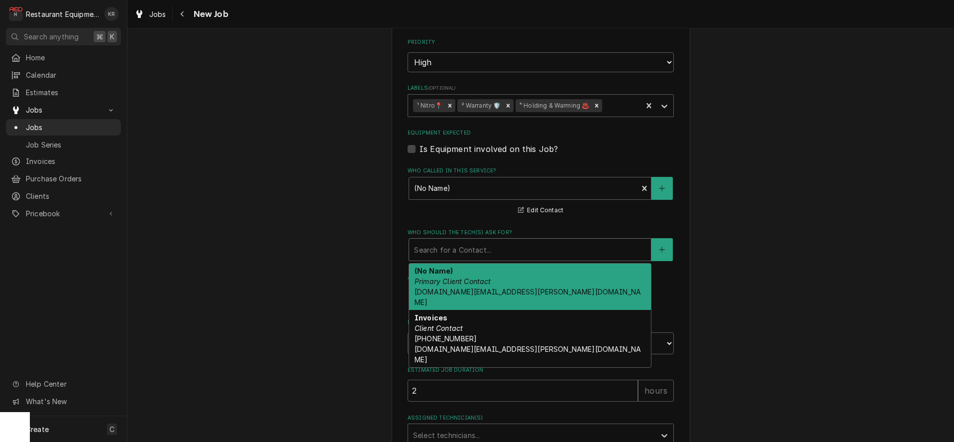
click at [454, 273] on div "(No Name) Primary Client Contact fs-servicestatements.us@franke.com" at bounding box center [530, 286] width 242 height 47
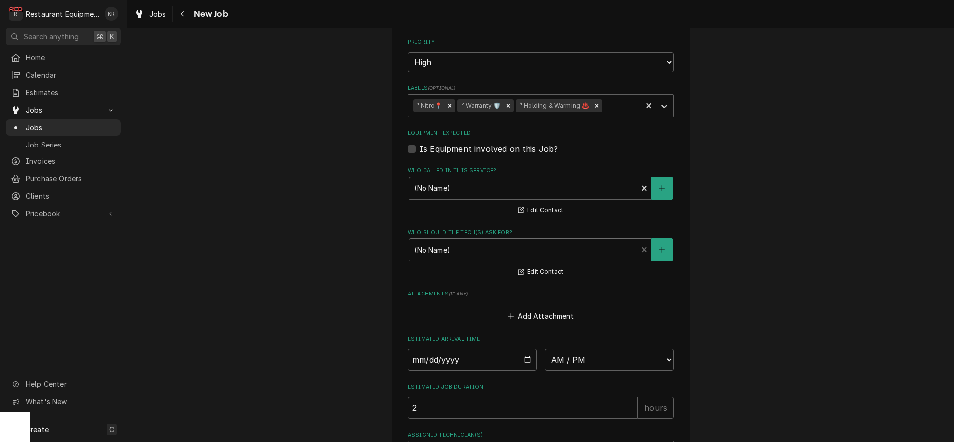
scroll to position [1040, 0]
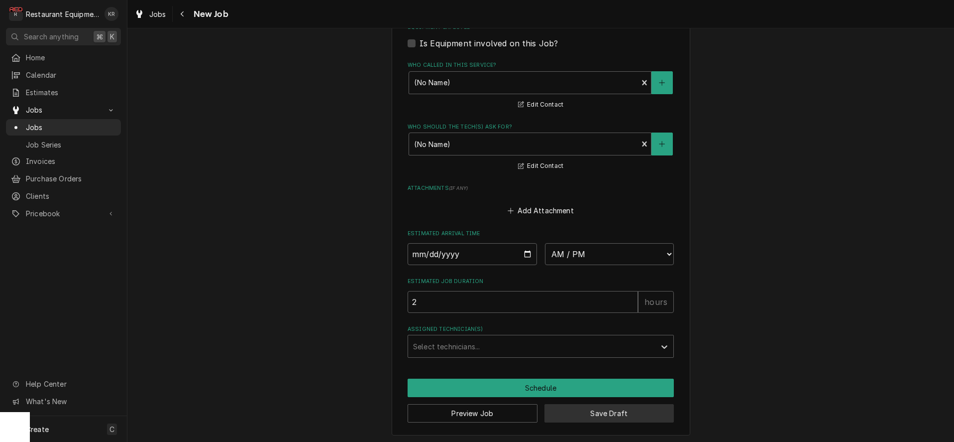
click at [598, 413] on button "Save Draft" at bounding box center [610, 413] width 130 height 18
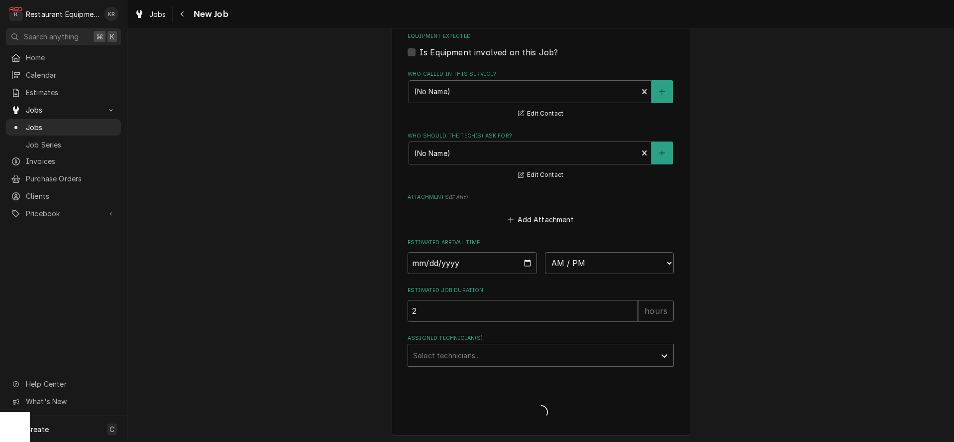
type textarea "x"
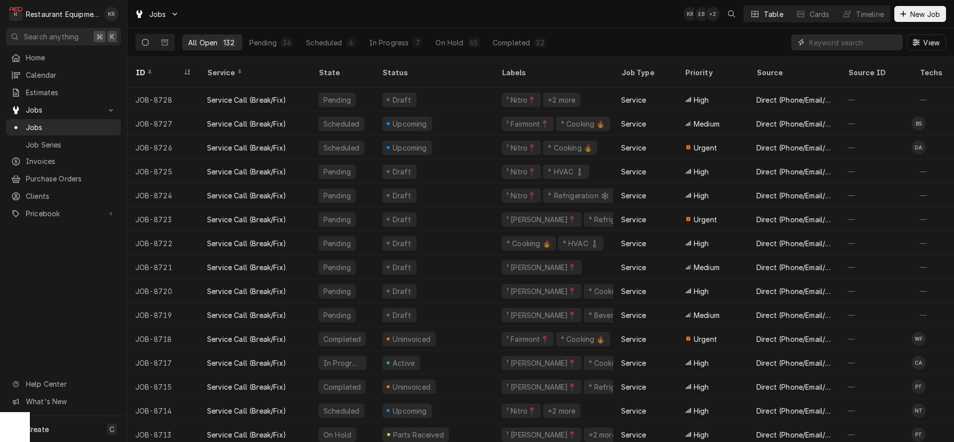
click at [837, 42] on input "Dynamic Content Wrapper" at bounding box center [854, 42] width 89 height 16
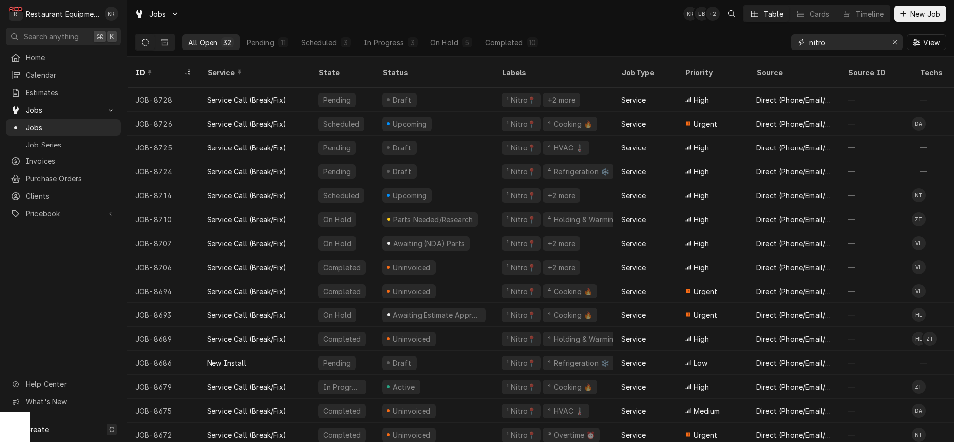
drag, startPoint x: 836, startPoint y: 42, endPoint x: 733, endPoint y: 46, distance: 102.6
click at [810, 46] on input "nitro" at bounding box center [847, 42] width 75 height 16
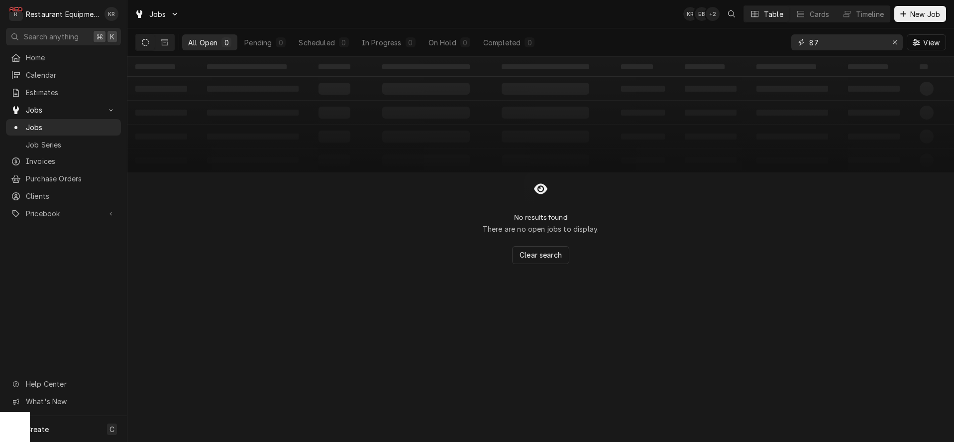
type input "8"
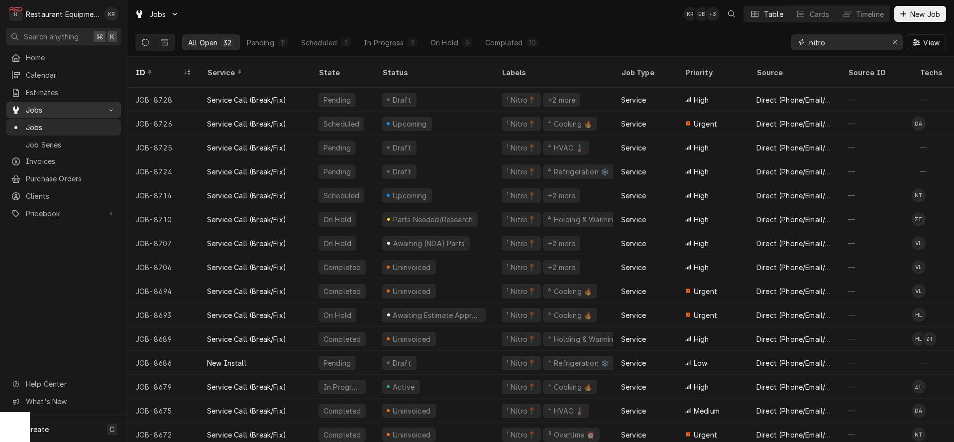
type input "nitro"
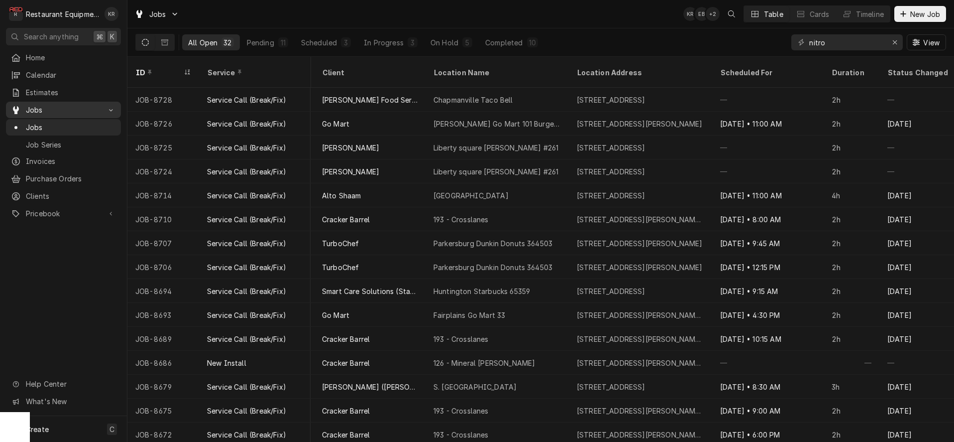
scroll to position [0, 711]
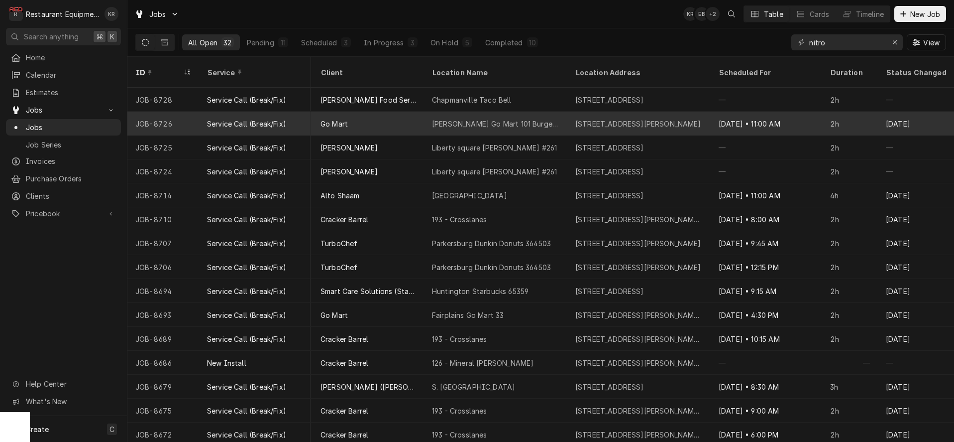
click at [474, 118] on div "Woodberry Go Mart 101 Burger King 23533" at bounding box center [495, 123] width 127 height 10
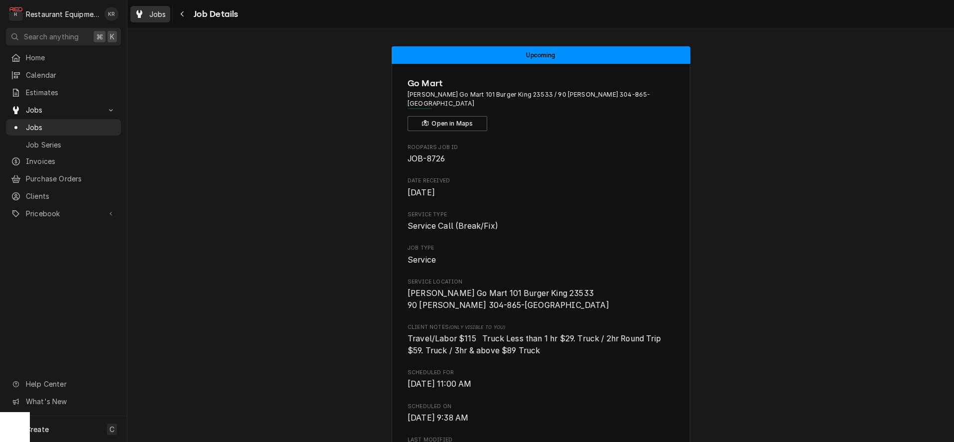
click at [157, 14] on span "Jobs" at bounding box center [157, 14] width 17 height 10
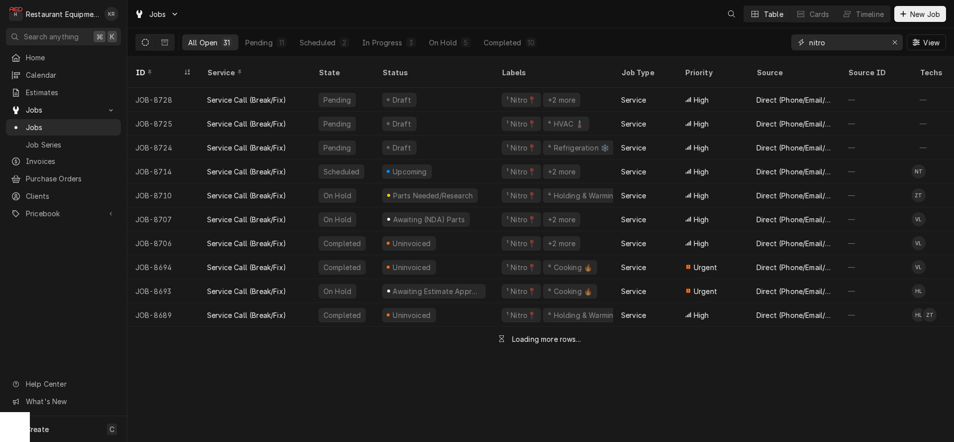
drag, startPoint x: 829, startPoint y: 40, endPoint x: 796, endPoint y: 43, distance: 34.0
click at [810, 43] on input "nitro" at bounding box center [847, 42] width 75 height 16
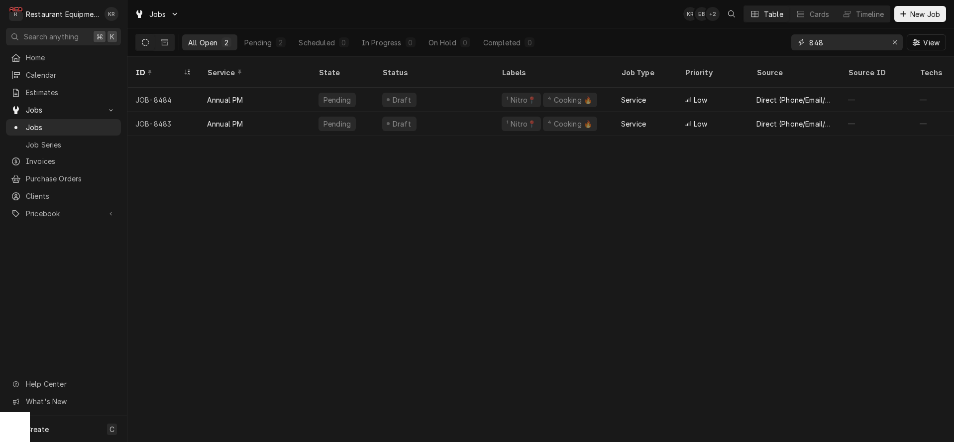
type input "848"
click at [895, 43] on icon "Erase input" at bounding box center [895, 42] width 5 height 7
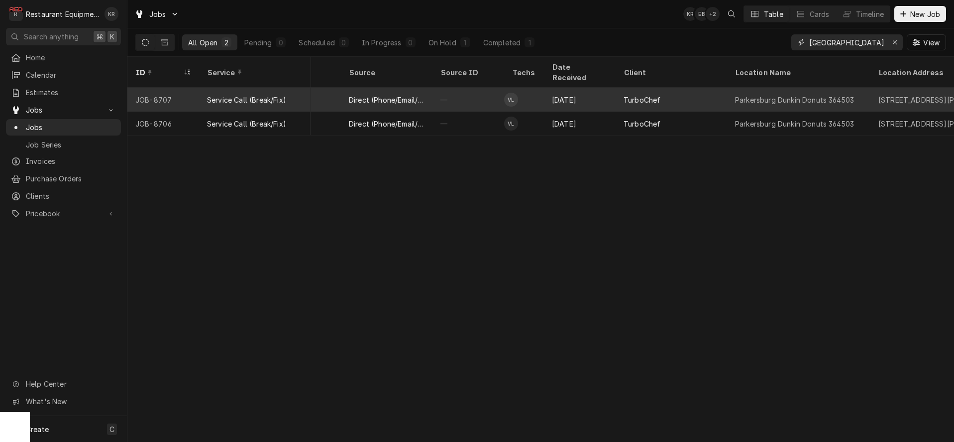
scroll to position [0, 408]
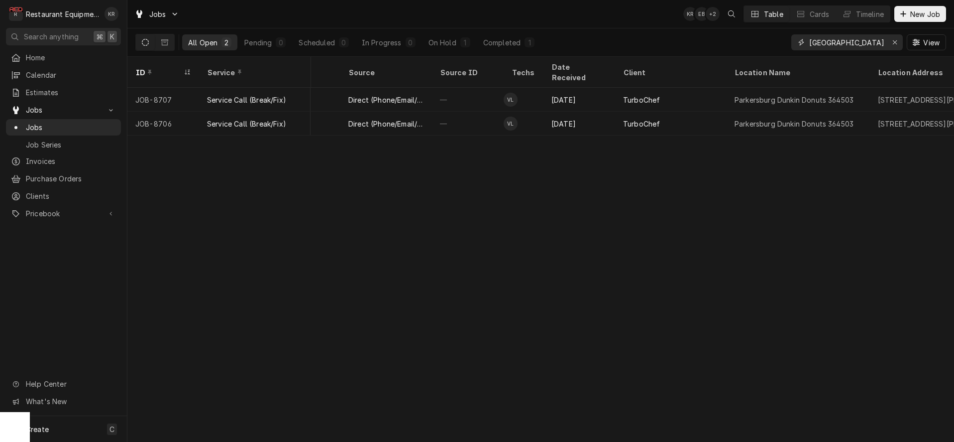
type input "parkersburg"
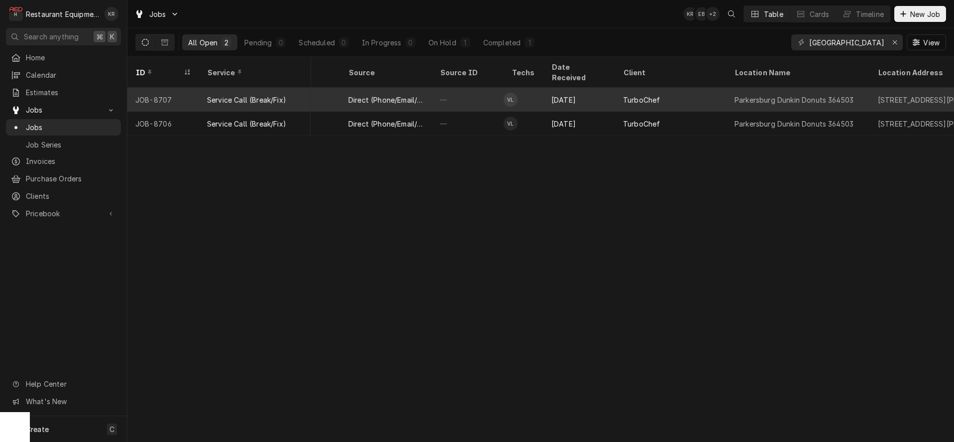
click at [491, 89] on div "—" at bounding box center [468, 100] width 72 height 24
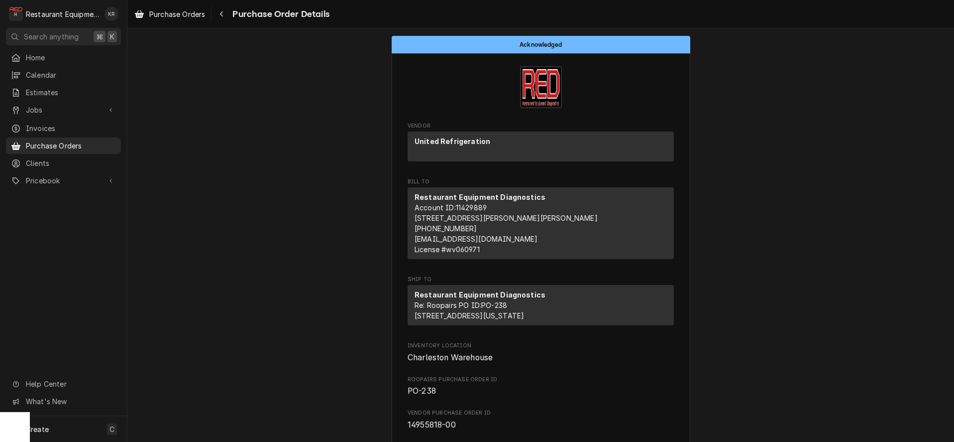
scroll to position [0, 0]
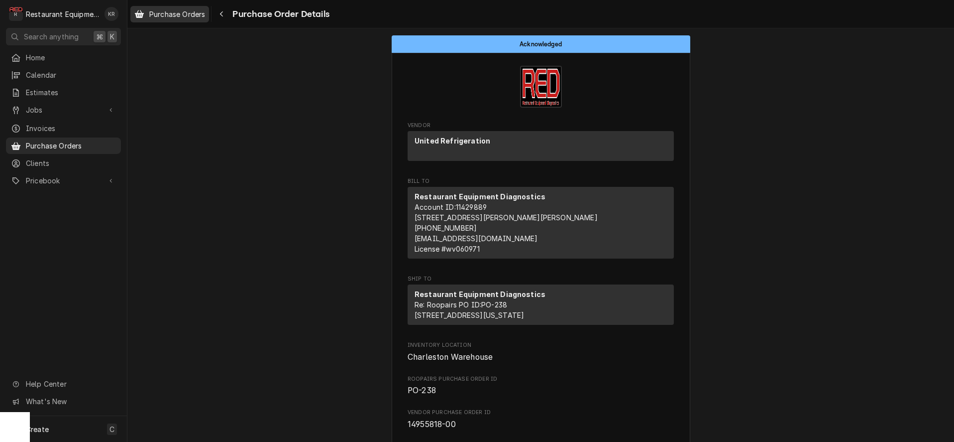
click at [202, 14] on span "Purchase Orders" at bounding box center [177, 14] width 56 height 10
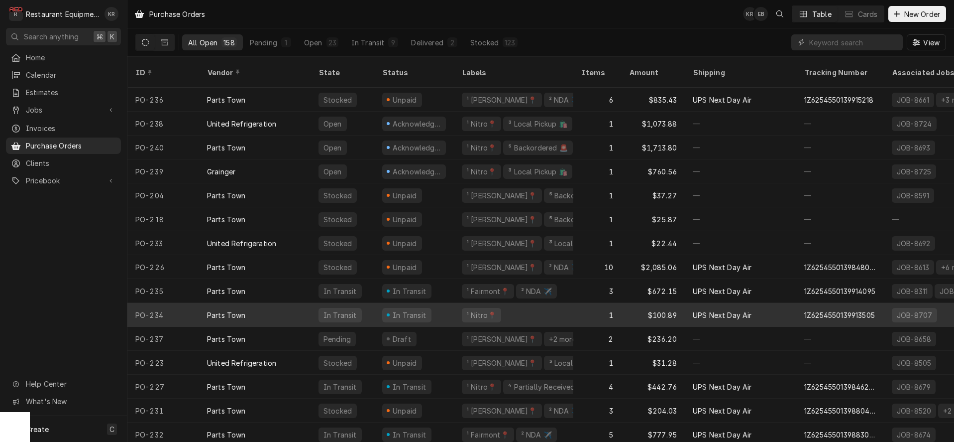
click at [285, 304] on div "Parts Town" at bounding box center [255, 315] width 112 height 24
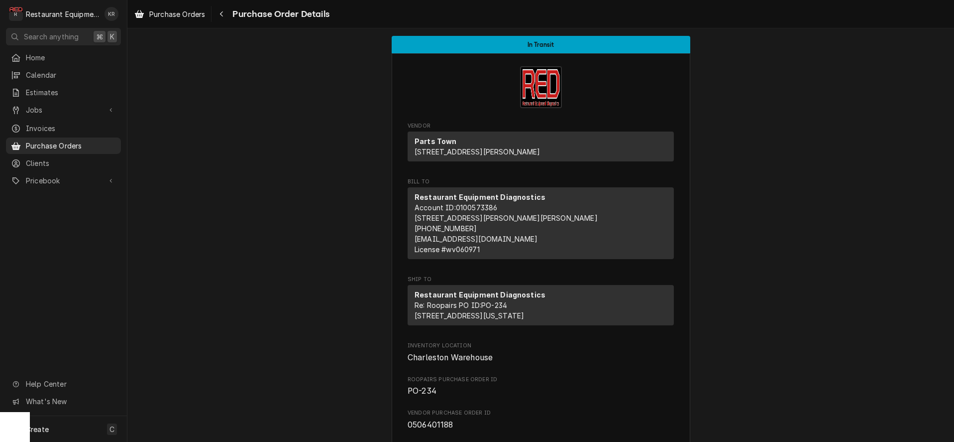
scroll to position [725, 0]
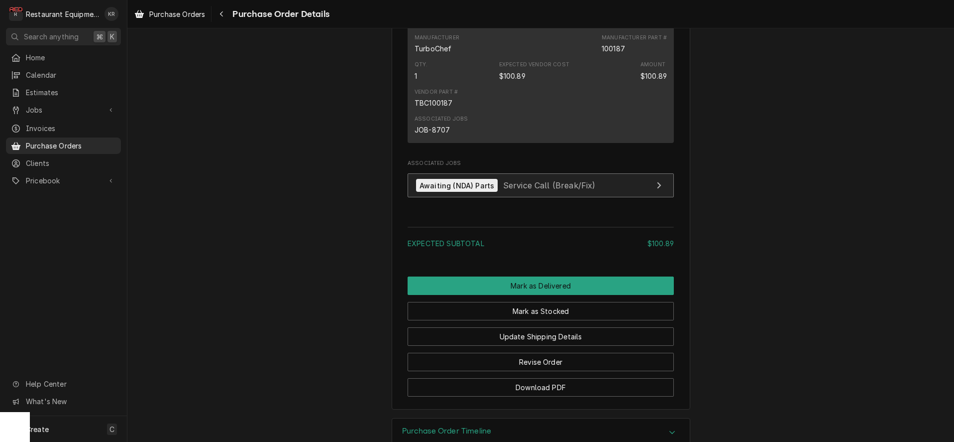
click at [503, 190] on span "Service Call (Break/Fix)" at bounding box center [549, 185] width 93 height 10
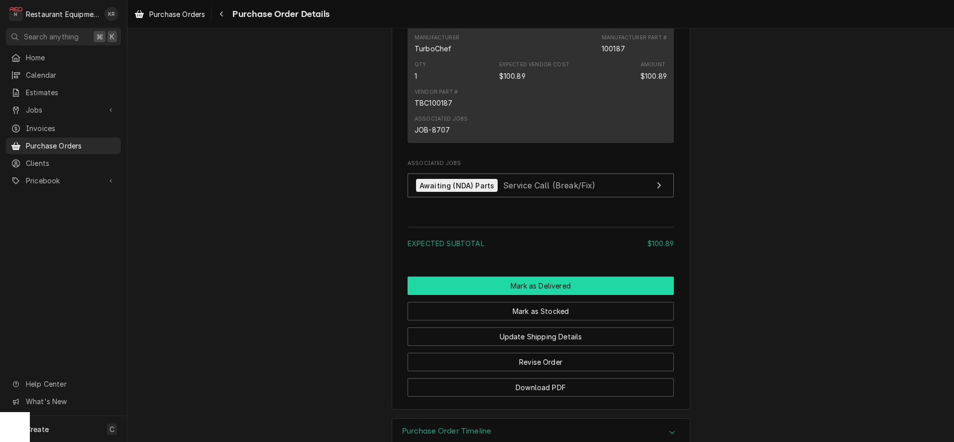
click at [537, 295] on button "Mark as Delivered" at bounding box center [541, 285] width 266 height 18
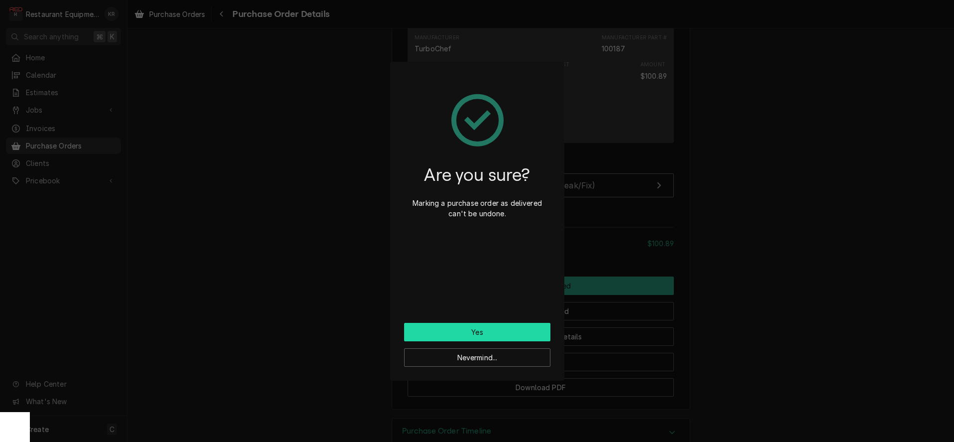
click at [514, 335] on button "Yes" at bounding box center [477, 332] width 146 height 18
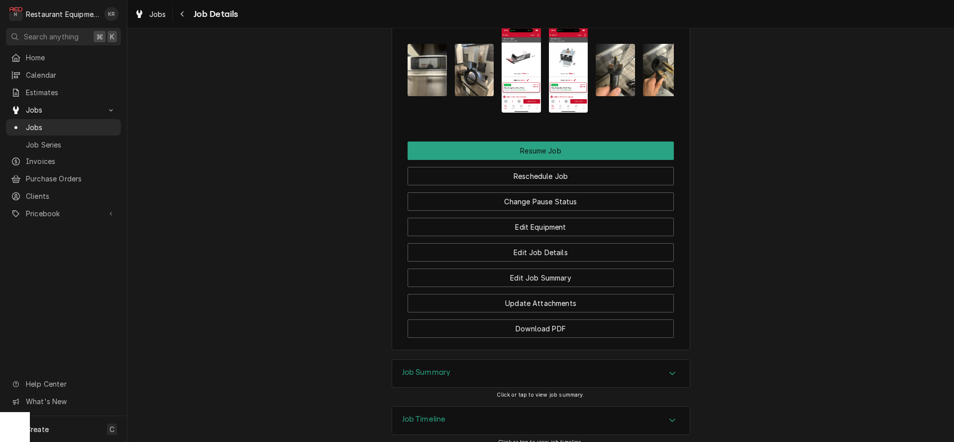
scroll to position [1588, 0]
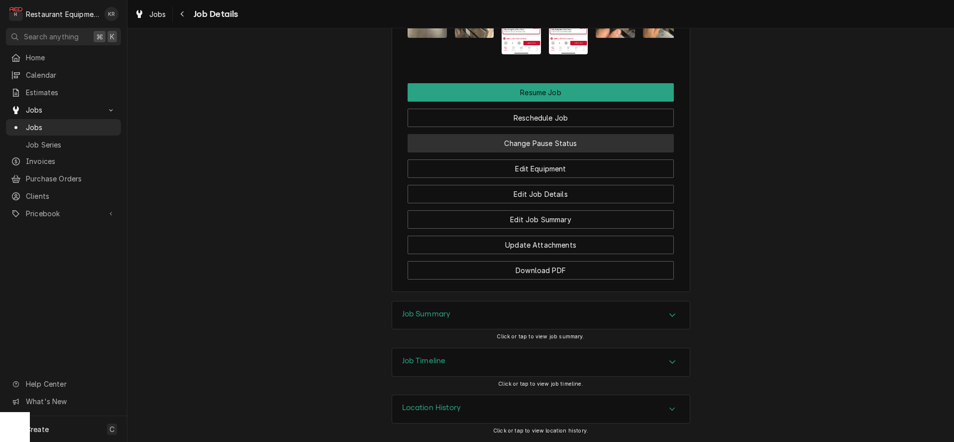
click at [522, 140] on button "Change Pause Status" at bounding box center [541, 143] width 266 height 18
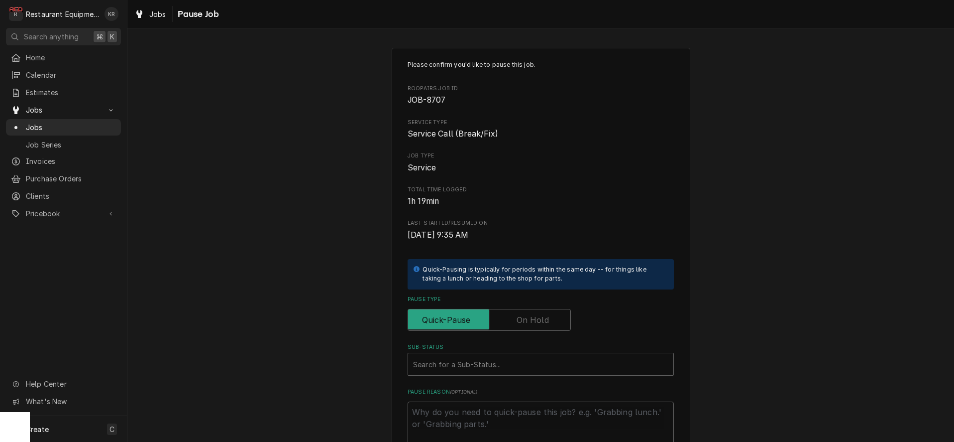
drag, startPoint x: 543, startPoint y: 319, endPoint x: 467, endPoint y: 245, distance: 105.3
click at [542, 318] on label "Pause Type" at bounding box center [489, 320] width 163 height 22
click at [542, 318] on input "Pause Type" at bounding box center [489, 320] width 154 height 22
checkbox input "true"
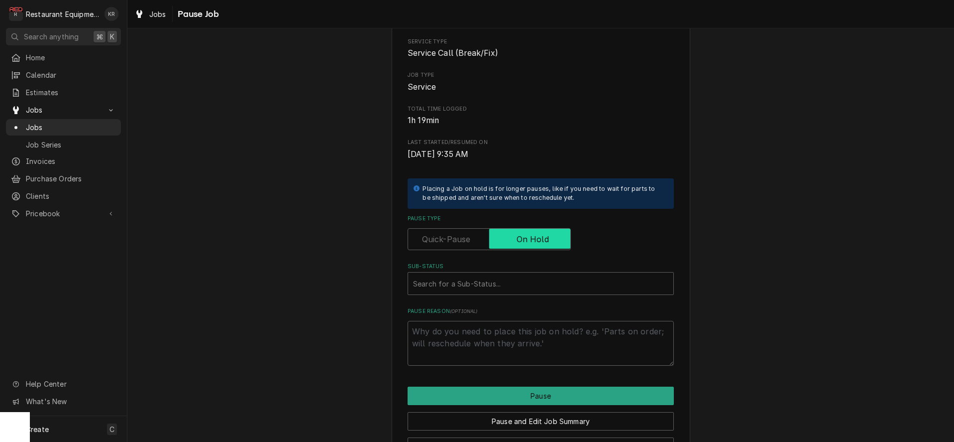
scroll to position [116, 0]
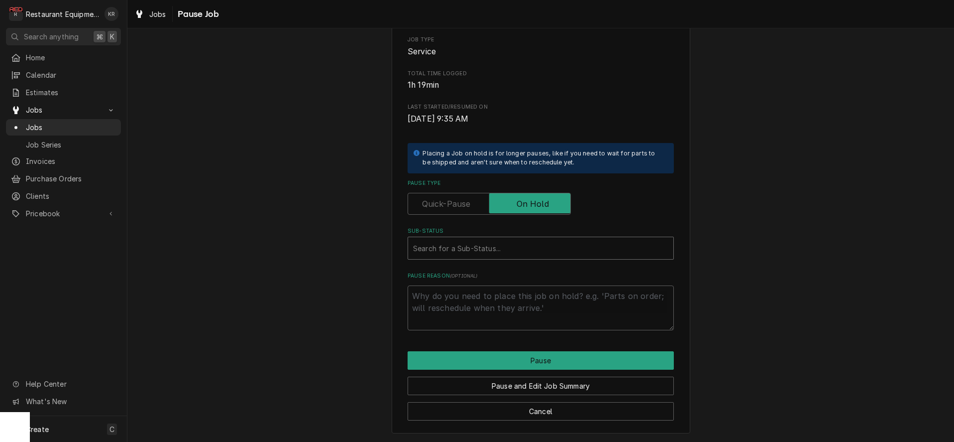
click at [459, 251] on div "Sub-Status" at bounding box center [540, 248] width 255 height 18
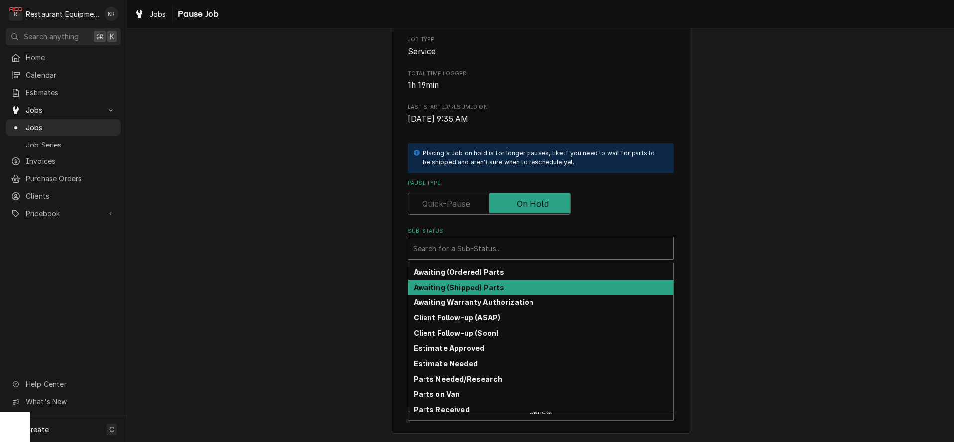
scroll to position [110, 0]
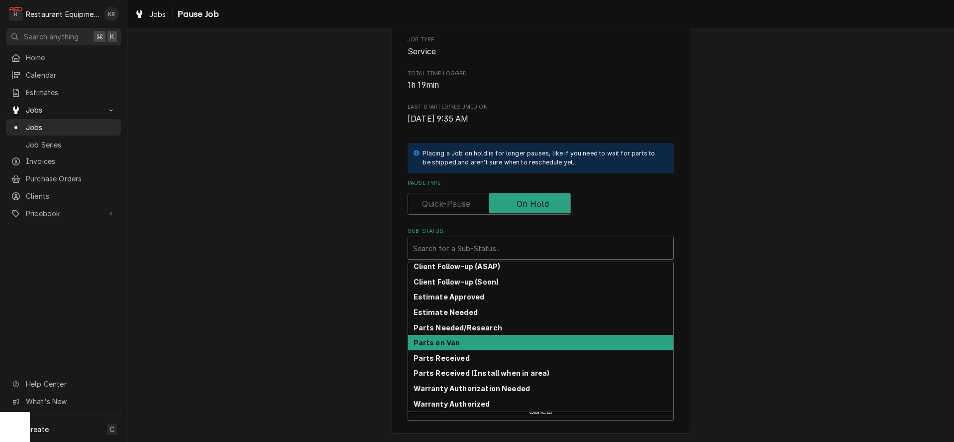
click at [470, 349] on div "Parts on Van" at bounding box center [540, 342] width 265 height 15
type textarea "x"
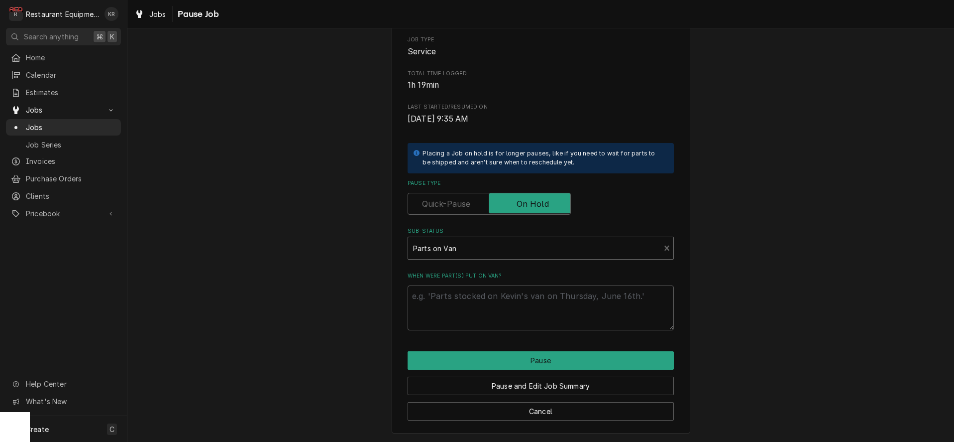
scroll to position [104, 0]
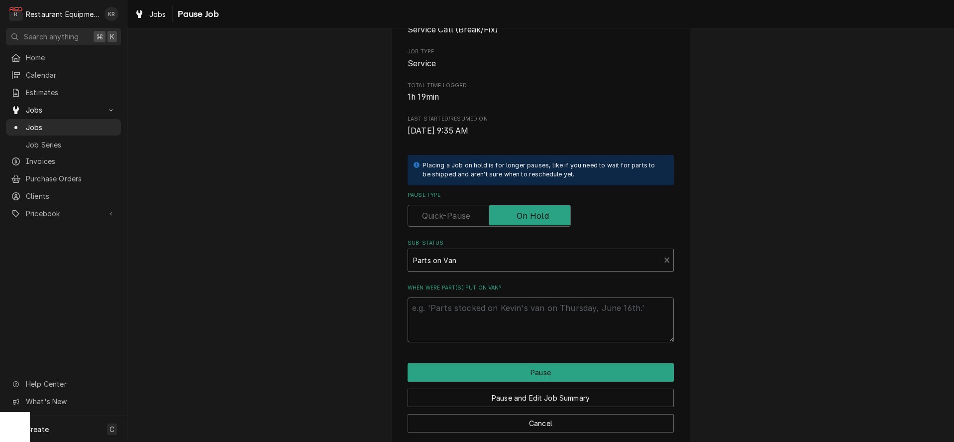
click at [473, 317] on textarea "When were part(s) put on van?" at bounding box center [541, 319] width 266 height 45
type textarea "8"
type textarea "x"
type textarea "8/"
type textarea "x"
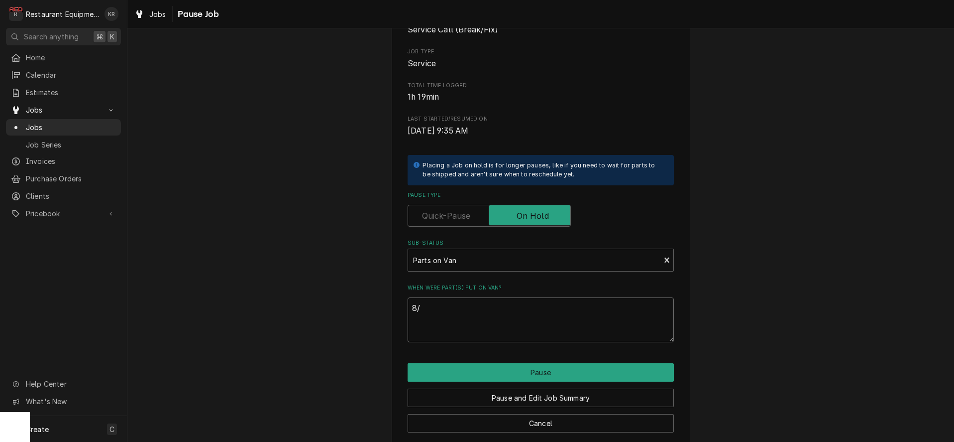
type textarea "8/2"
type textarea "x"
type textarea "8/28"
click at [518, 369] on button "Pause" at bounding box center [541, 372] width 266 height 18
type textarea "x"
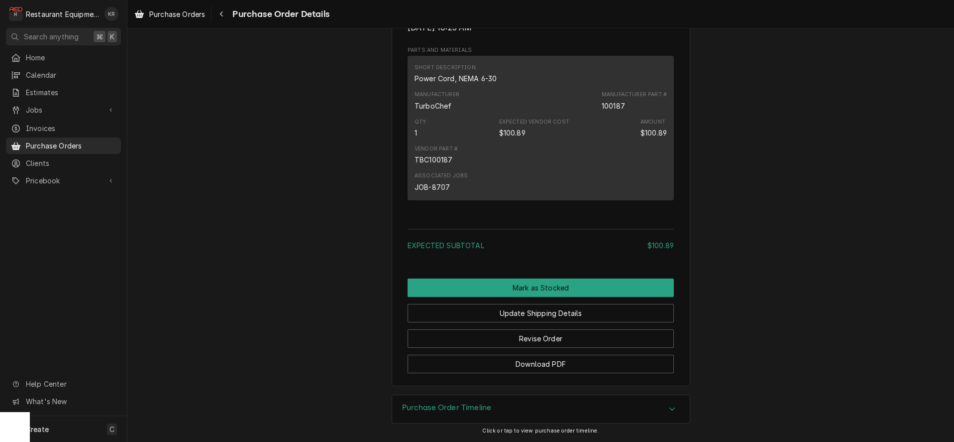
scroll to position [667, 0]
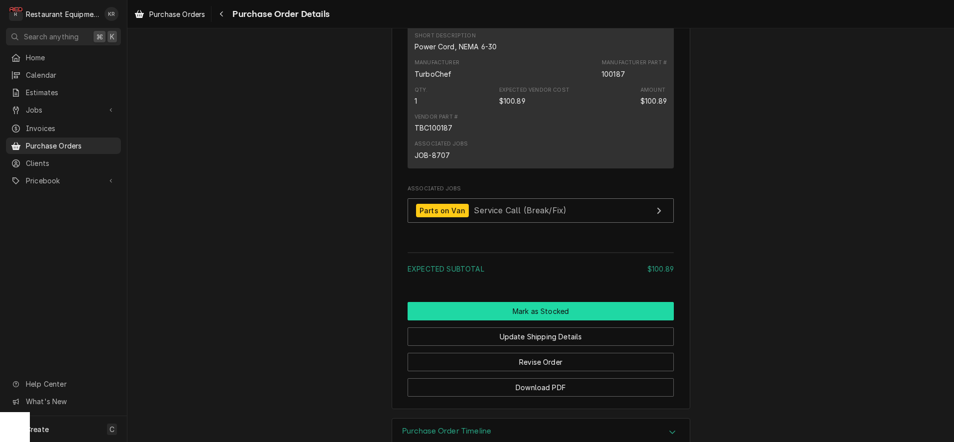
click at [530, 320] on button "Mark as Stocked" at bounding box center [541, 311] width 266 height 18
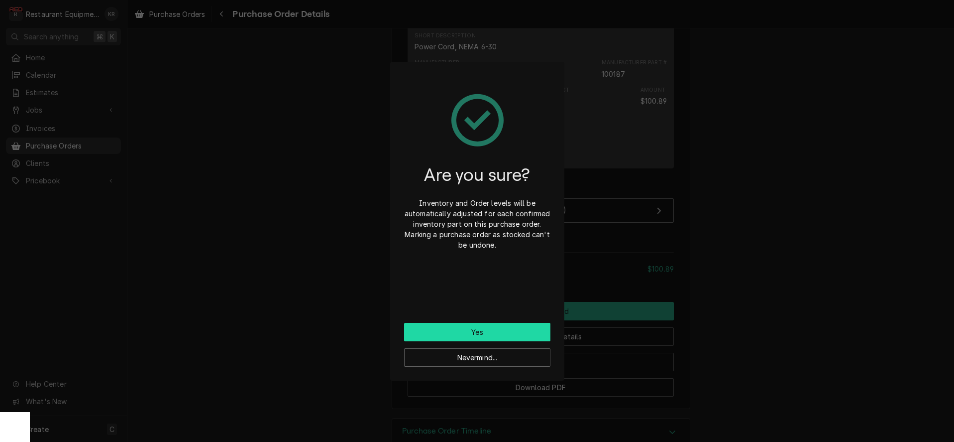
drag, startPoint x: 497, startPoint y: 330, endPoint x: 505, endPoint y: 330, distance: 8.5
click at [497, 330] on button "Yes" at bounding box center [477, 332] width 146 height 18
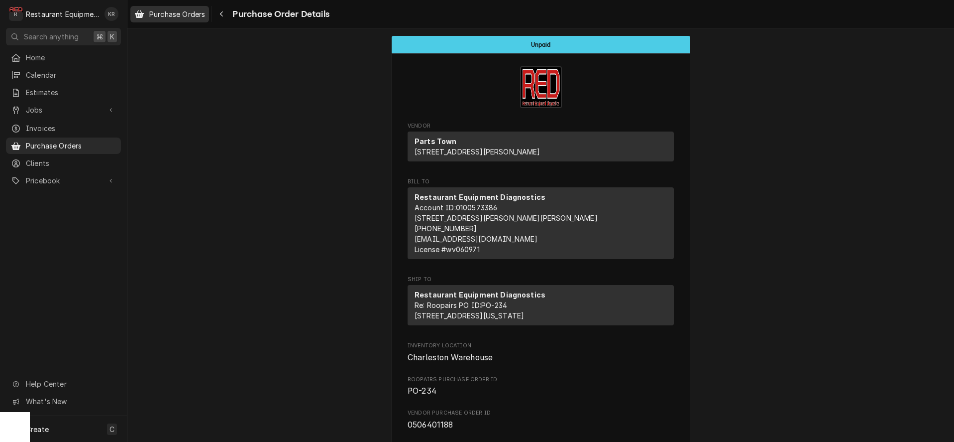
click at [181, 18] on span "Purchase Orders" at bounding box center [177, 14] width 56 height 10
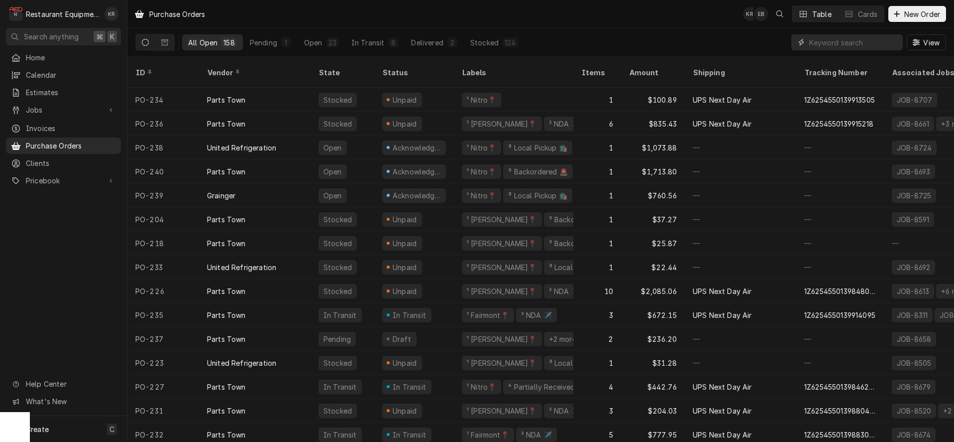
click at [851, 40] on input "Dynamic Content Wrapper" at bounding box center [854, 42] width 89 height 16
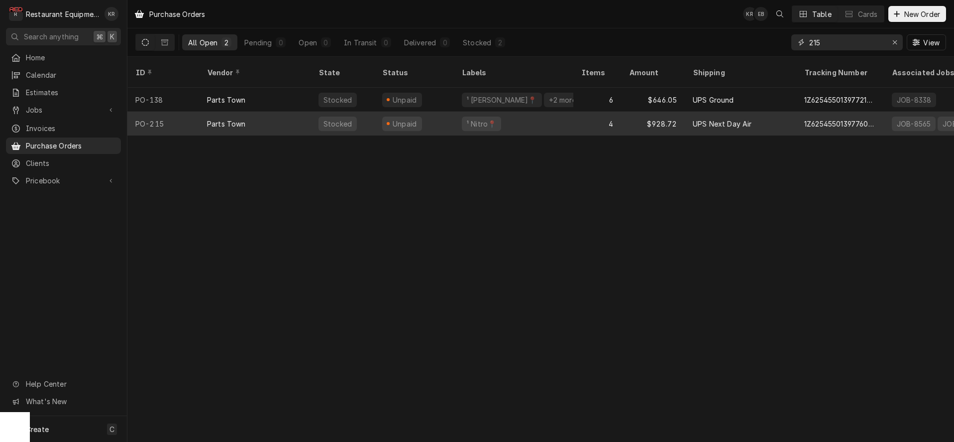
type input "215"
click at [297, 112] on div "Parts Town" at bounding box center [255, 124] width 112 height 24
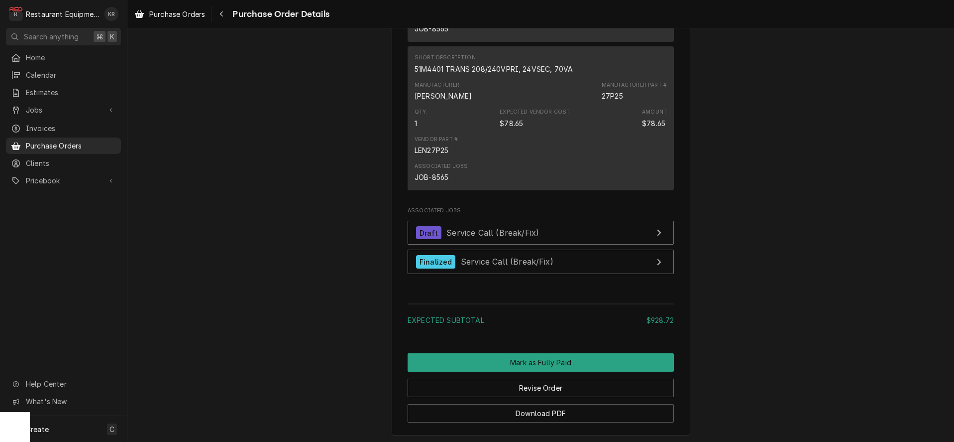
scroll to position [1115, 0]
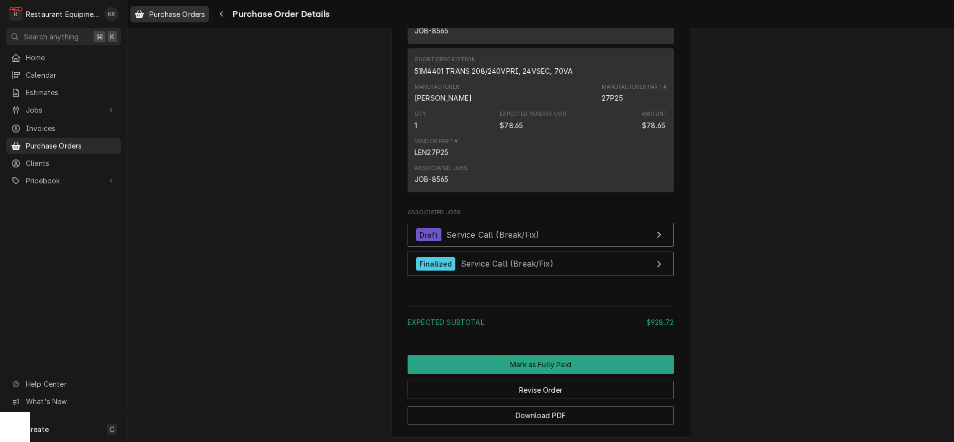
click at [172, 19] on div "Purchase Orders" at bounding box center [169, 14] width 75 height 12
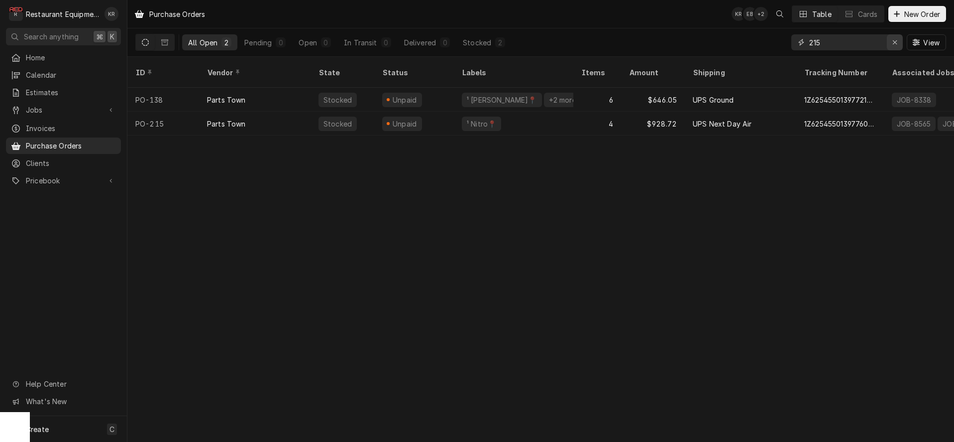
click at [896, 40] on icon "Erase input" at bounding box center [895, 42] width 5 height 7
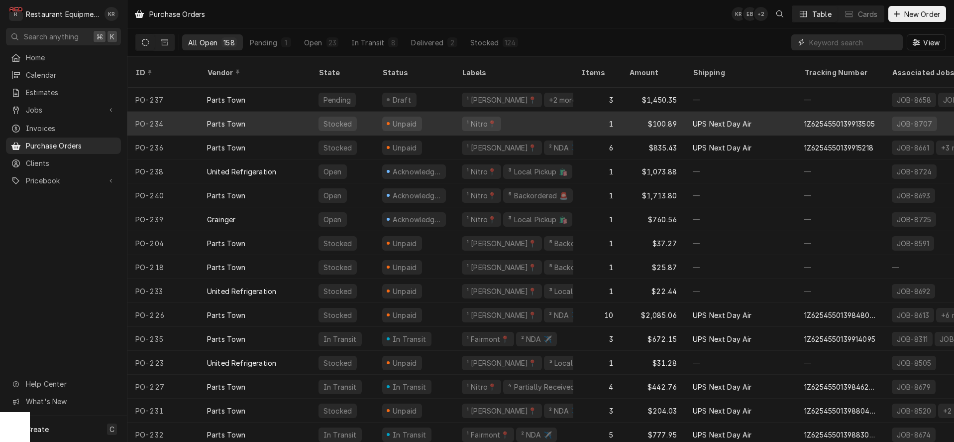
scroll to position [0, 1]
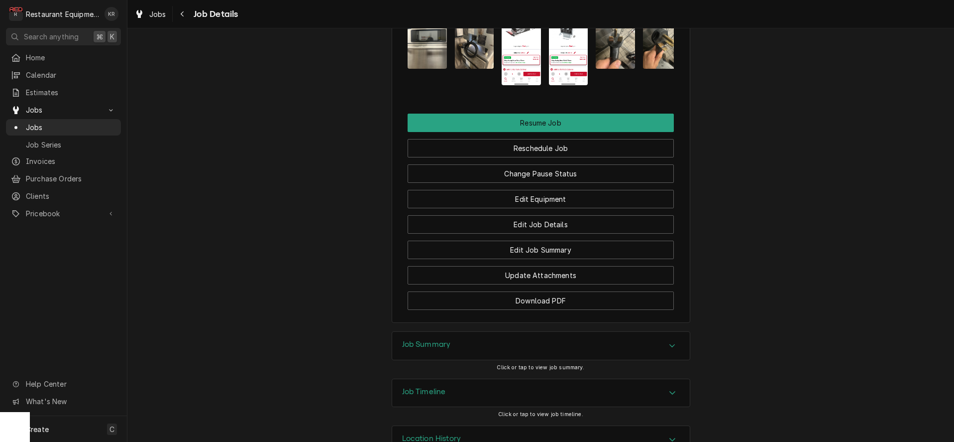
scroll to position [1510, 0]
click at [554, 157] on button "Reschedule Job" at bounding box center [541, 147] width 266 height 18
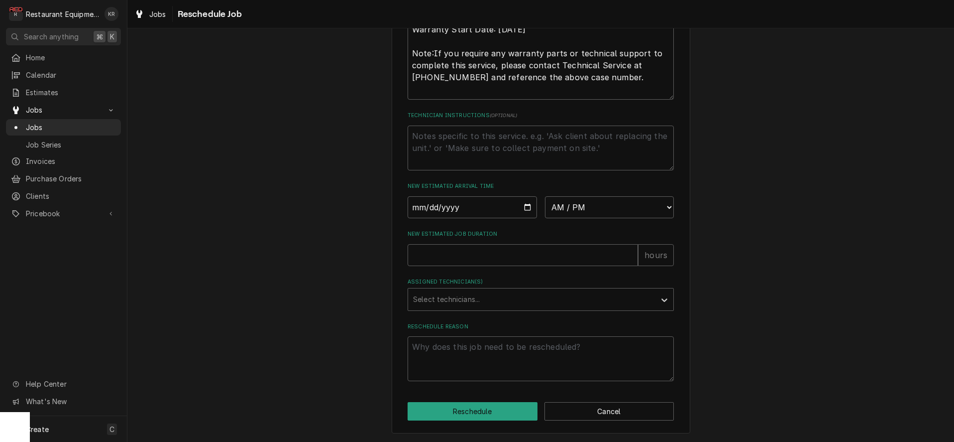
scroll to position [661, 0]
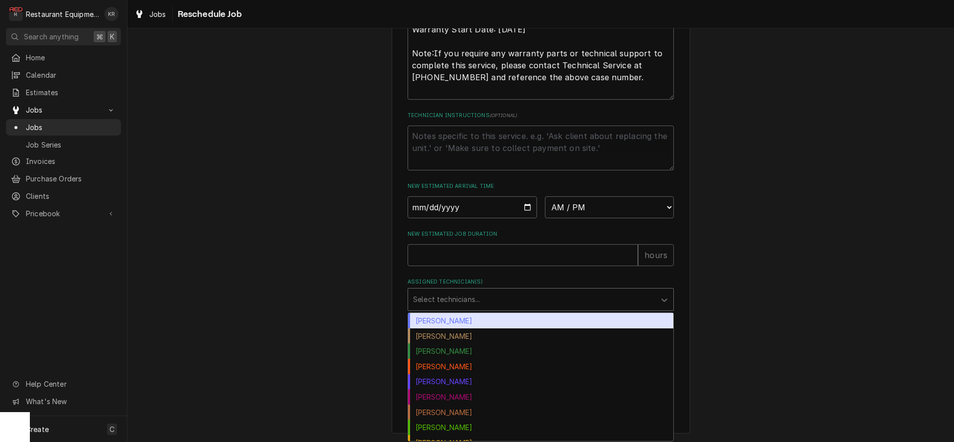
click at [481, 300] on div "Assigned Technician(s)" at bounding box center [531, 299] width 237 height 18
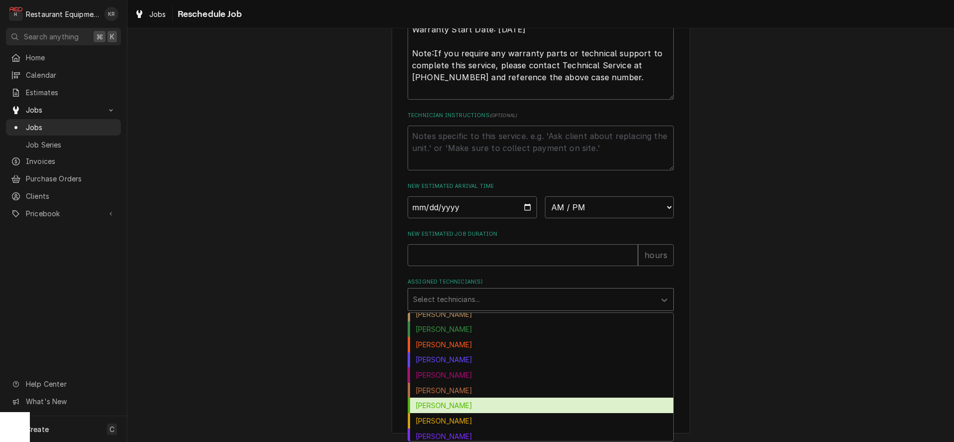
scroll to position [19, 0]
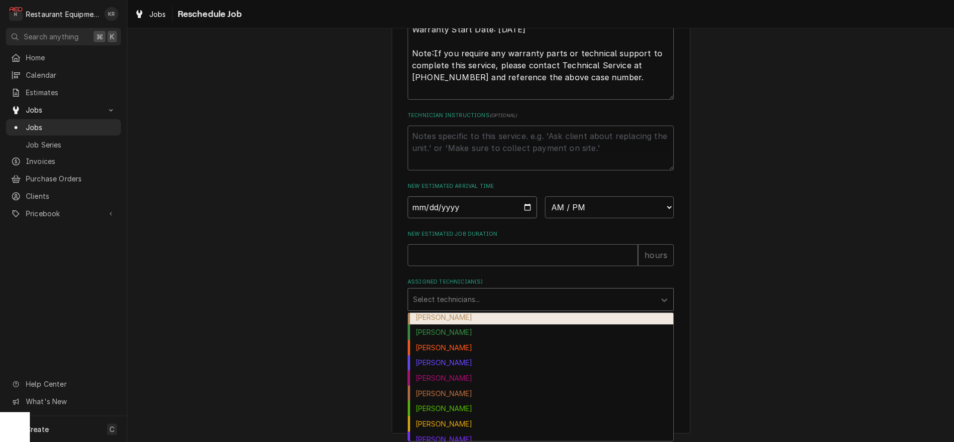
click at [512, 210] on input "Date" at bounding box center [472, 207] width 129 height 22
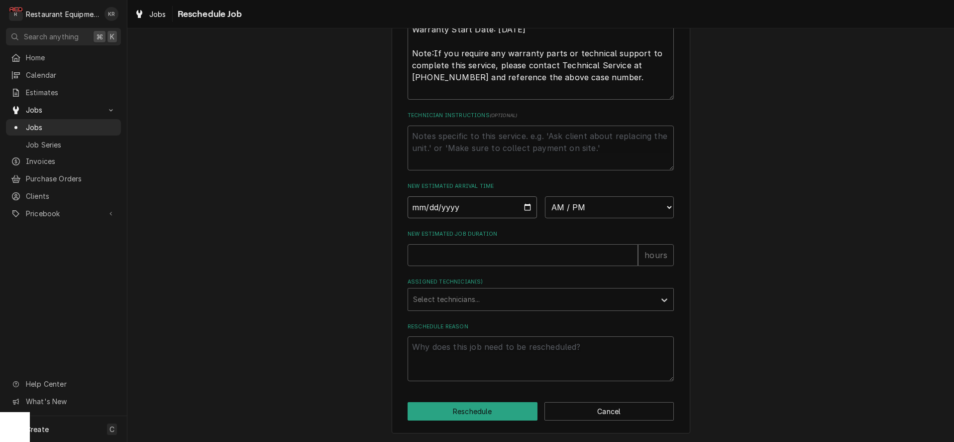
click at [511, 211] on input "Date" at bounding box center [472, 207] width 129 height 22
click at [525, 208] on input "Date" at bounding box center [472, 207] width 129 height 22
type input "2025-08-28"
type textarea "x"
click at [545, 196] on select "AM / PM 6:00 AM 6:15 AM 6:30 AM 6:45 AM 7:00 AM 7:15 AM 7:30 AM 7:45 AM 8:00 AM…" at bounding box center [609, 207] width 129 height 22
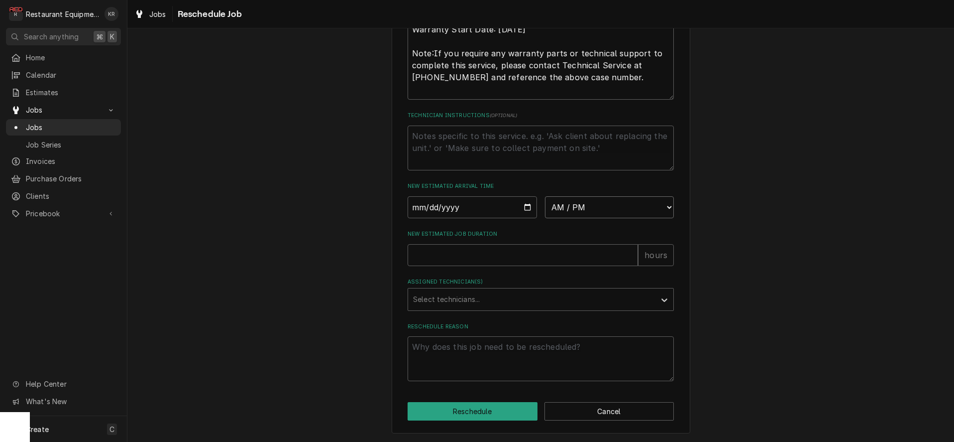
select select "11:30:00"
click option "11:30 AM" at bounding box center [0, 0] width 0 height 0
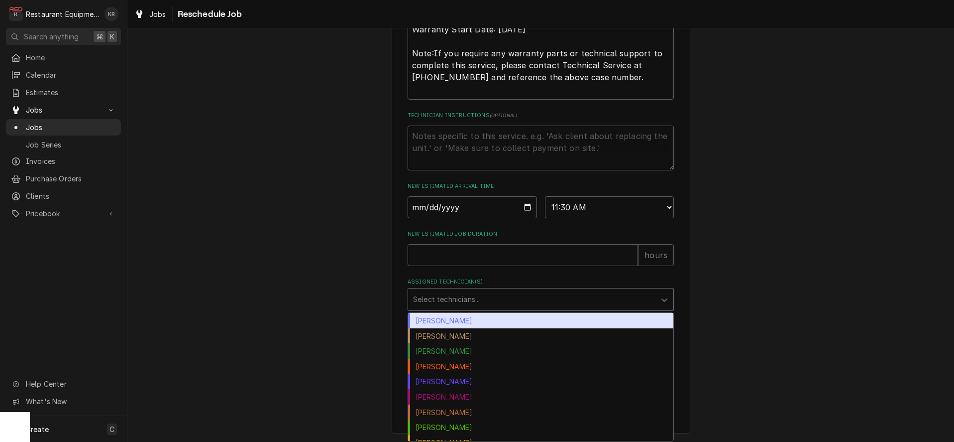
click at [499, 301] on div "Assigned Technician(s)" at bounding box center [531, 299] width 237 height 18
click at [474, 262] on input "New Estimated Job Duration" at bounding box center [523, 255] width 231 height 22
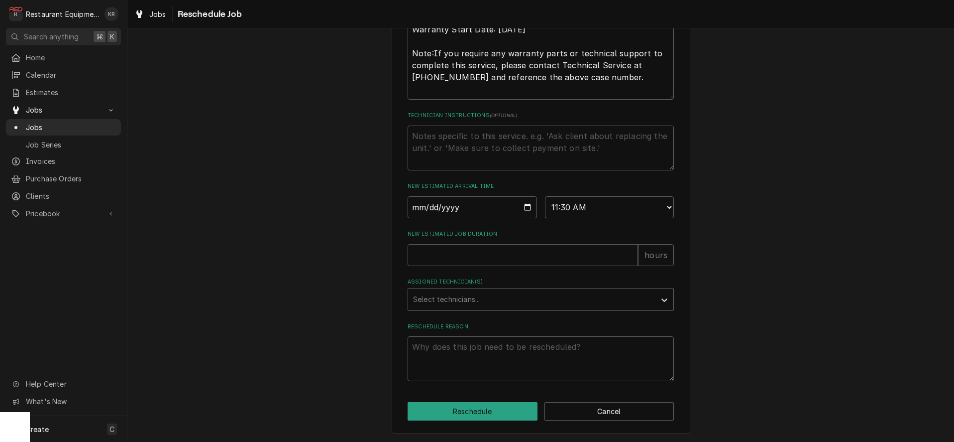
scroll to position [661, 0]
click at [472, 263] on input "New Estimated Job Duration" at bounding box center [523, 255] width 231 height 22
type textarea "x"
type input "1"
click at [480, 302] on div "Assigned Technician(s)" at bounding box center [531, 299] width 237 height 18
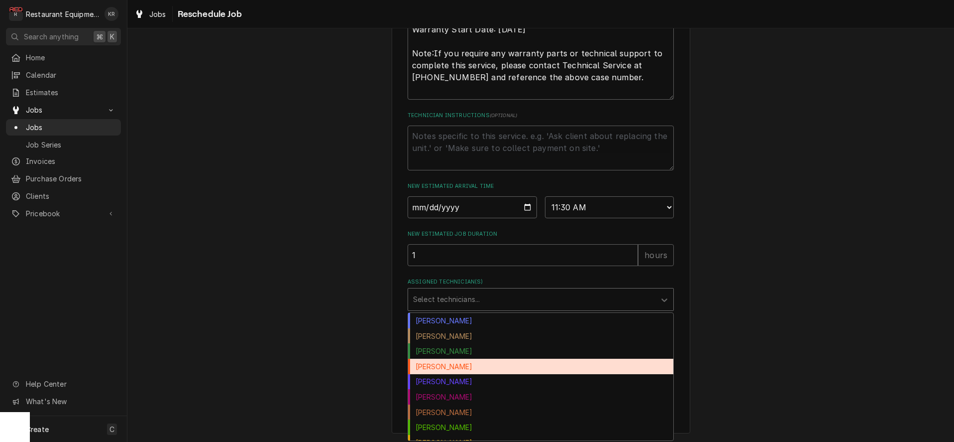
click at [472, 365] on div "Dakota Arthur" at bounding box center [540, 365] width 265 height 15
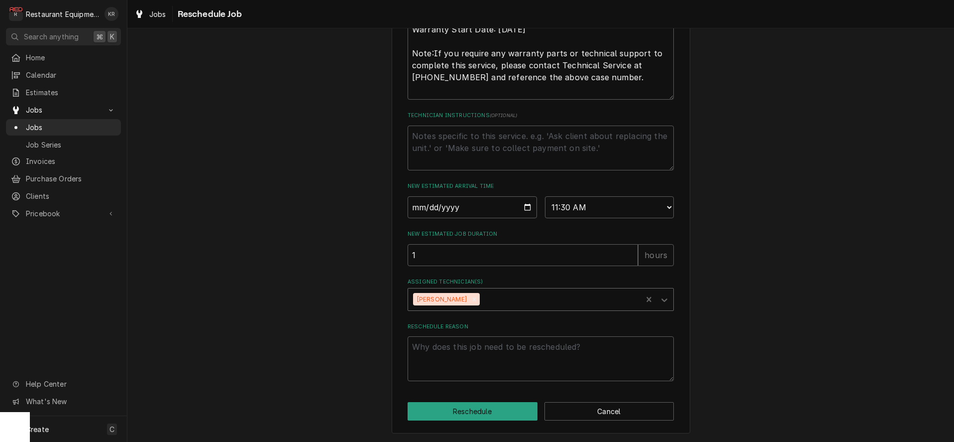
scroll to position [661, 0]
click at [563, 367] on textarea "Reschedule Reason" at bounding box center [541, 358] width 266 height 45
type textarea "x"
type textarea "p"
type textarea "x"
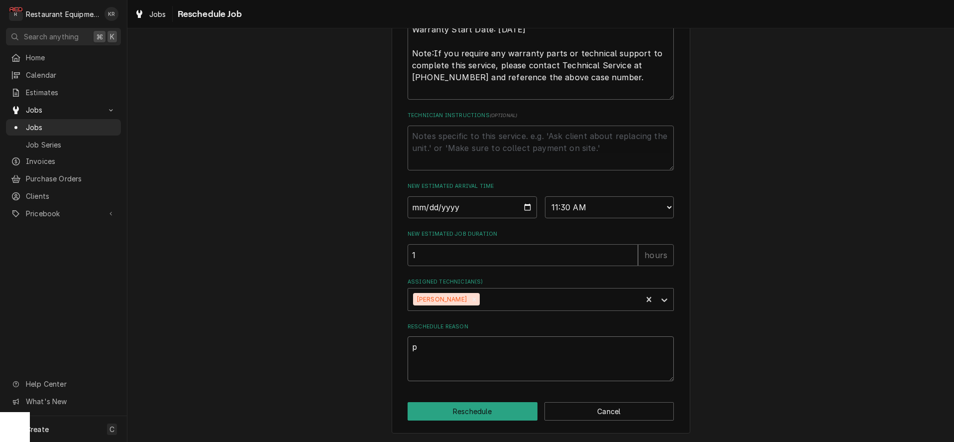
type textarea "pa"
type textarea "x"
type textarea "par"
type textarea "x"
type textarea "part"
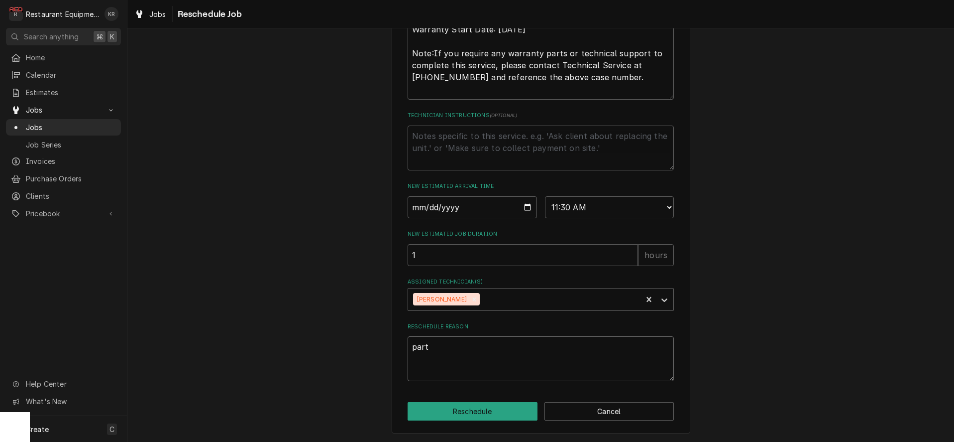
type textarea "x"
type textarea "parts"
type textarea "x"
type textarea "parts"
type textarea "x"
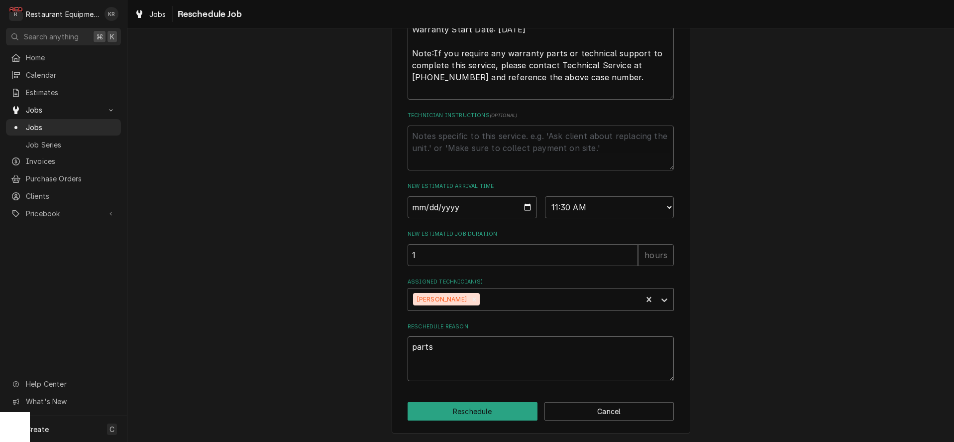
type textarea "parts r"
type textarea "x"
type textarea "parts re"
type textarea "x"
type textarea "parts rec"
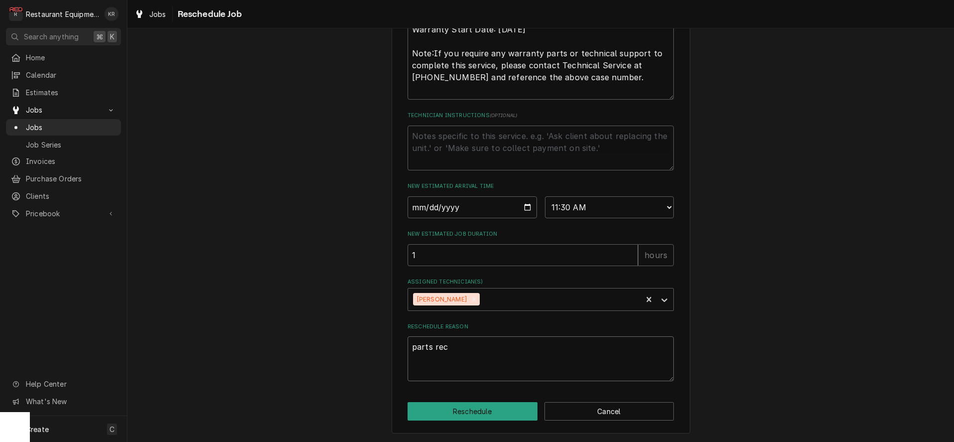
type textarea "x"
type textarea "parts reci"
type textarea "x"
type textarea "parts recie"
type textarea "x"
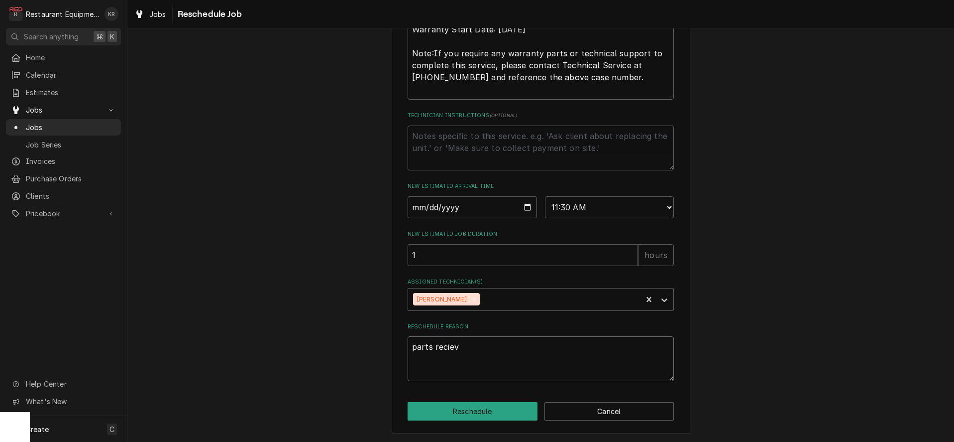
type textarea "parts recieve"
type textarea "x"
type textarea "parts recieved"
click at [528, 411] on button "Reschedule" at bounding box center [473, 411] width 130 height 18
type textarea "x"
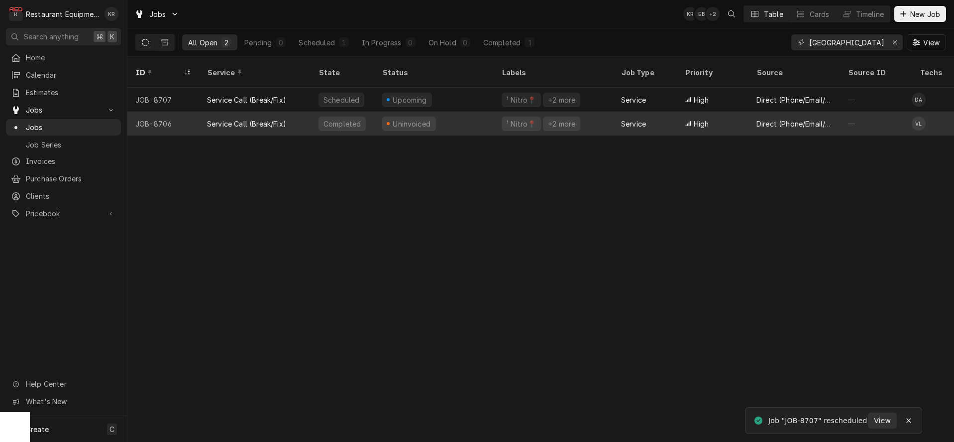
click at [789, 120] on div "Direct (Phone/Email/etc.)" at bounding box center [795, 124] width 92 height 24
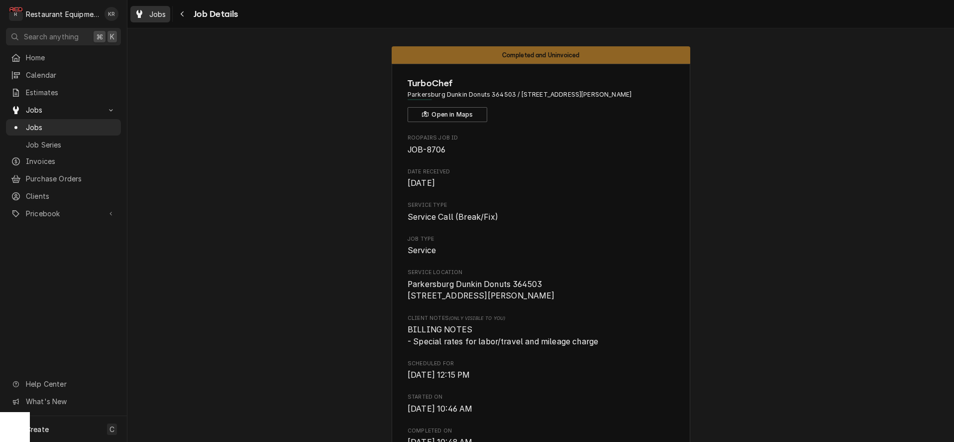
click at [145, 15] on div "Jobs" at bounding box center [150, 14] width 36 height 12
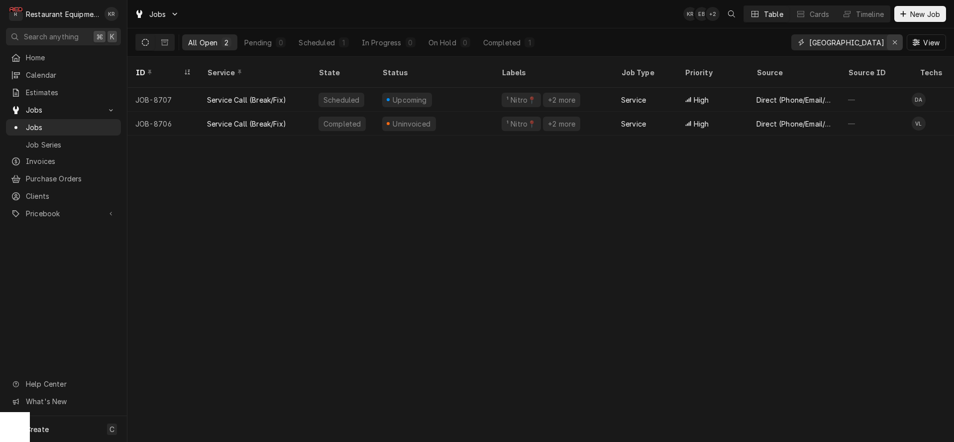
click at [897, 40] on icon "Erase input" at bounding box center [895, 42] width 5 height 7
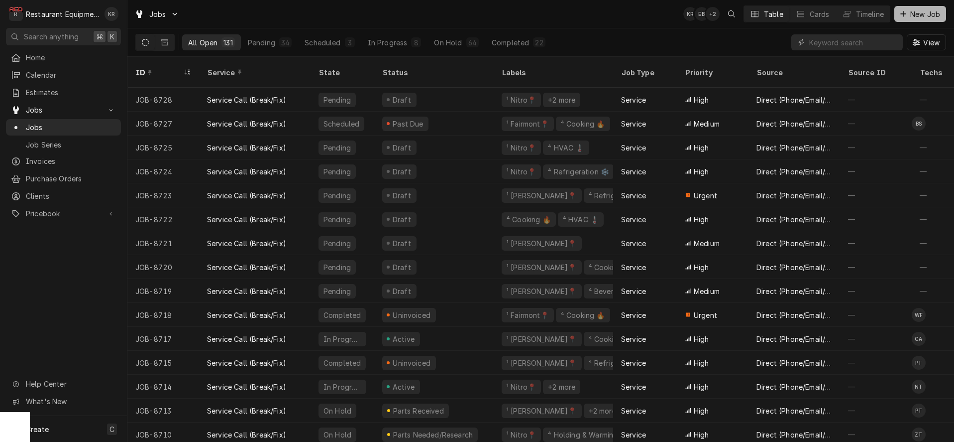
click at [933, 12] on span "New Job" at bounding box center [926, 14] width 34 height 10
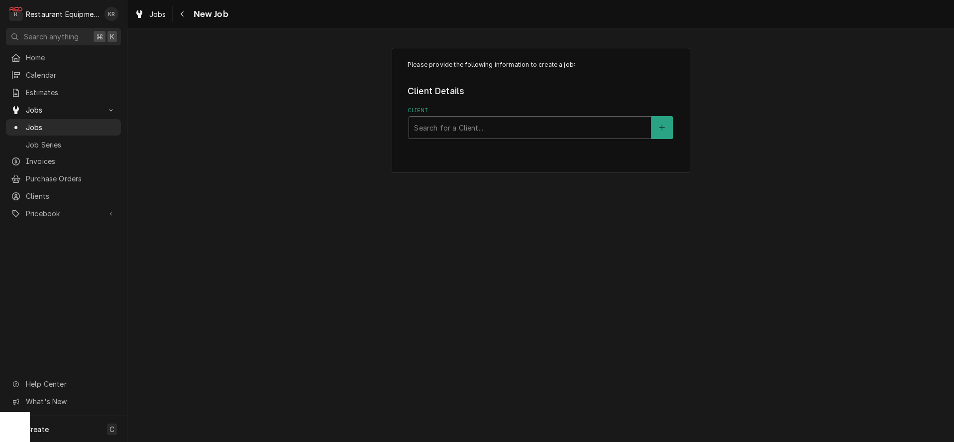
click at [529, 130] on div "Client" at bounding box center [530, 127] width 232 height 18
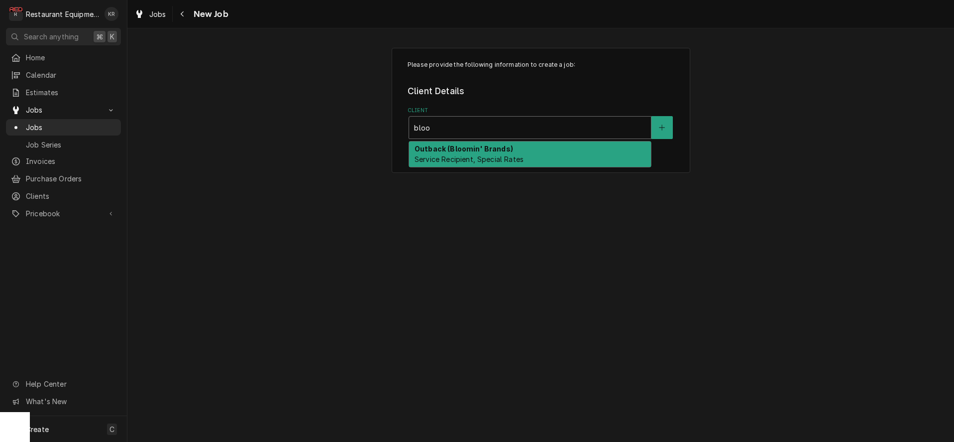
type input "bloom"
click at [551, 159] on div "Outback (Bloomin' Brands) Service Recipient, Special Rates" at bounding box center [530, 154] width 242 height 26
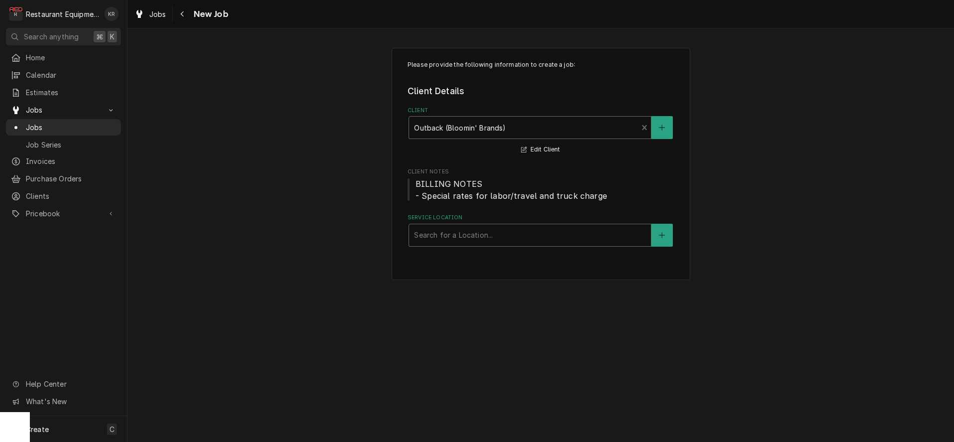
click at [517, 240] on div "Service Location" at bounding box center [530, 235] width 232 height 18
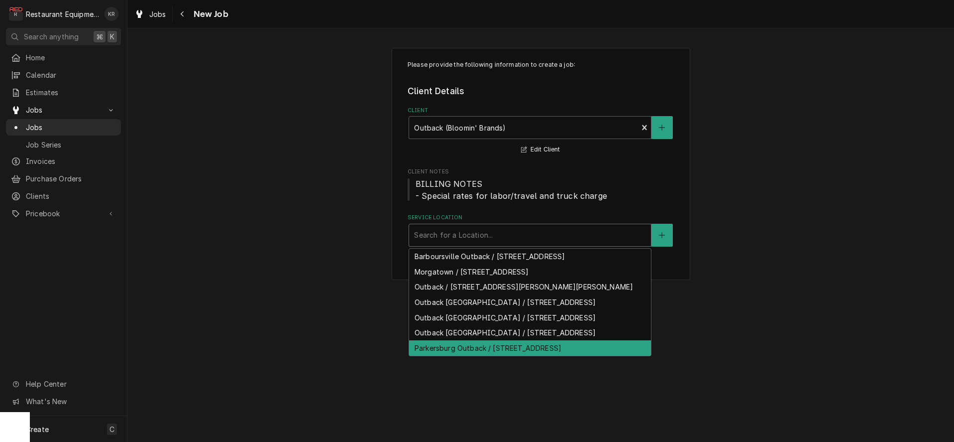
click at [549, 355] on div "Parkersburg Outback / 105 Grand Central Mall, Parkersburg, WV 26105" at bounding box center [530, 347] width 242 height 15
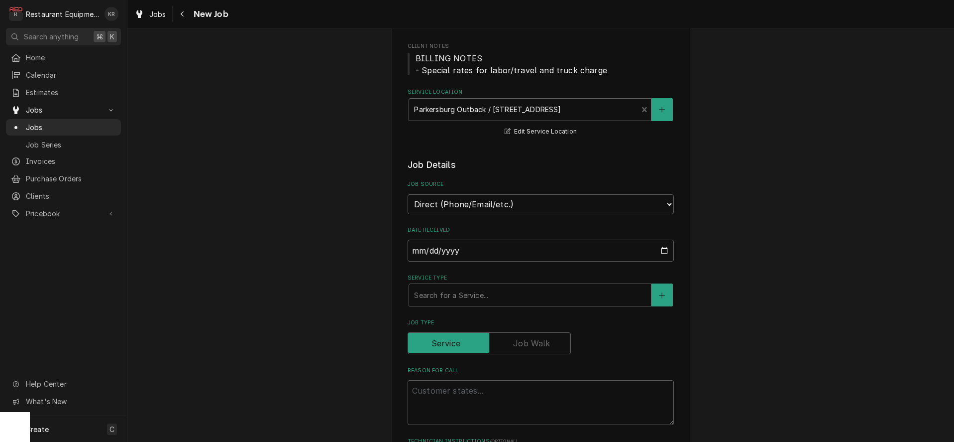
scroll to position [137, 0]
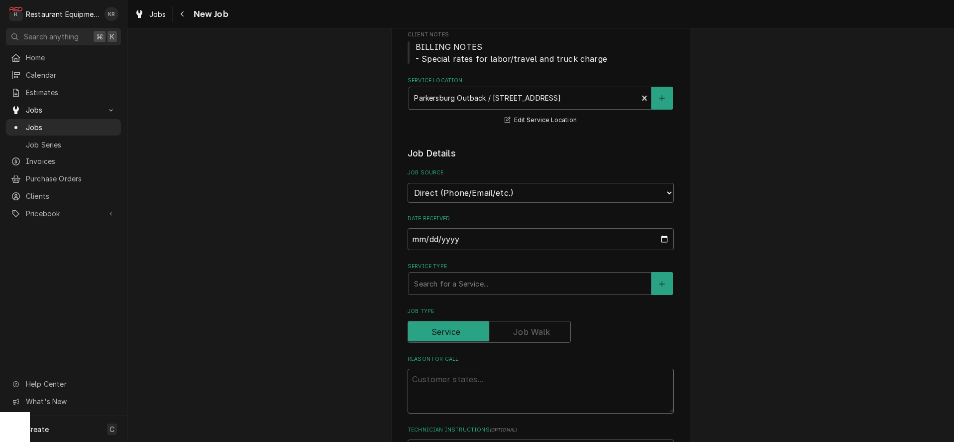
click at [524, 381] on textarea "Reason For Call" at bounding box center [541, 390] width 266 height 45
paste textarea "Service Request: BLOOMIN&#39; BRANDS INC 105 Grand Central Mall(O304957) NOW (4…"
type textarea "x"
type textarea "Service Request: BLOOMIN&#39; BRANDS INC 105 Grand Central Mall(O304957) NOW (4…"
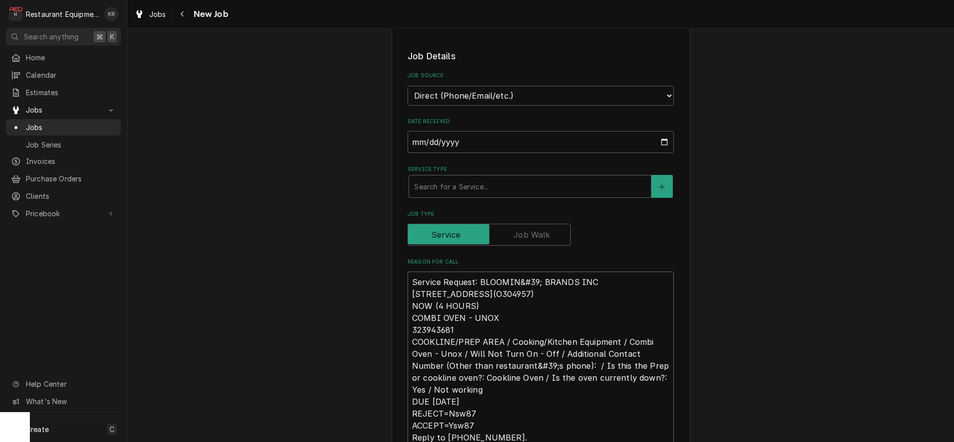
type textarea "x"
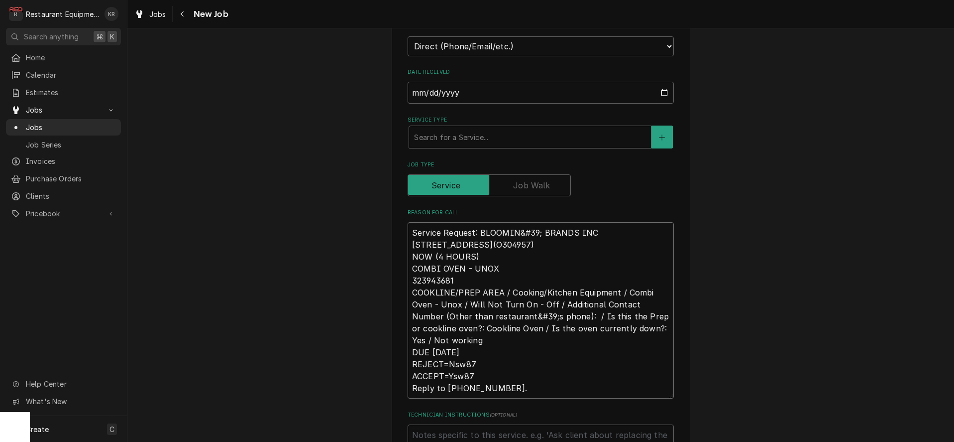
scroll to position [285, 0]
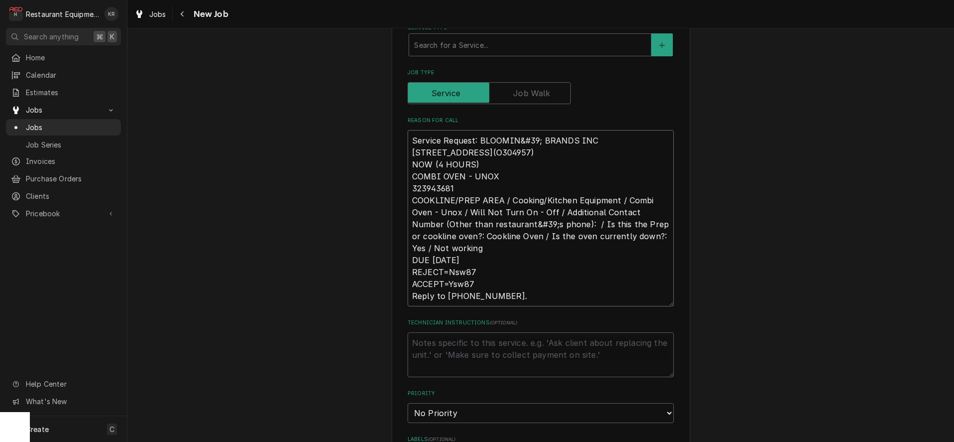
type textarea "Service Request: BLOOMIN&#39; BRANDS INC 105 Grand Central Mall(O304957) NOW (4…"
click at [542, 381] on fieldset "Job Details Job Source Direct (Phone/Email/etc.) Service Channel Corrigo Ecotra…" at bounding box center [541, 342] width 266 height 872
click at [547, 371] on textarea "Technician Instructions ( optional )" at bounding box center [541, 353] width 266 height 45
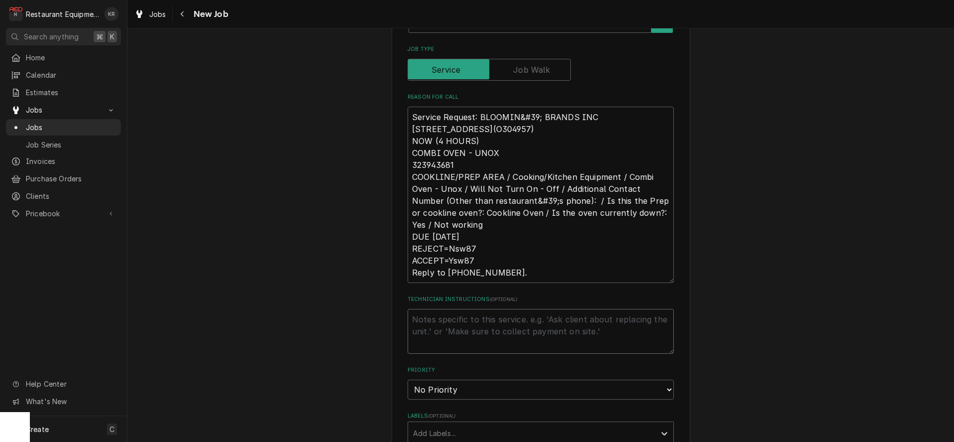
scroll to position [410, 0]
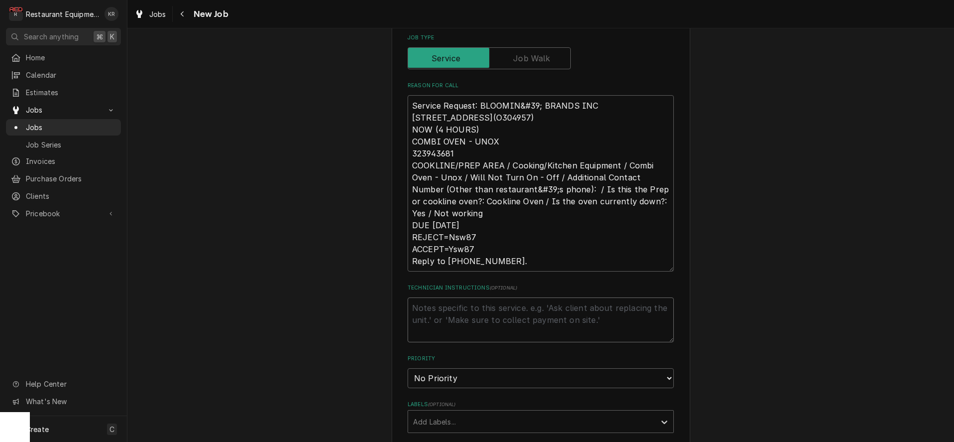
type textarea "x"
type textarea "n"
type textarea "x"
type textarea "nt"
type textarea "x"
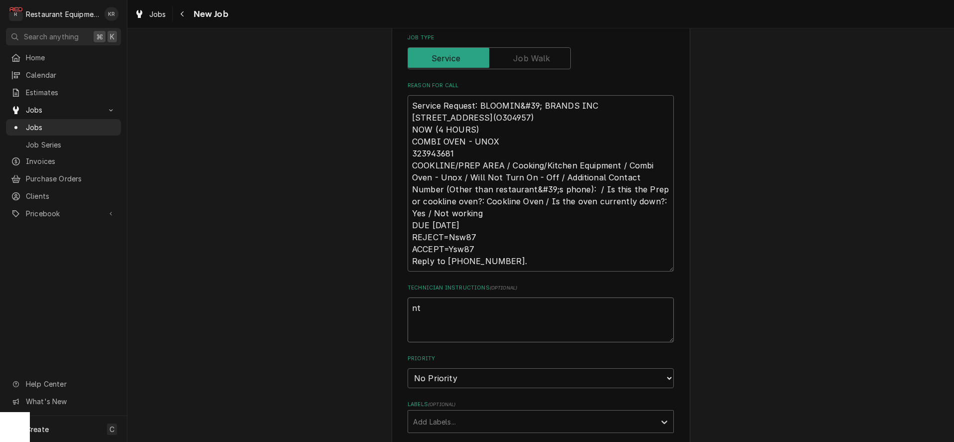
type textarea "n"
type textarea "x"
type textarea "N"
type textarea "x"
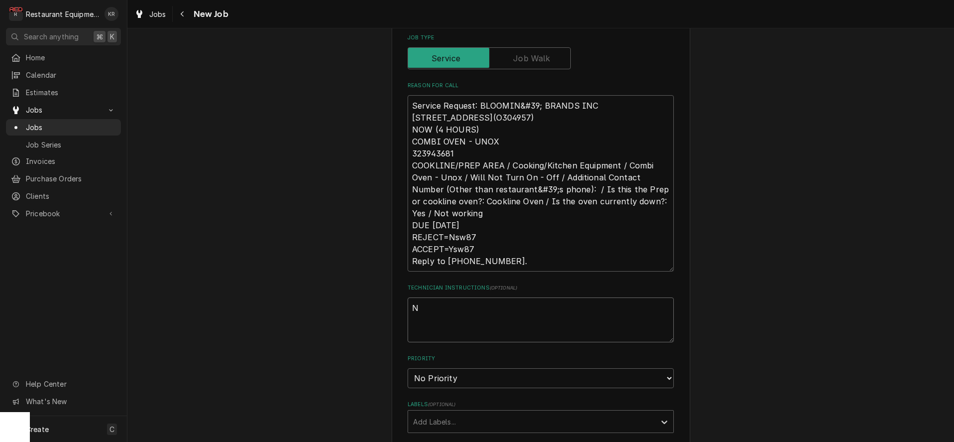
type textarea "NT"
type textarea "x"
type textarea "NTE"
type textarea "x"
type textarea "NTE"
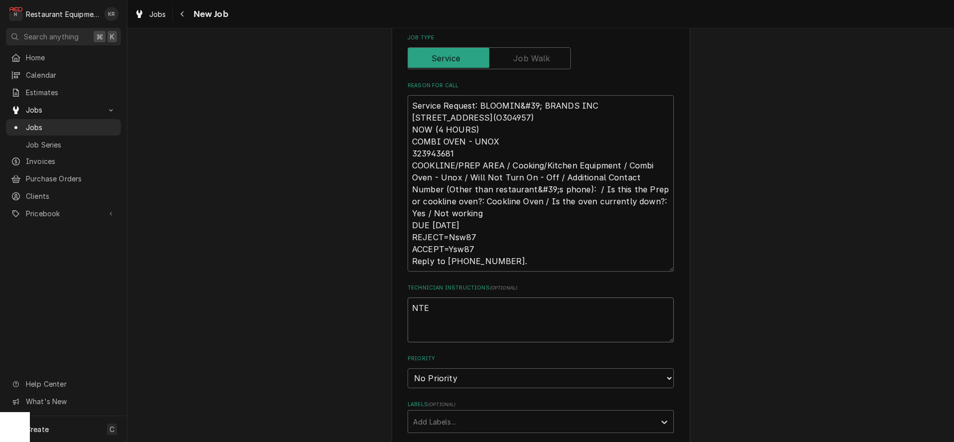
type textarea "x"
type textarea "NTE 7"
type textarea "x"
type textarea "NTE 75"
type textarea "x"
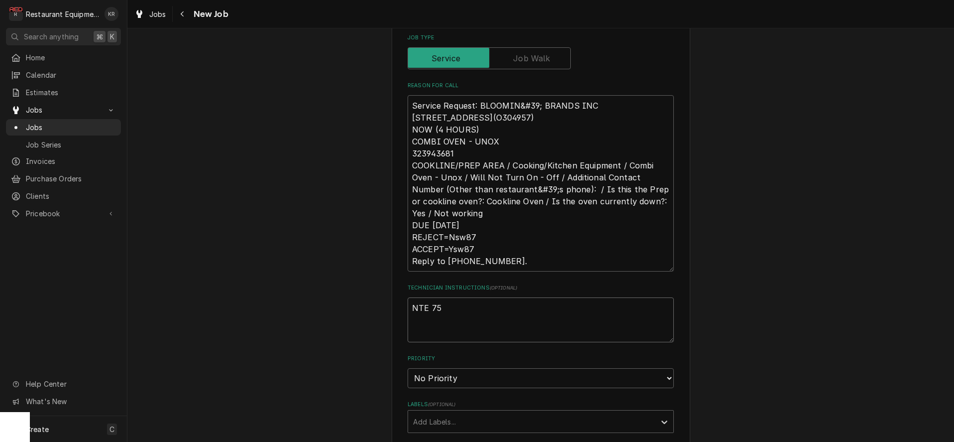
type textarea "NTE 750"
type textarea "x"
type textarea "NTE 750."
type textarea "x"
type textarea "NTE 750.00"
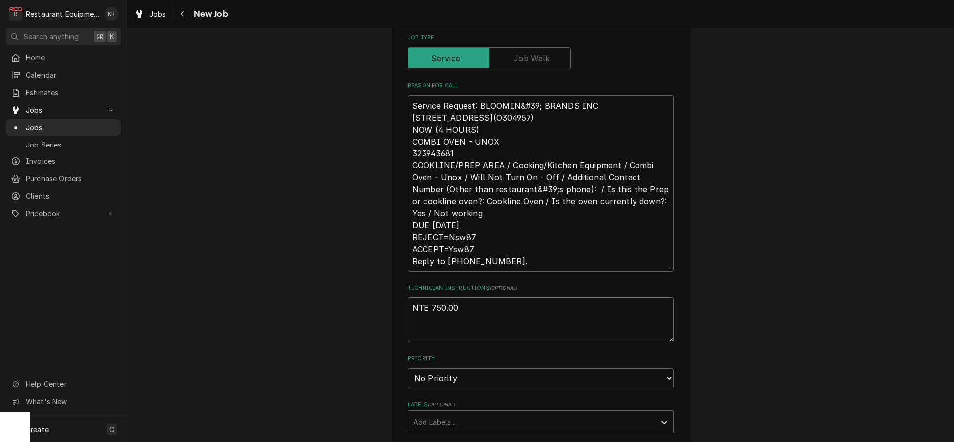
type textarea "x"
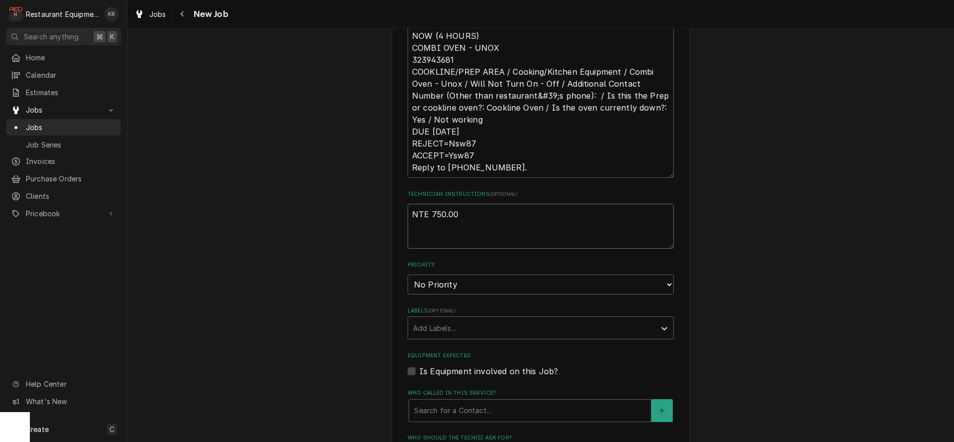
scroll to position [504, 0]
type textarea "NTE 750.00"
select select "1"
click option "Urgent" at bounding box center [0, 0] width 0 height 0
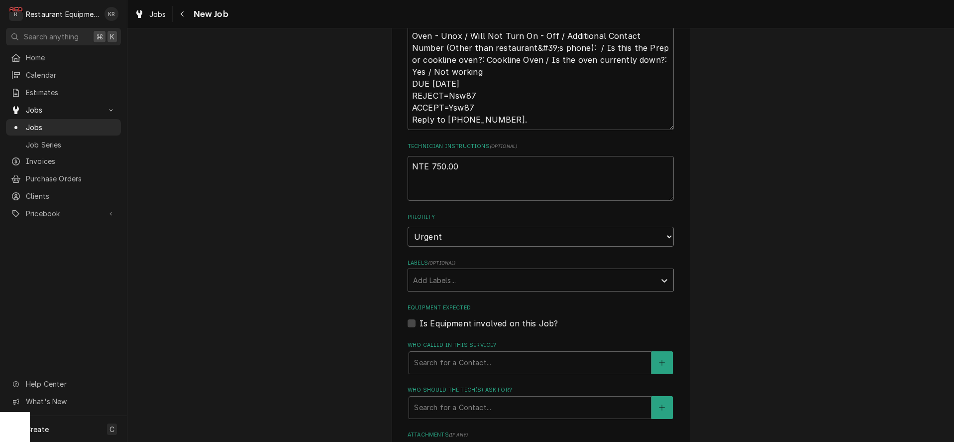
scroll to position [555, 0]
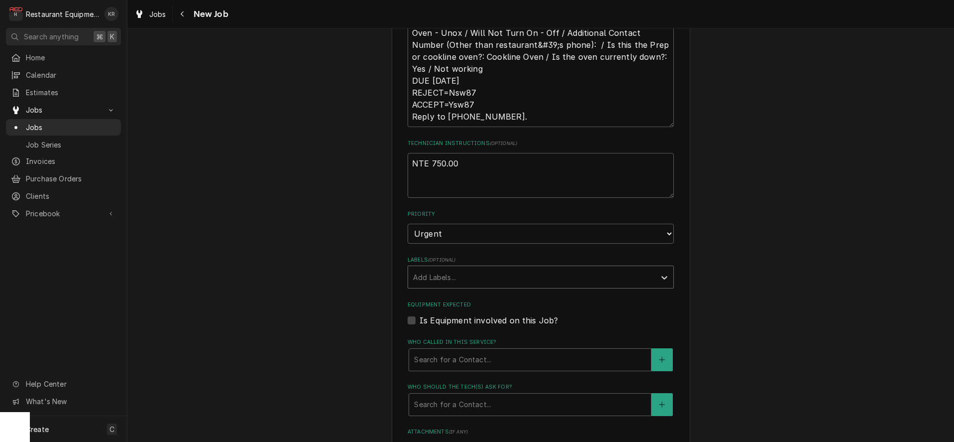
click at [525, 278] on div "Labels" at bounding box center [531, 277] width 237 height 18
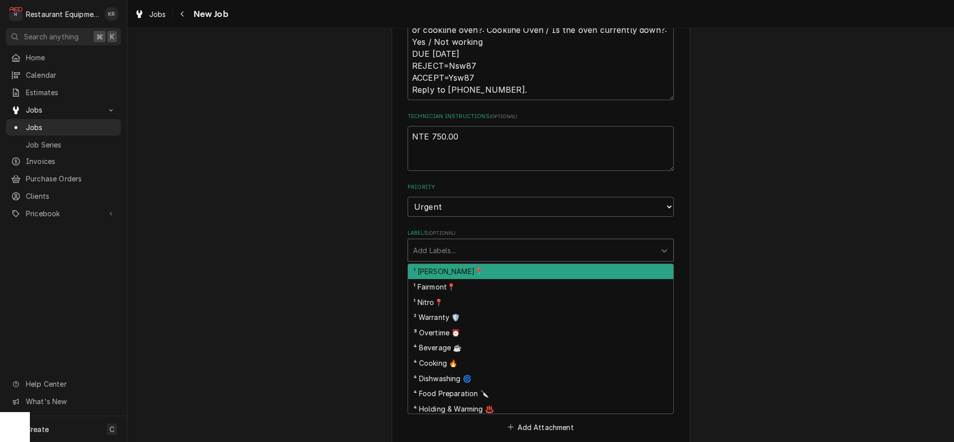
scroll to position [582, 0]
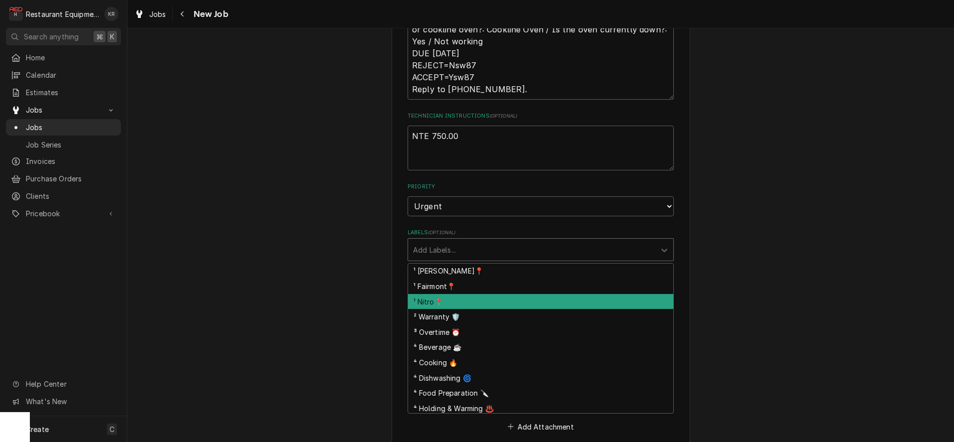
drag, startPoint x: 512, startPoint y: 299, endPoint x: 513, endPoint y: 266, distance: 32.4
click at [514, 298] on div "¹ Nitro📍" at bounding box center [540, 301] width 265 height 15
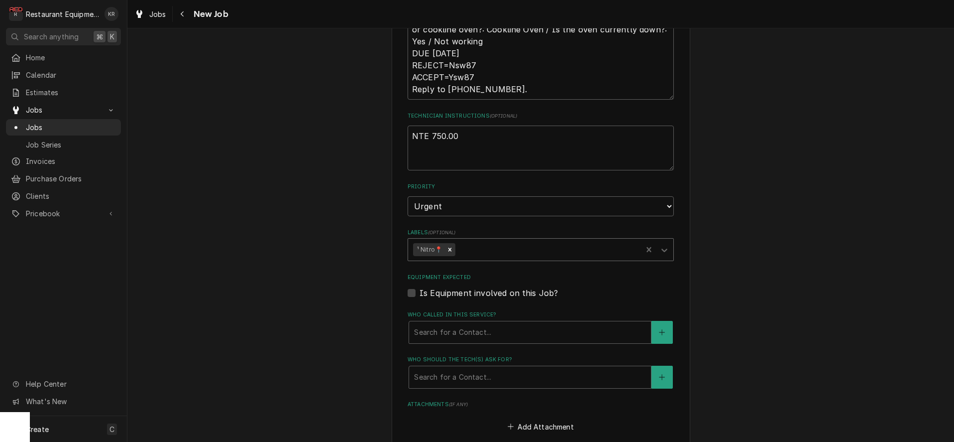
click at [516, 251] on div "Labels" at bounding box center [548, 249] width 180 height 18
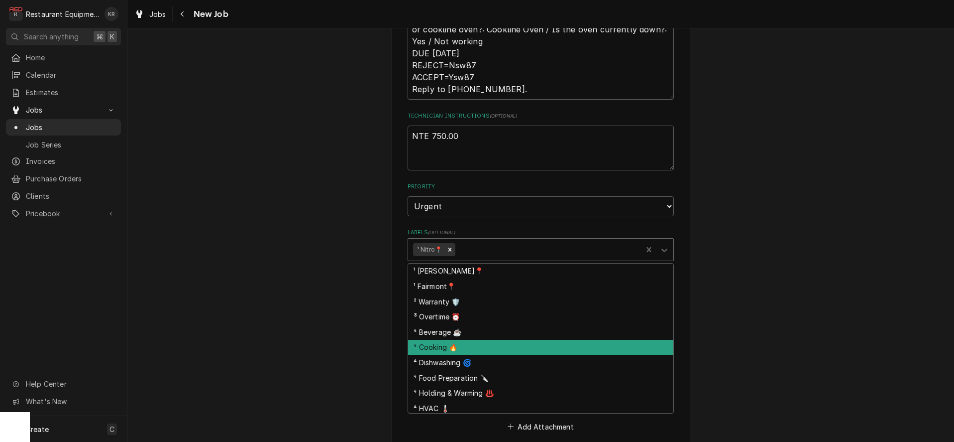
click at [497, 343] on div "⁴ Cooking 🔥" at bounding box center [540, 347] width 265 height 15
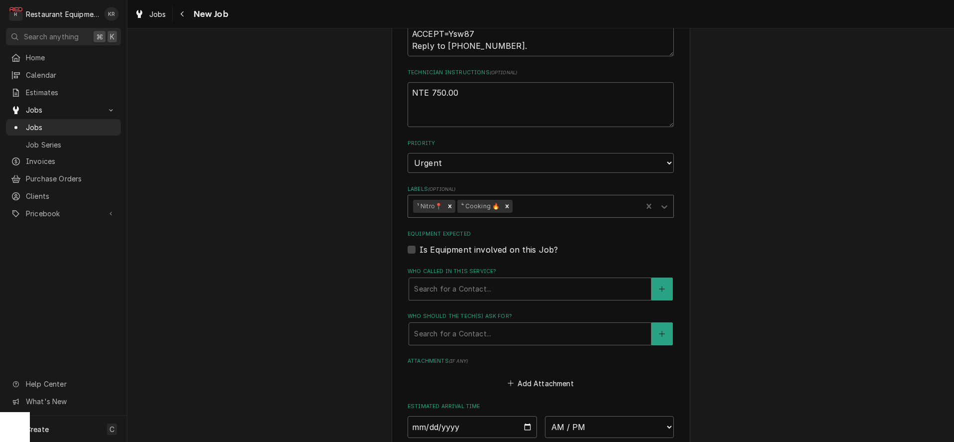
scroll to position [630, 0]
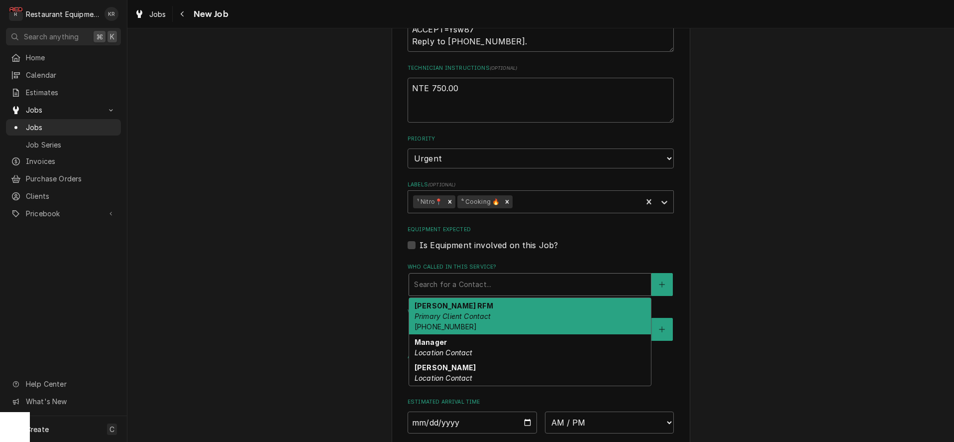
click at [477, 288] on div "Who called in this service?" at bounding box center [530, 284] width 232 height 18
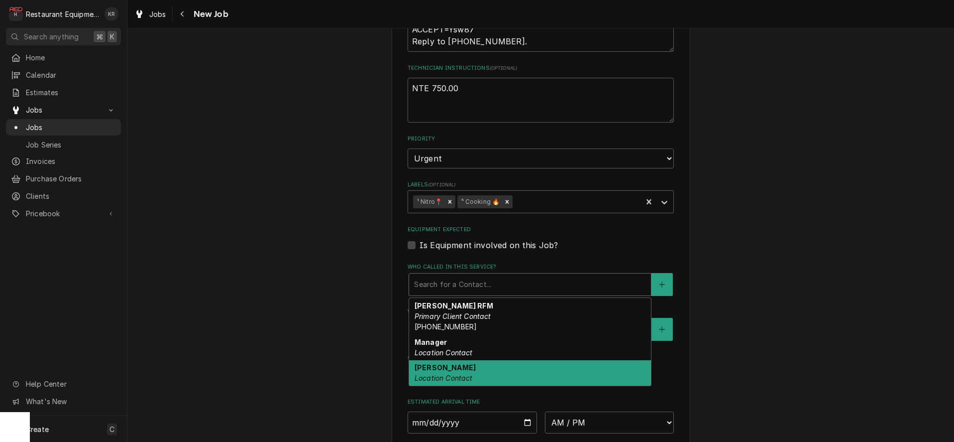
click at [494, 379] on div "Peggy Location Contact" at bounding box center [530, 373] width 242 height 26
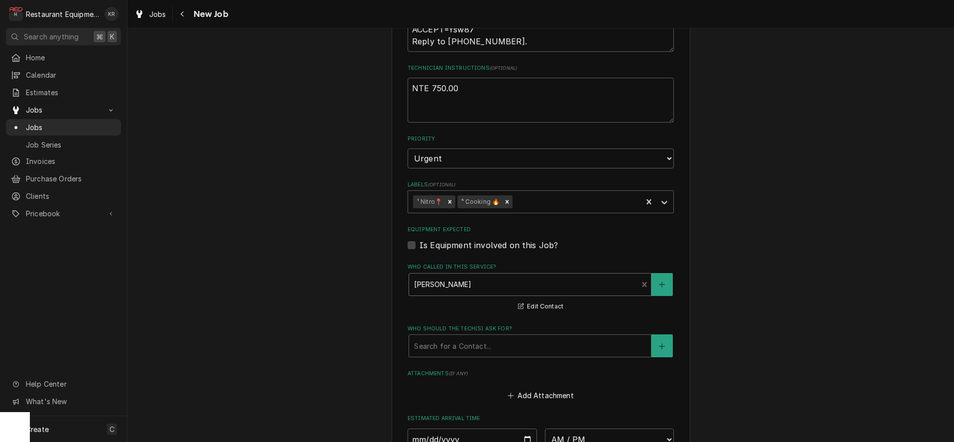
click at [494, 356] on fieldset "Job Details Job Source Direct (Phone/Email/etc.) Service Channel Corrigo Ecotra…" at bounding box center [541, 98] width 266 height 888
click at [493, 348] on div "Who should the tech(s) ask for?" at bounding box center [530, 346] width 232 height 18
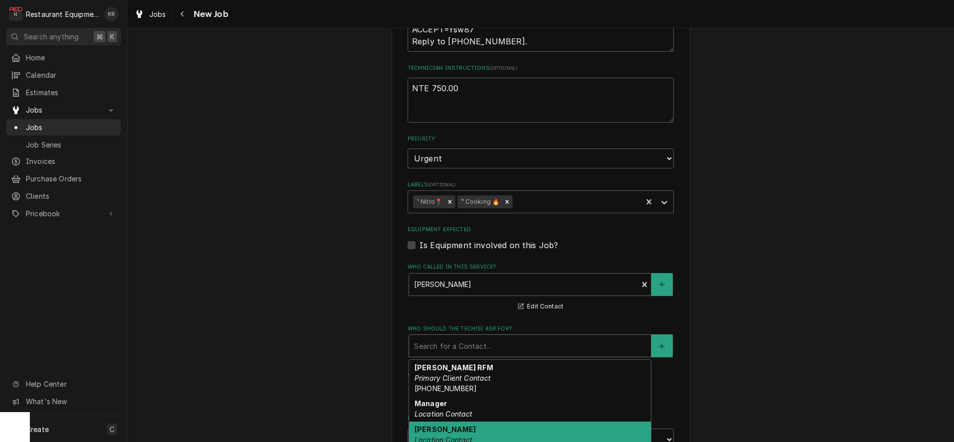
click at [485, 431] on div "Peggy Location Contact" at bounding box center [530, 434] width 242 height 26
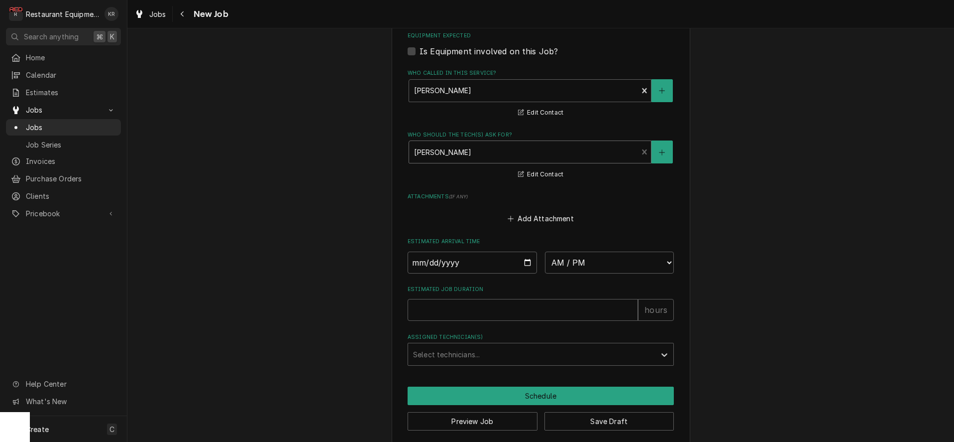
scroll to position [832, 0]
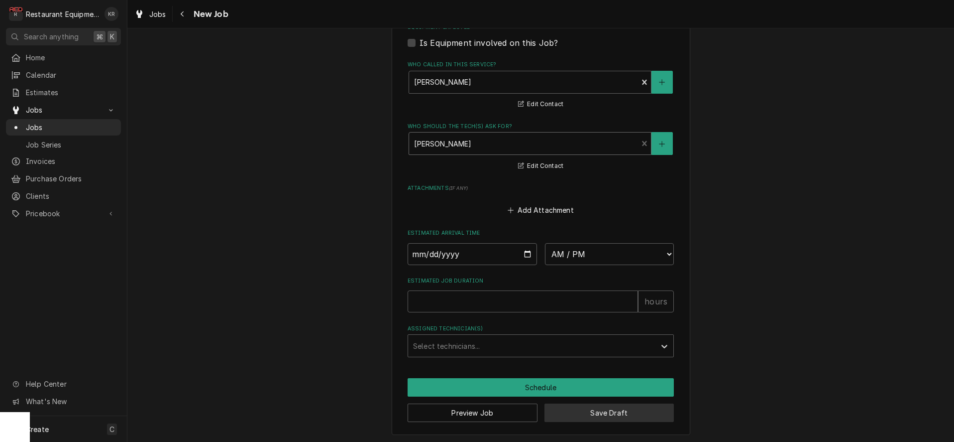
click at [578, 409] on button "Save Draft" at bounding box center [610, 412] width 130 height 18
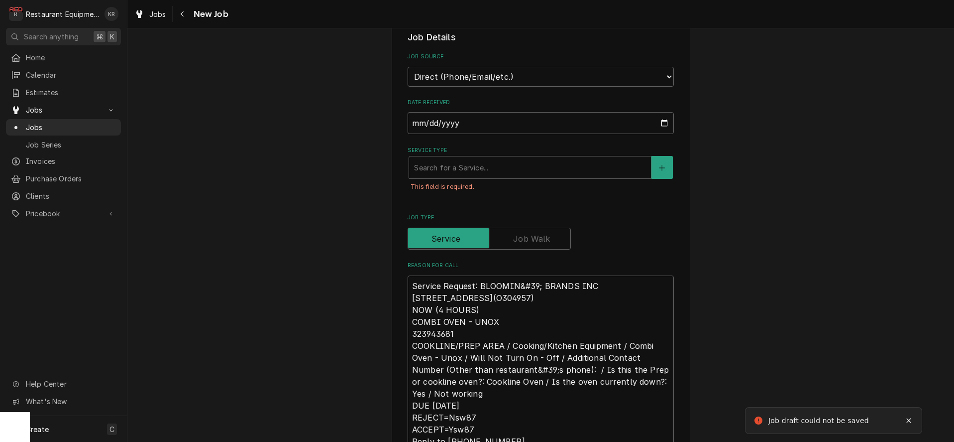
scroll to position [251, 0]
click at [556, 173] on div "Service Type" at bounding box center [530, 169] width 232 height 18
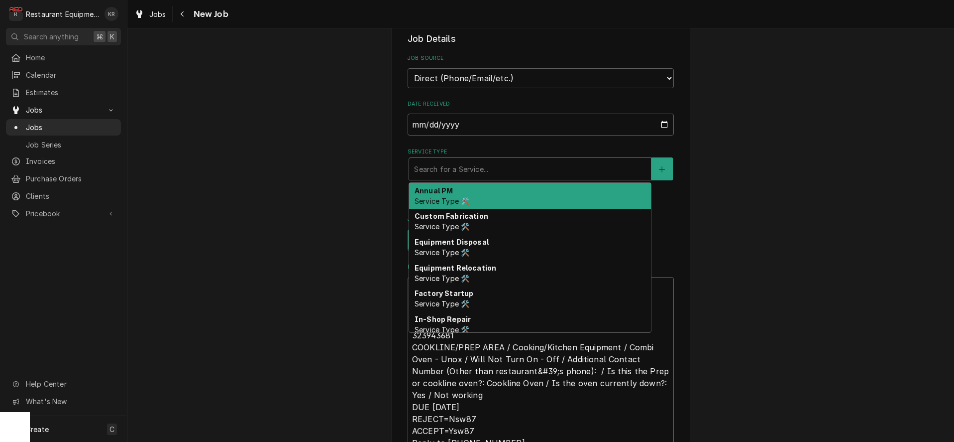
type textarea "x"
type input "b"
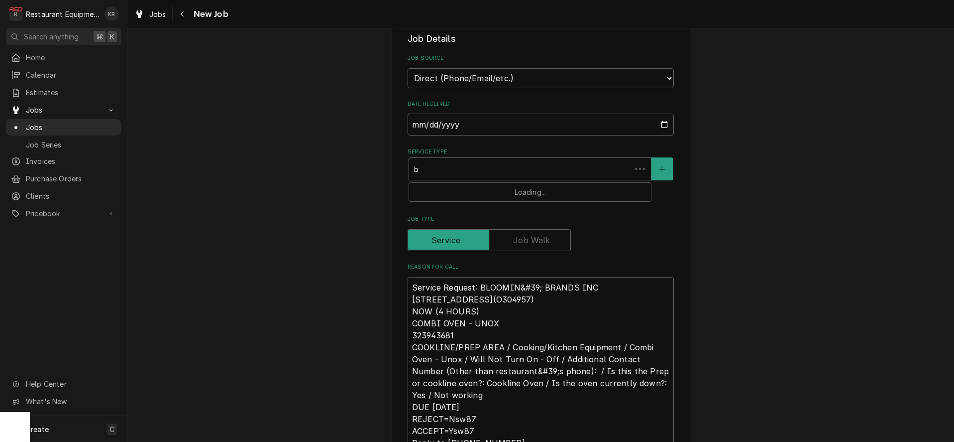
type textarea "x"
type input "br"
type textarea "x"
type input "bre"
type textarea "x"
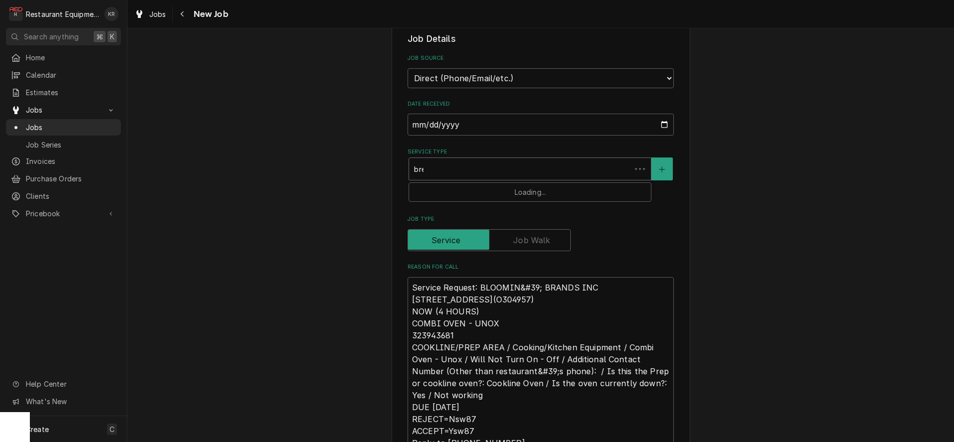
type input "brea"
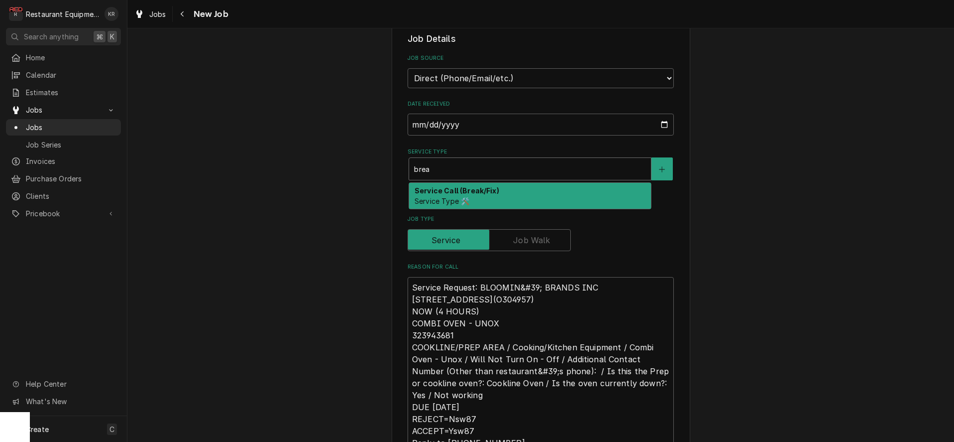
click at [512, 188] on div "Service Call (Break/Fix) Service Type 🛠️" at bounding box center [530, 196] width 242 height 26
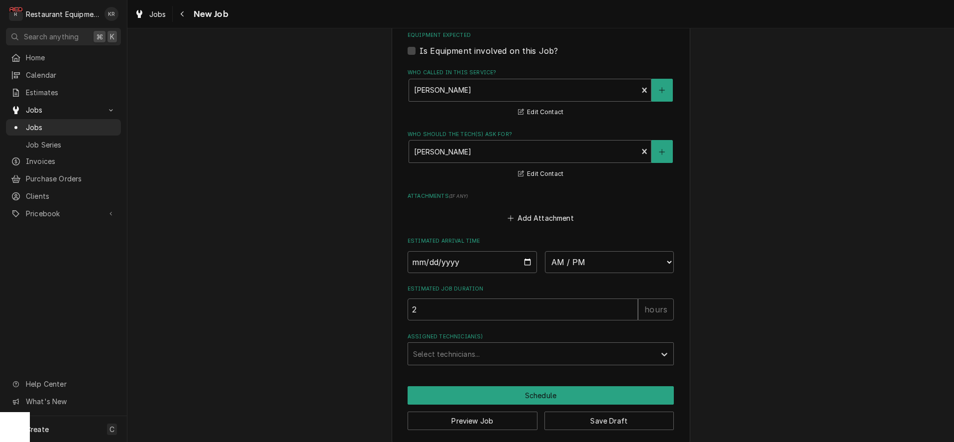
scroll to position [871, 0]
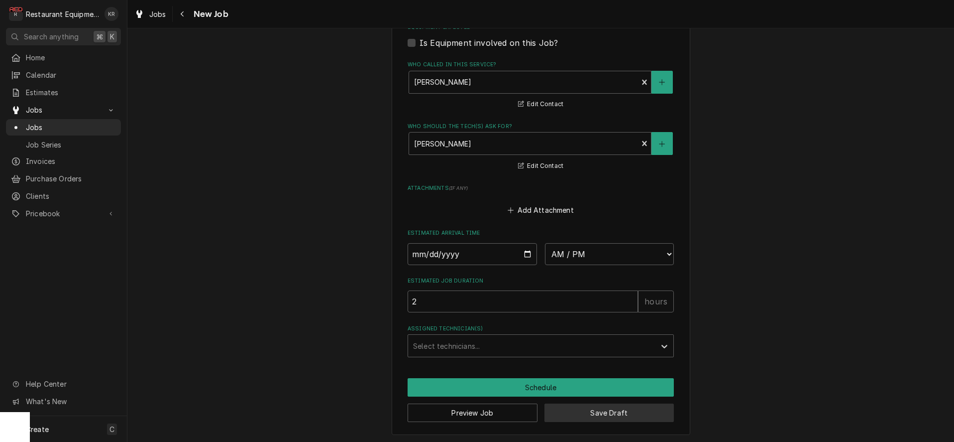
click at [626, 418] on button "Save Draft" at bounding box center [610, 412] width 130 height 18
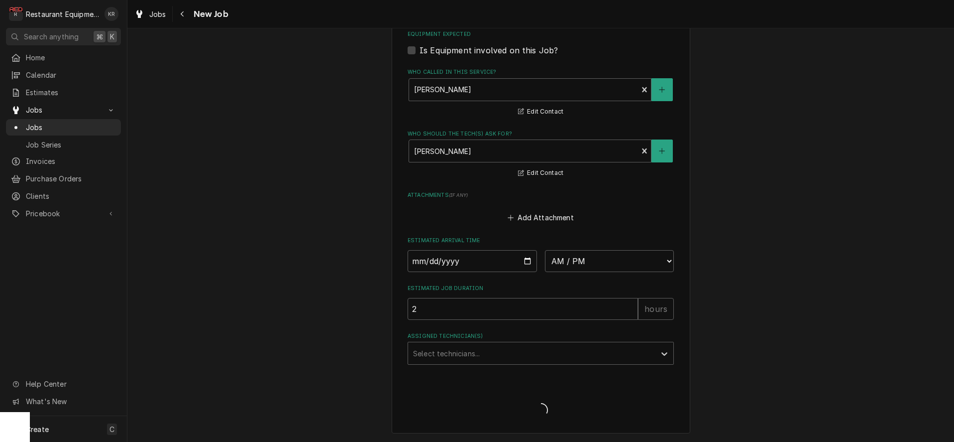
scroll to position [839, 0]
type textarea "x"
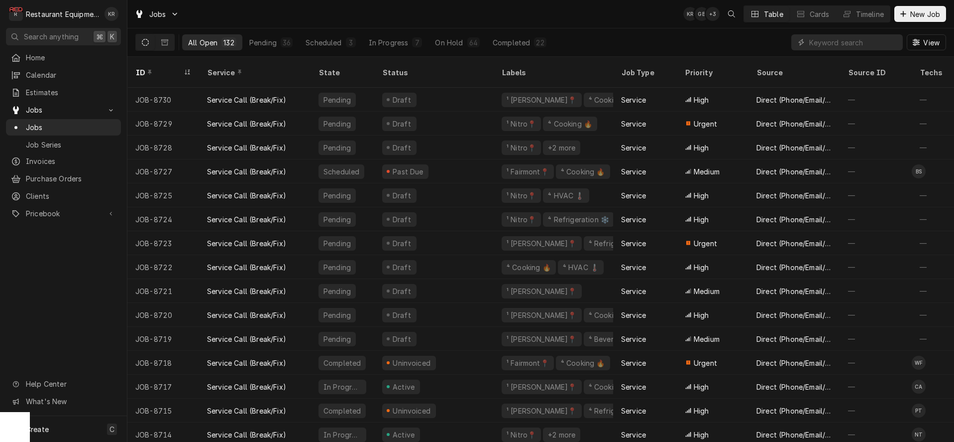
click at [395, 20] on div "Jobs KR GB + 3 Table Cards Timeline New Job" at bounding box center [540, 14] width 827 height 28
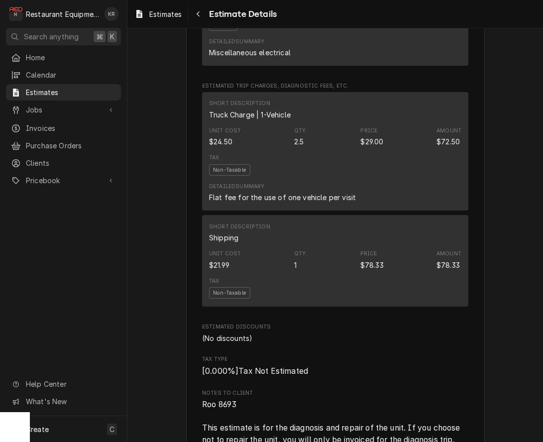
scroll to position [1551, 0]
